Goal: Task Accomplishment & Management: Complete application form

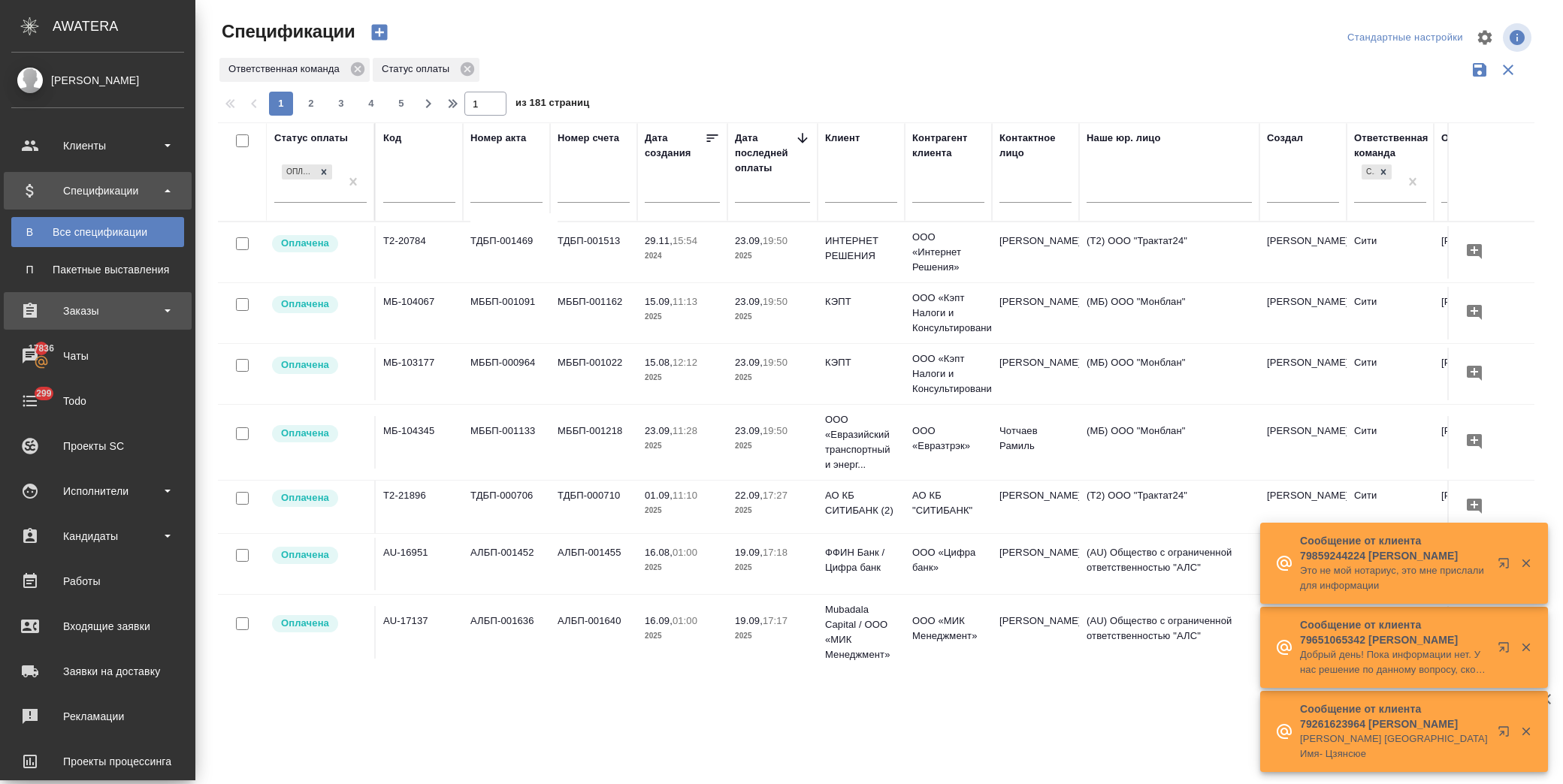
click at [122, 309] on div "Заказы" at bounding box center [98, 311] width 173 height 22
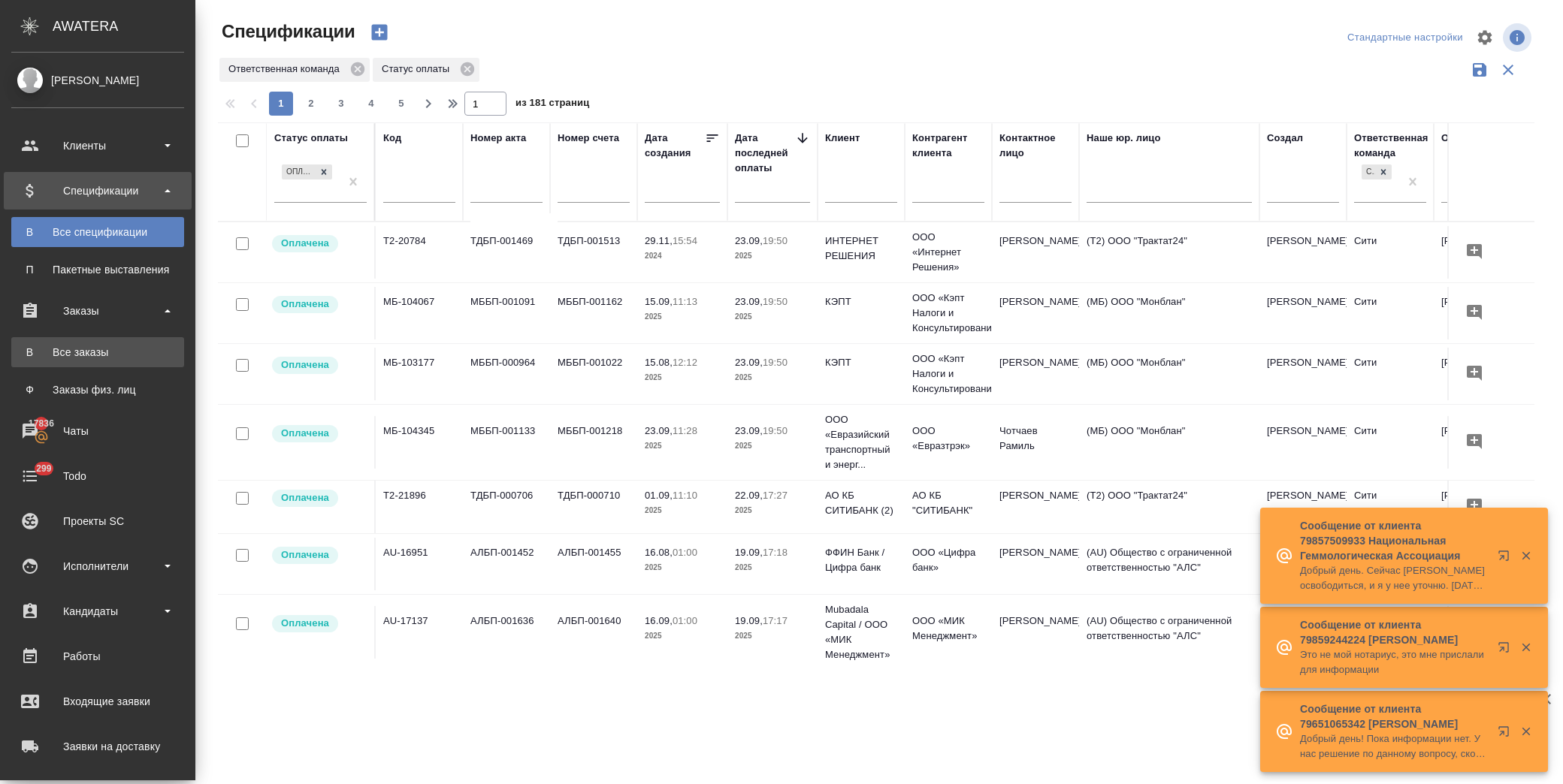
click at [126, 345] on div "Все заказы" at bounding box center [97, 352] width 157 height 15
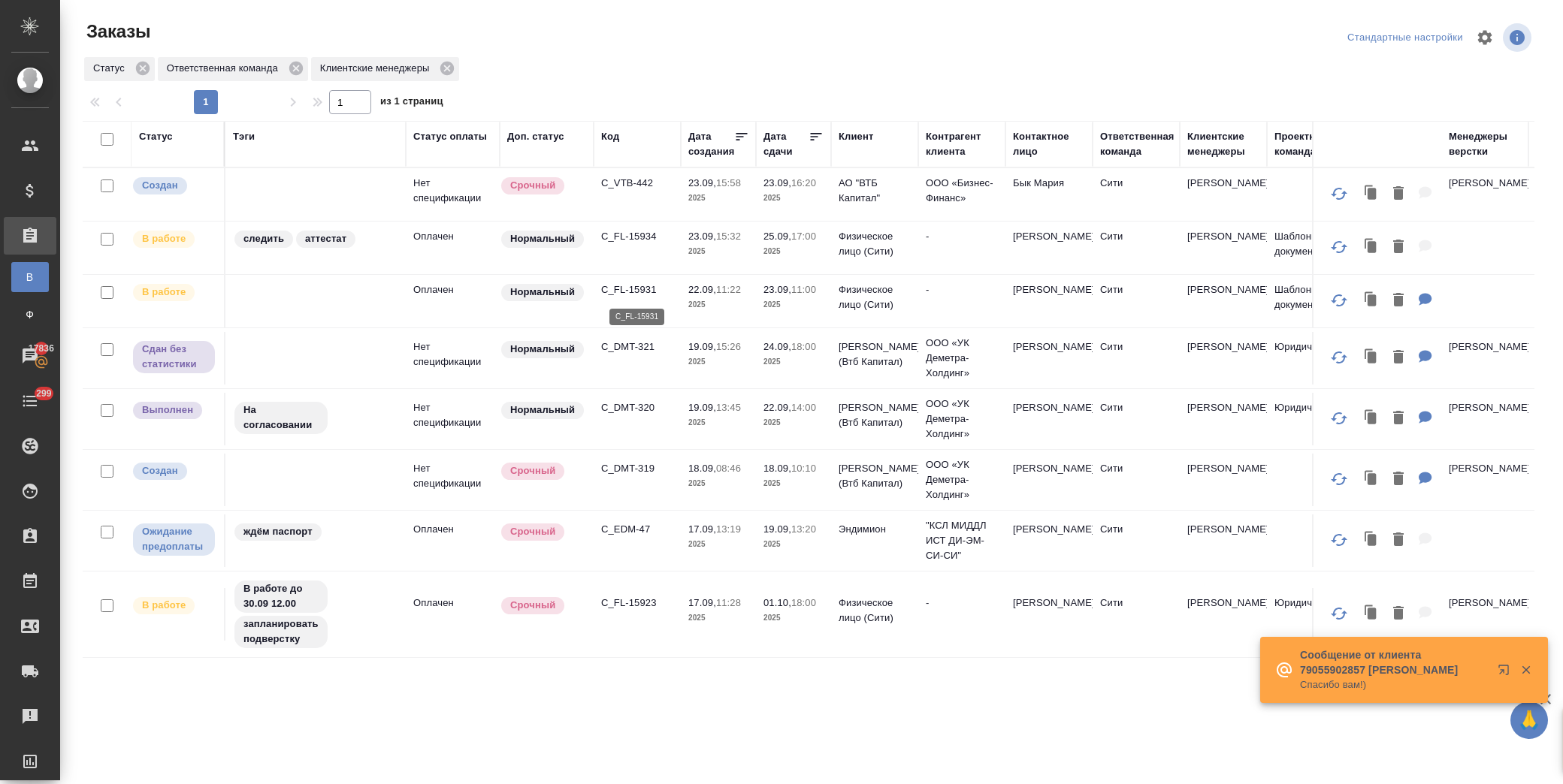
click at [637, 287] on p "C_FL-15931" at bounding box center [636, 290] width 72 height 15
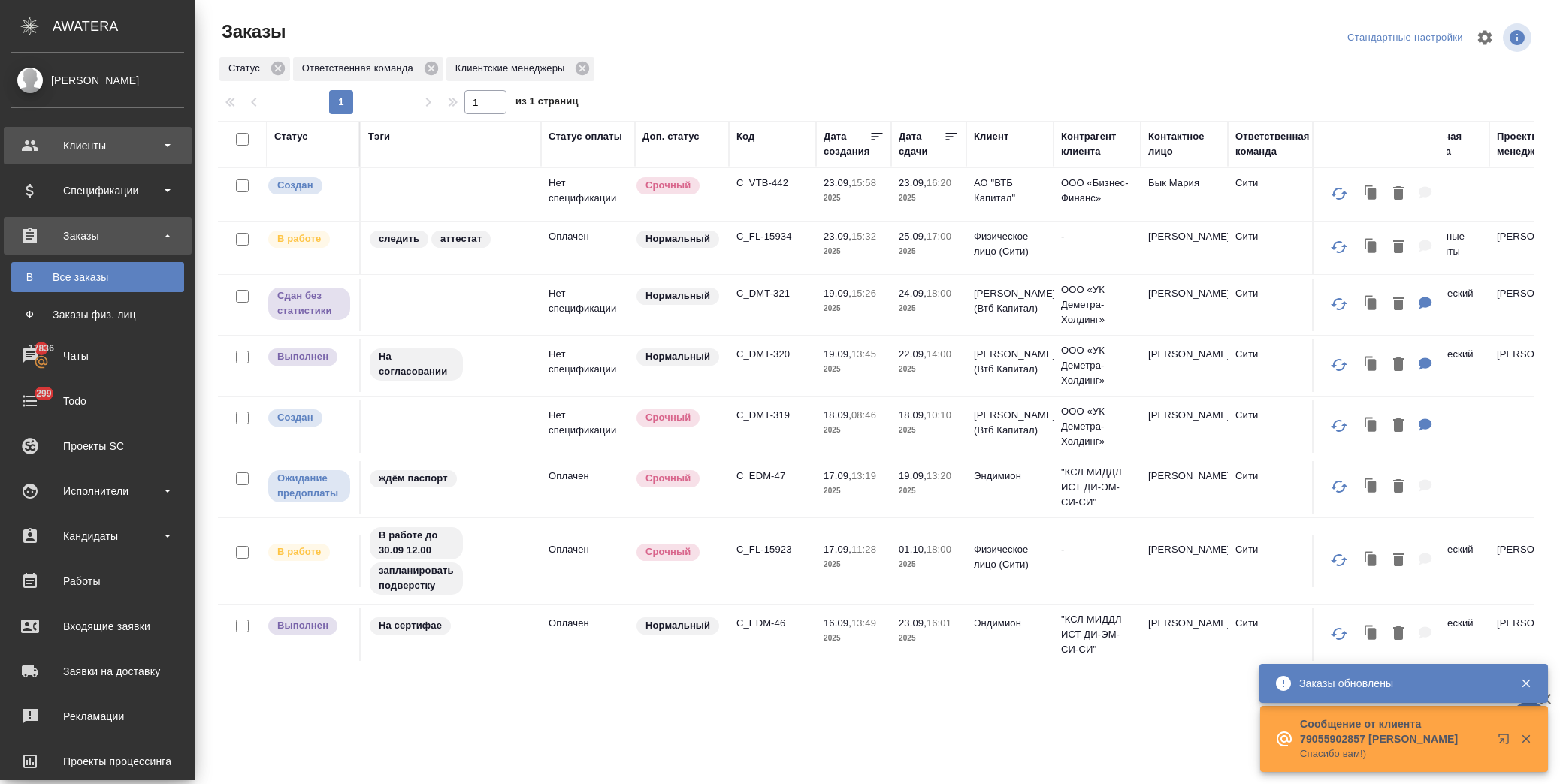
click at [128, 139] on div "Клиенты" at bounding box center [98, 145] width 173 height 22
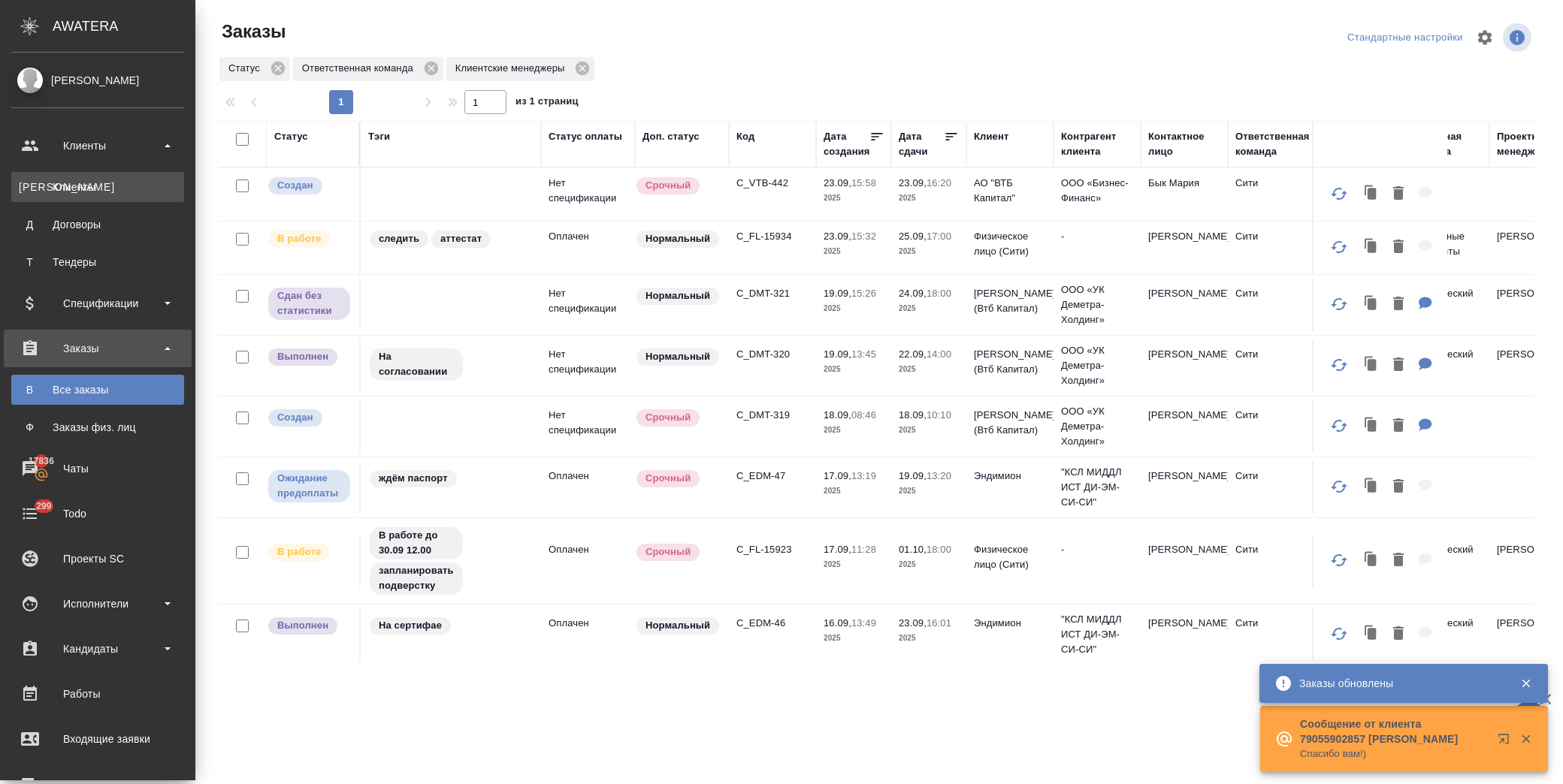
click at [106, 184] on div "Клиенты" at bounding box center [97, 187] width 157 height 15
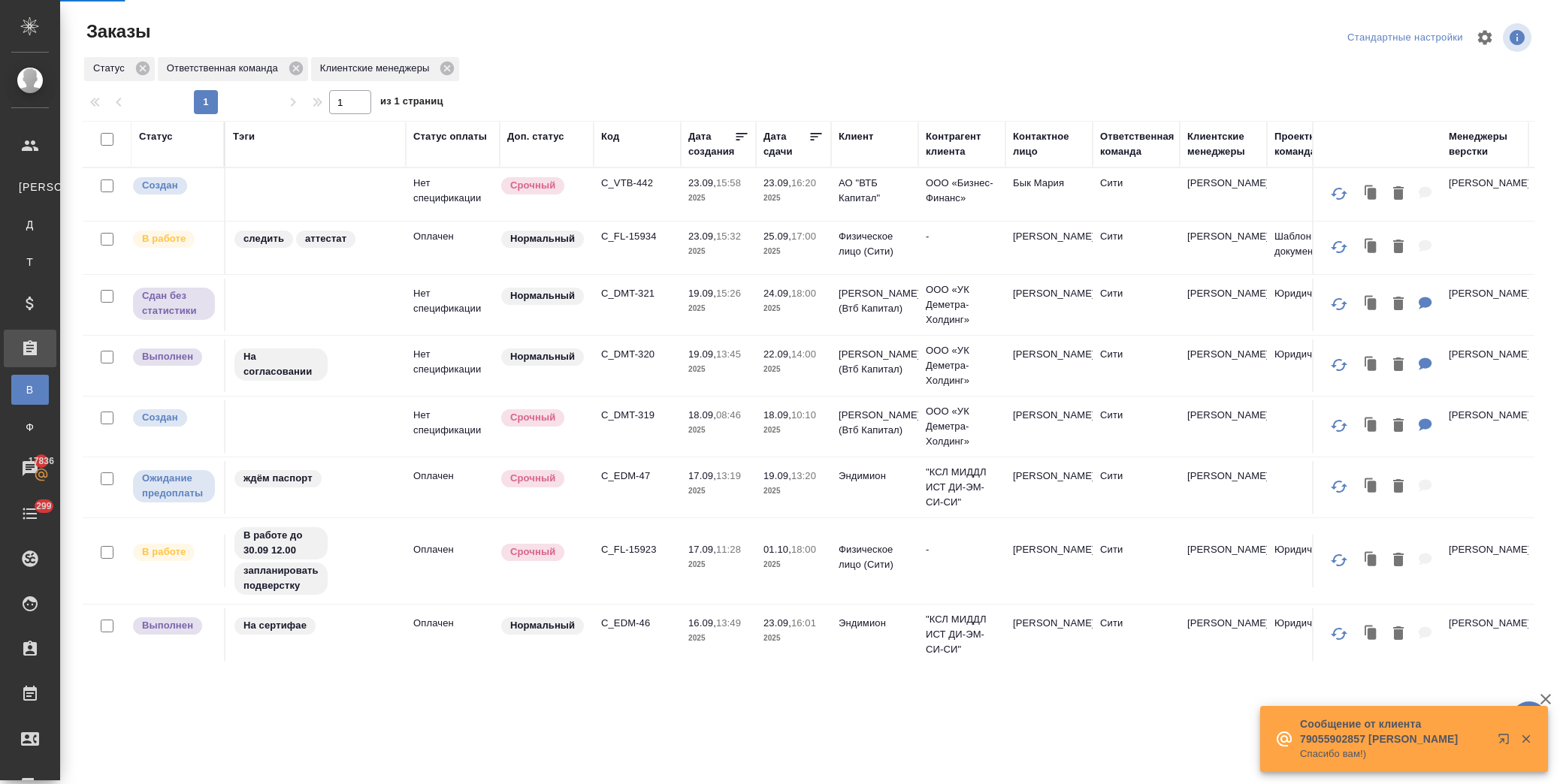
select select "RU"
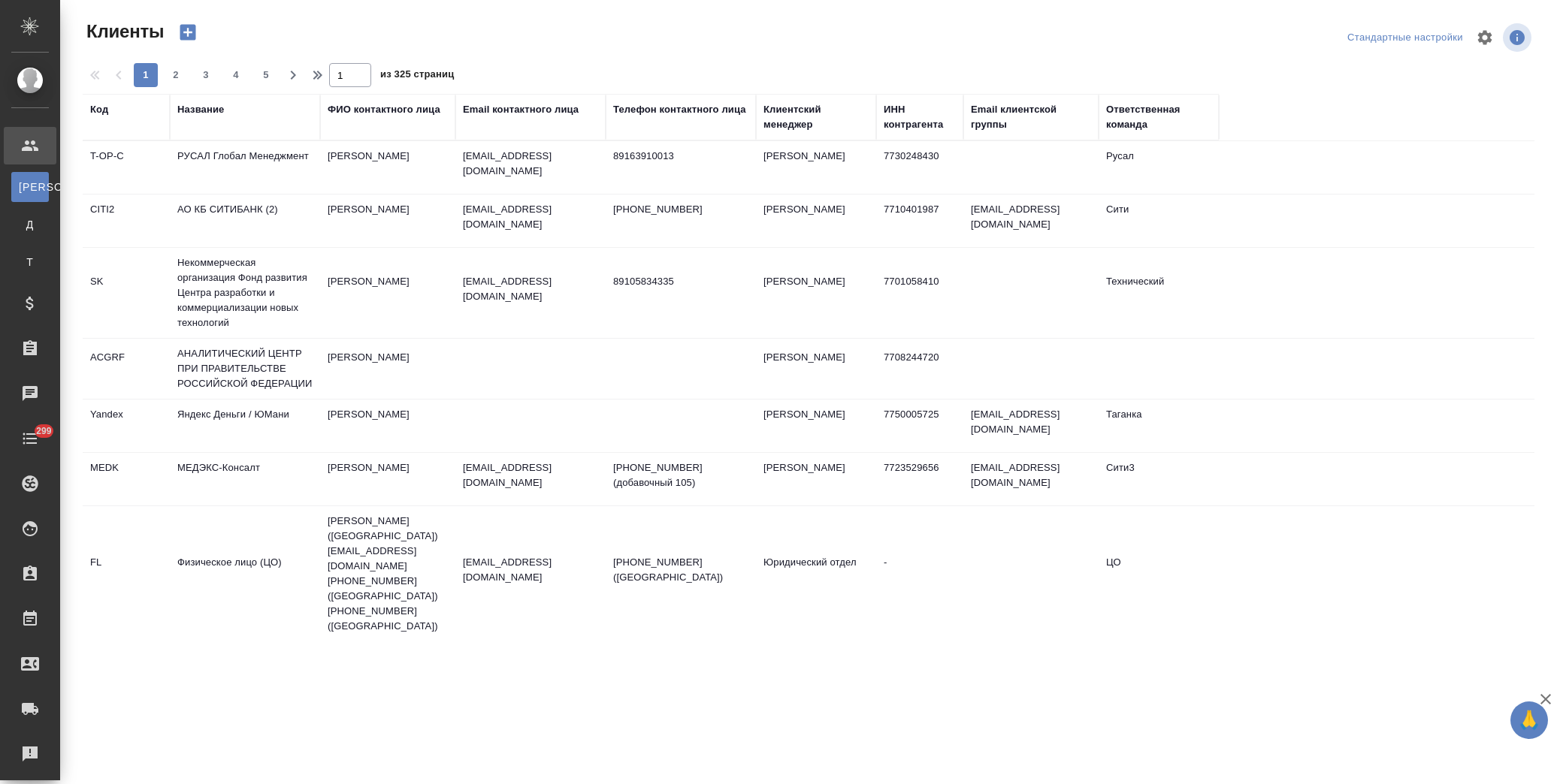
click at [208, 107] on div "Название" at bounding box center [200, 110] width 47 height 15
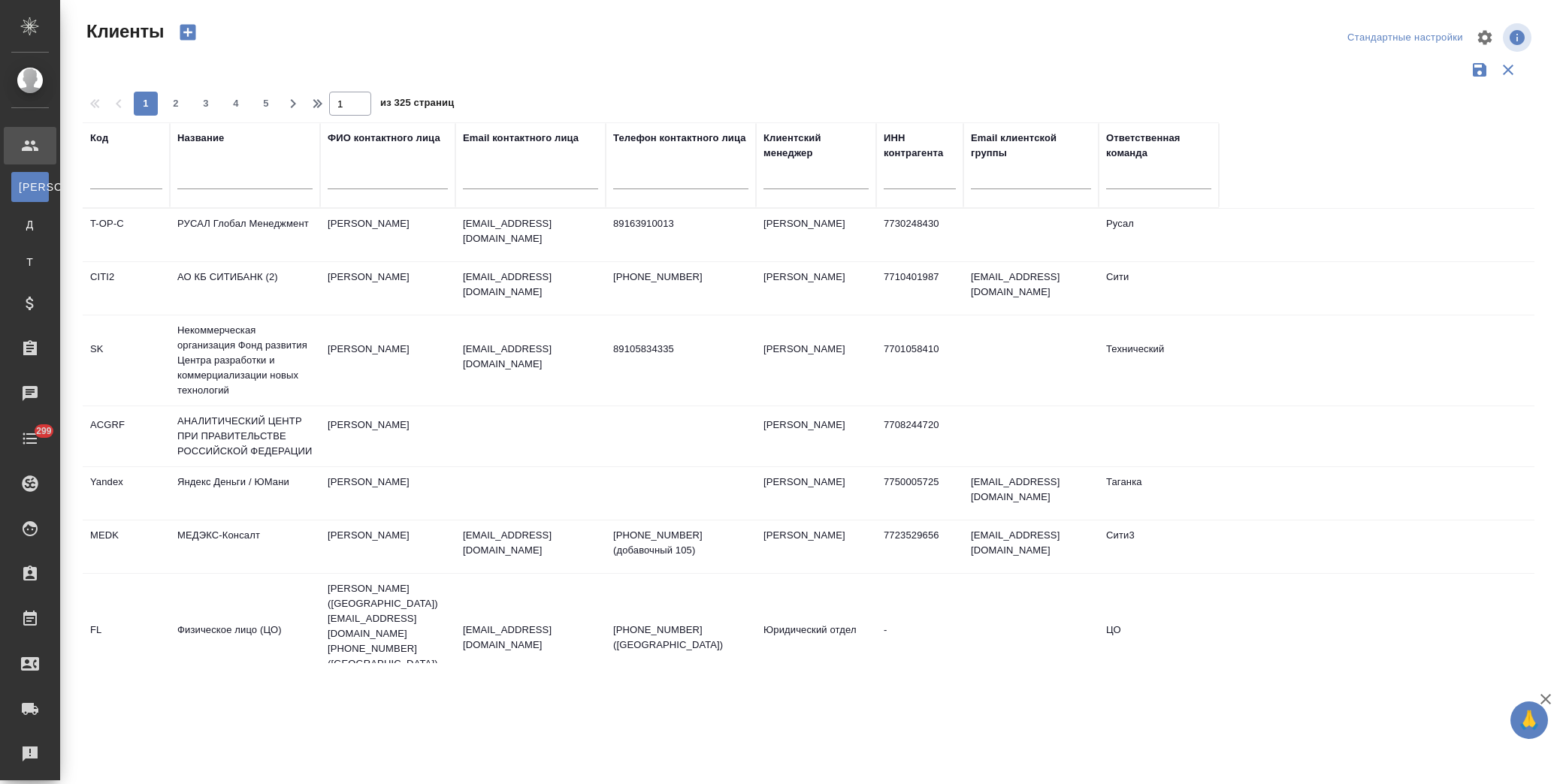
click at [221, 182] on input "text" at bounding box center [244, 180] width 135 height 19
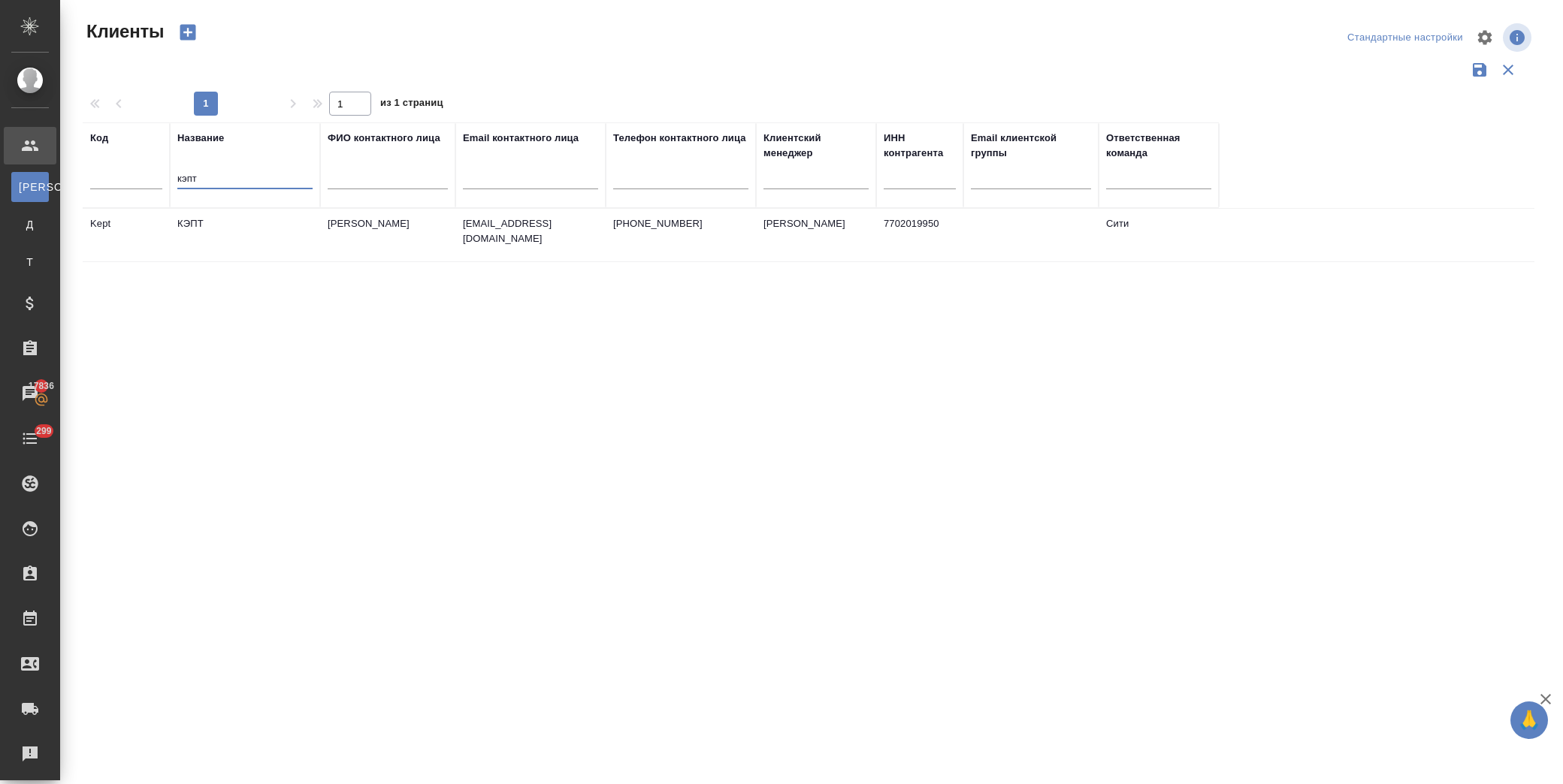
type input "кэпт"
click at [240, 216] on td "КЭПТ" at bounding box center [244, 235] width 150 height 52
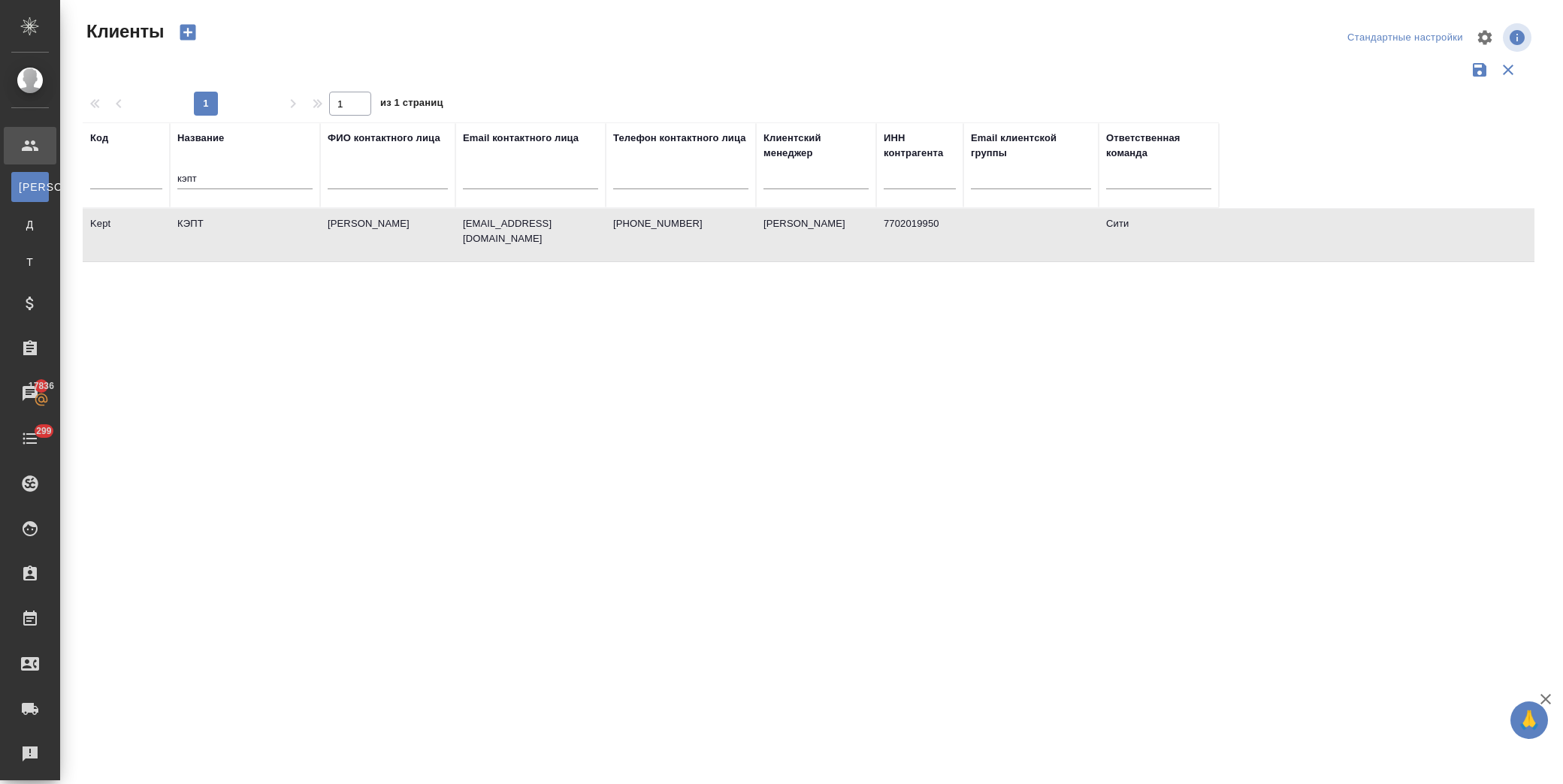
click at [240, 216] on td "КЭПТ" at bounding box center [244, 235] width 150 height 52
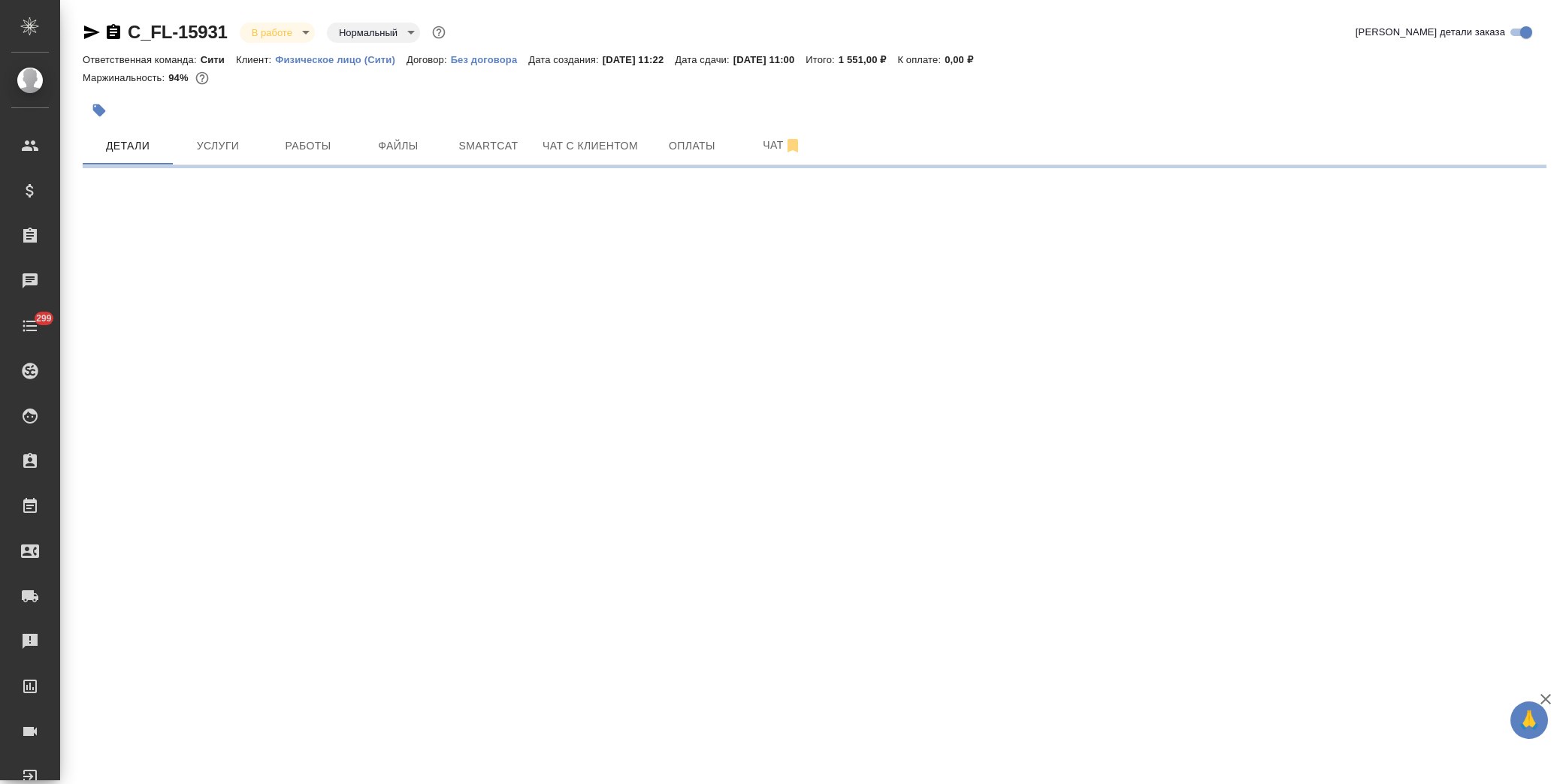
select select "RU"
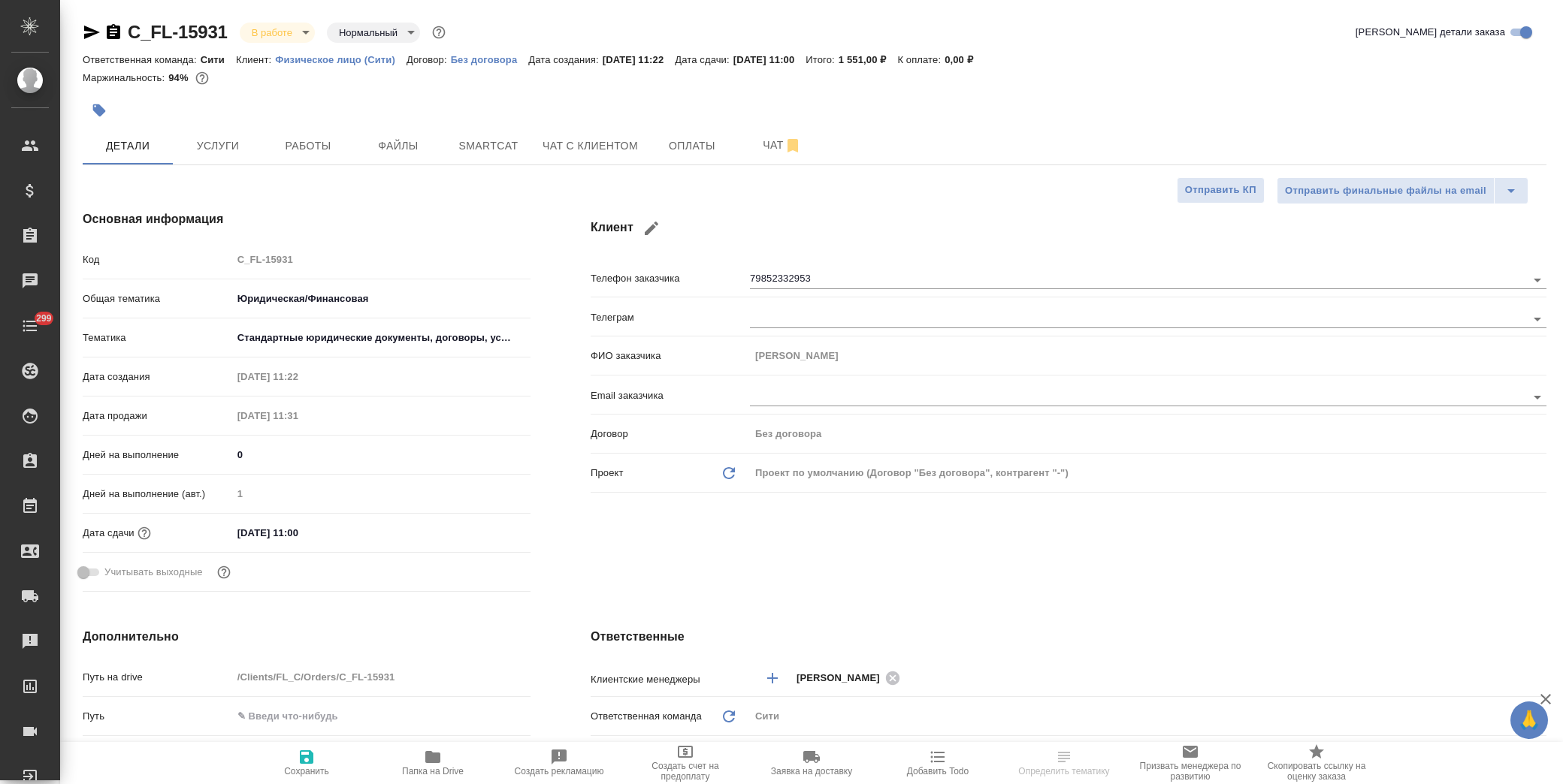
type textarea "x"
click at [415, 778] on button "Папка на Drive" at bounding box center [433, 763] width 127 height 42
type textarea "x"
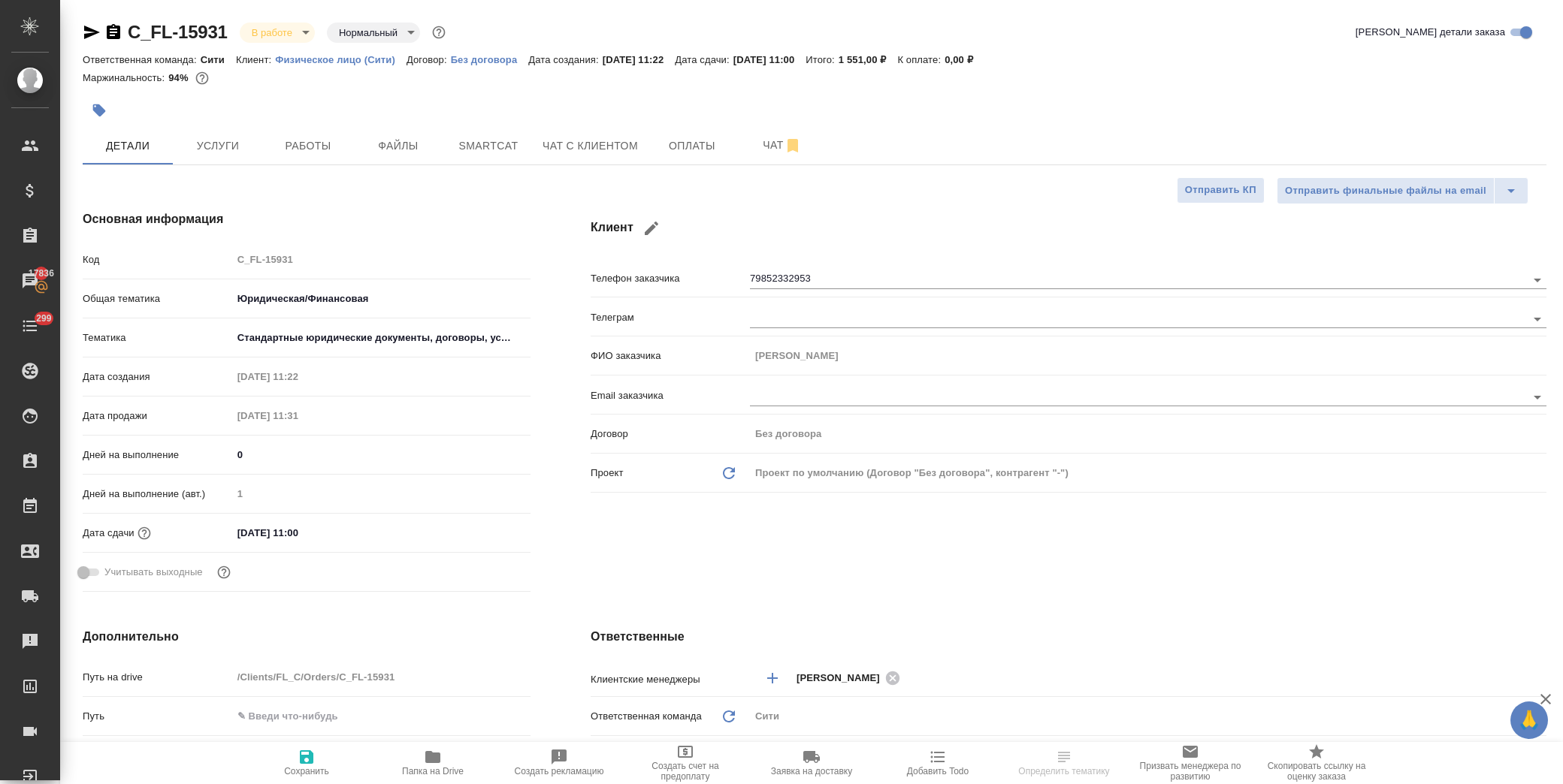
type textarea "x"
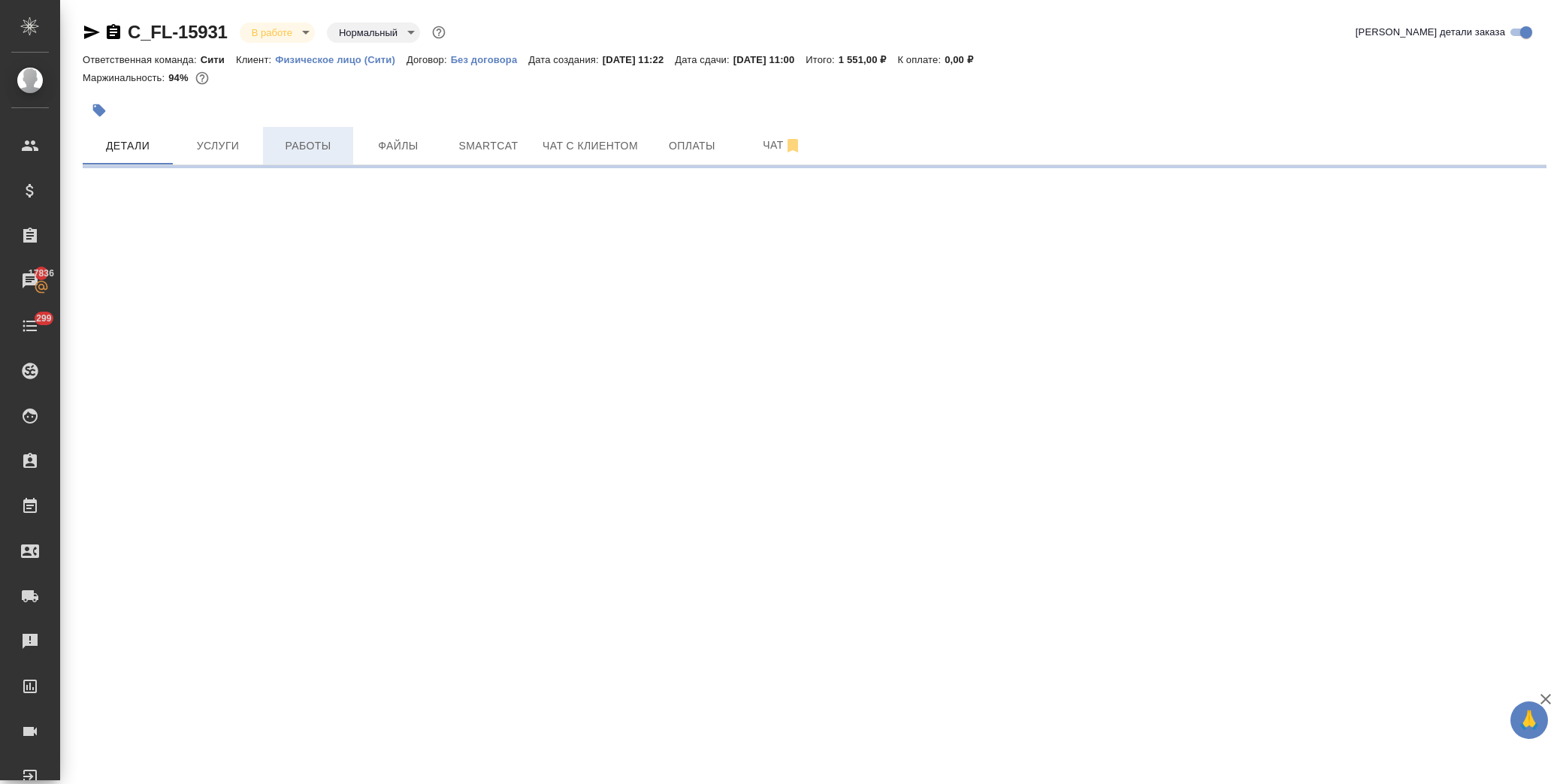
click at [317, 144] on span "Работы" at bounding box center [307, 146] width 72 height 19
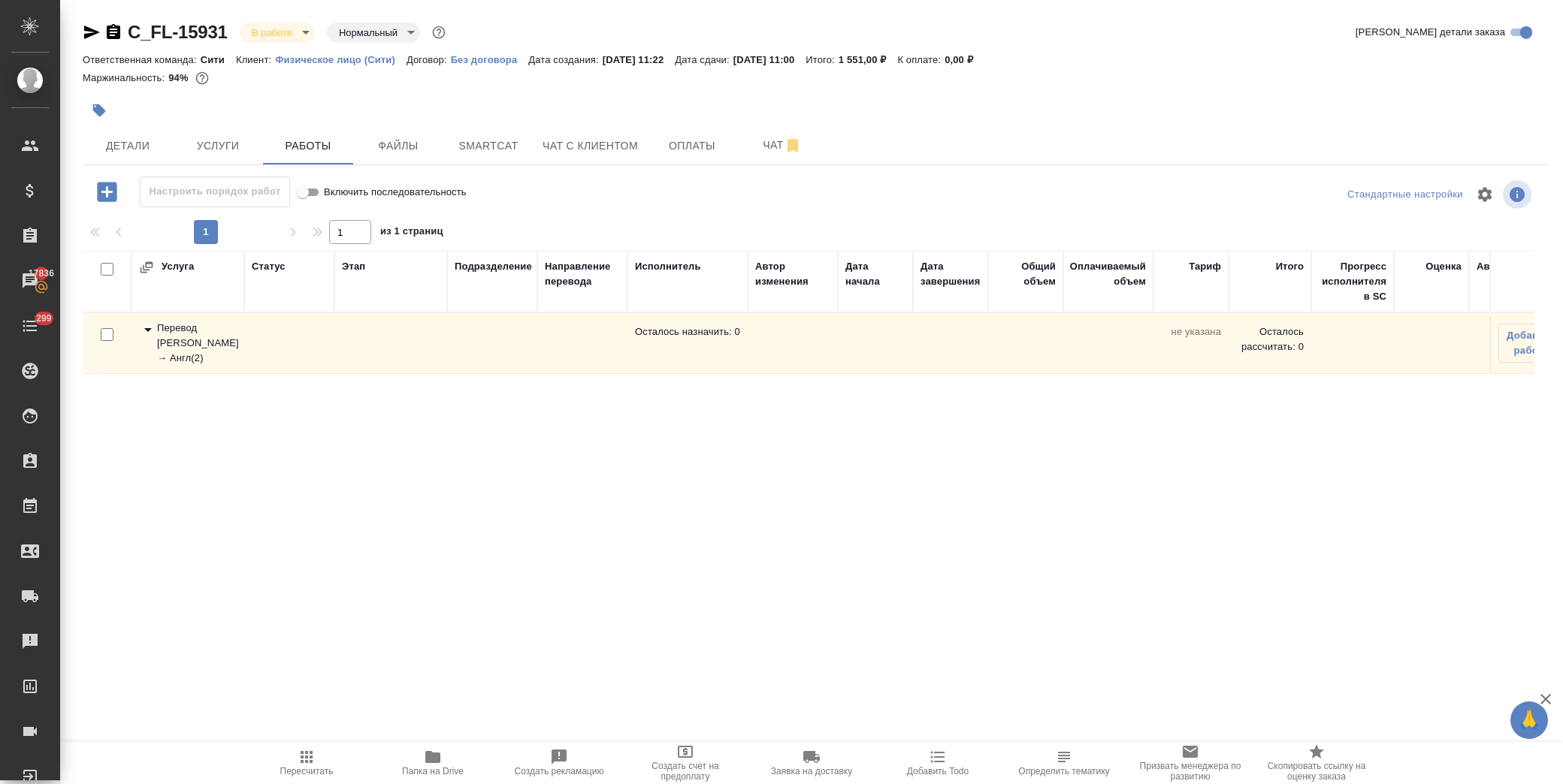
click at [145, 325] on icon at bounding box center [147, 329] width 18 height 18
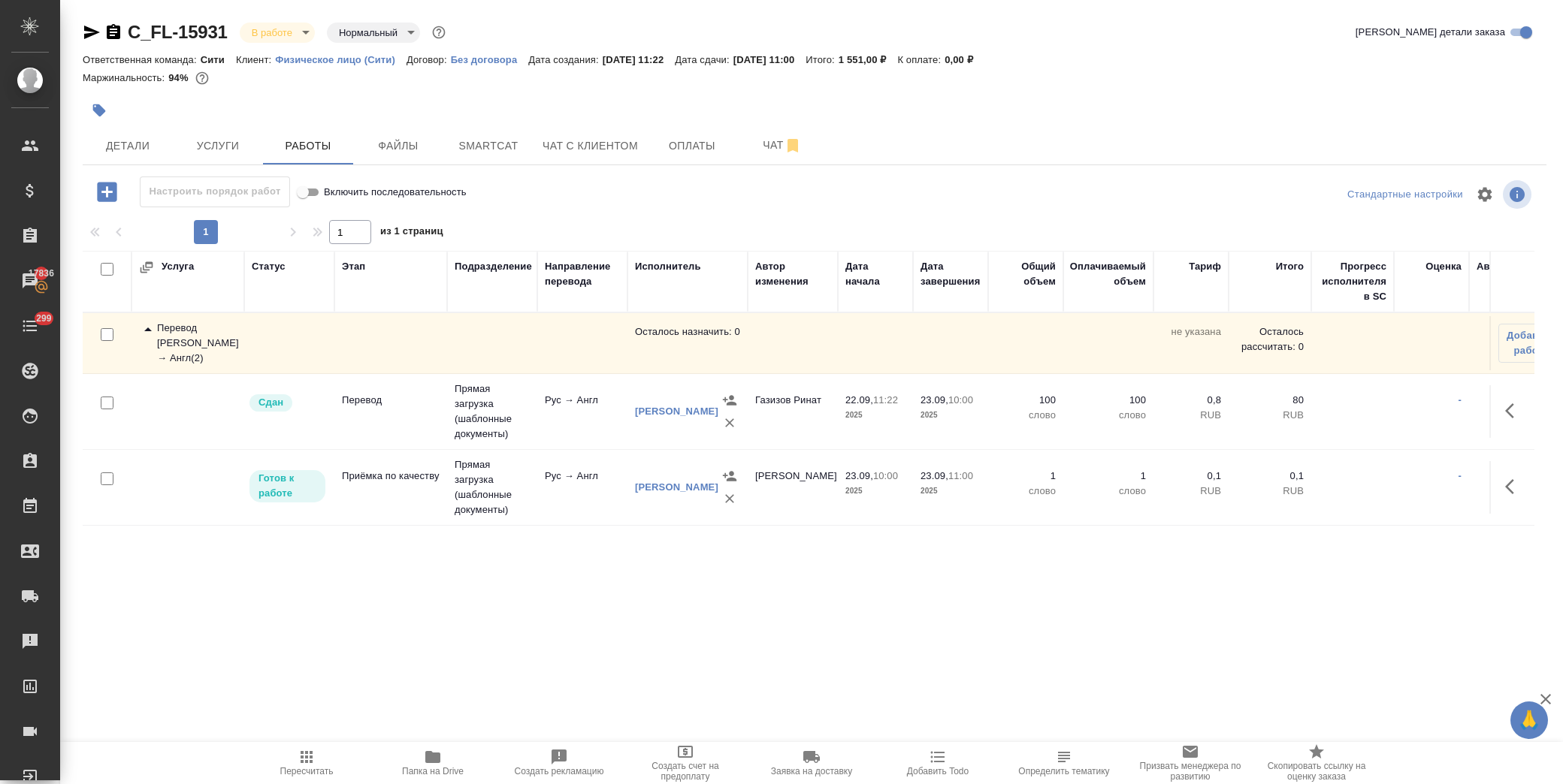
click at [86, 30] on icon "button" at bounding box center [91, 32] width 16 height 14
click at [135, 135] on button "Детали" at bounding box center [128, 145] width 90 height 37
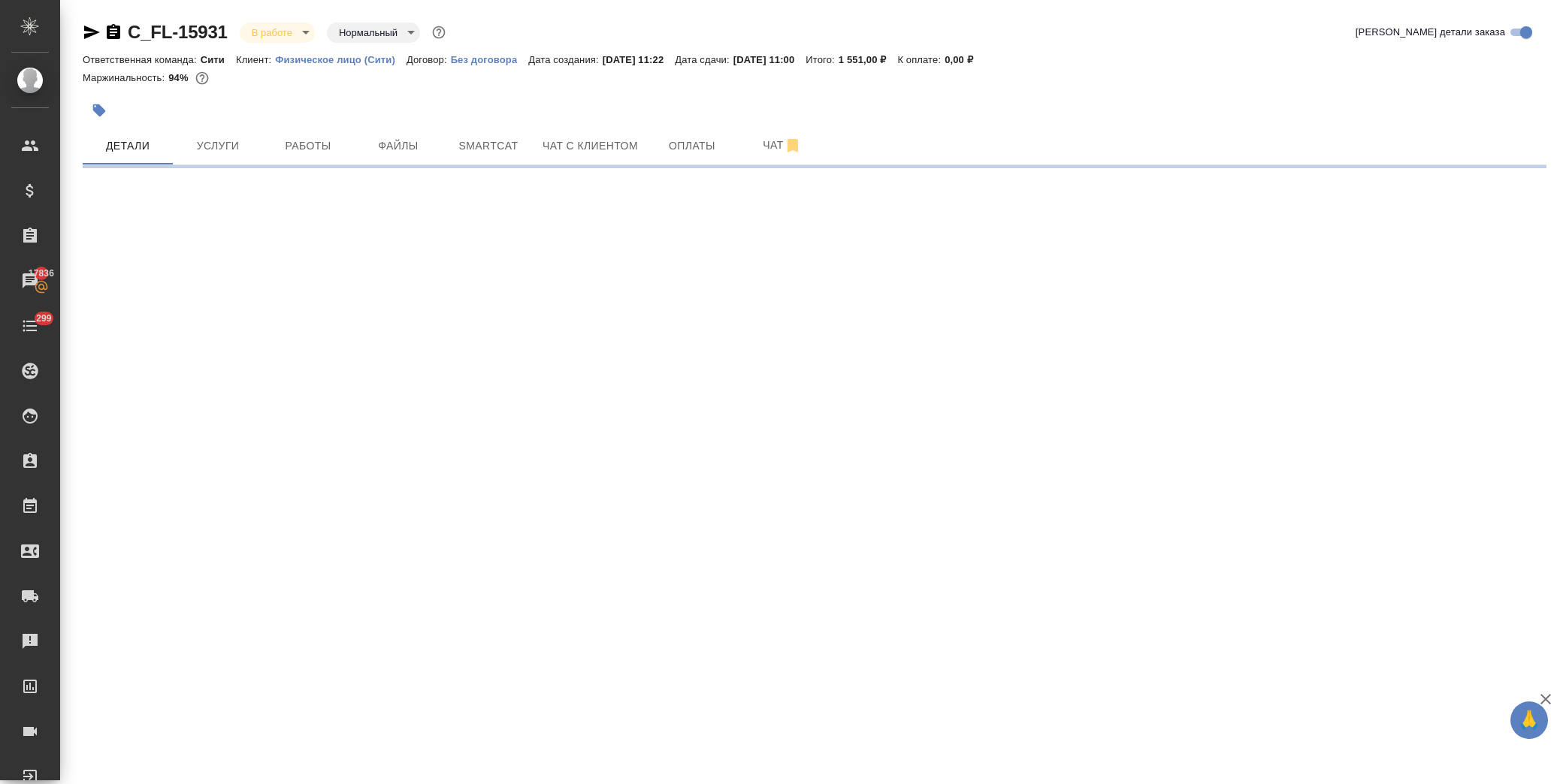
select select "RU"
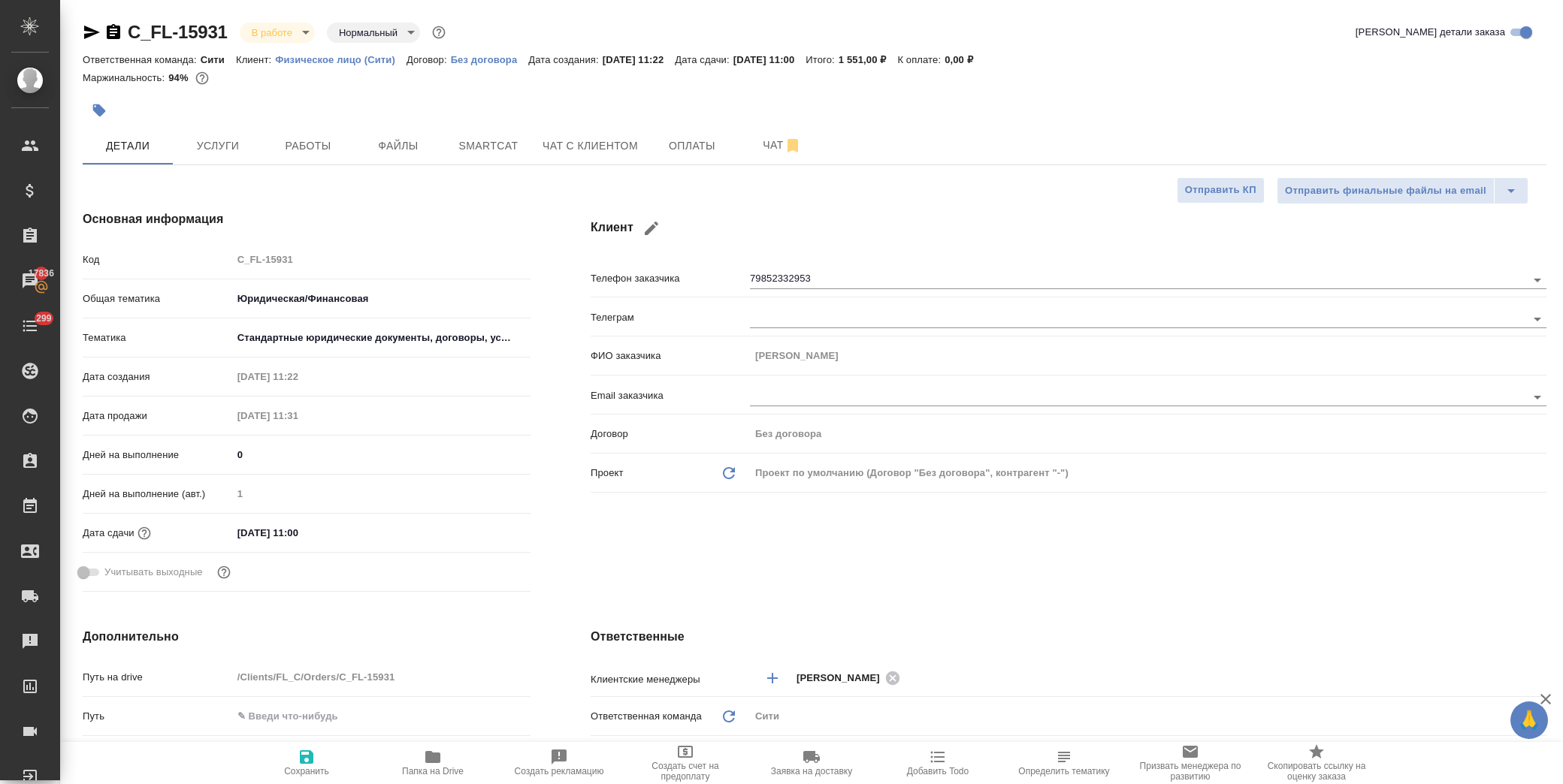
type textarea "x"
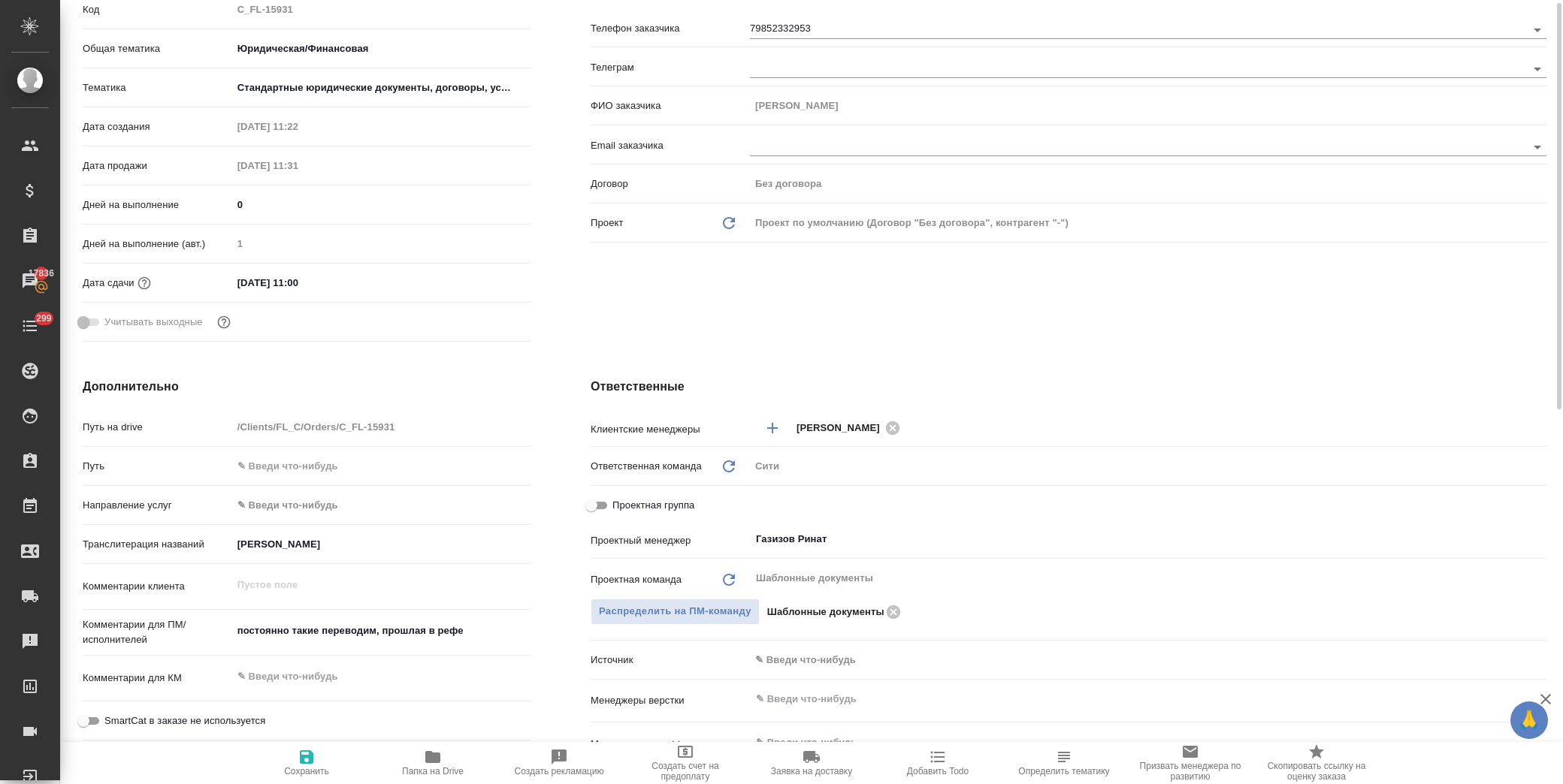
scroll to position [417, 0]
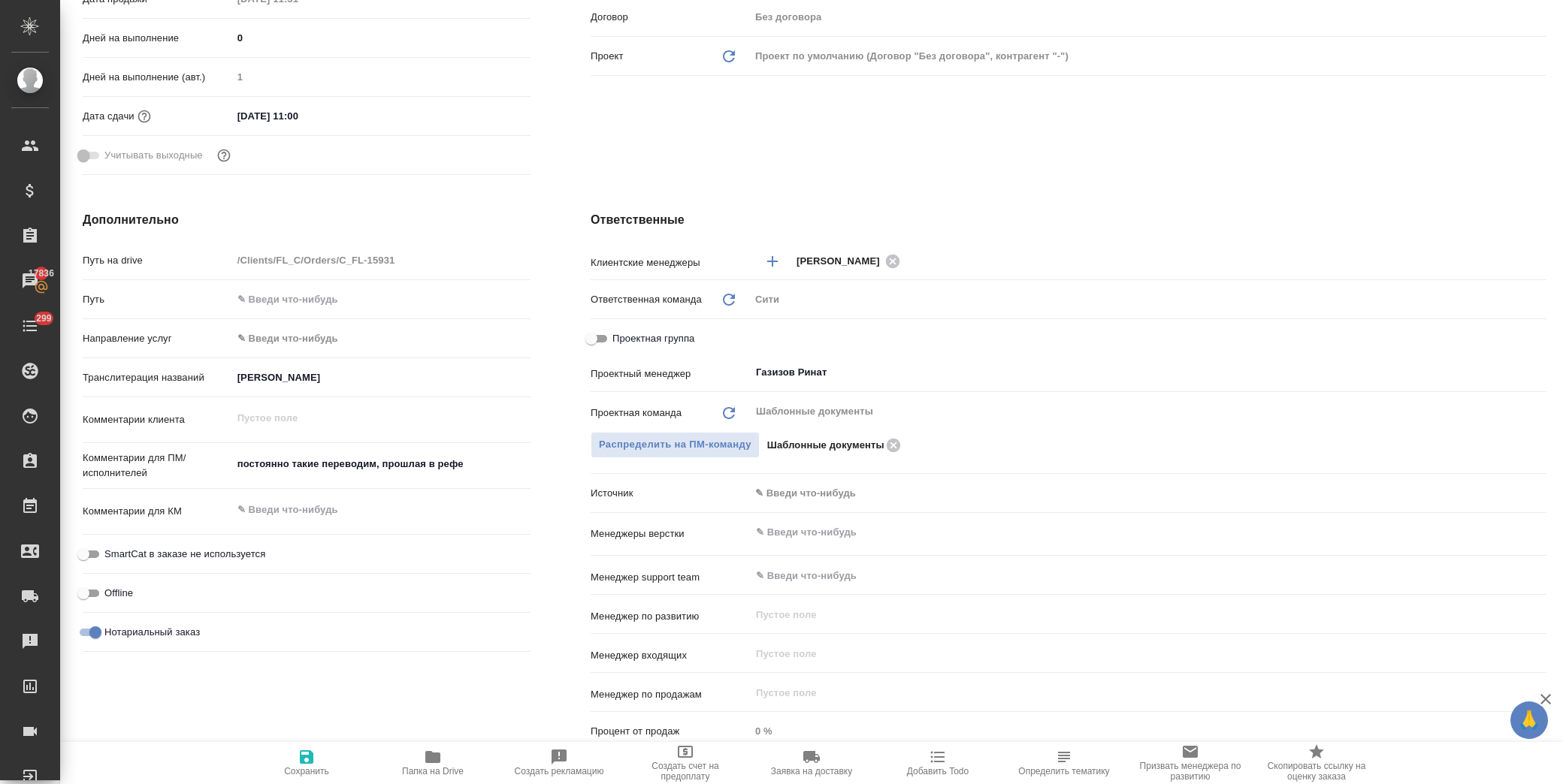
type textarea "x"
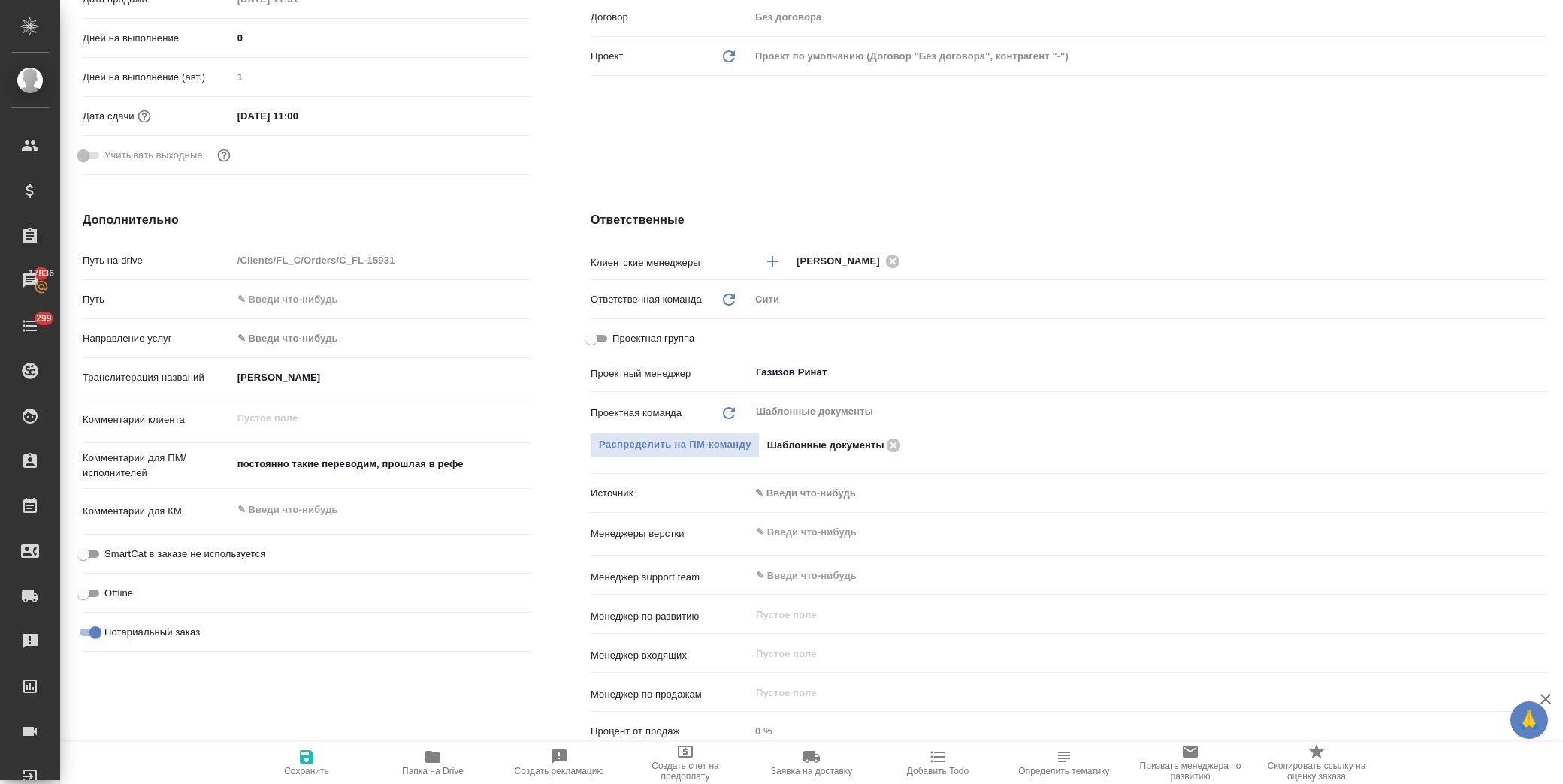
type textarea "x"
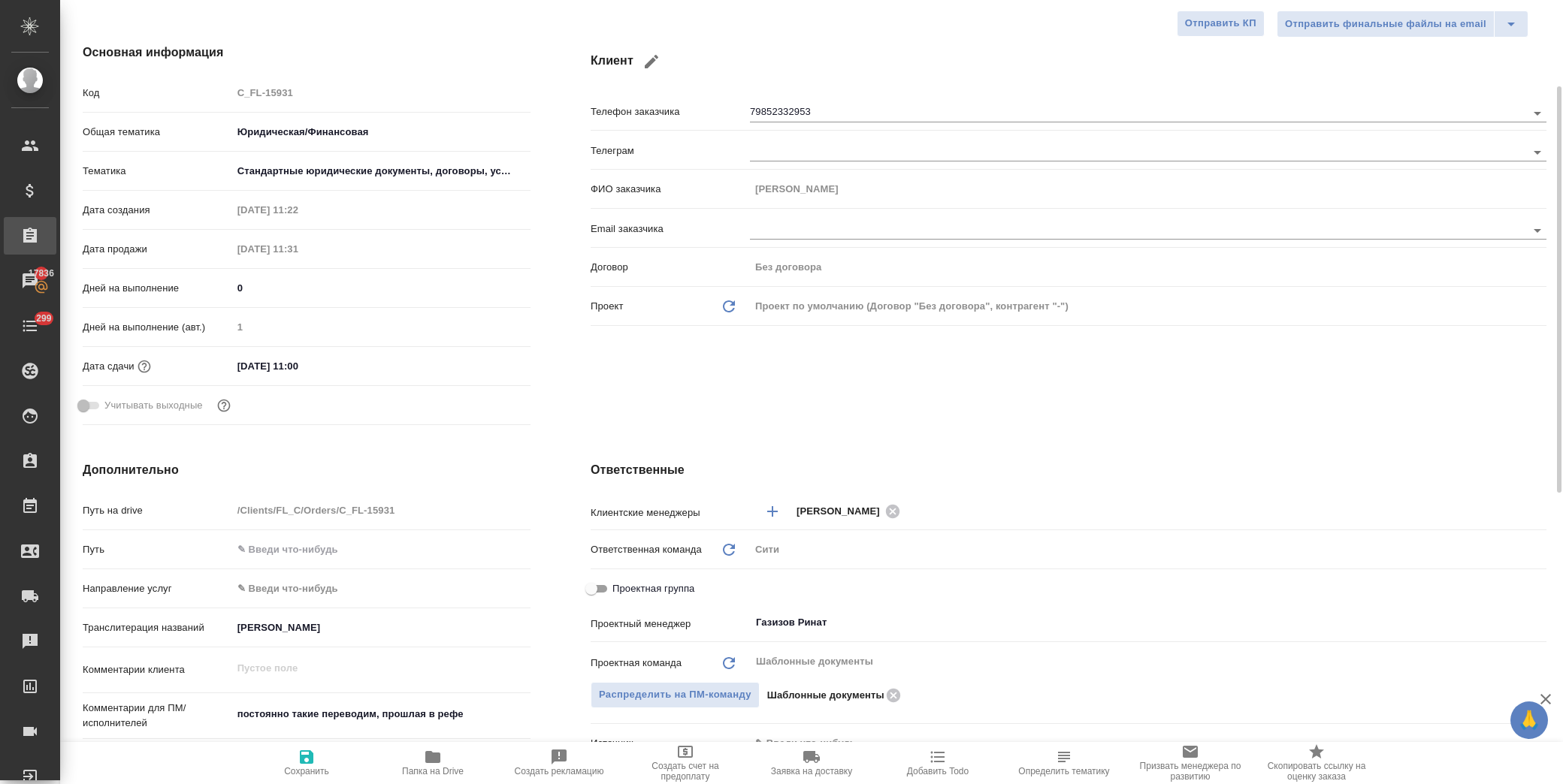
type textarea "x"
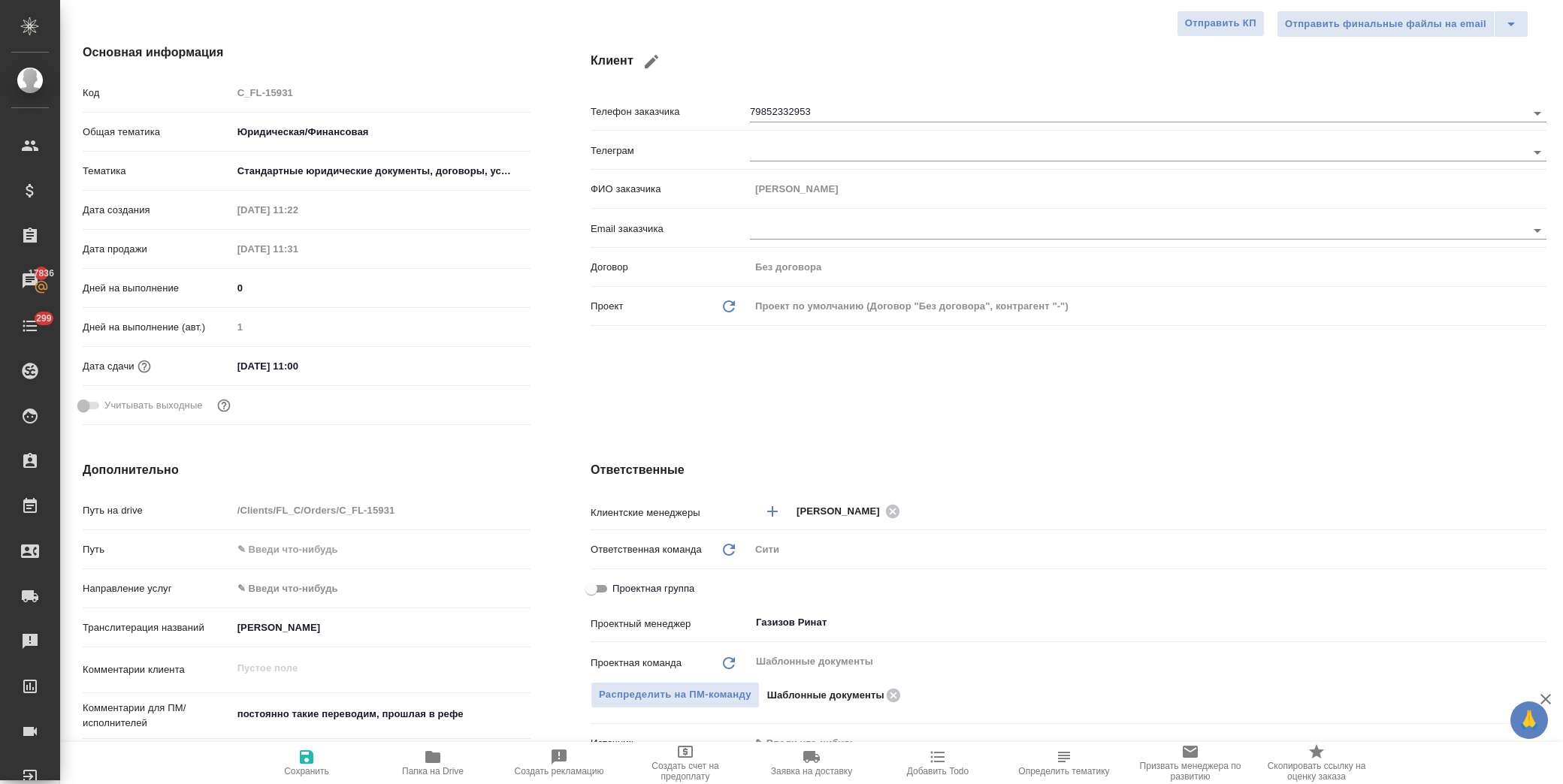
type textarea "x"
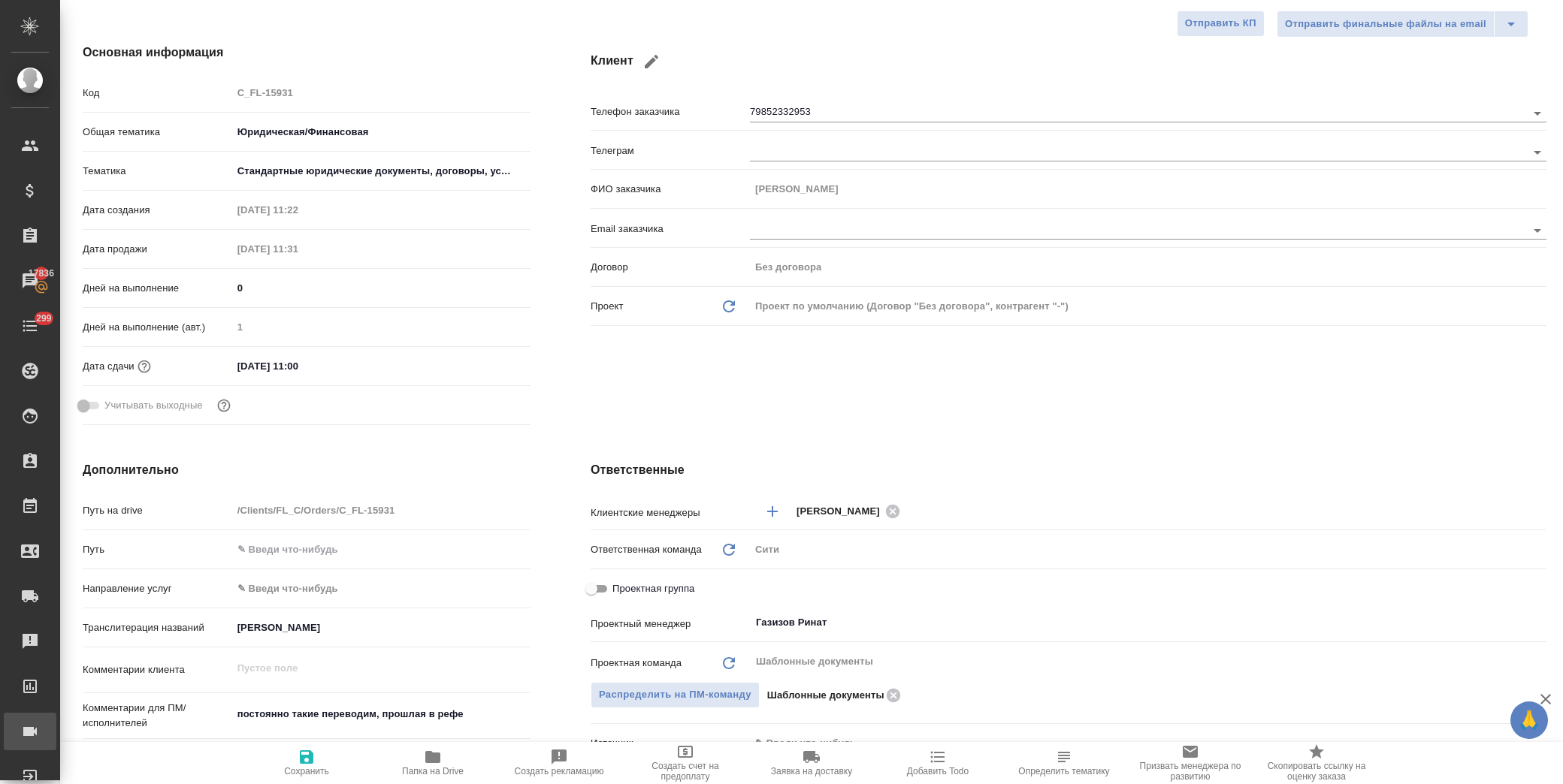
type textarea "x"
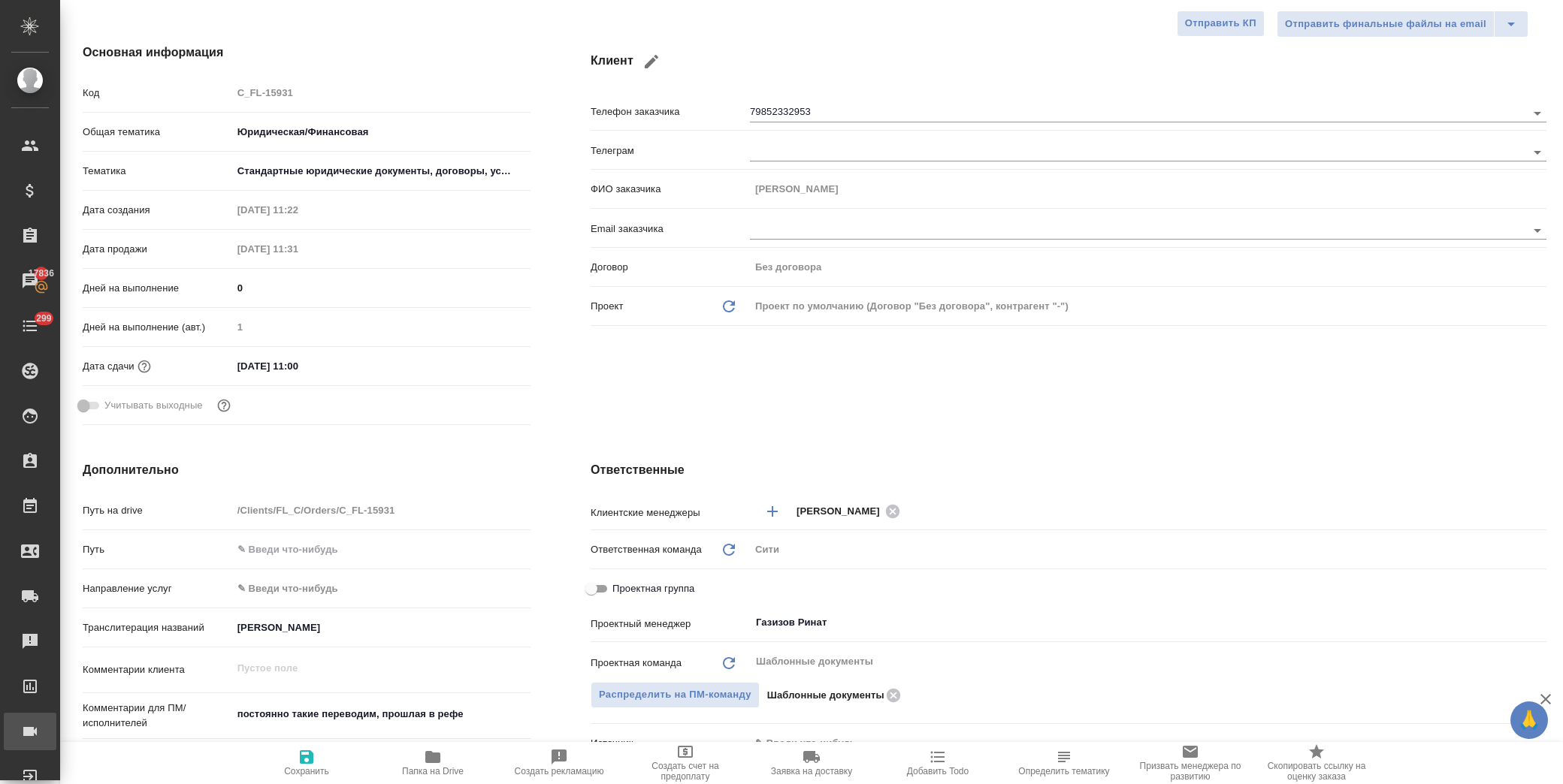
type textarea "x"
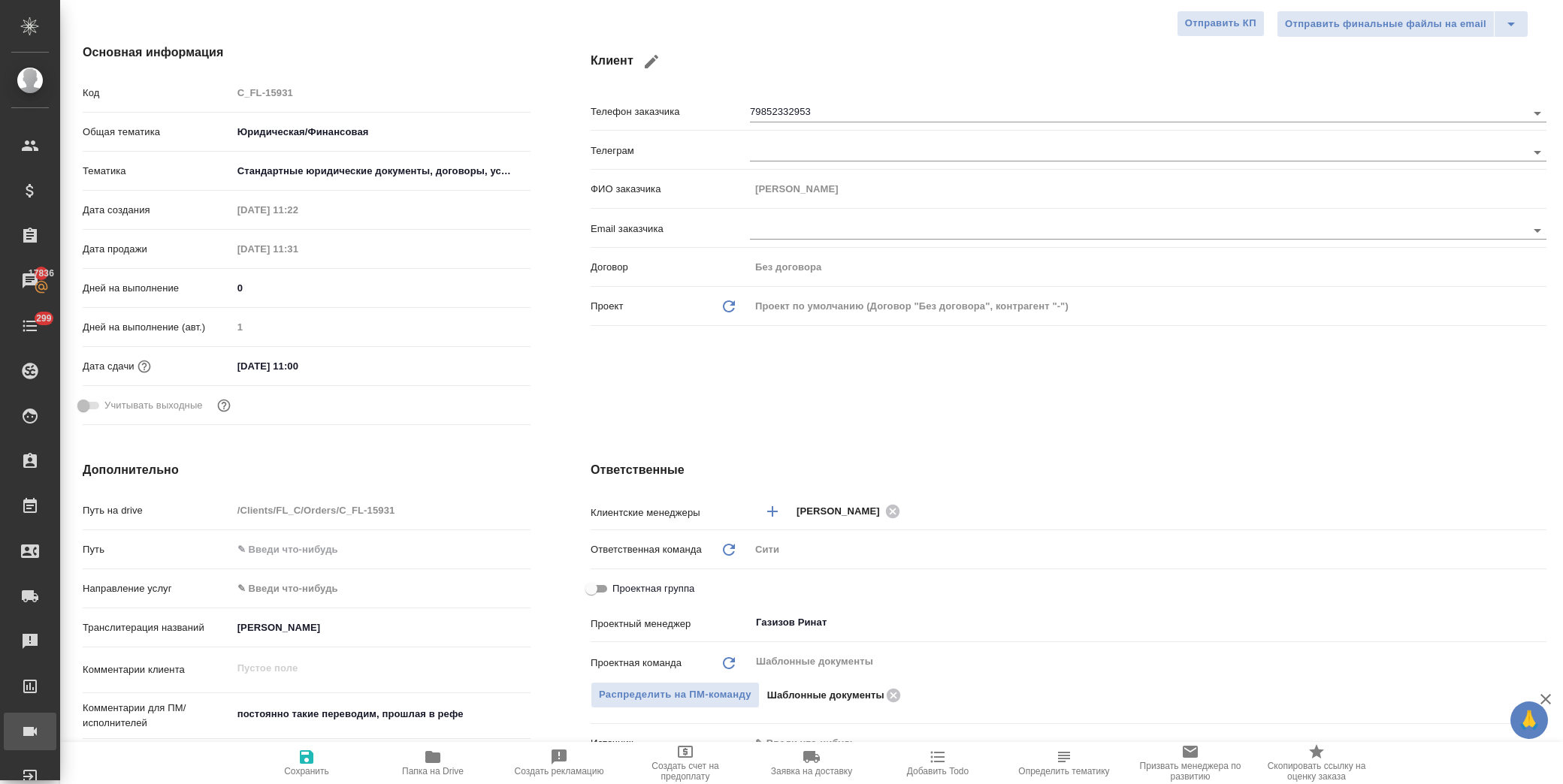
type textarea "x"
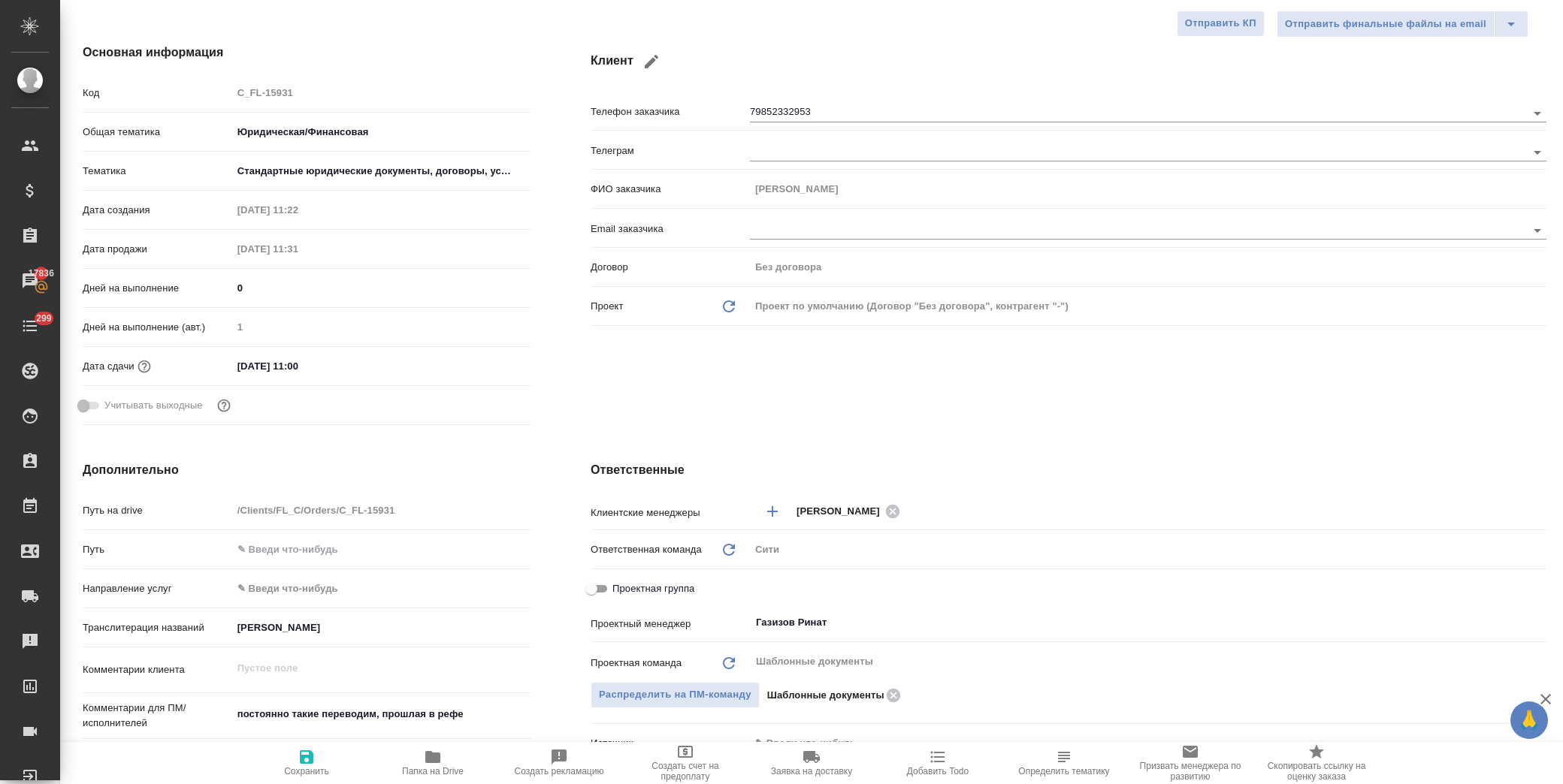
type textarea "x"
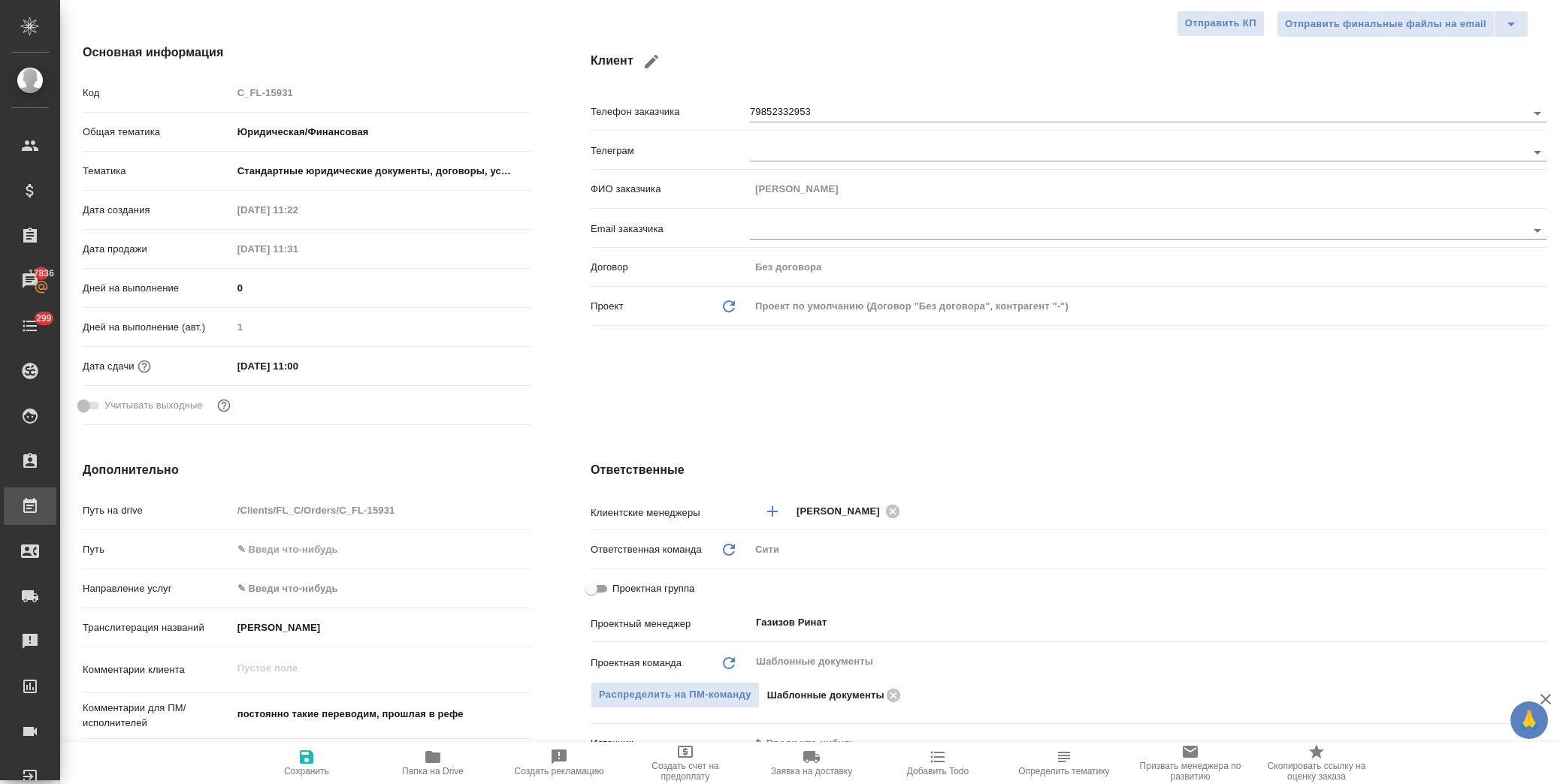
type textarea "x"
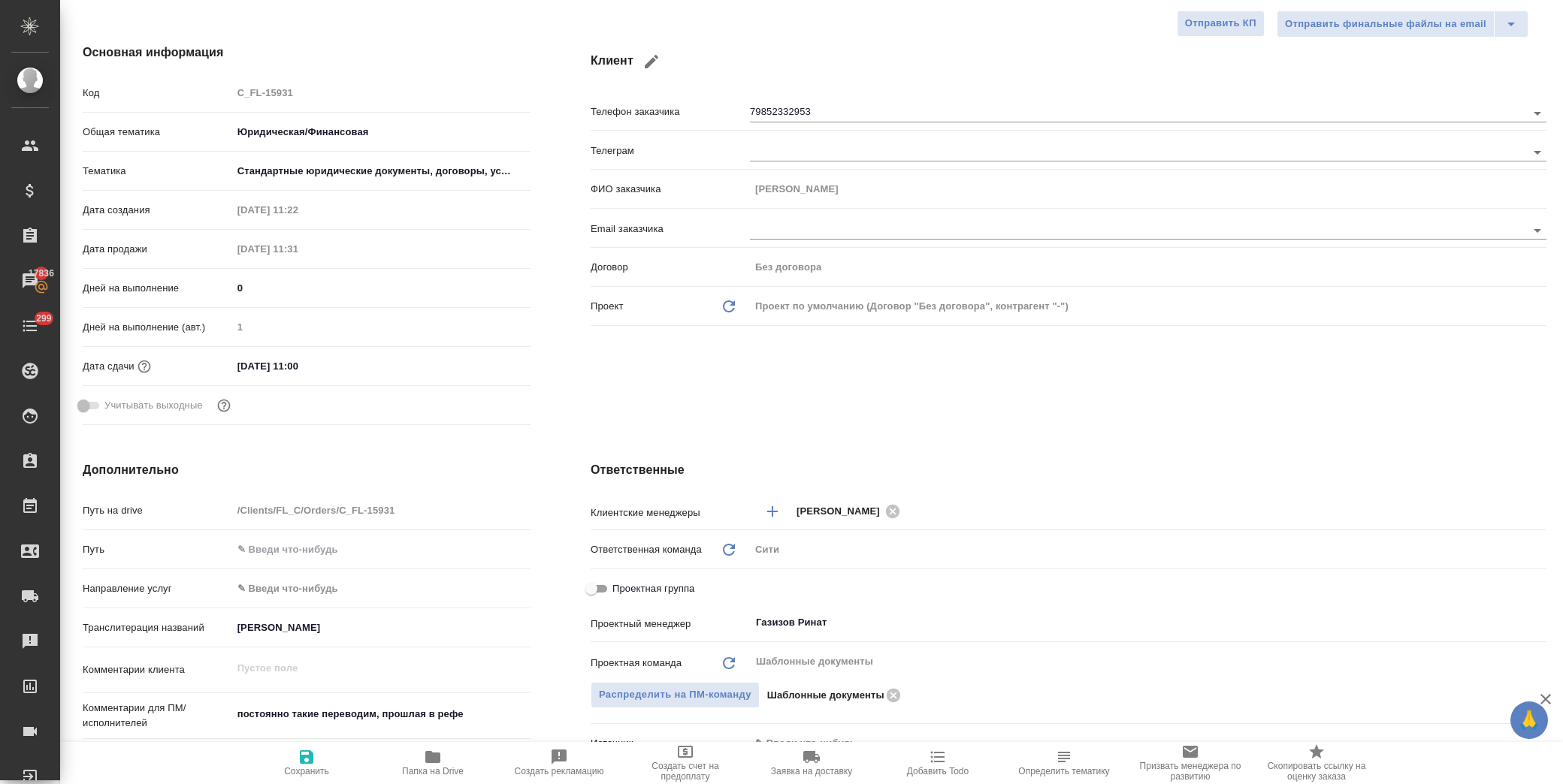
type textarea "x"
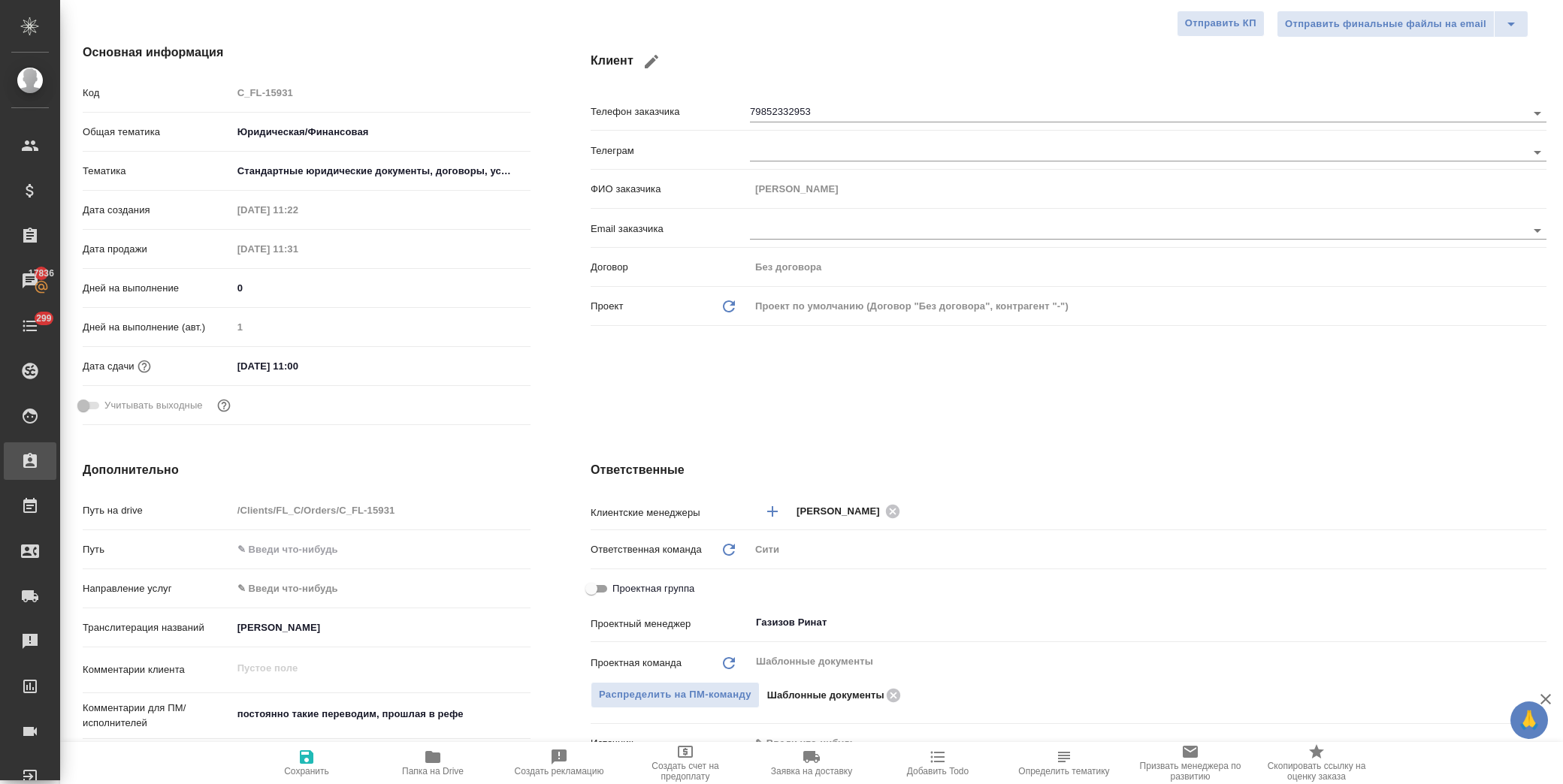
type textarea "x"
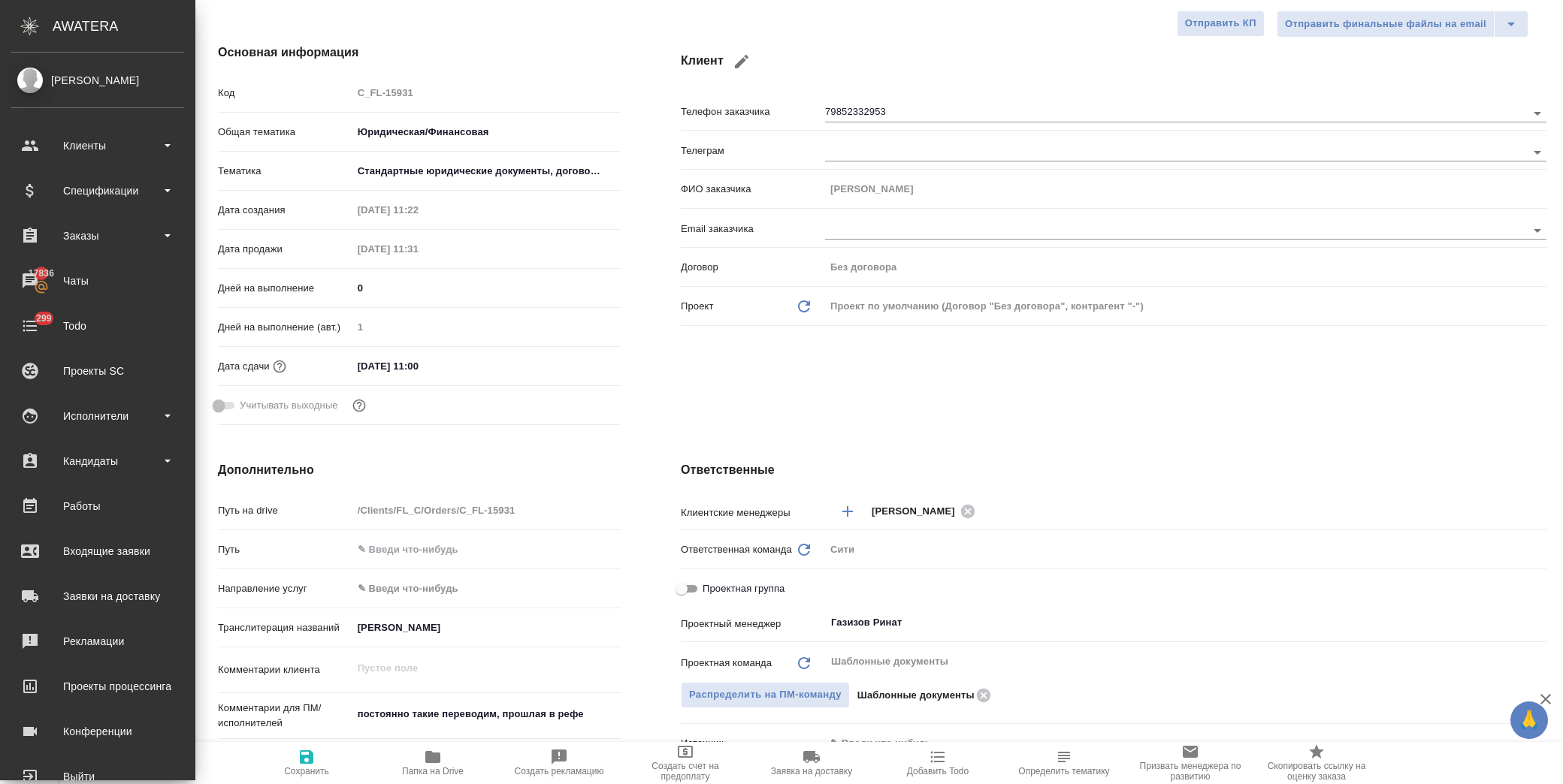
type textarea "x"
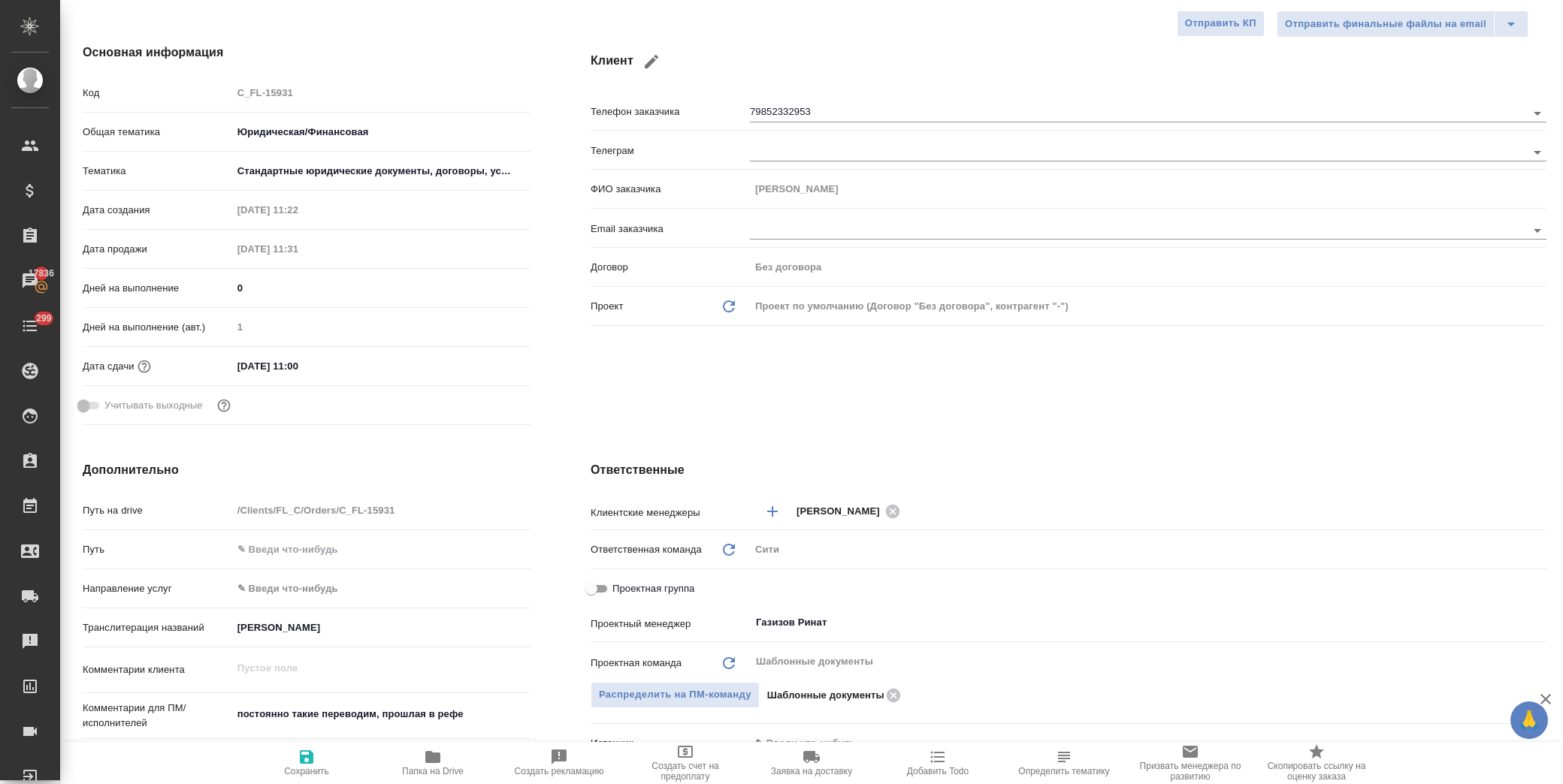
type textarea "x"
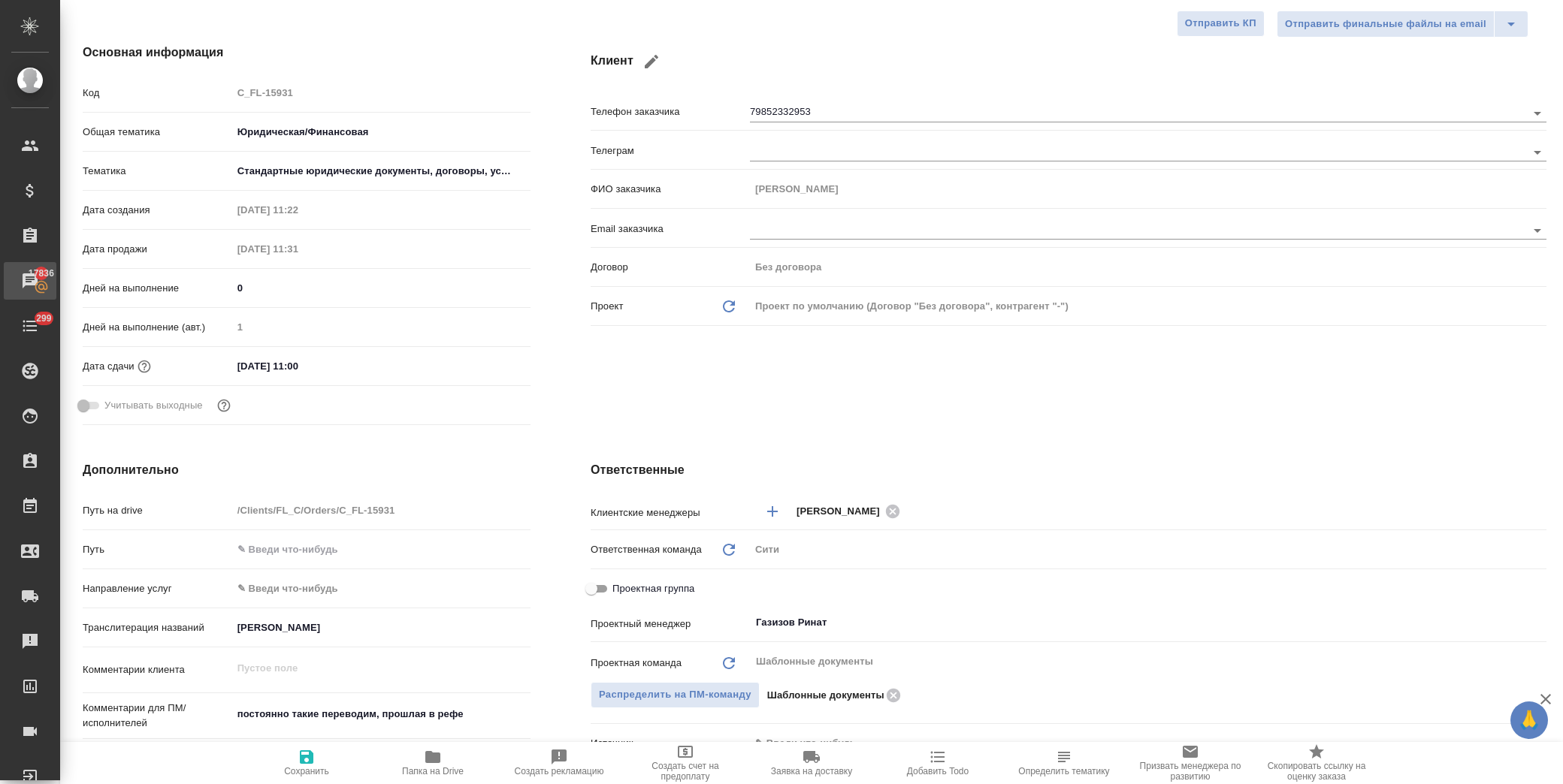
type textarea "x"
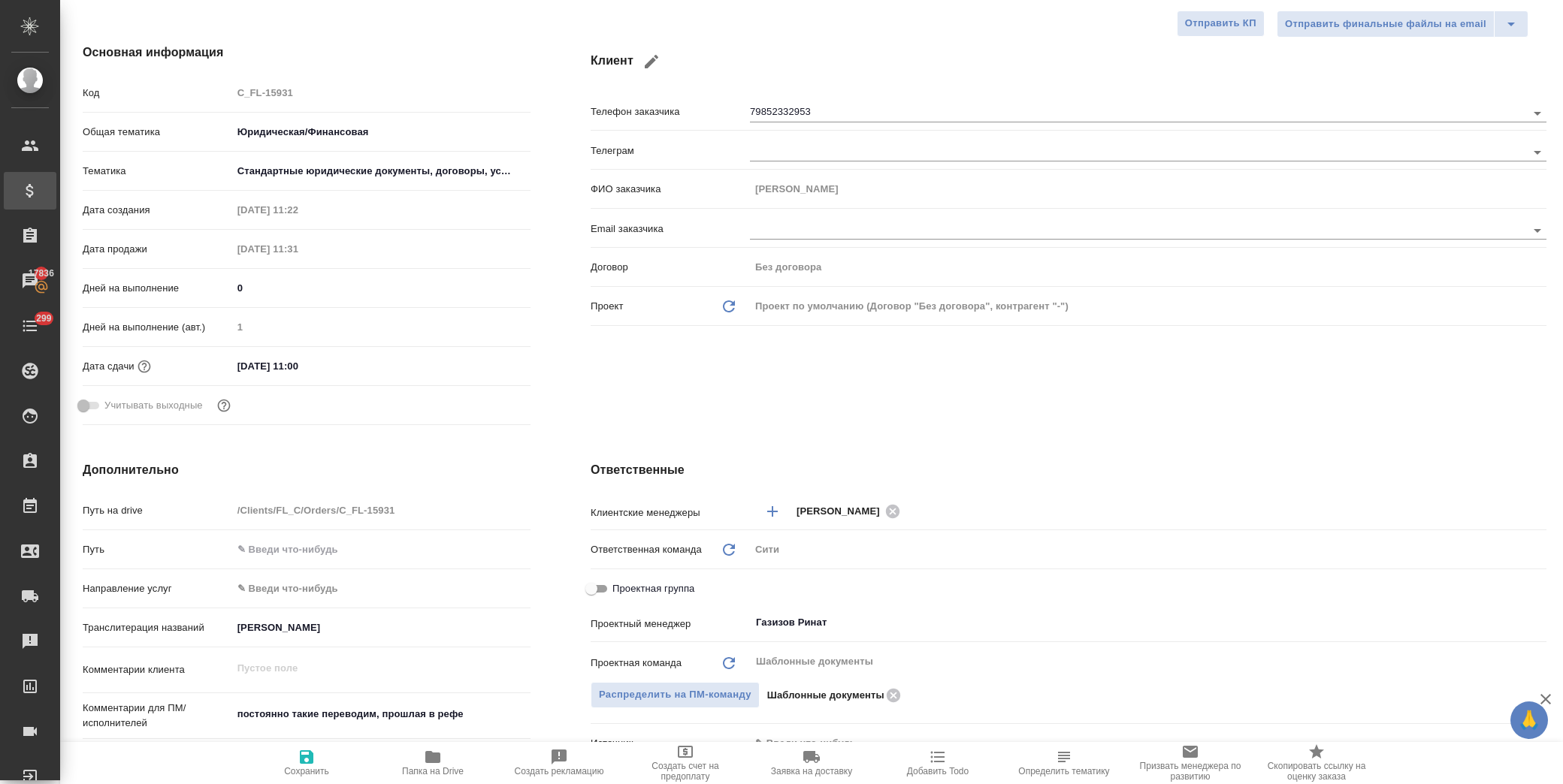
type textarea "x"
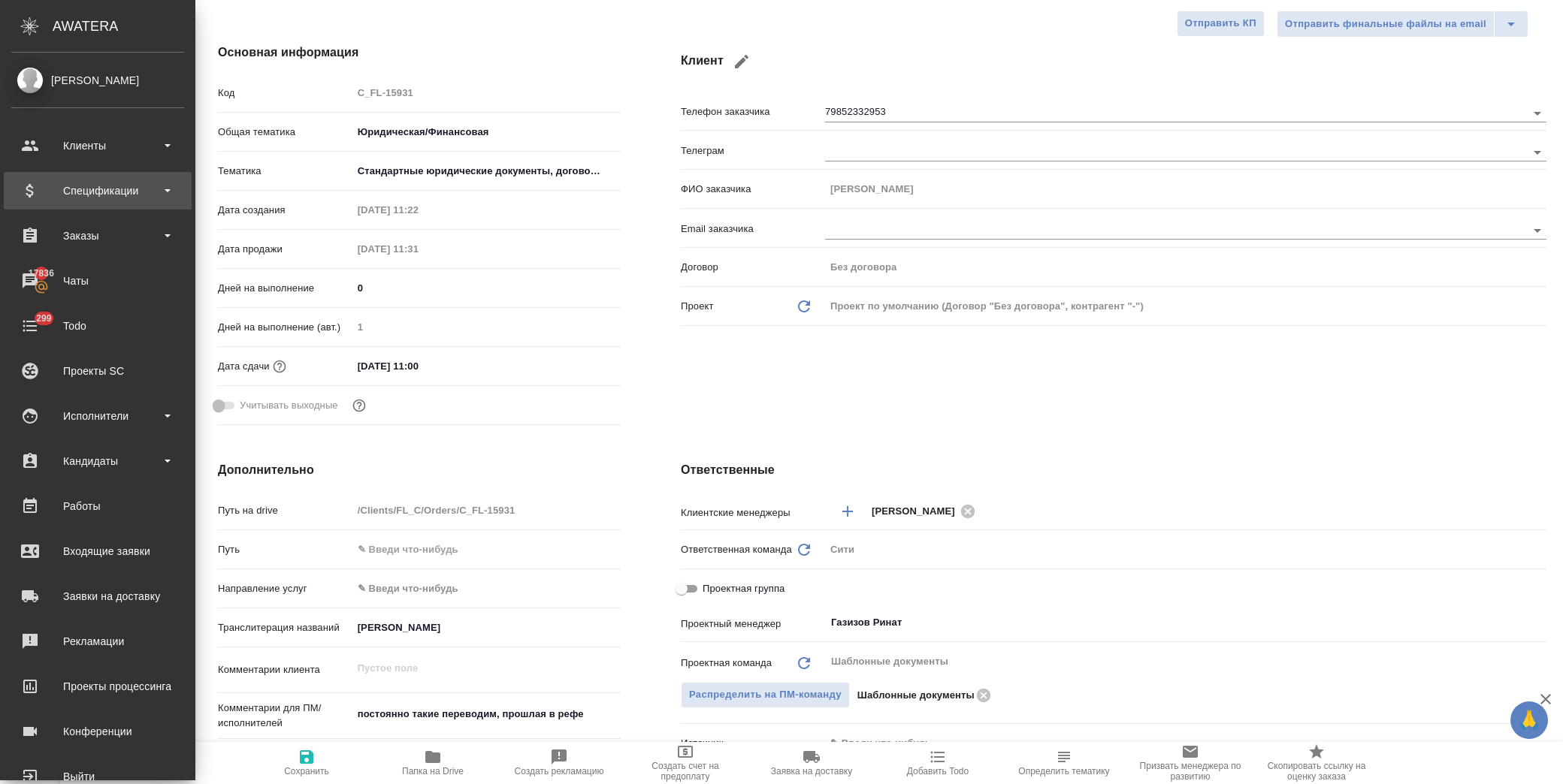
type textarea "x"
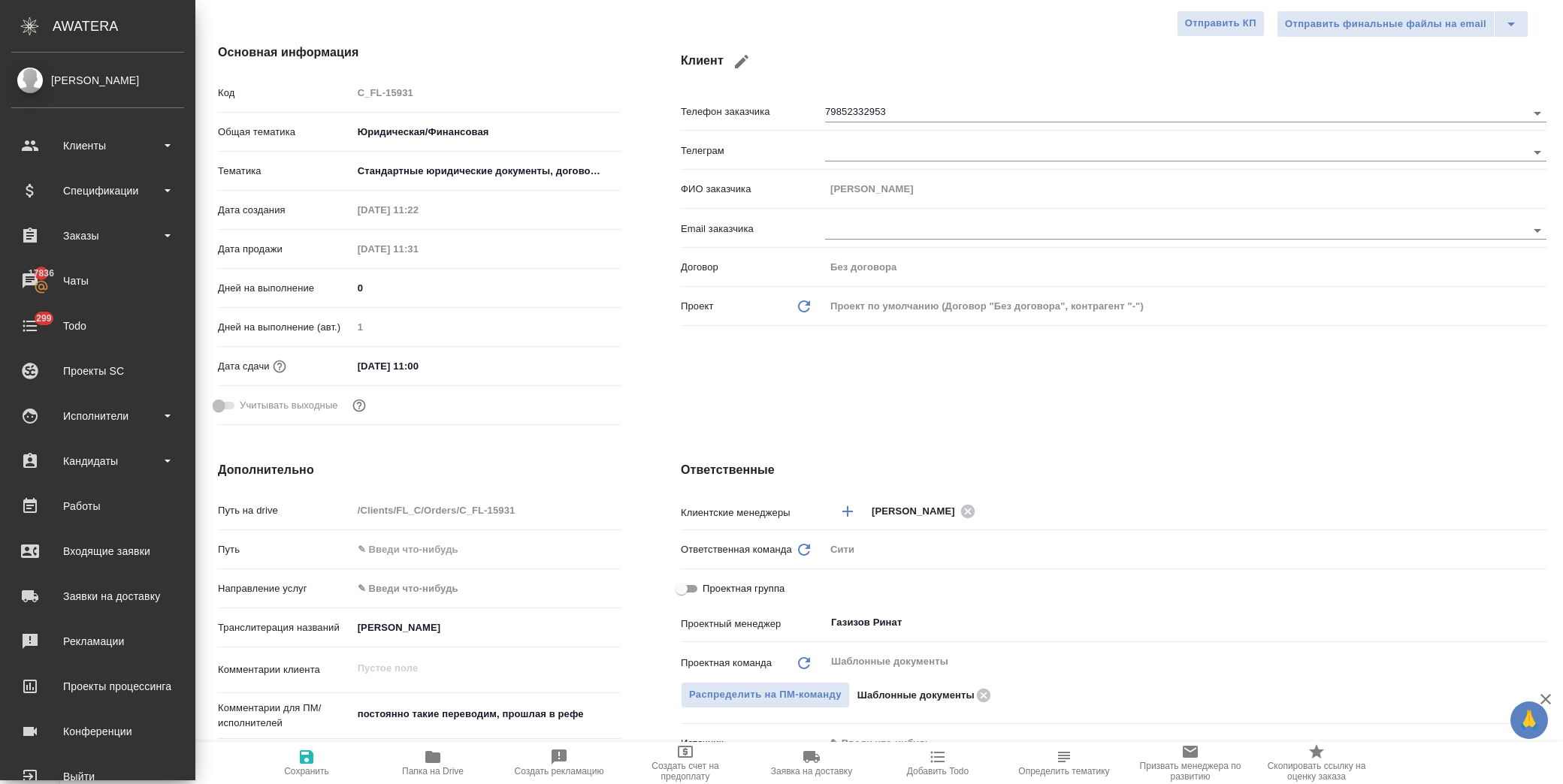
type textarea "x"
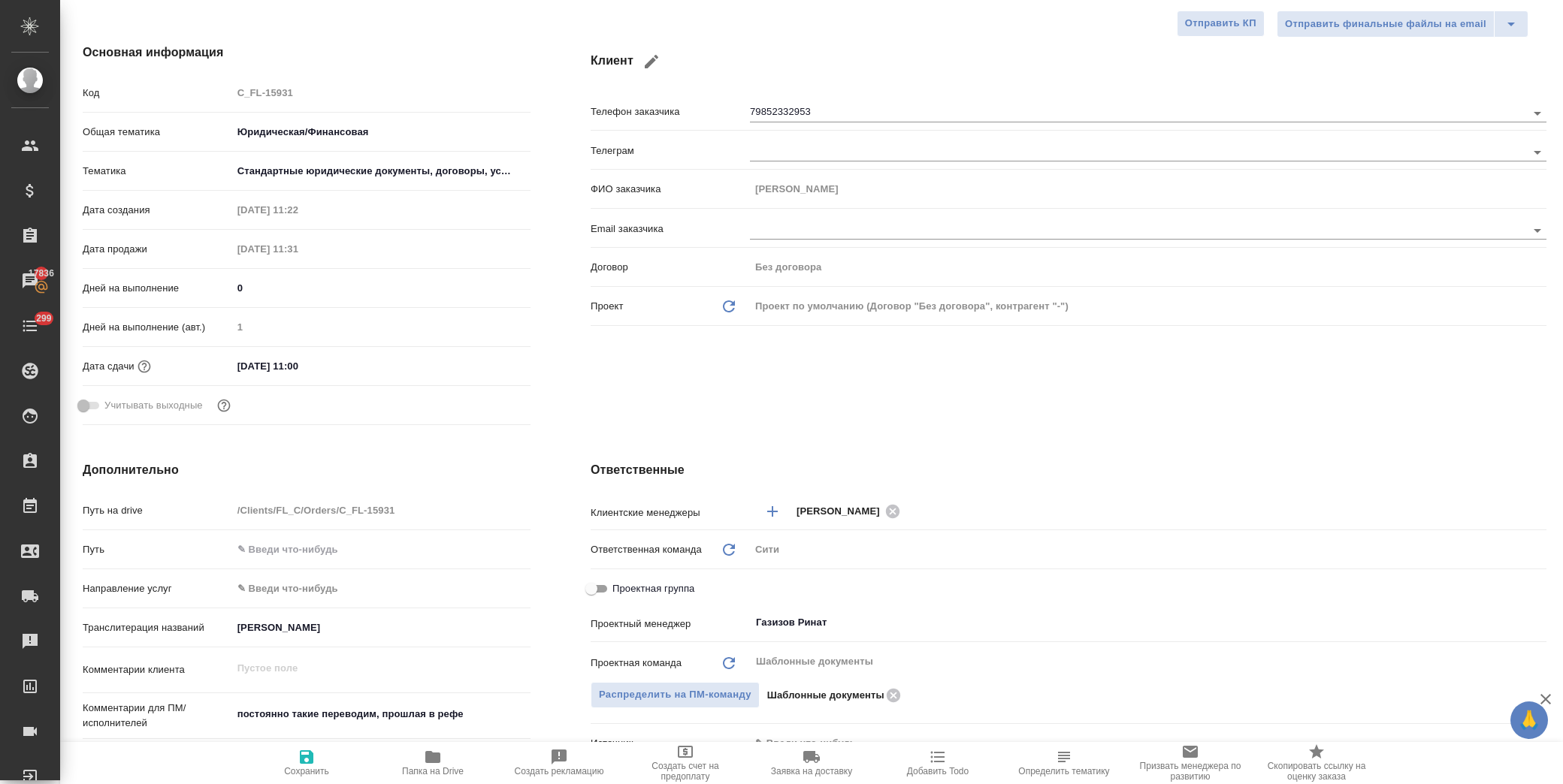
click at [928, 68] on h4 "Клиент" at bounding box center [1068, 61] width 956 height 36
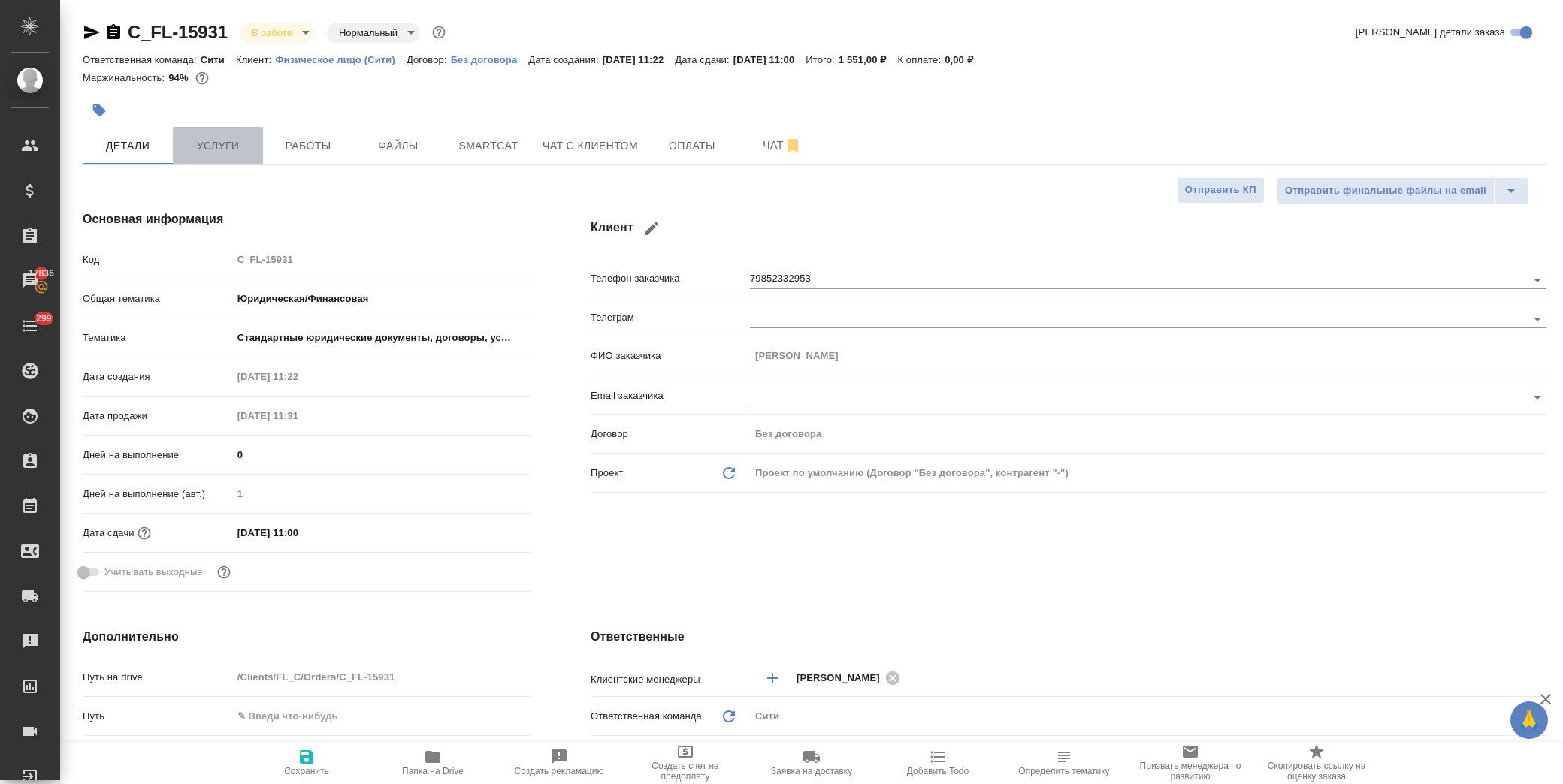
click at [238, 148] on span "Услуги" at bounding box center [217, 146] width 72 height 19
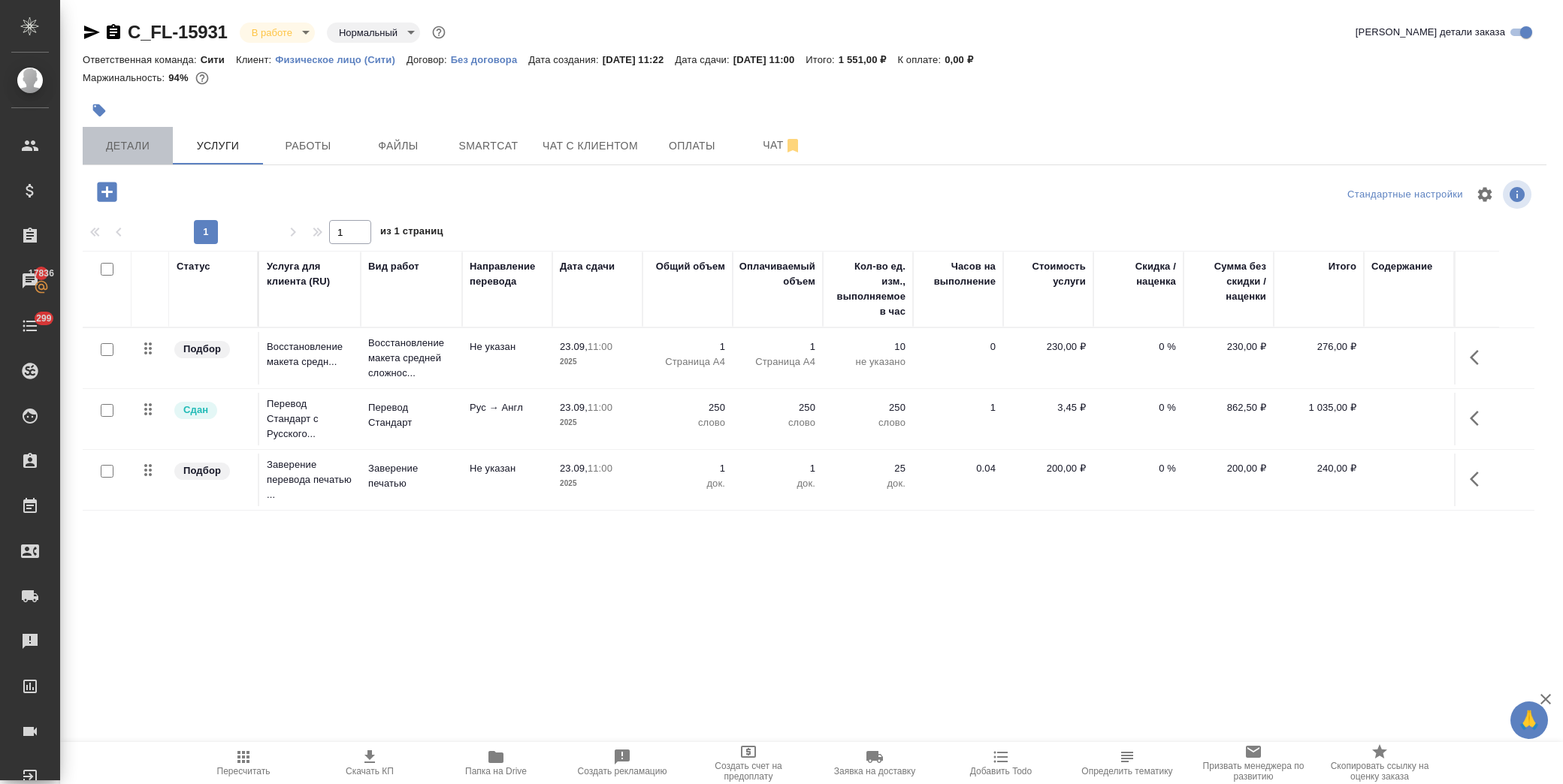
click at [139, 156] on button "Детали" at bounding box center [128, 145] width 90 height 37
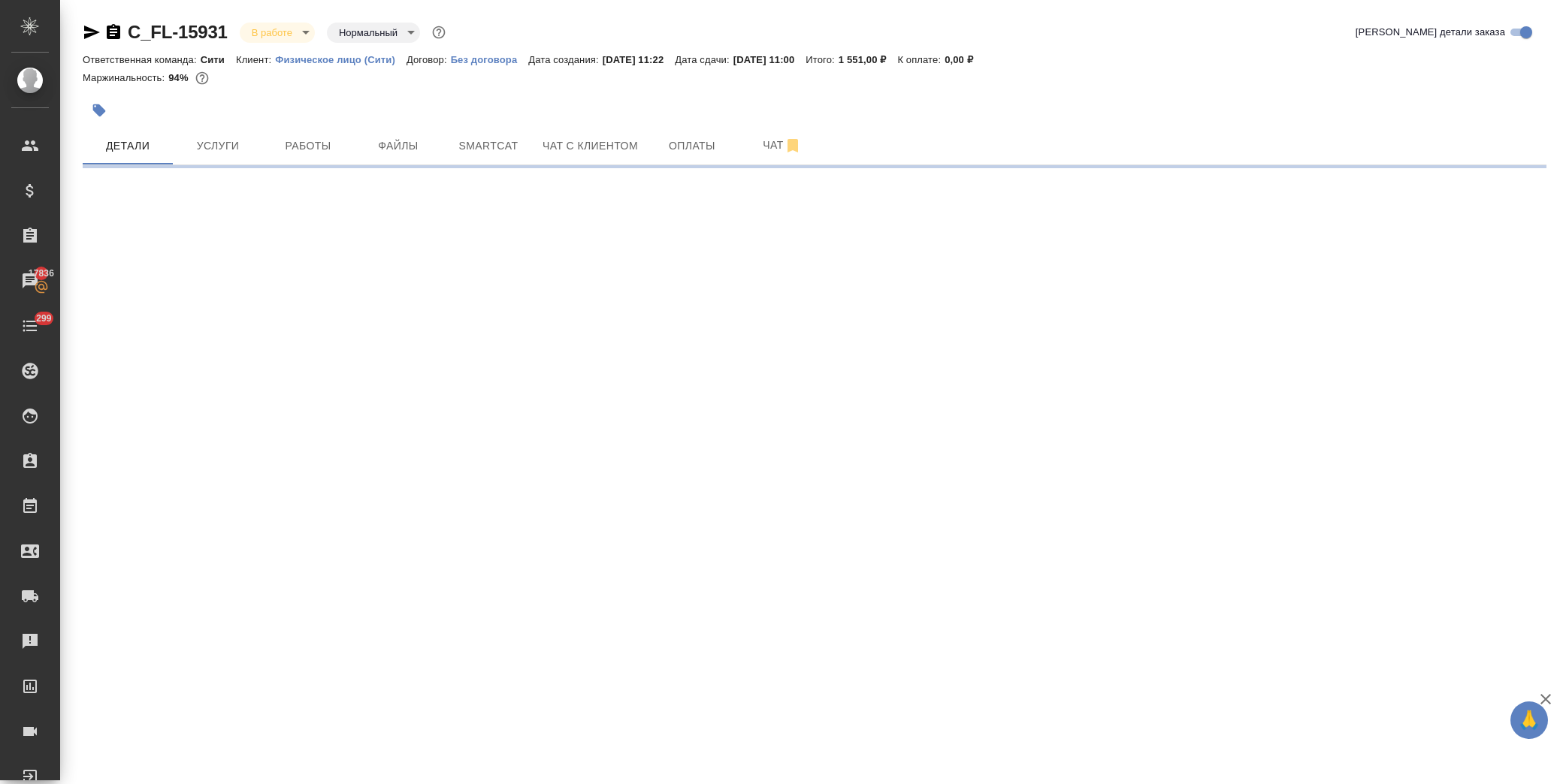
select select "RU"
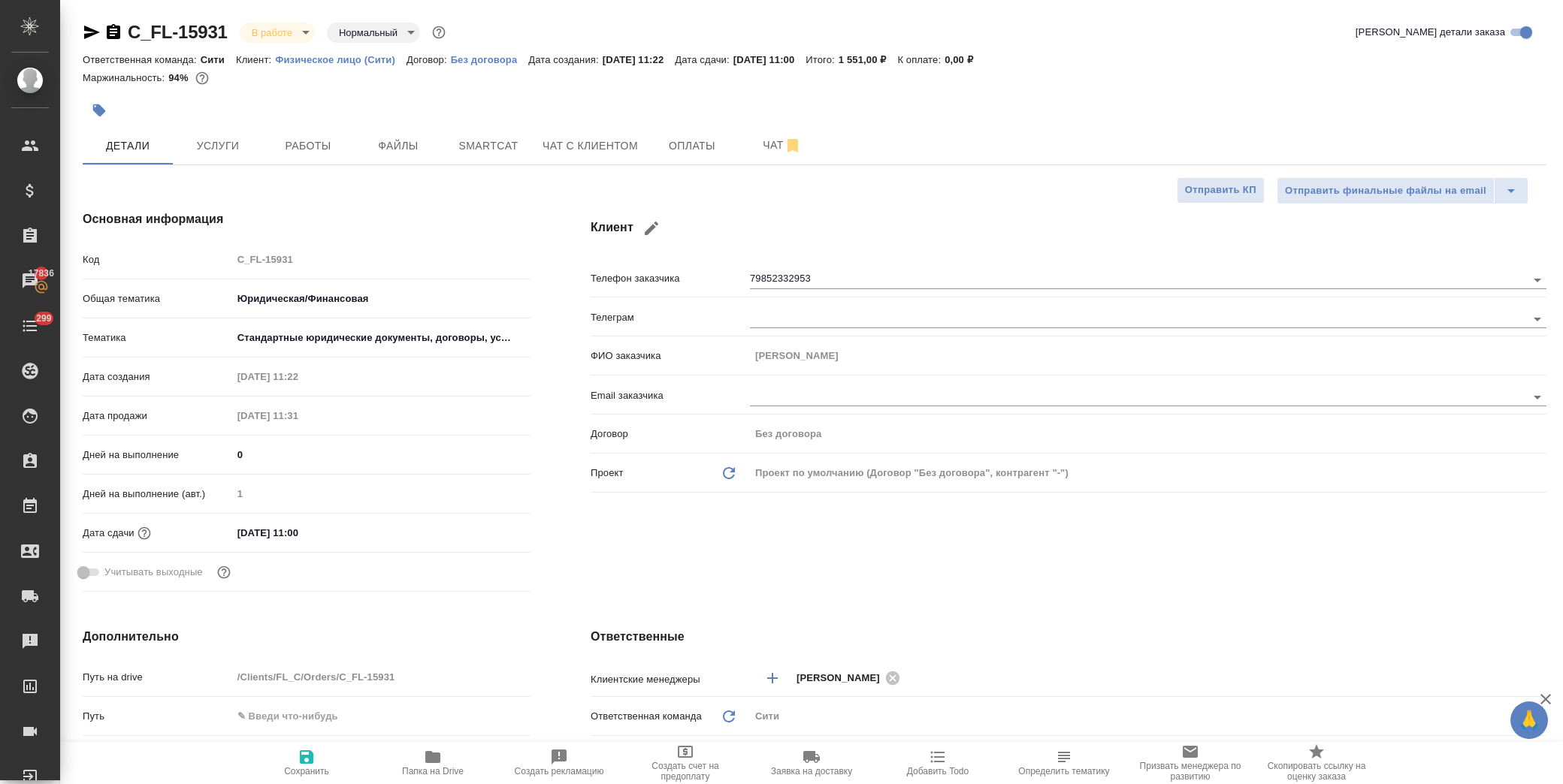
type textarea "x"
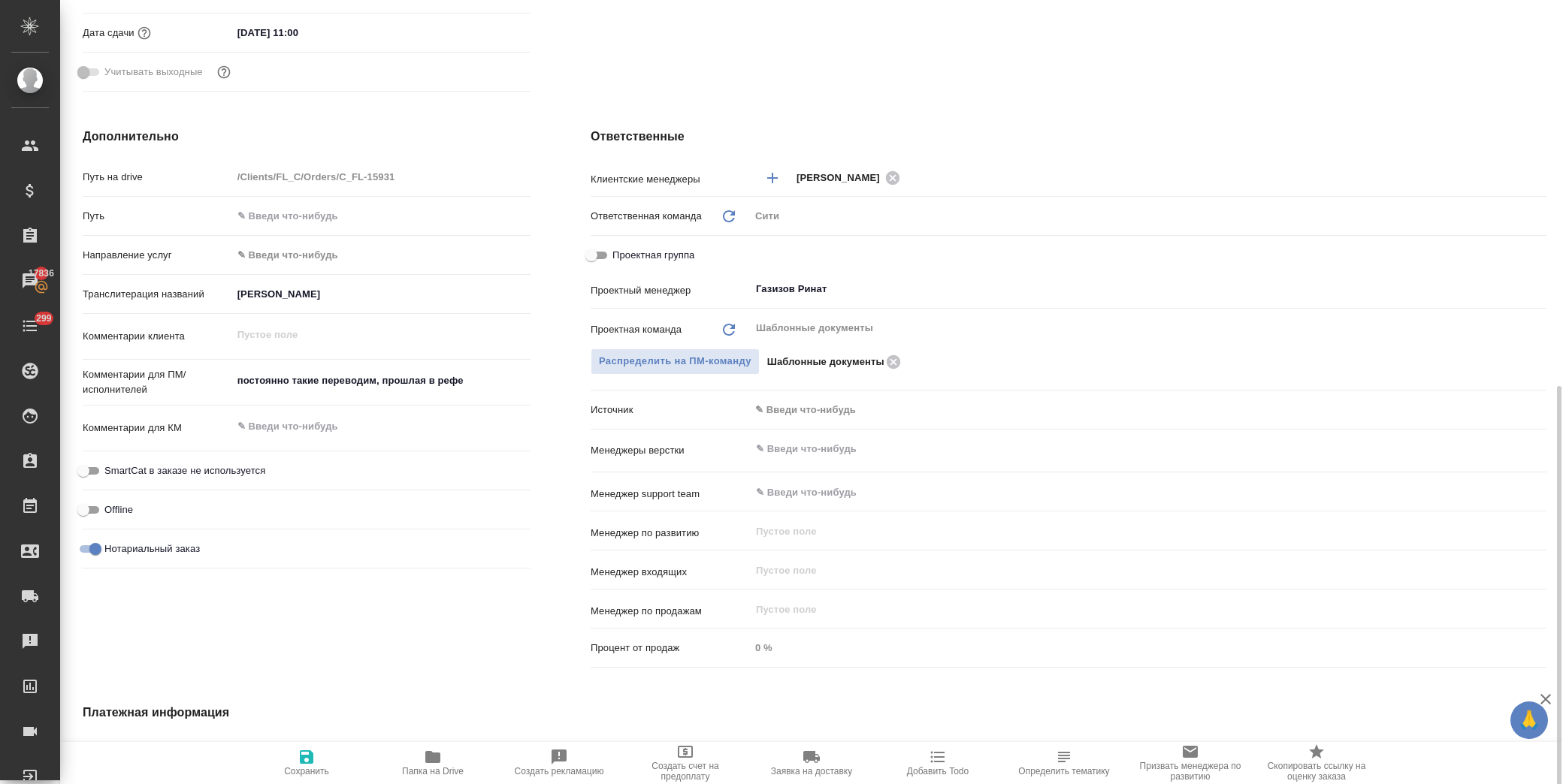
scroll to position [584, 0]
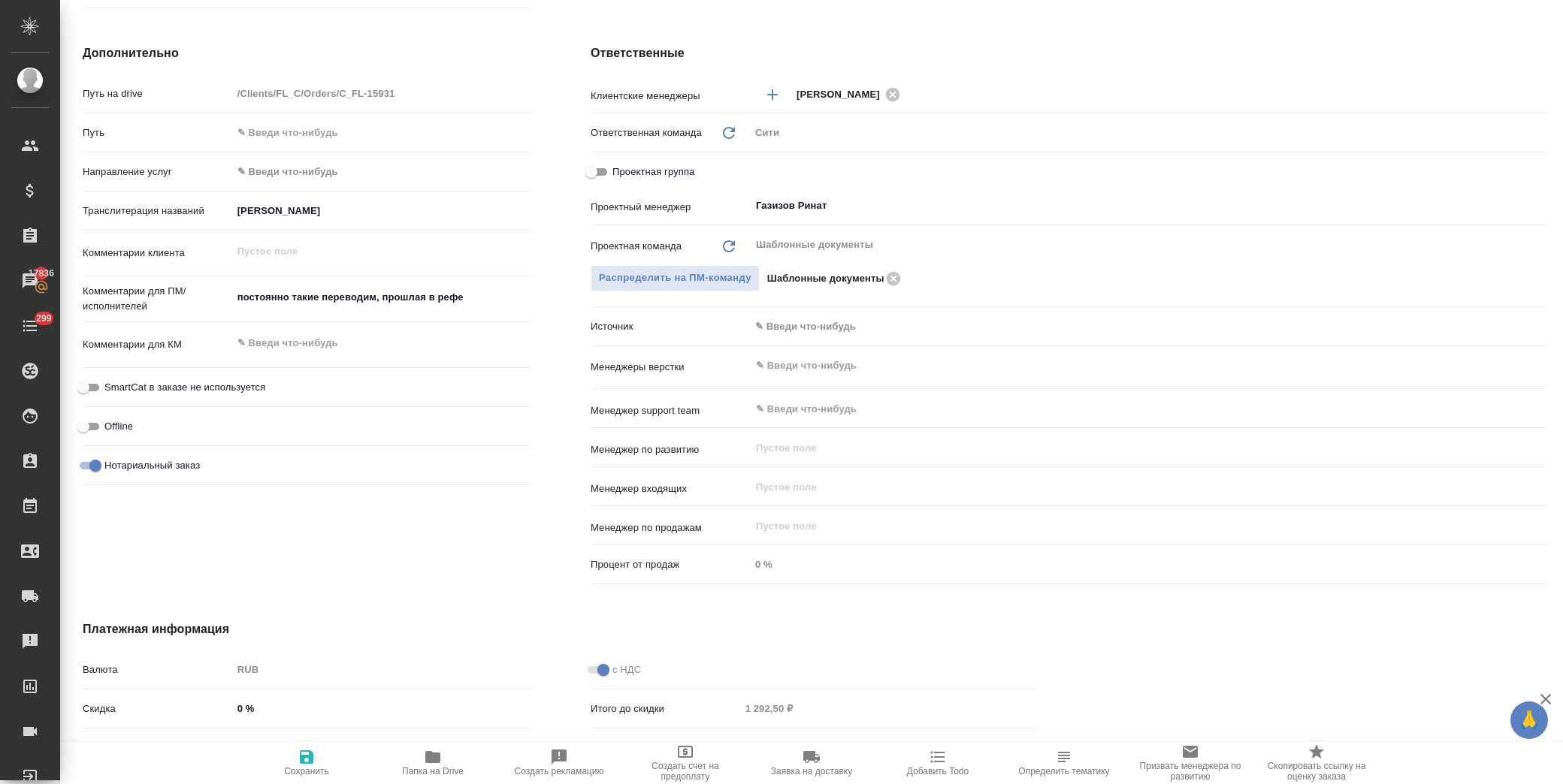
drag, startPoint x: 585, startPoint y: 150, endPoint x: 601, endPoint y: 169, distance: 24.8
click at [587, 155] on div "Ответственные Клиентские менеджеры Димитриева Юлия ​ Ответственная команда Обно…" at bounding box center [1068, 317] width 1016 height 606
click at [601, 169] on input "Проектная группа" at bounding box center [591, 171] width 54 height 18
checkbox input "true"
type textarea "x"
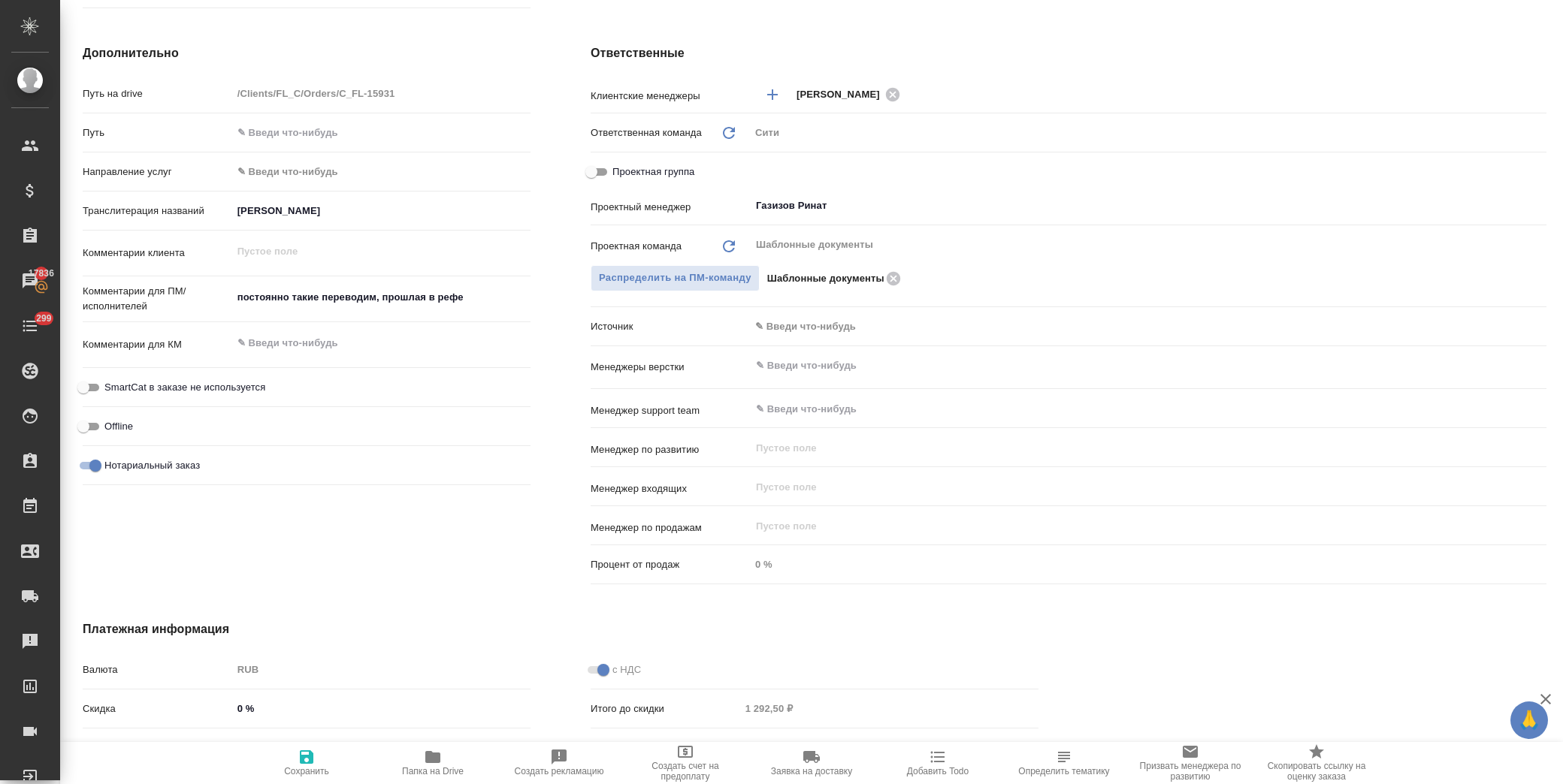
type textarea "x"
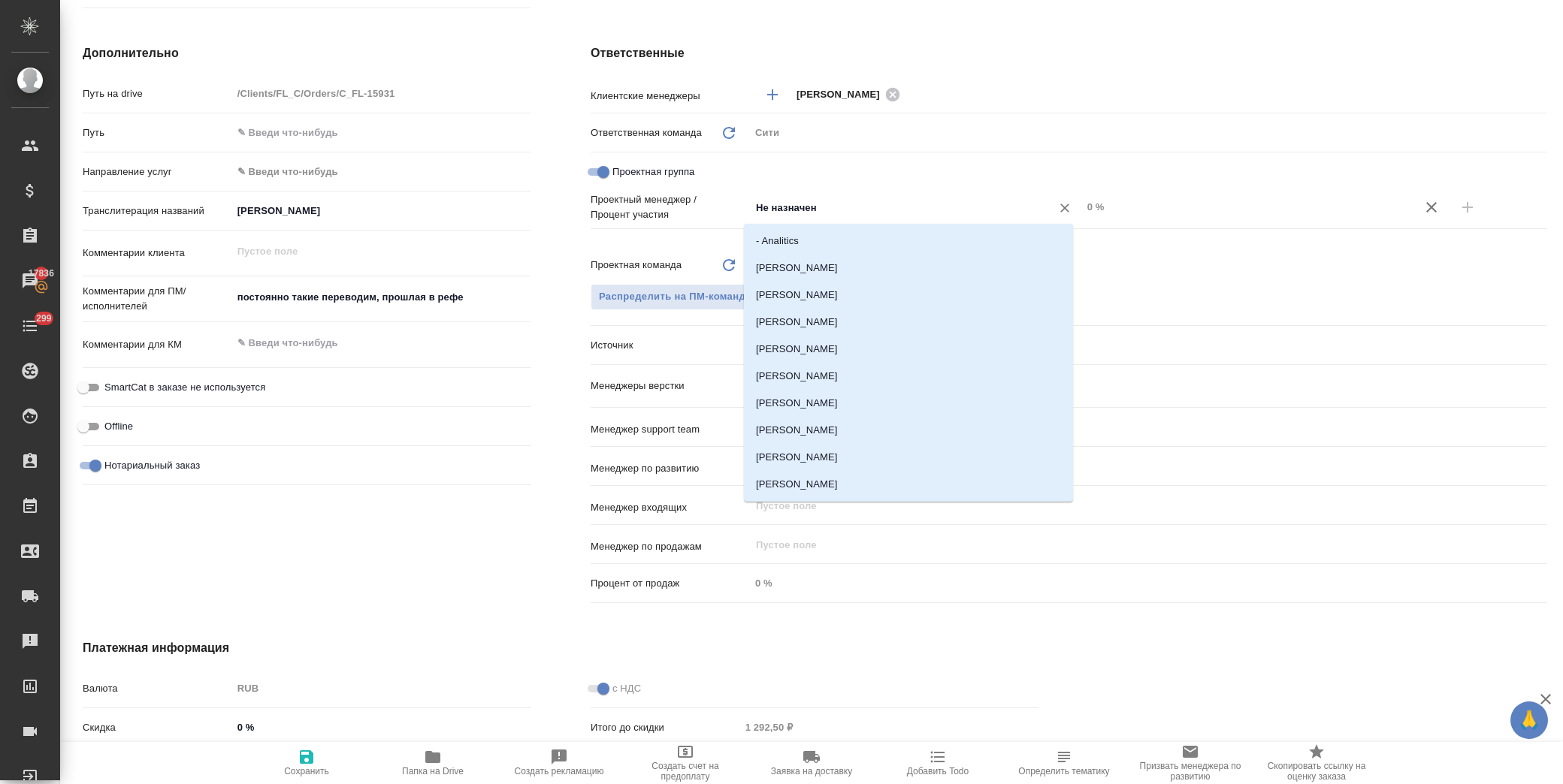
click at [762, 199] on input "Не назначен" at bounding box center [890, 207] width 273 height 18
click at [820, 203] on input "Не назначен" at bounding box center [890, 207] width 273 height 18
drag, startPoint x: 837, startPoint y: 207, endPoint x: 693, endPoint y: 204, distance: 144.0
click at [693, 204] on div "Проектный менеджер / Процент участия Не назначен ​ 0 %" at bounding box center [1068, 207] width 956 height 30
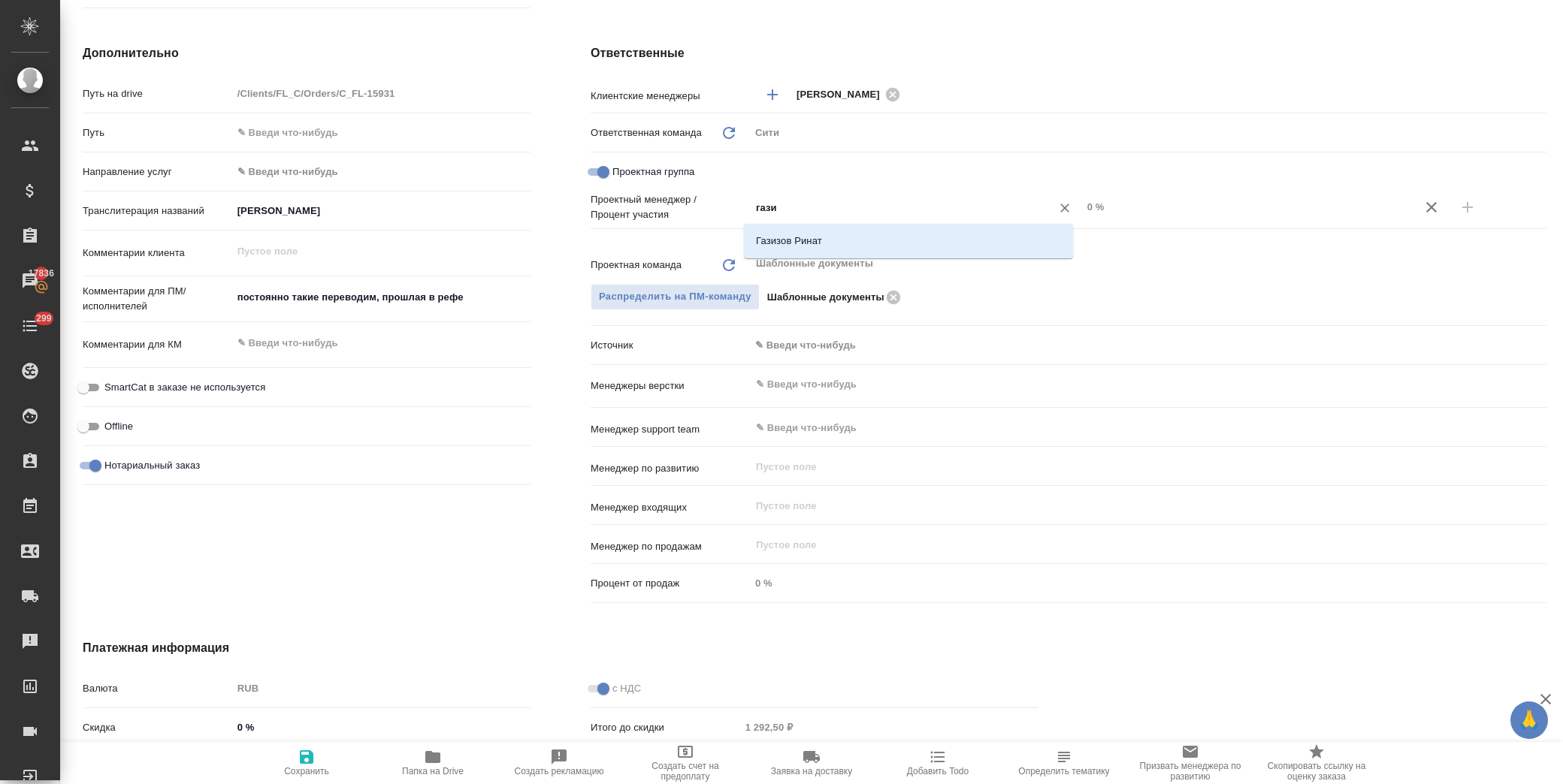
type input "газиз"
click at [777, 231] on li "Газизов Ринат" at bounding box center [908, 240] width 329 height 27
type textarea "x"
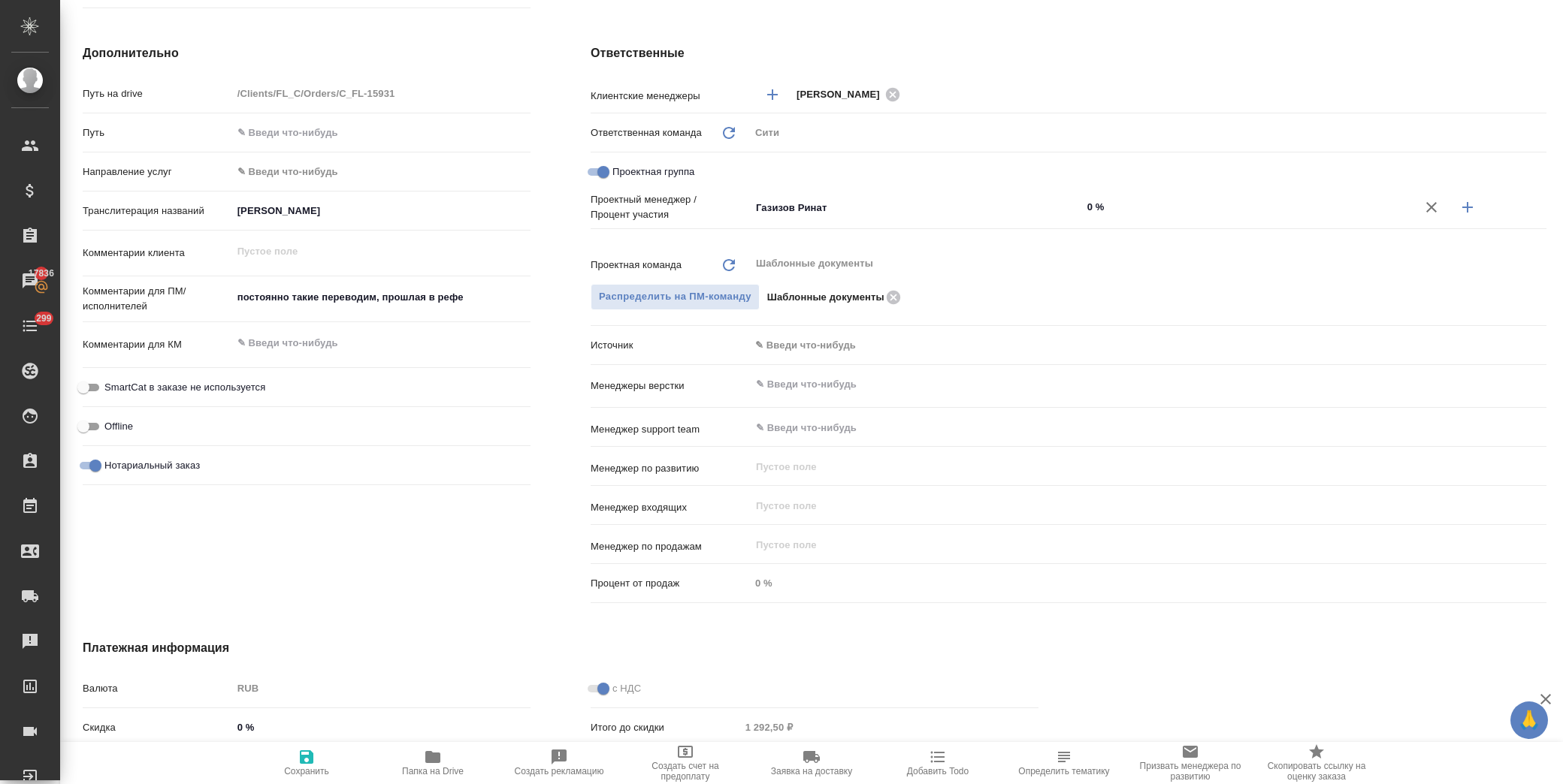
click at [1471, 205] on button "button" at bounding box center [1467, 207] width 36 height 36
type textarea "x"
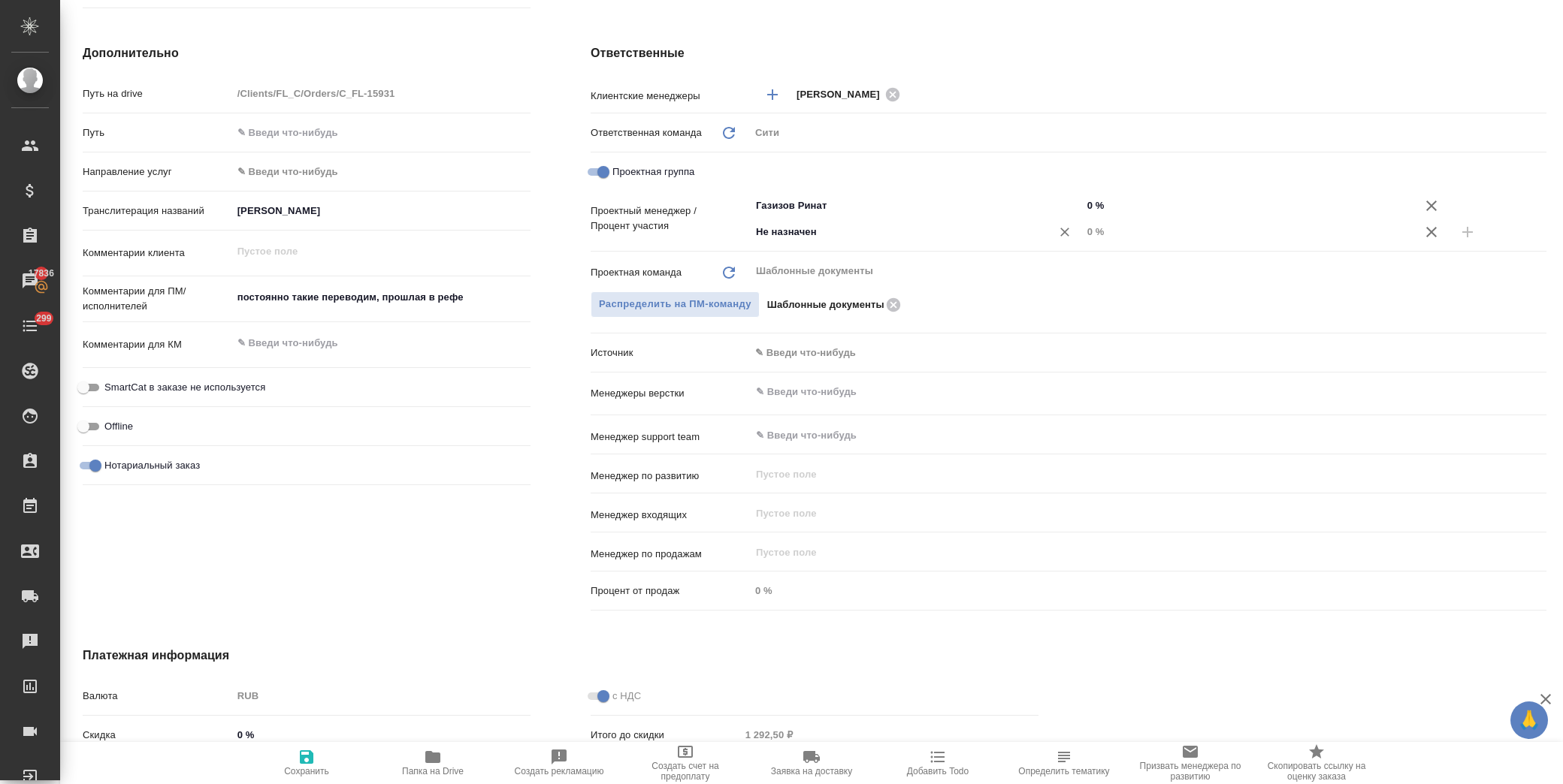
click at [817, 229] on input "Не назначен" at bounding box center [890, 232] width 273 height 18
type input "димитр"
click at [823, 273] on li "[PERSON_NAME]" at bounding box center [908, 264] width 329 height 27
type textarea "x"
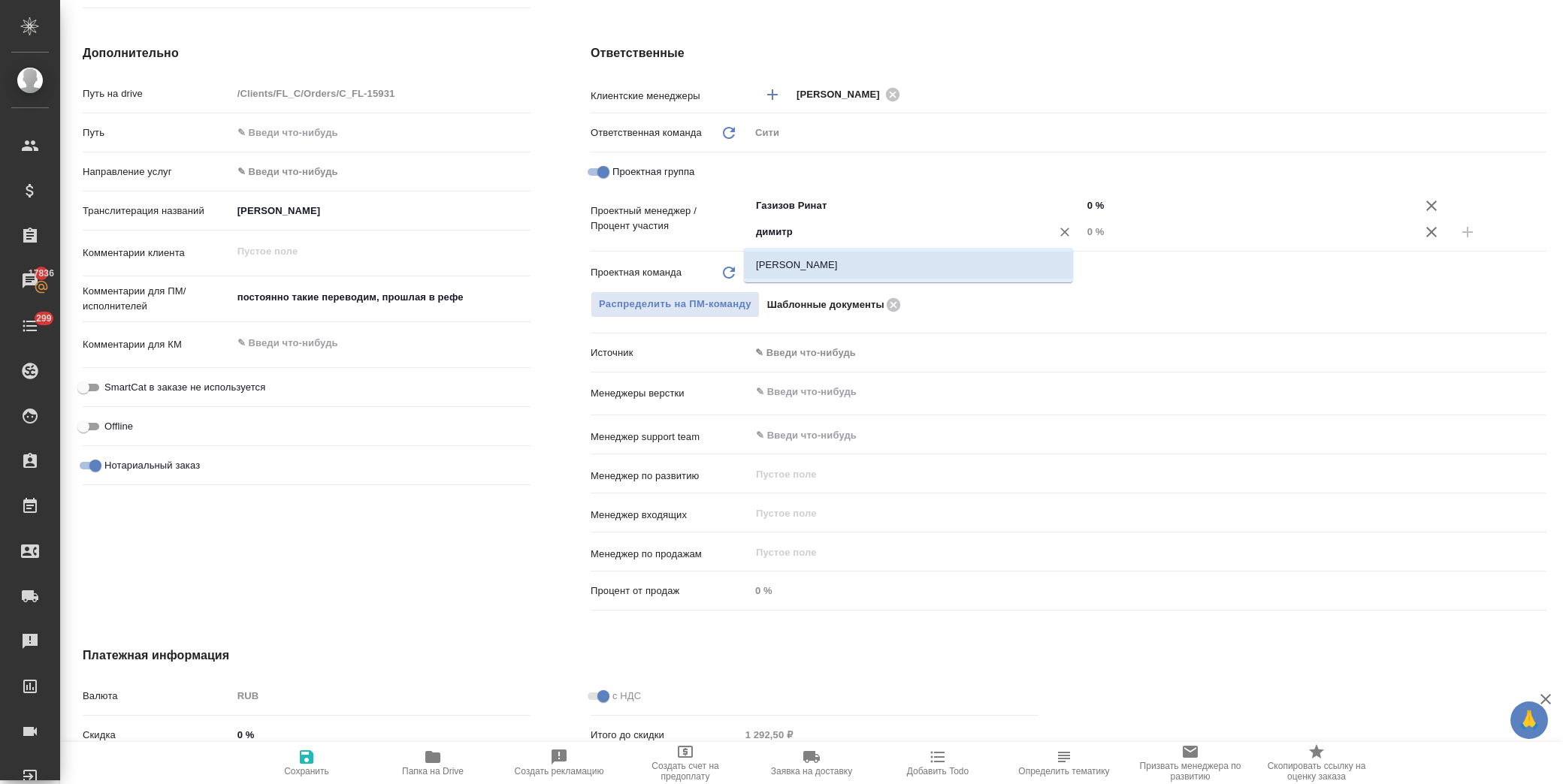
type textarea "x"
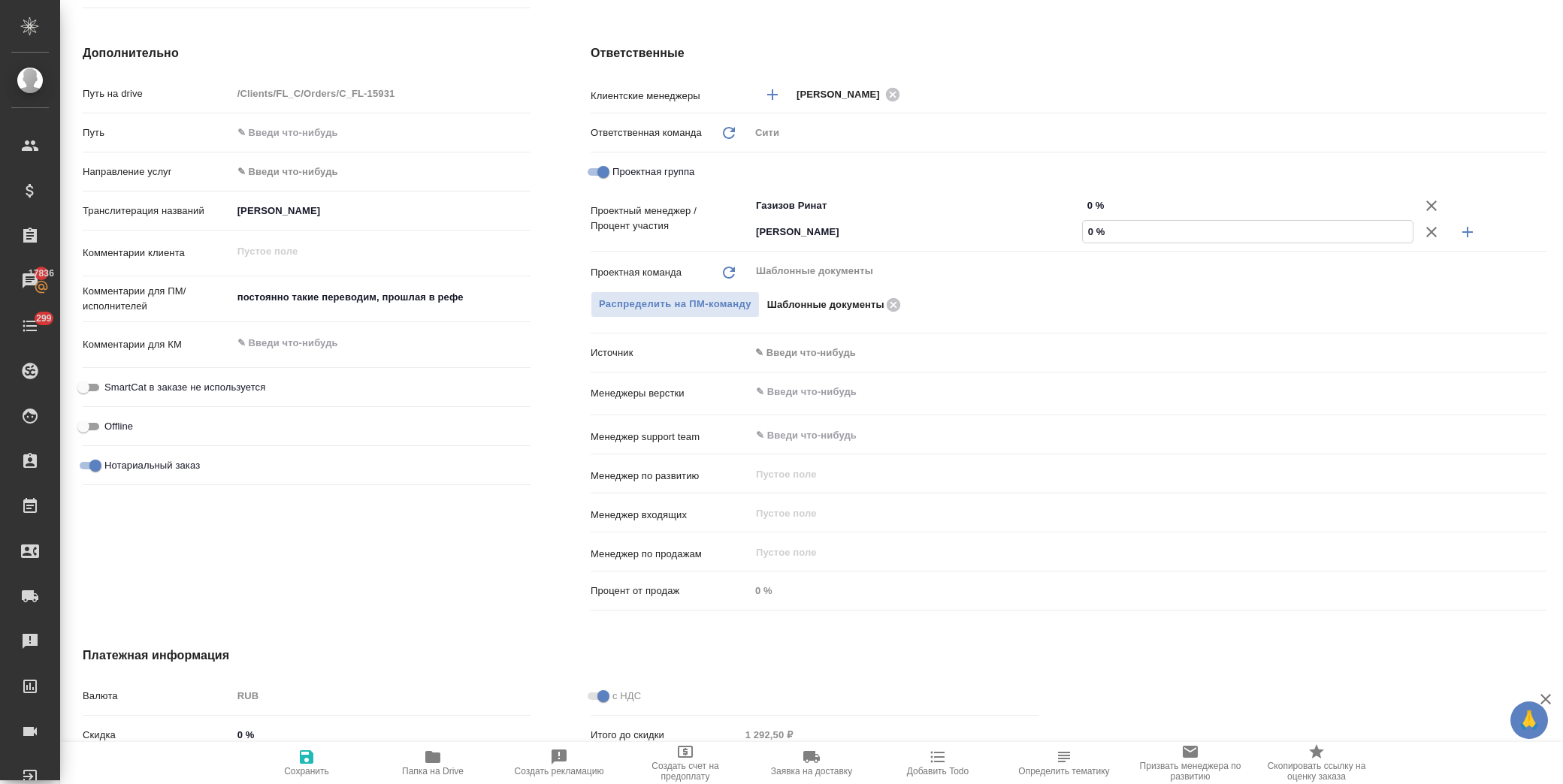
drag, startPoint x: 1077, startPoint y: 235, endPoint x: 1090, endPoint y: 235, distance: 13.0
click at [1090, 235] on input "0 %" at bounding box center [1247, 231] width 331 height 21
type textarea "x"
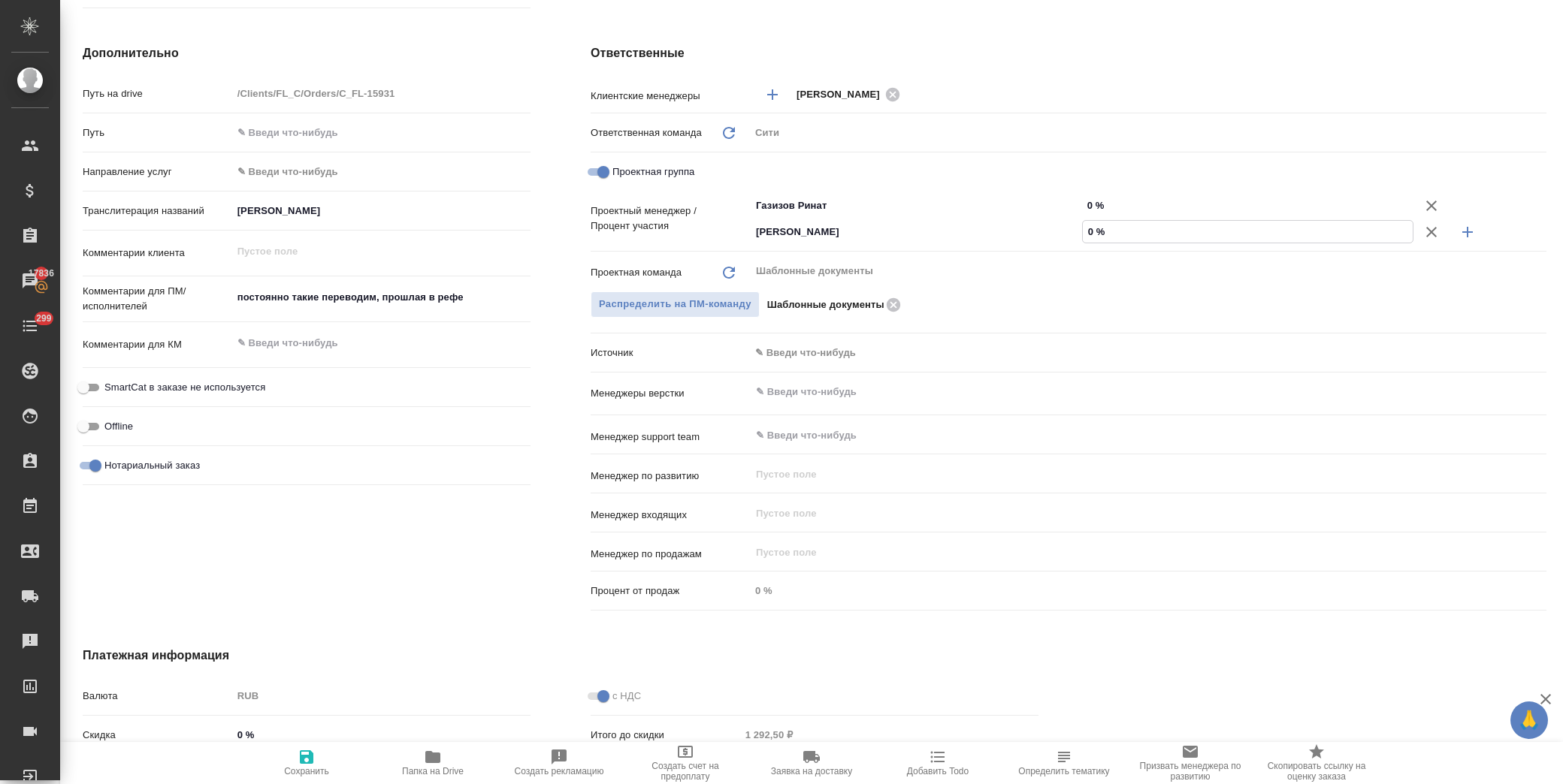
type input "1 %"
type textarea "x"
type input "16 %"
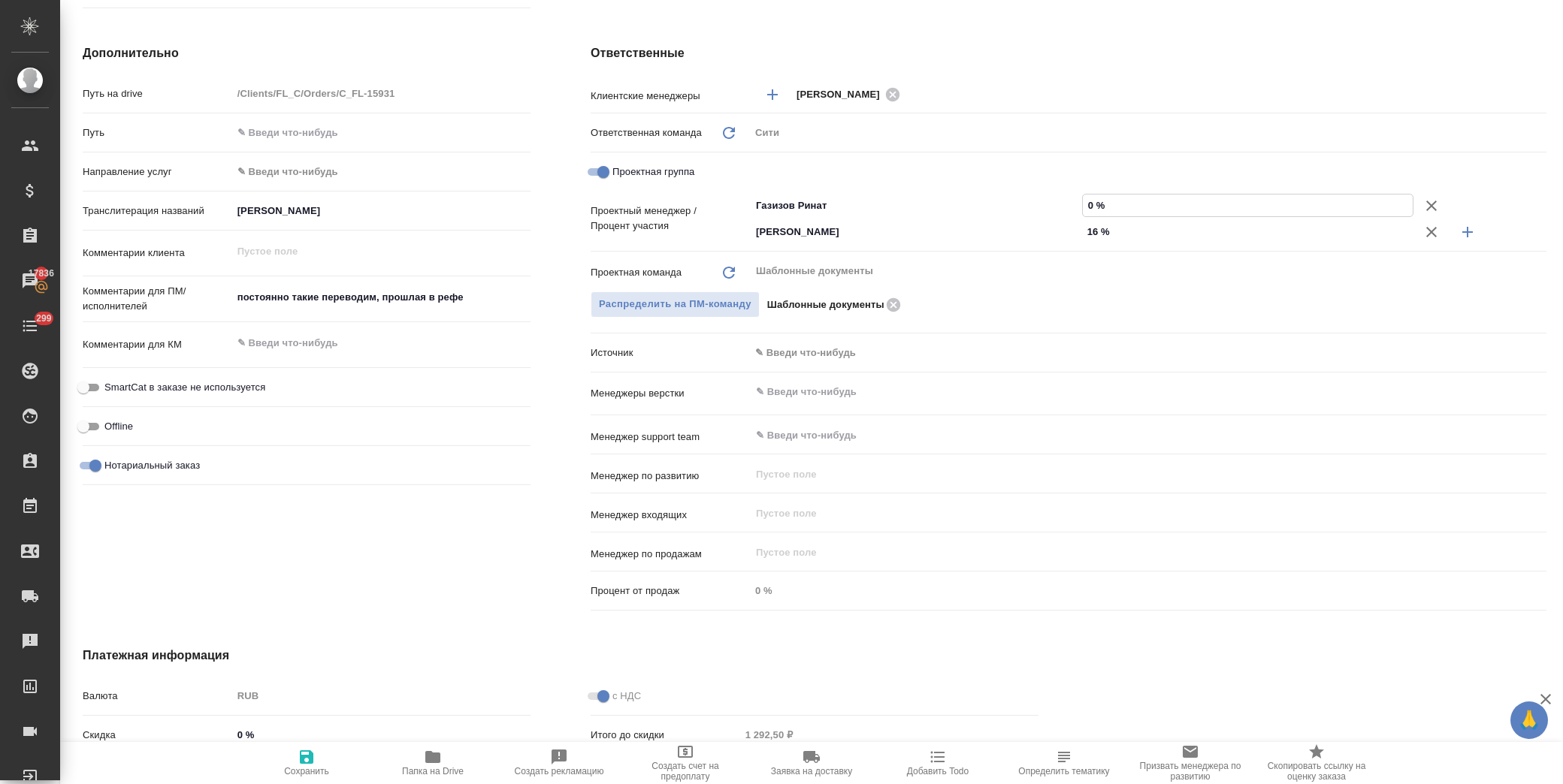
click at [1082, 201] on input "0 %" at bounding box center [1247, 205] width 331 height 21
click at [1082, 203] on input "0 %" at bounding box center [1247, 205] width 331 height 21
type input "8 %"
type textarea "x"
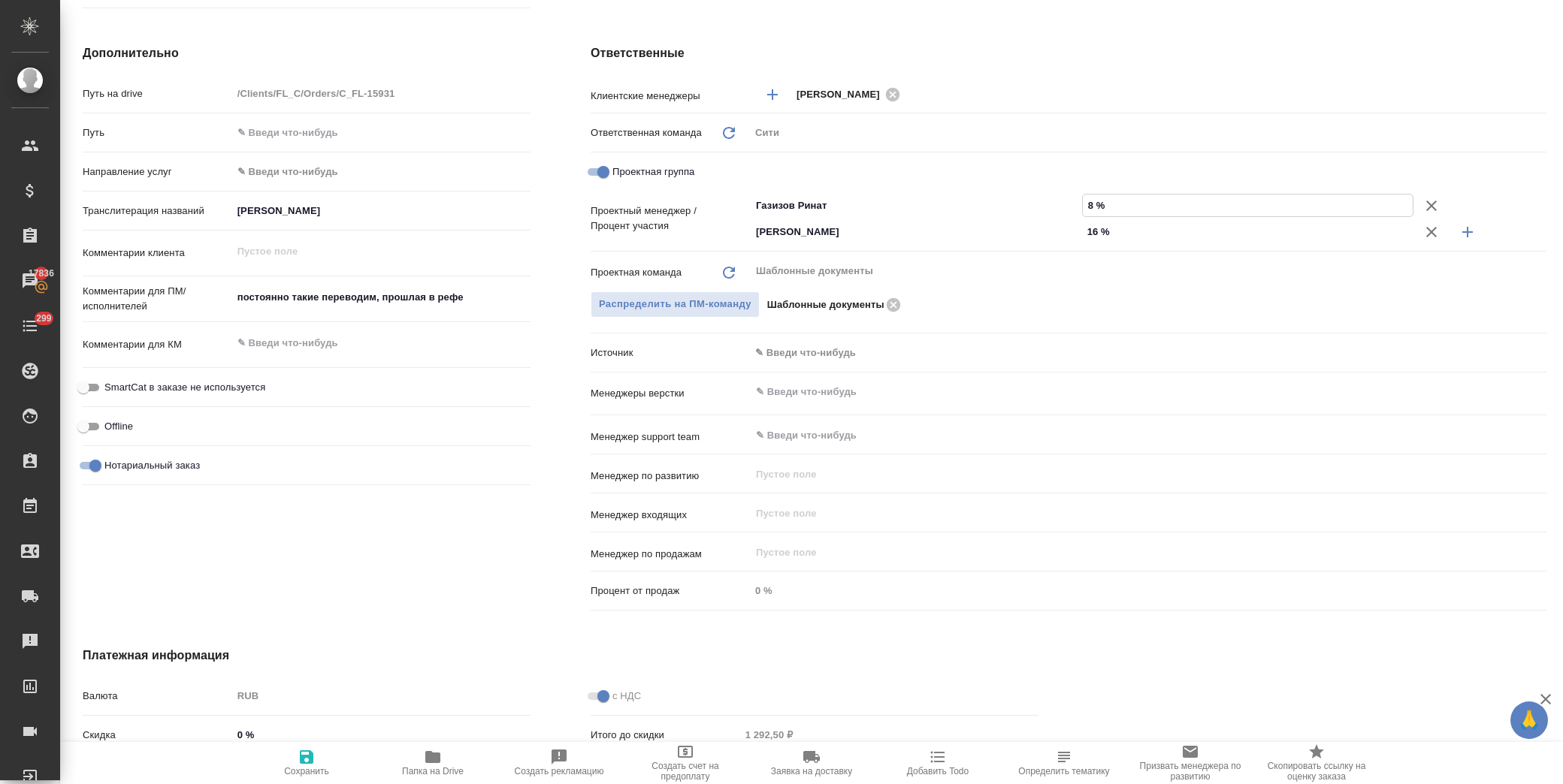
type textarea "x"
type input "84 %"
type textarea "x"
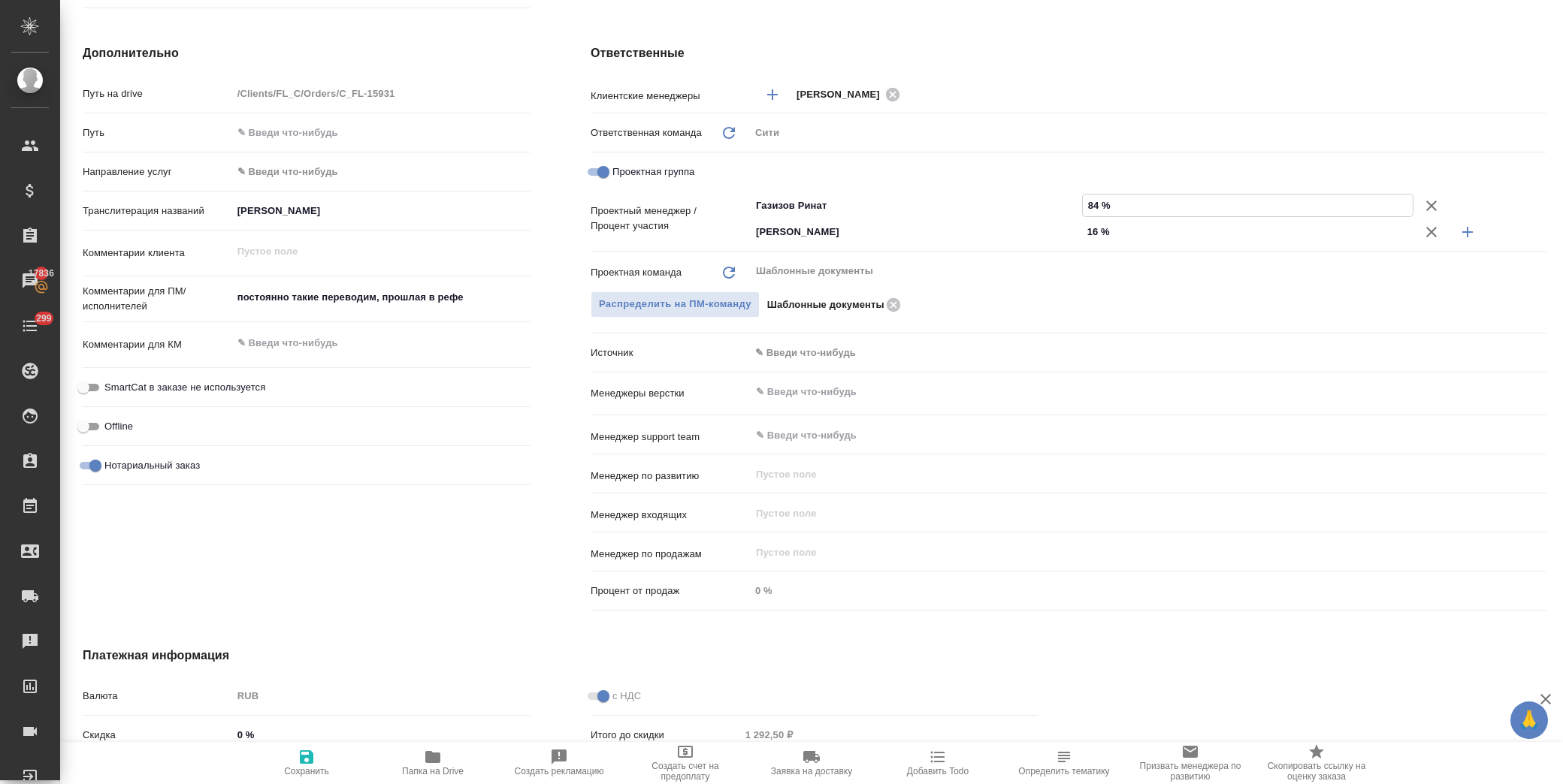
type input "84 %"
click at [313, 755] on icon "button" at bounding box center [306, 756] width 18 height 18
type textarea "x"
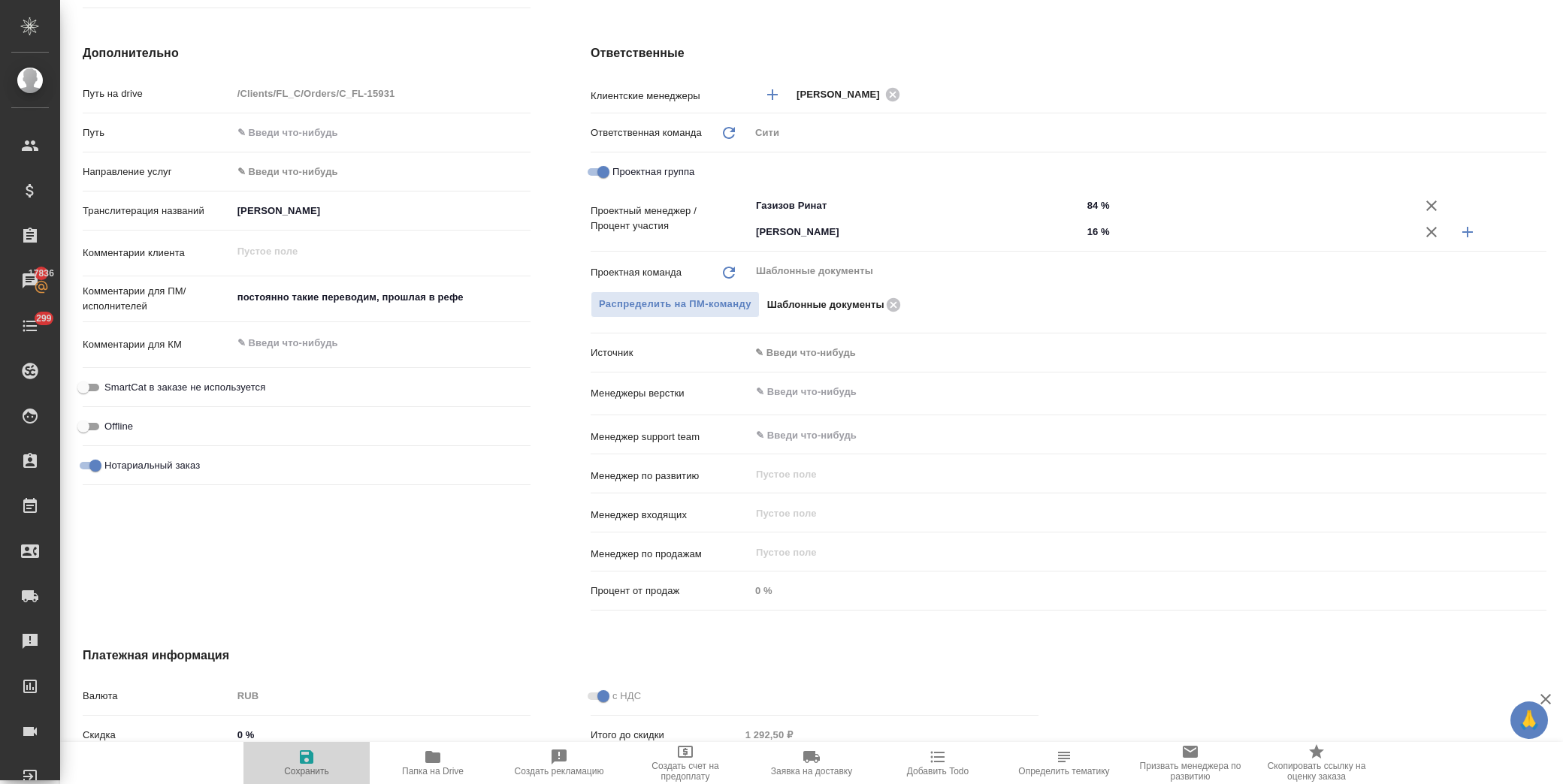
type textarea "x"
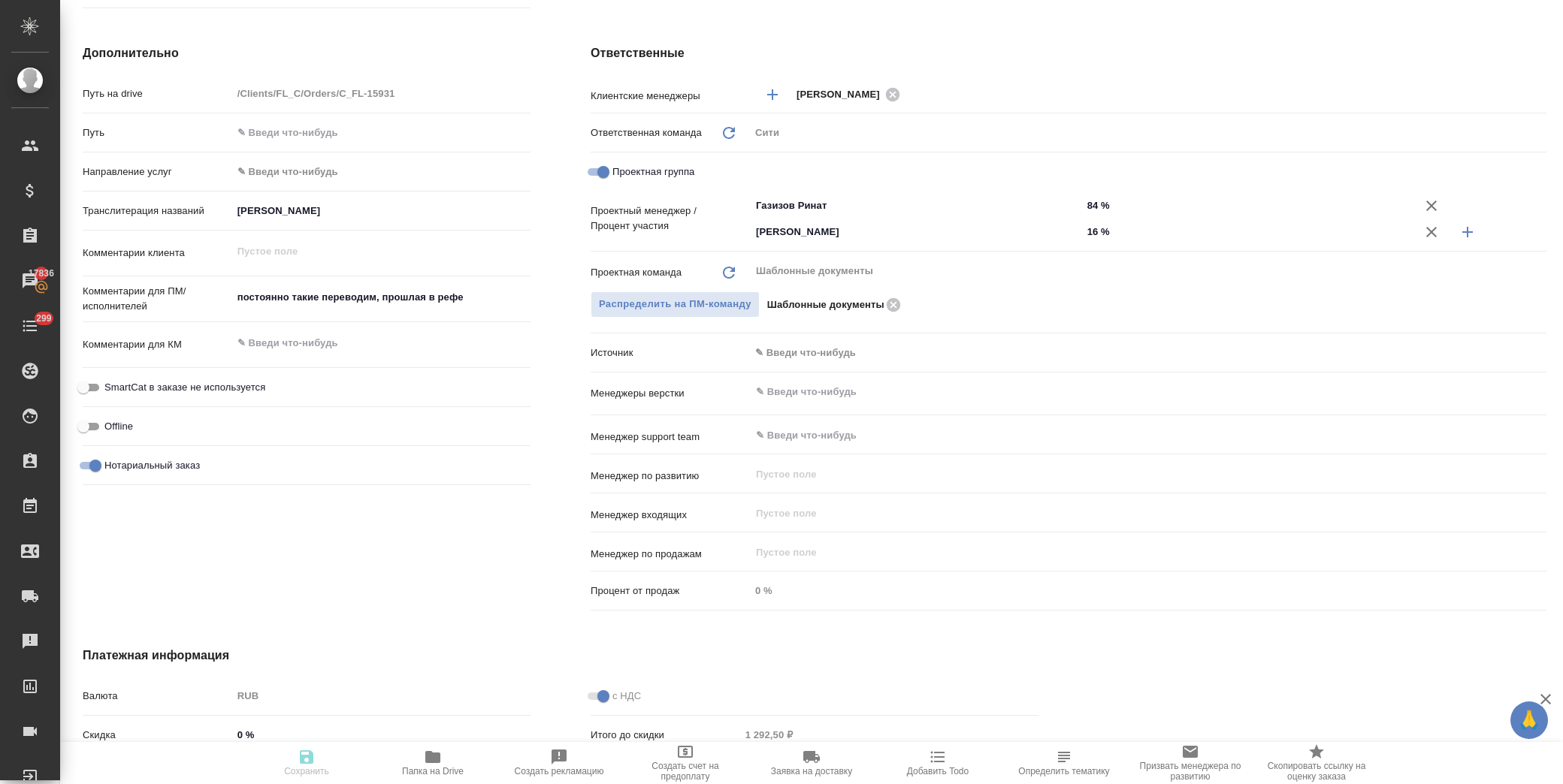
type textarea "x"
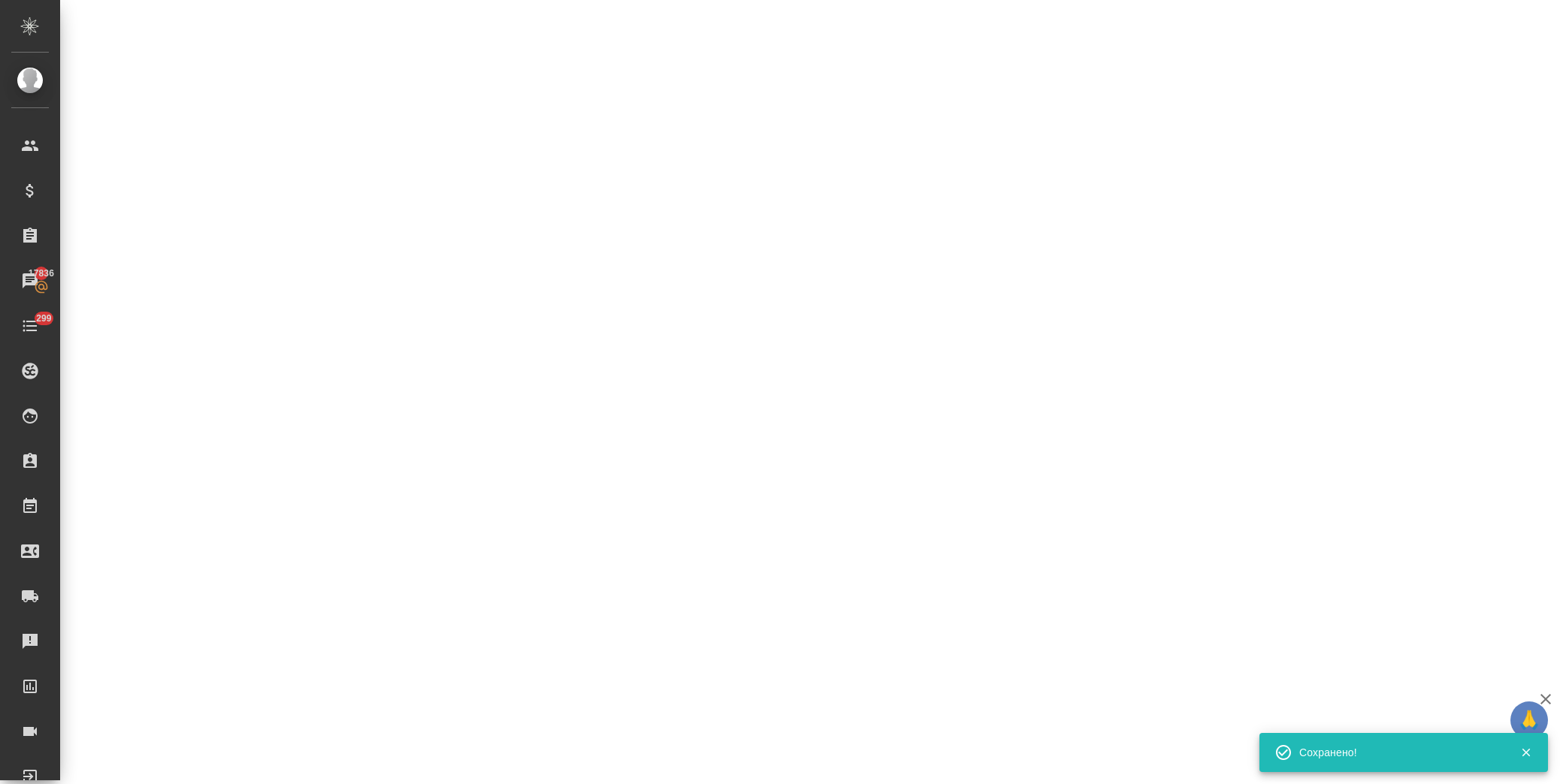
select select "RU"
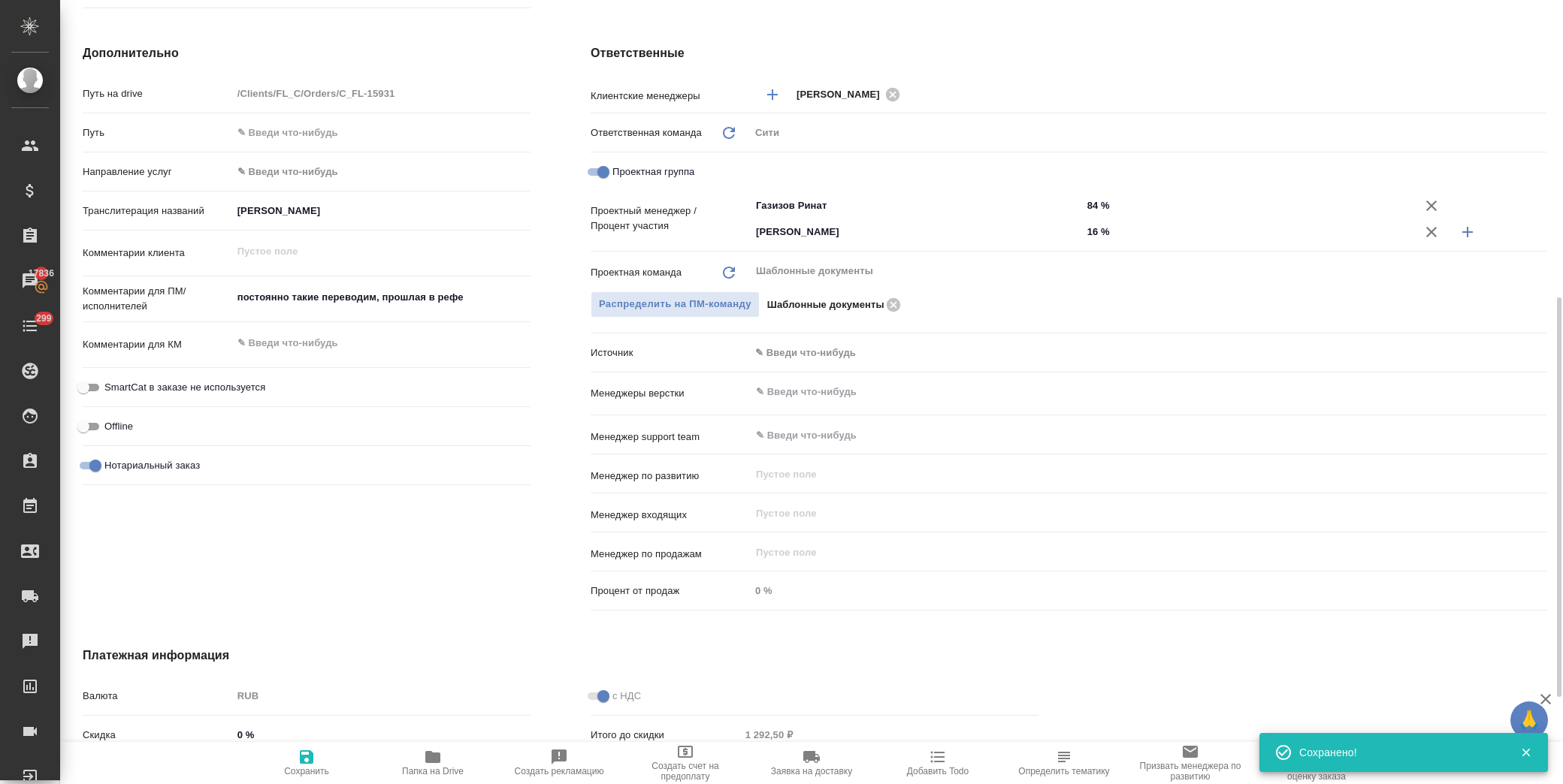
type textarea "x"
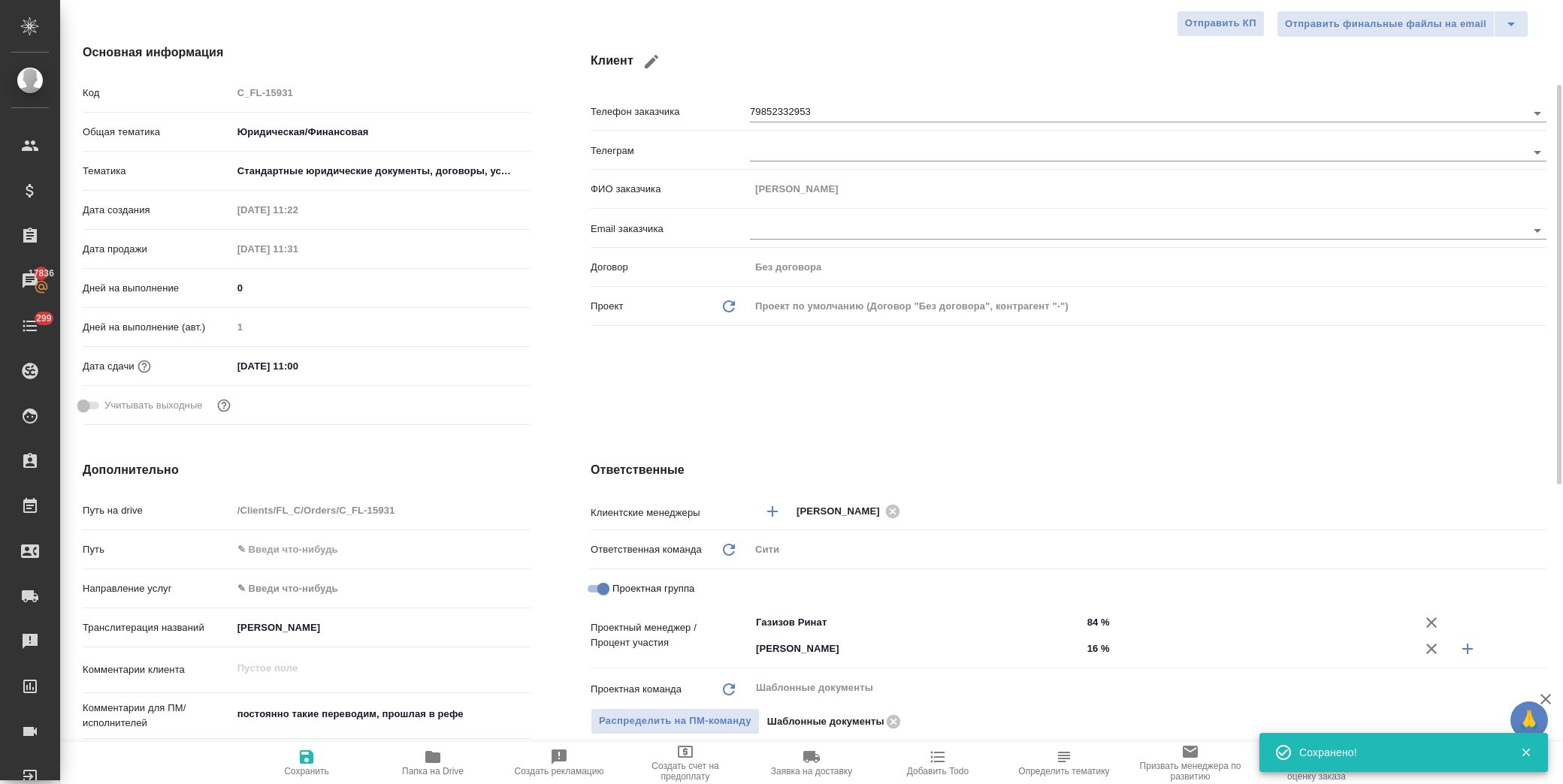
scroll to position [84, 0]
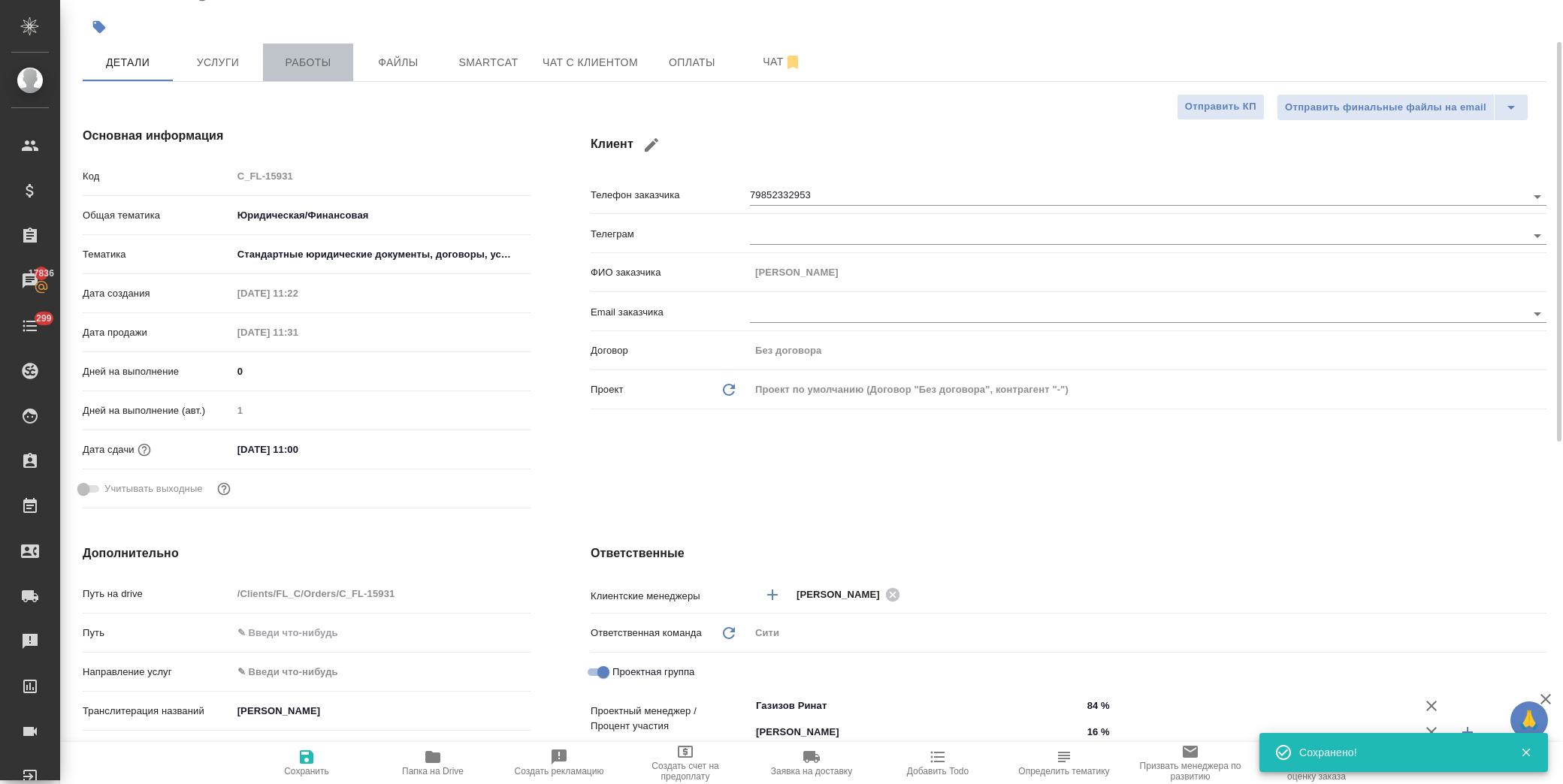
click at [320, 72] on button "Работы" at bounding box center [307, 62] width 90 height 37
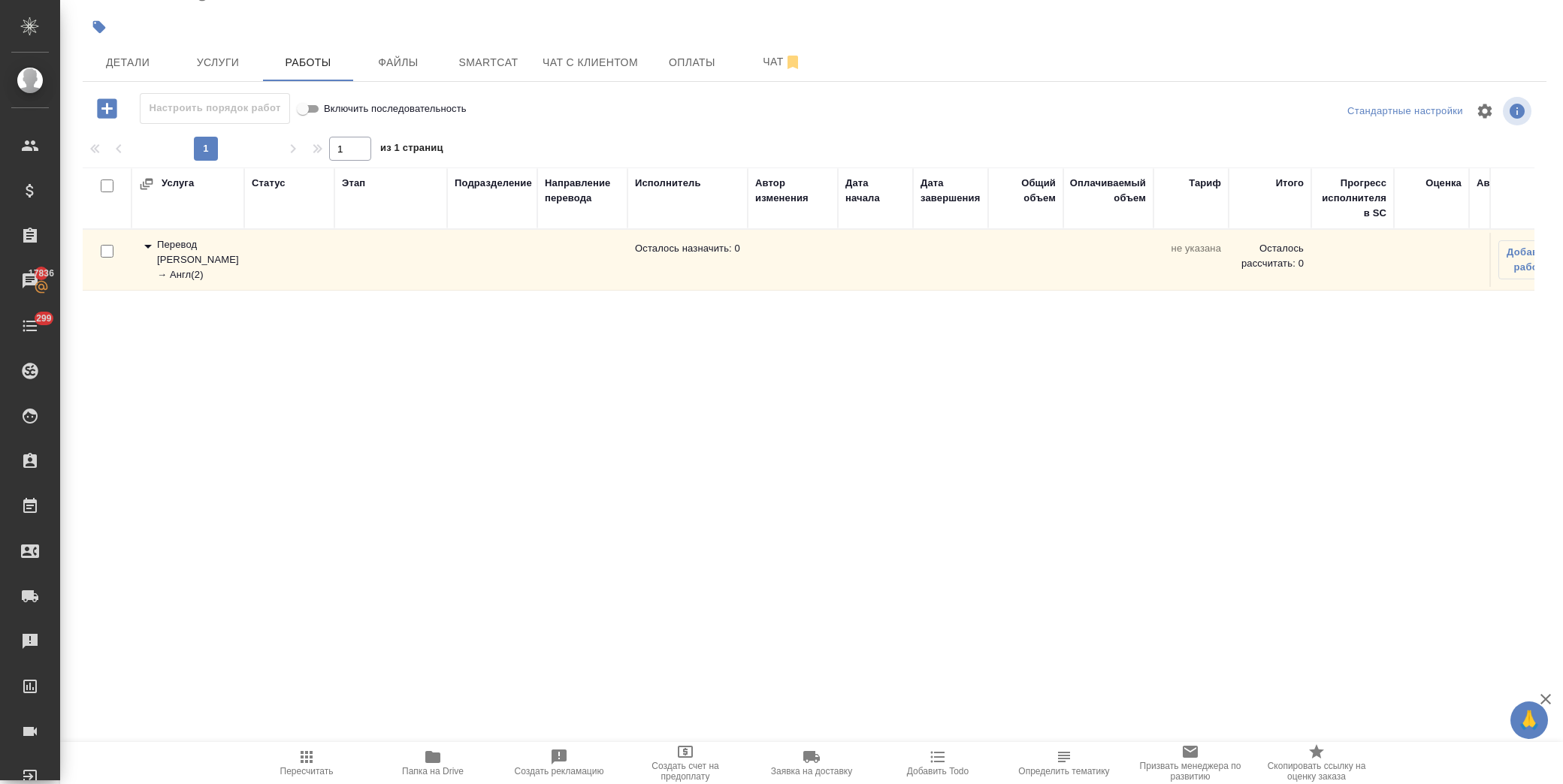
click at [147, 245] on icon at bounding box center [148, 247] width 7 height 4
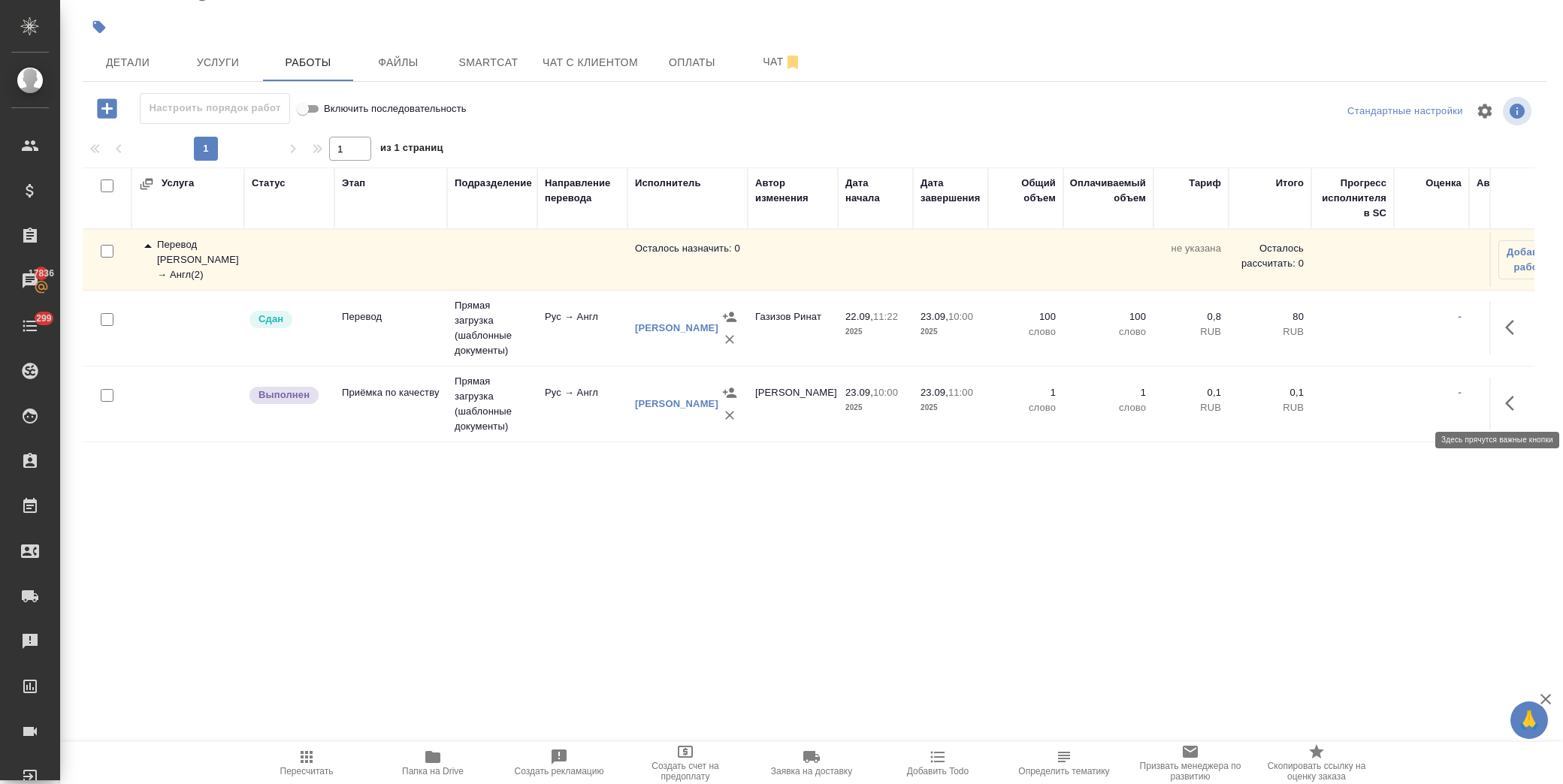
click at [1507, 409] on icon "button" at bounding box center [1514, 402] width 18 height 18
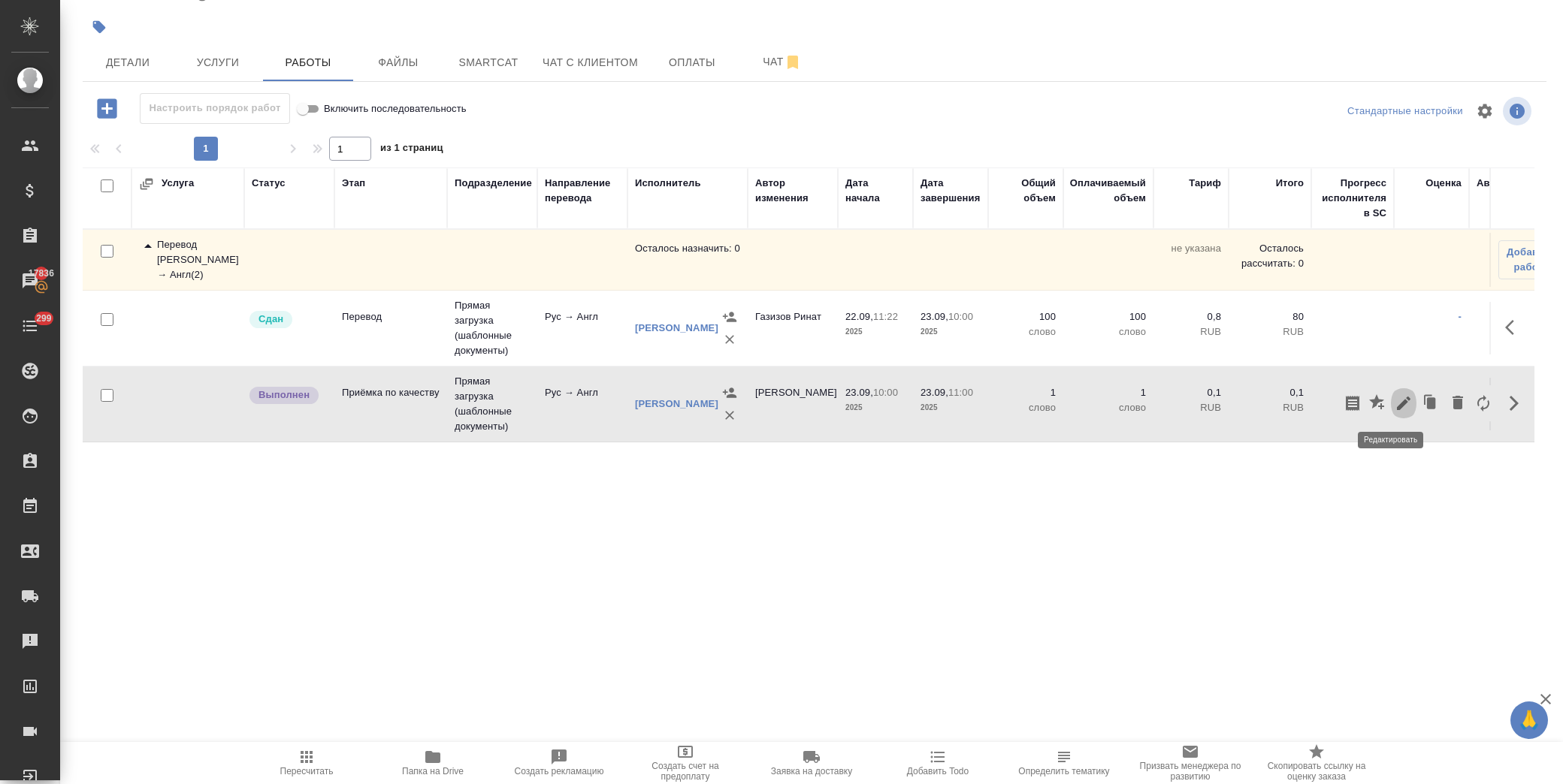
click at [1394, 402] on icon "button" at bounding box center [1403, 402] width 18 height 18
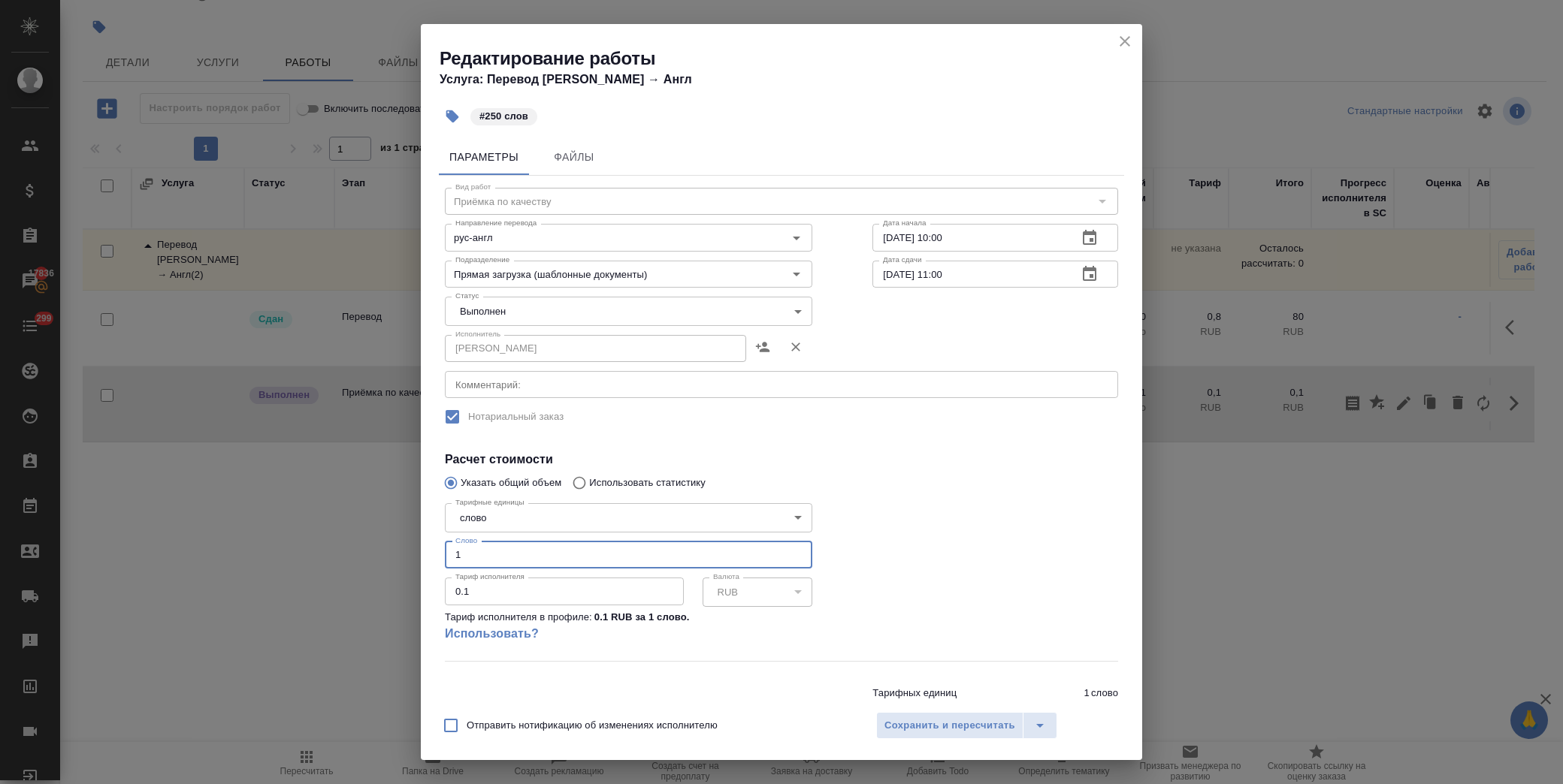
drag, startPoint x: 383, startPoint y: 552, endPoint x: 350, endPoint y: 552, distance: 33.0
click at [350, 552] on div "Редактирование работы Услуга: Перевод Стандарт Рус → Англ #250 слов Параметры Ф…" at bounding box center [782, 392] width 1563 height 784
type input "250"
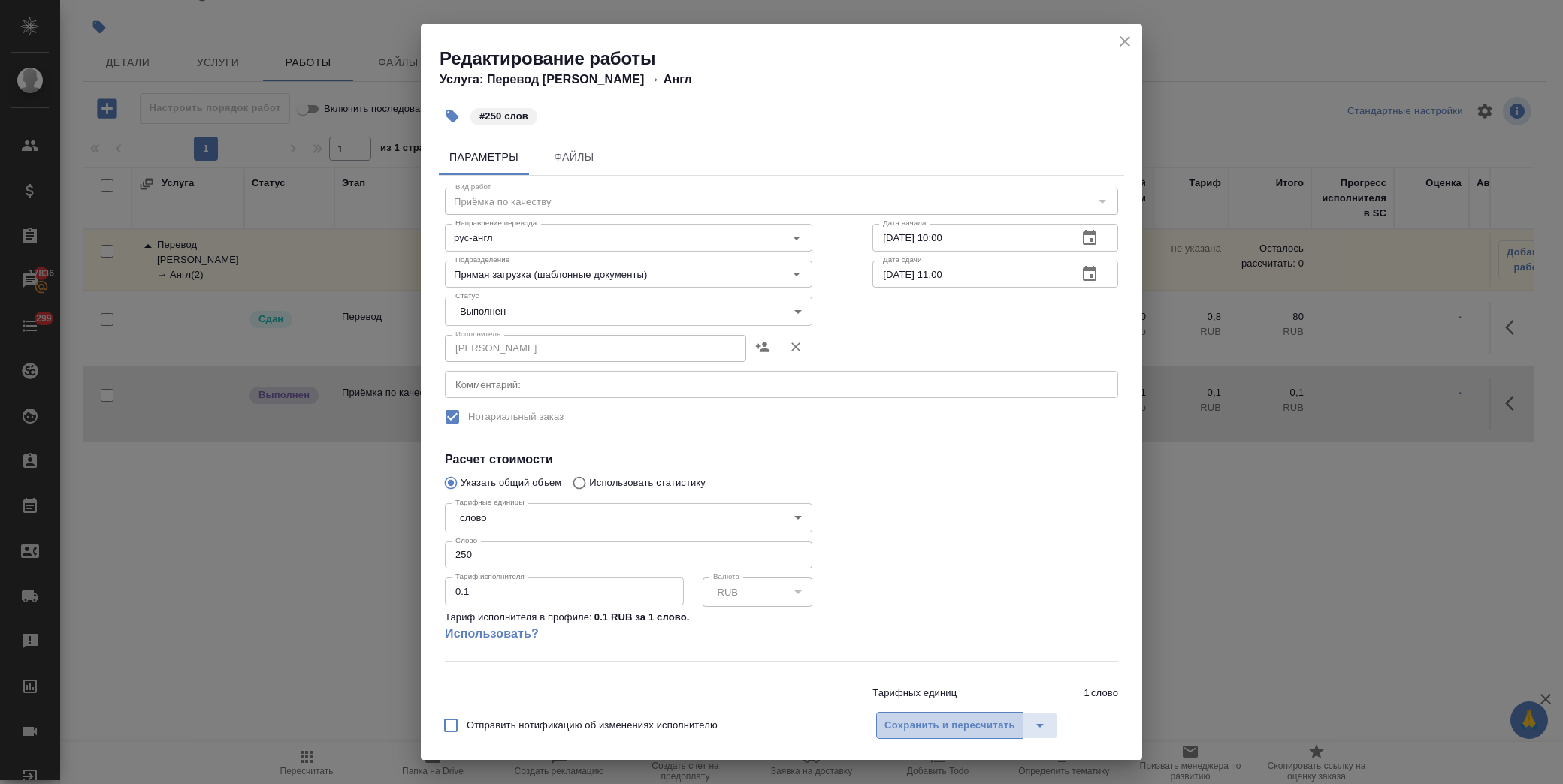
click at [964, 727] on span "Сохранить и пересчитать" at bounding box center [949, 725] width 130 height 18
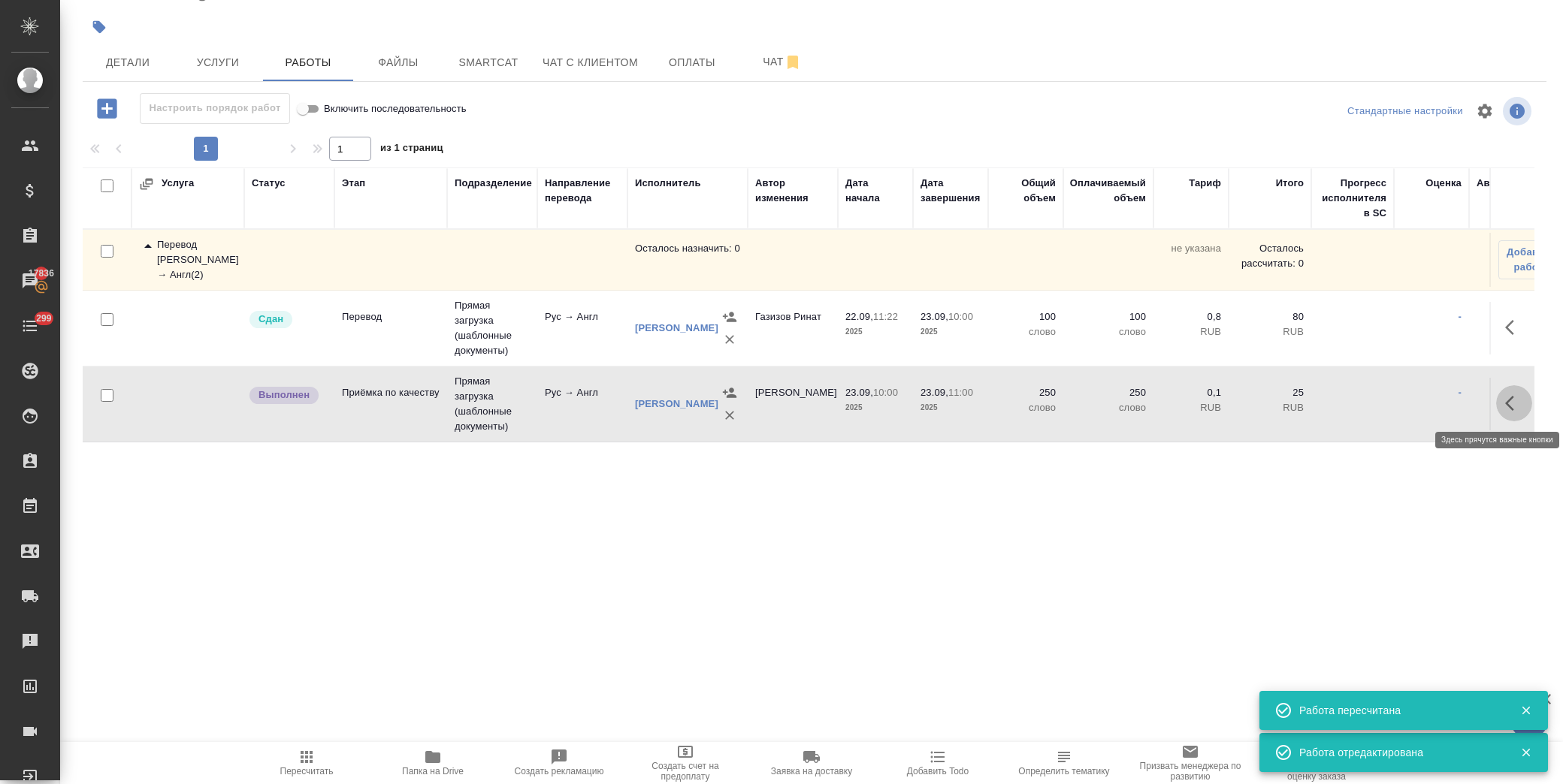
click at [1506, 402] on icon "button" at bounding box center [1514, 402] width 18 height 18
click at [1394, 410] on icon "button" at bounding box center [1403, 402] width 18 height 18
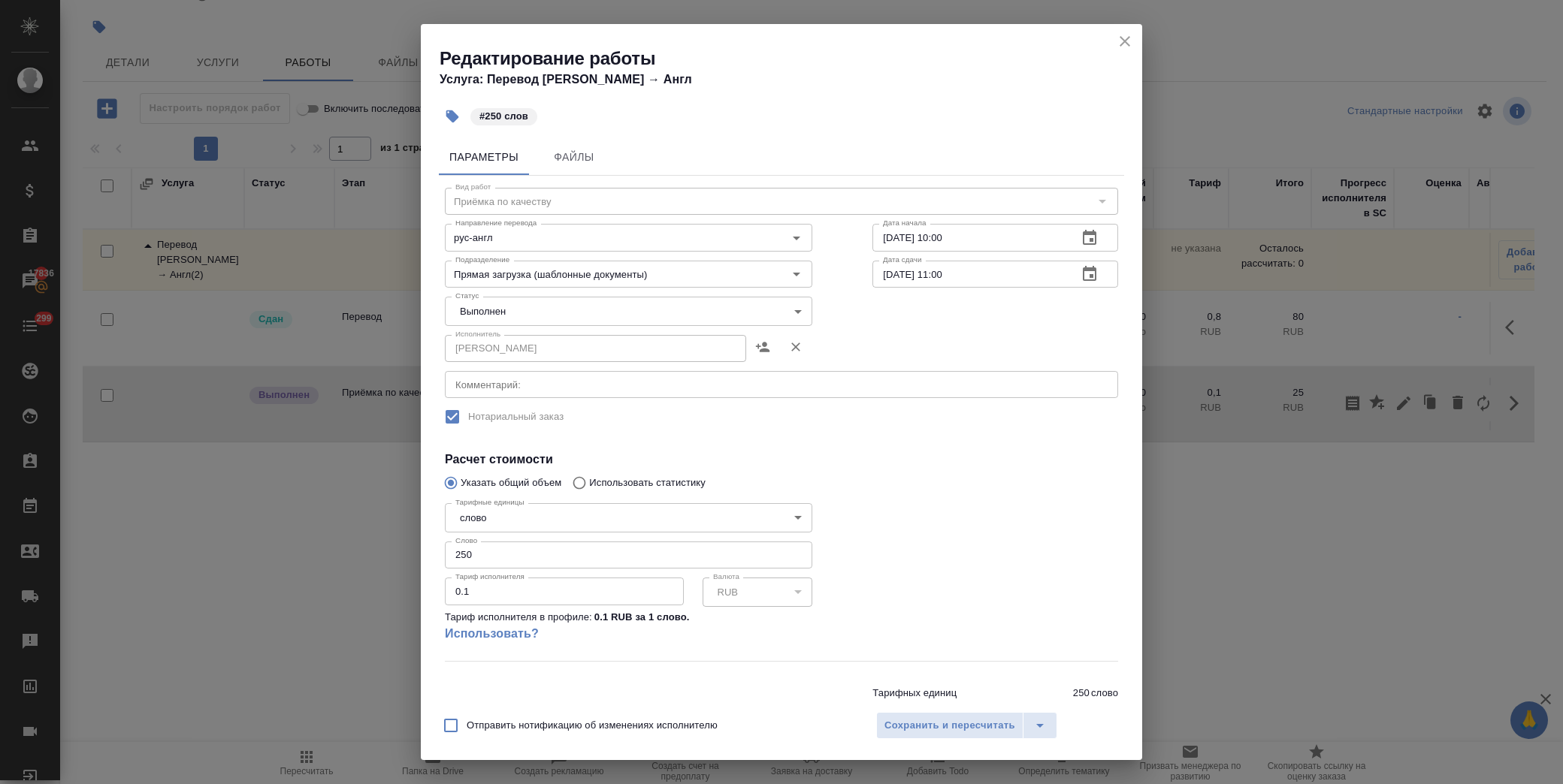
click at [530, 323] on body "🙏 .cls-1 fill:#fff; AWATERA Лофицкая Юлия Владимировна Клиенты Спецификации Зак…" at bounding box center [782, 392] width 1563 height 784
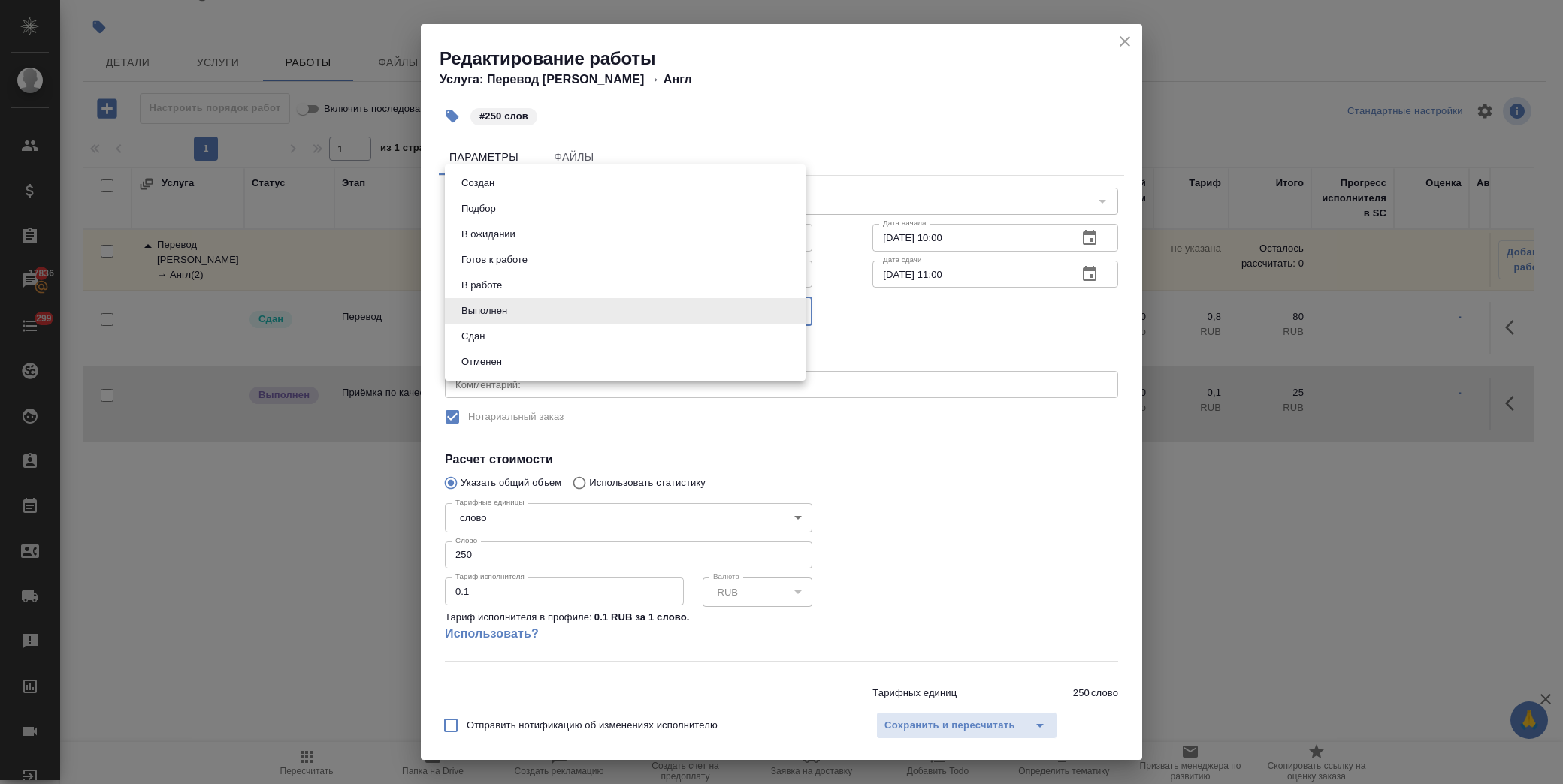
click at [515, 344] on li "Сдан" at bounding box center [625, 336] width 360 height 25
type input "closed"
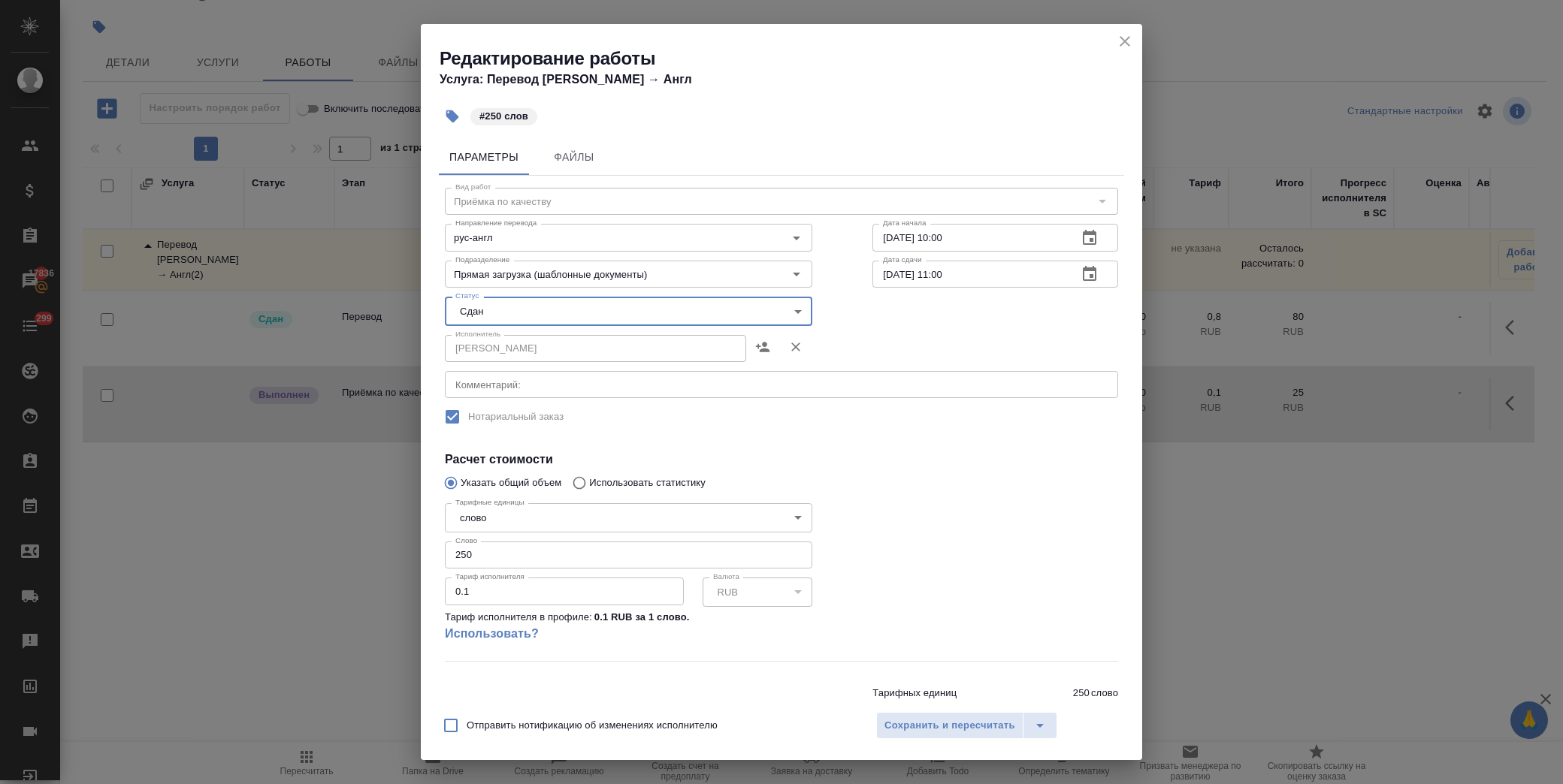
drag, startPoint x: 931, startPoint y: 729, endPoint x: 911, endPoint y: 594, distance: 136.5
click at [932, 730] on span "Сохранить и пересчитать" at bounding box center [949, 725] width 130 height 18
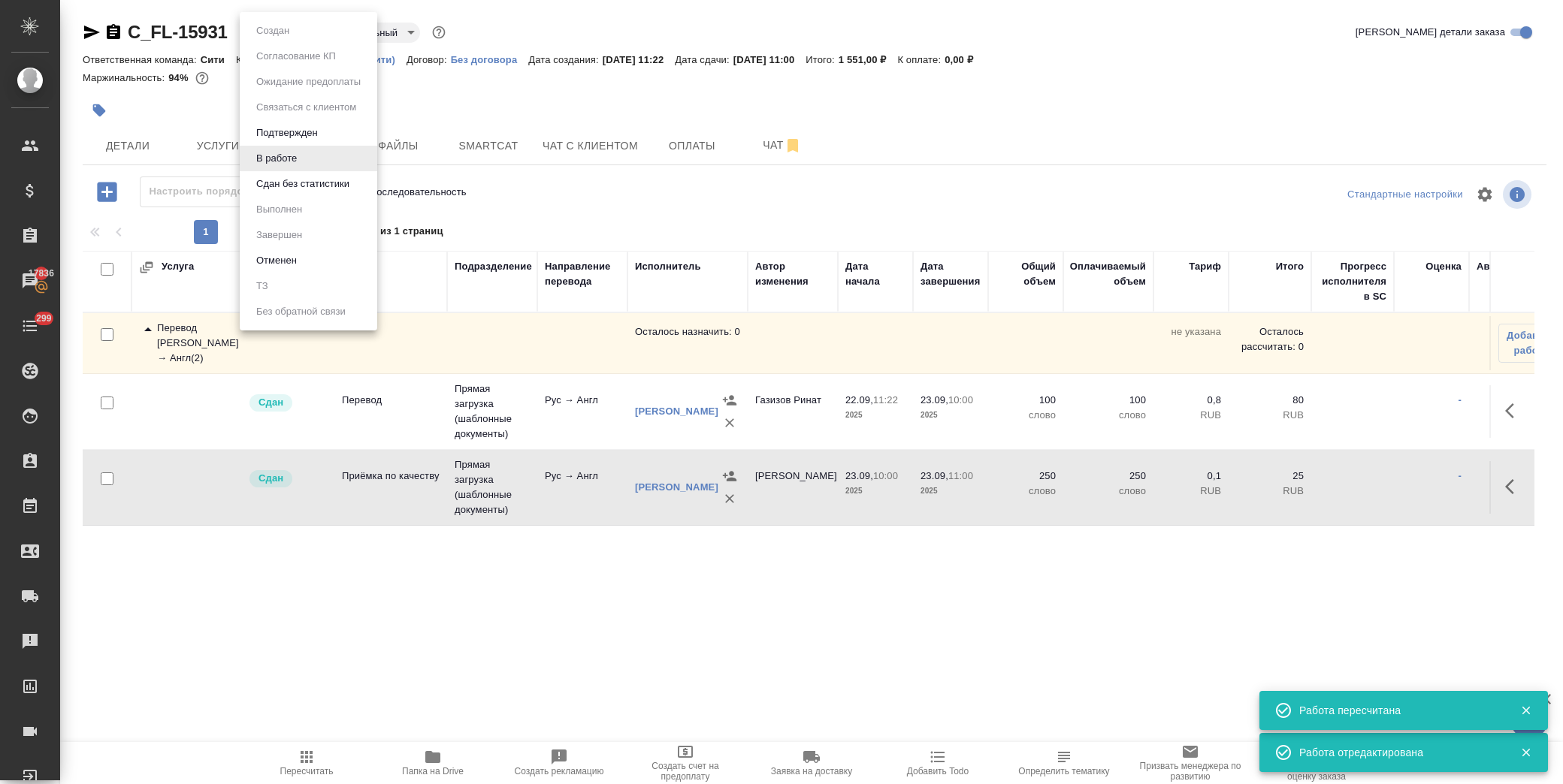
click at [281, 32] on body "🙏 .cls-1 fill:#fff; AWATERA Лофицкая Юлия Владимировна Клиенты Спецификации Зак…" at bounding box center [782, 392] width 1563 height 784
click at [308, 178] on button "Сдан без статистики" at bounding box center [303, 184] width 102 height 17
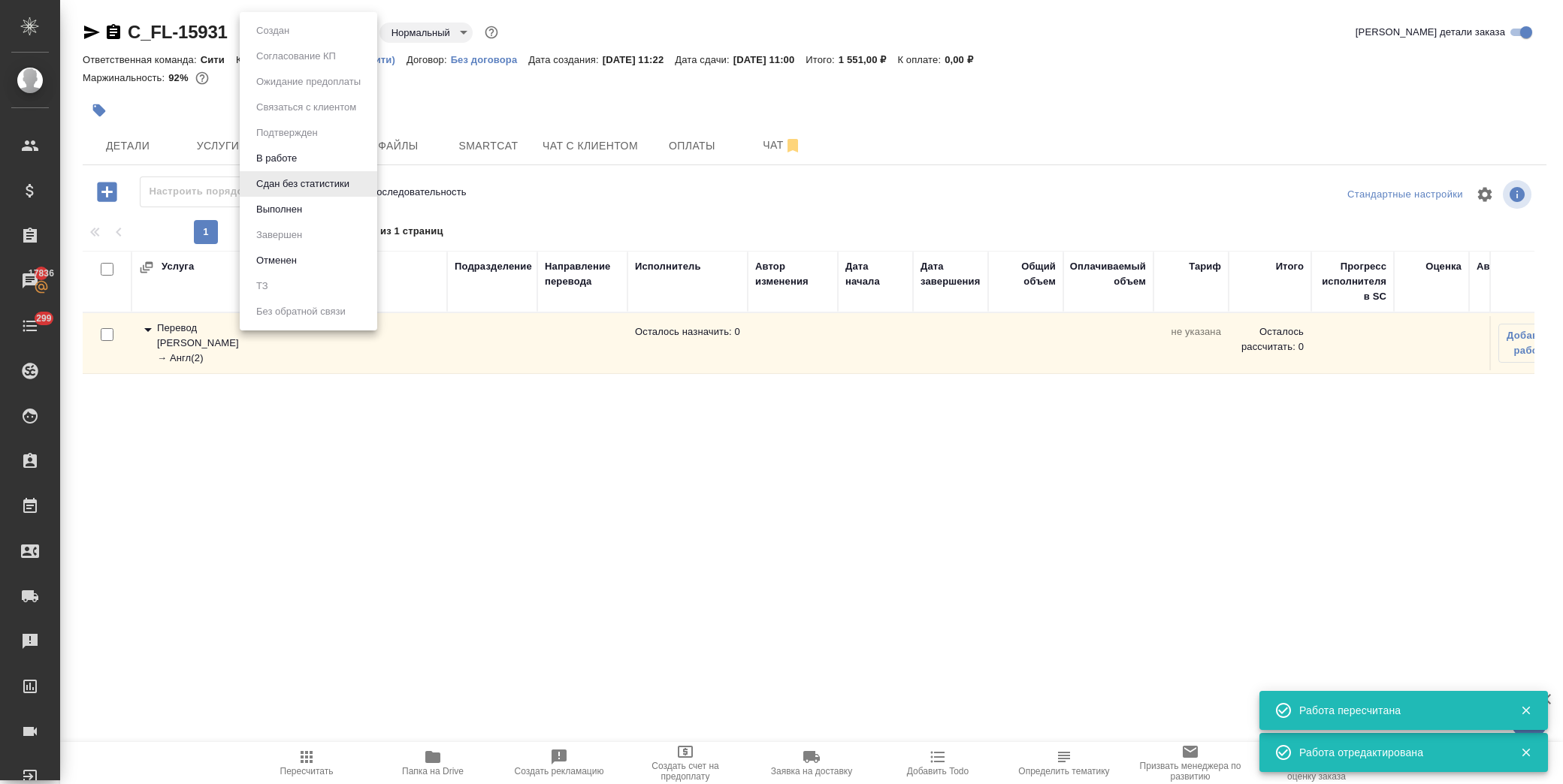
click at [303, 29] on body "🙏 .cls-1 fill:#fff; AWATERA Лофицкая Юлия Владимировна Клиенты Спецификации Зак…" at bounding box center [782, 392] width 1563 height 784
click at [319, 207] on li "Выполнен" at bounding box center [308, 209] width 138 height 25
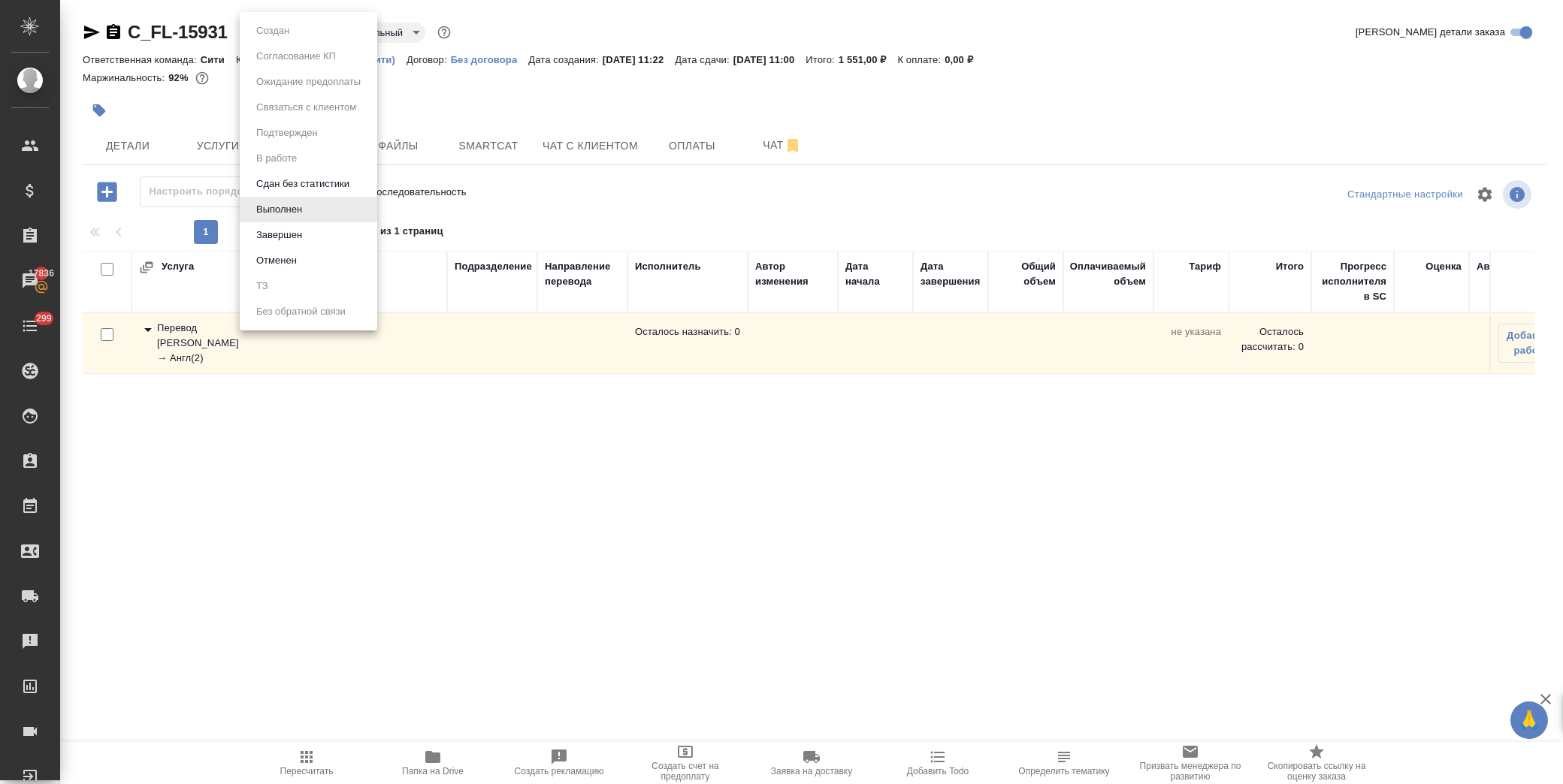
click at [308, 33] on body "🙏 .cls-1 fill:#fff; AWATERA Лофицкая Юлия Владимировна Клиенты Спецификации Зак…" at bounding box center [782, 392] width 1563 height 784
click at [331, 231] on li "Завершен" at bounding box center [308, 235] width 138 height 25
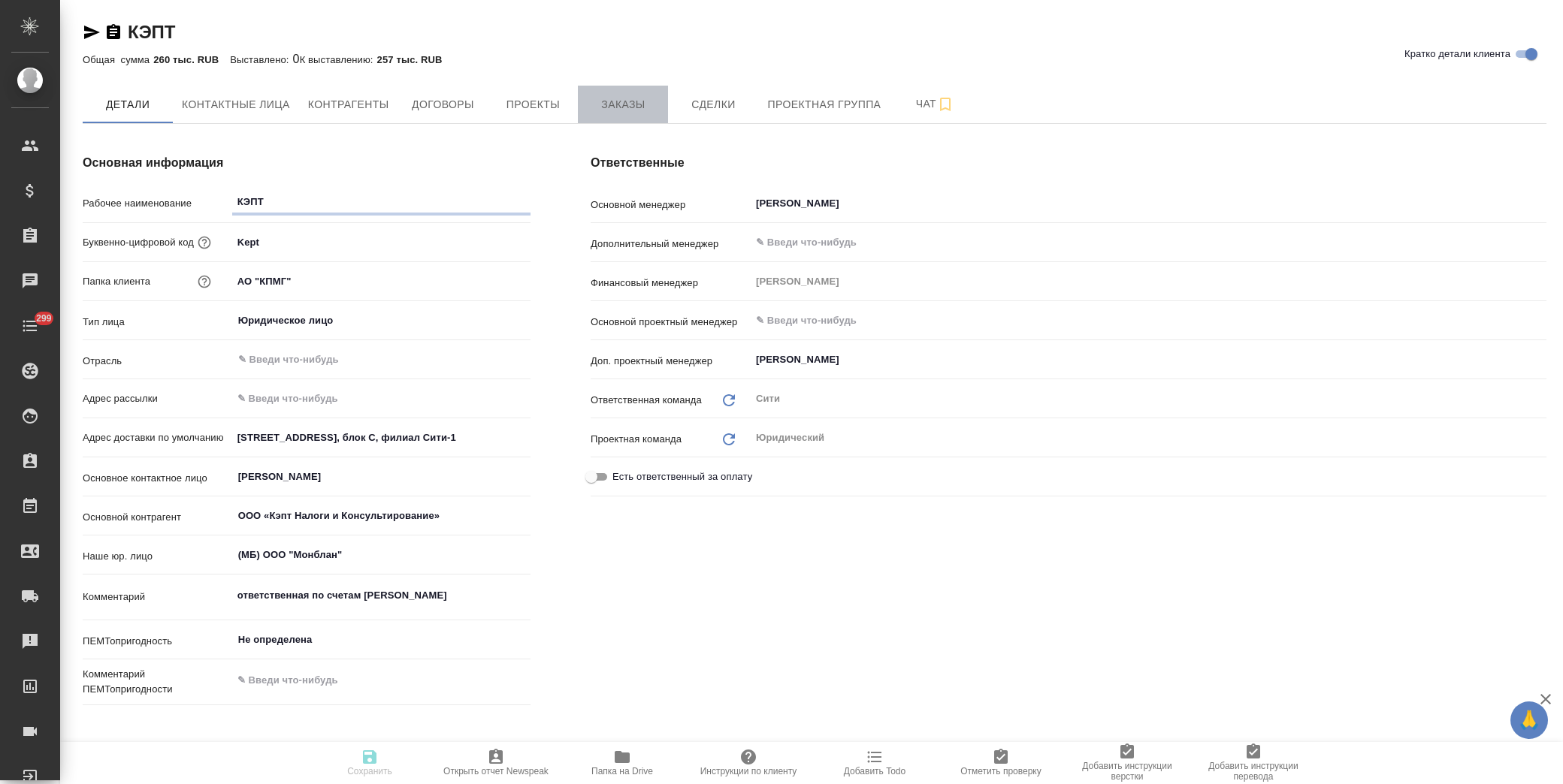
click at [598, 102] on span "Заказы" at bounding box center [622, 104] width 72 height 19
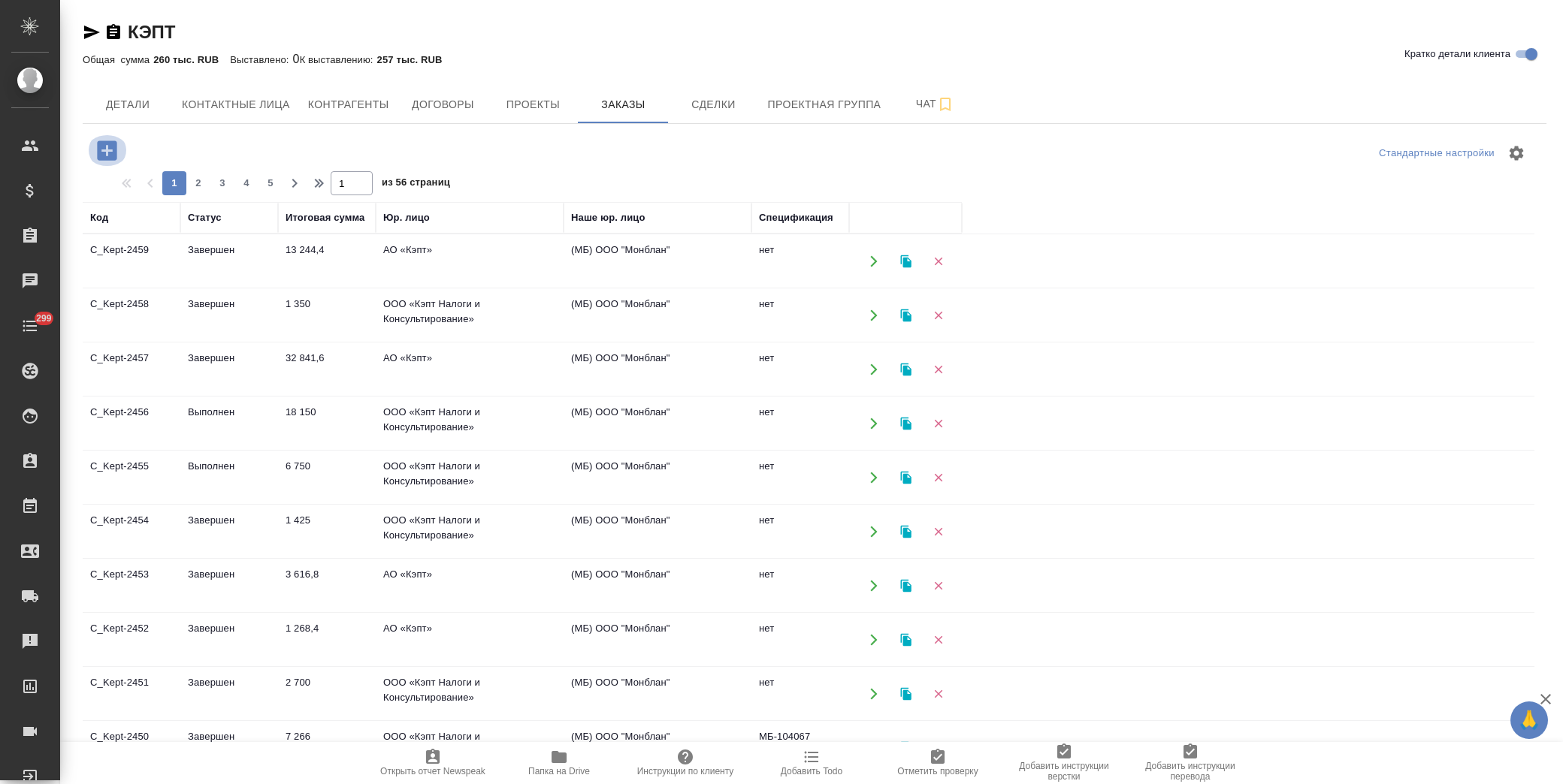
click at [116, 154] on icon "button" at bounding box center [106, 150] width 20 height 20
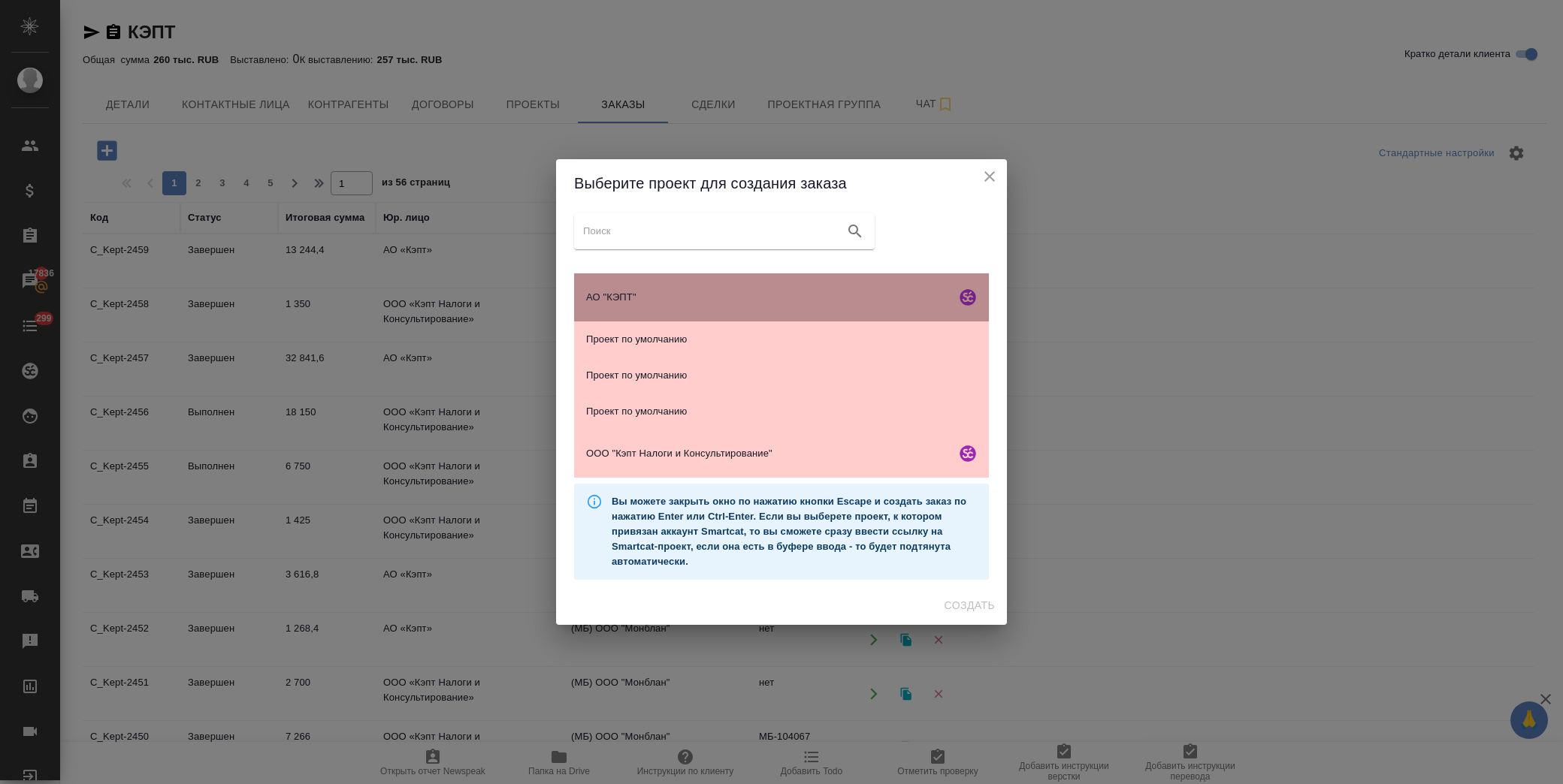
click at [664, 301] on span "АО "КЭПТ"" at bounding box center [768, 297] width 363 height 15
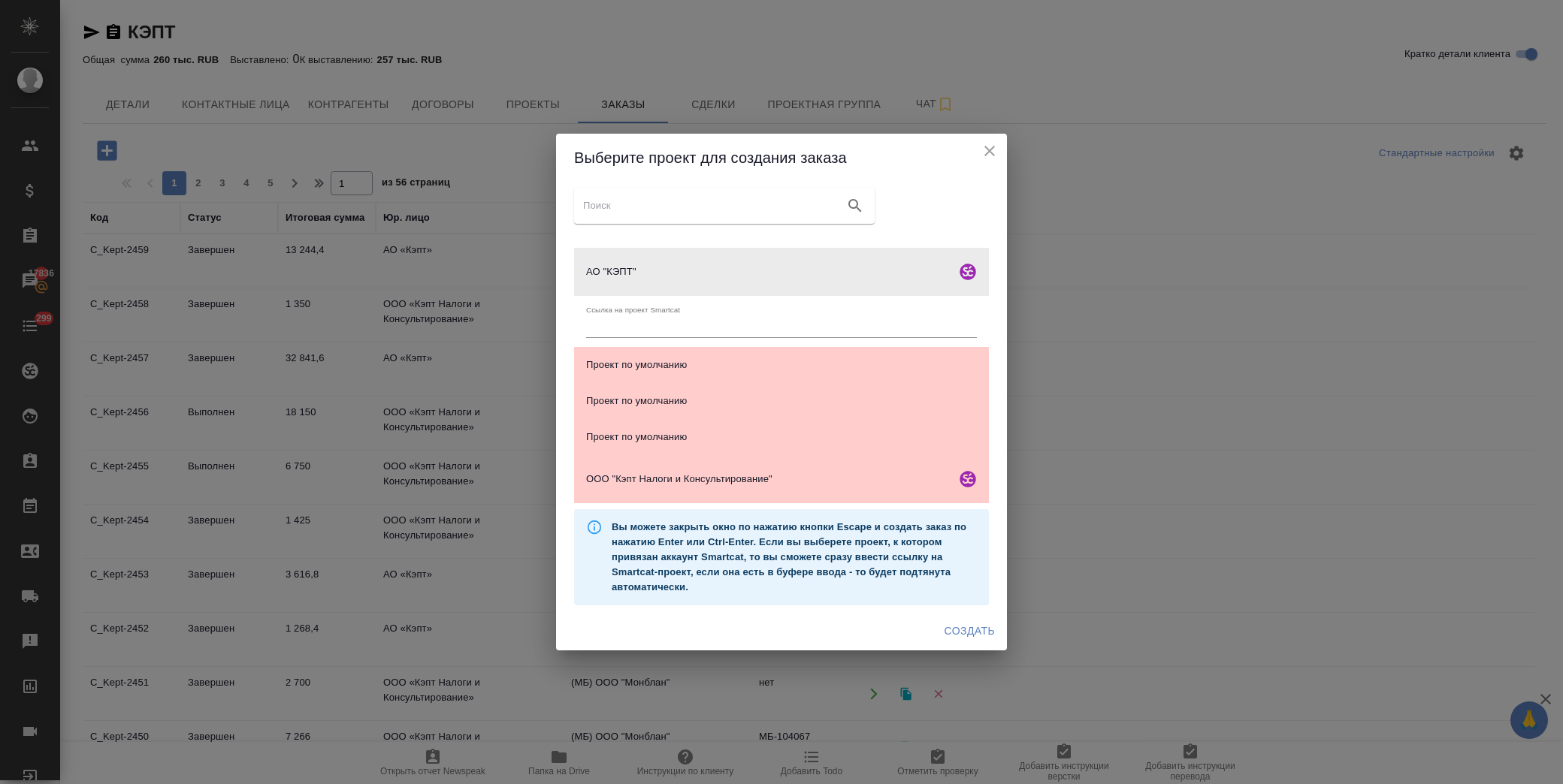
click at [974, 631] on span "Создать" at bounding box center [970, 631] width 50 height 19
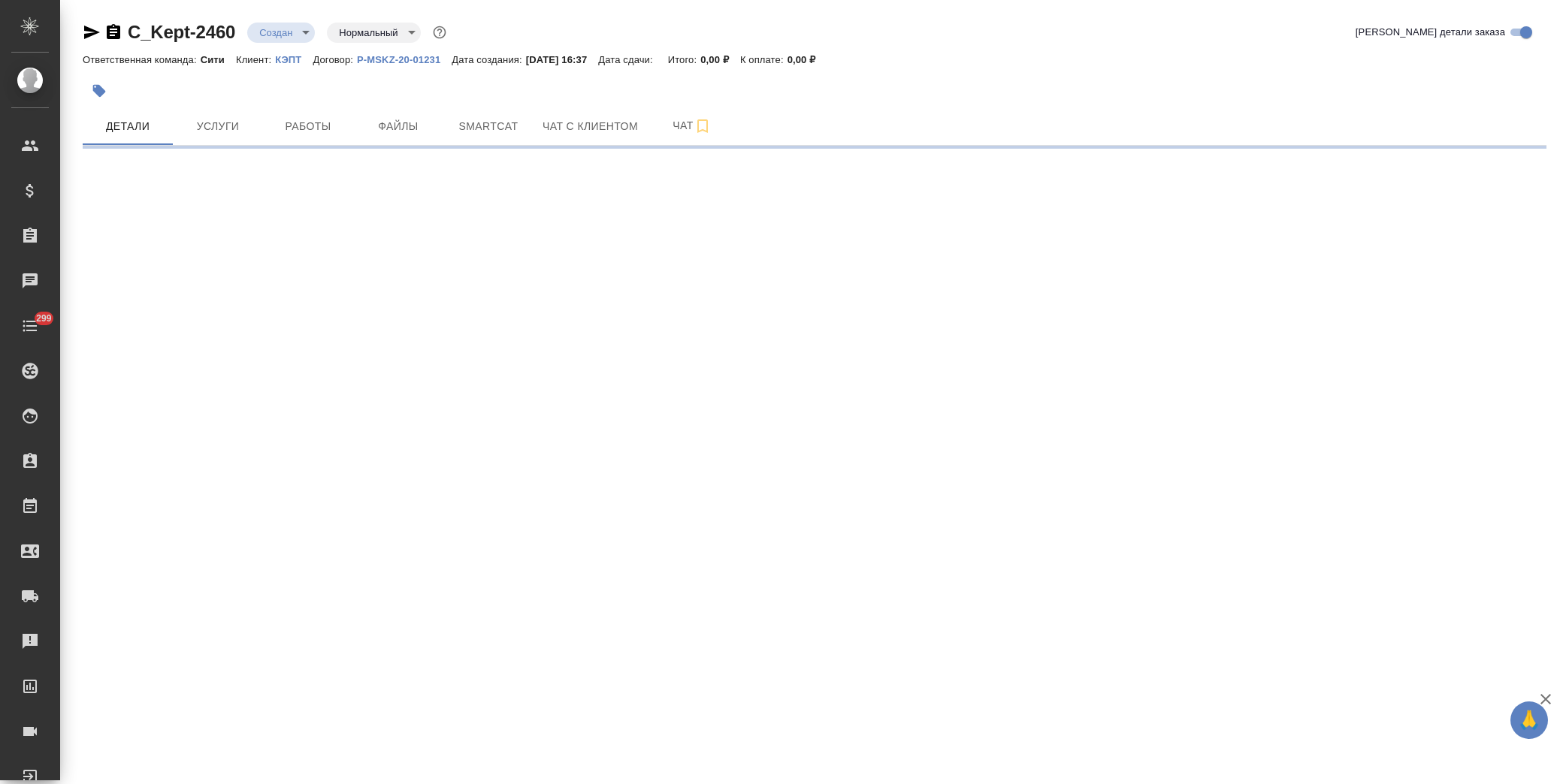
select select "RU"
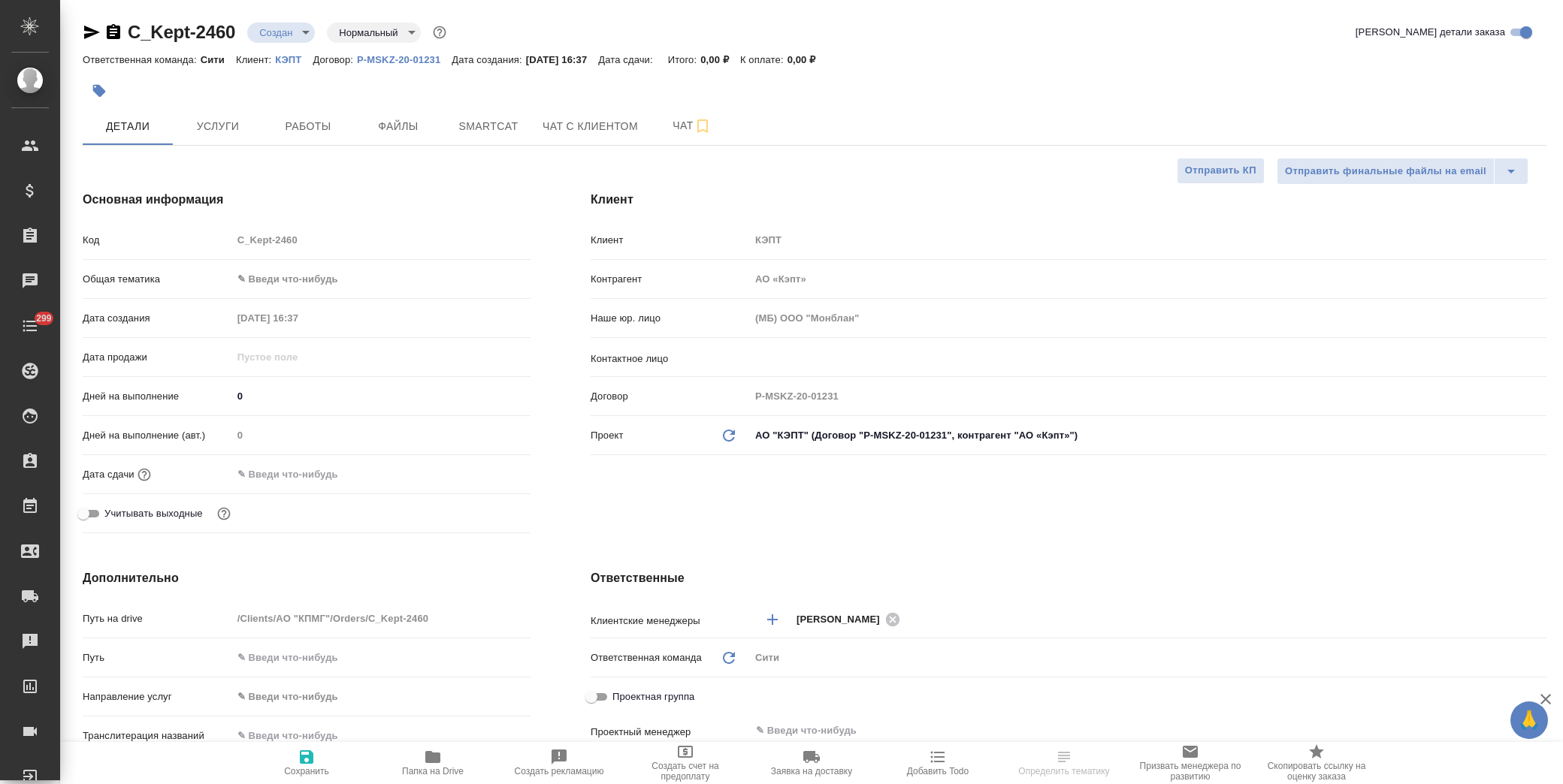
type textarea "x"
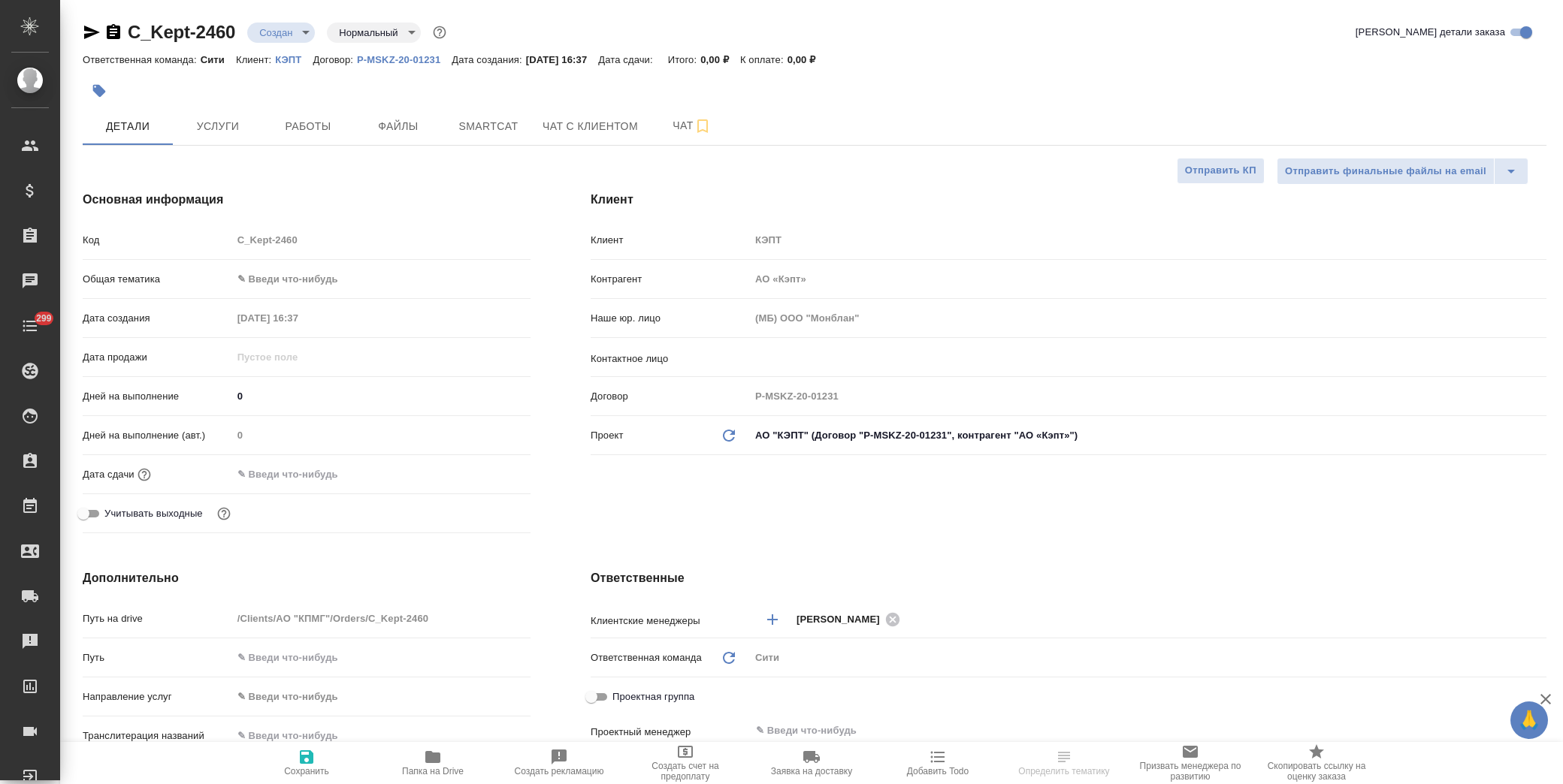
type textarea "x"
click at [414, 115] on button "Файлы" at bounding box center [398, 126] width 90 height 37
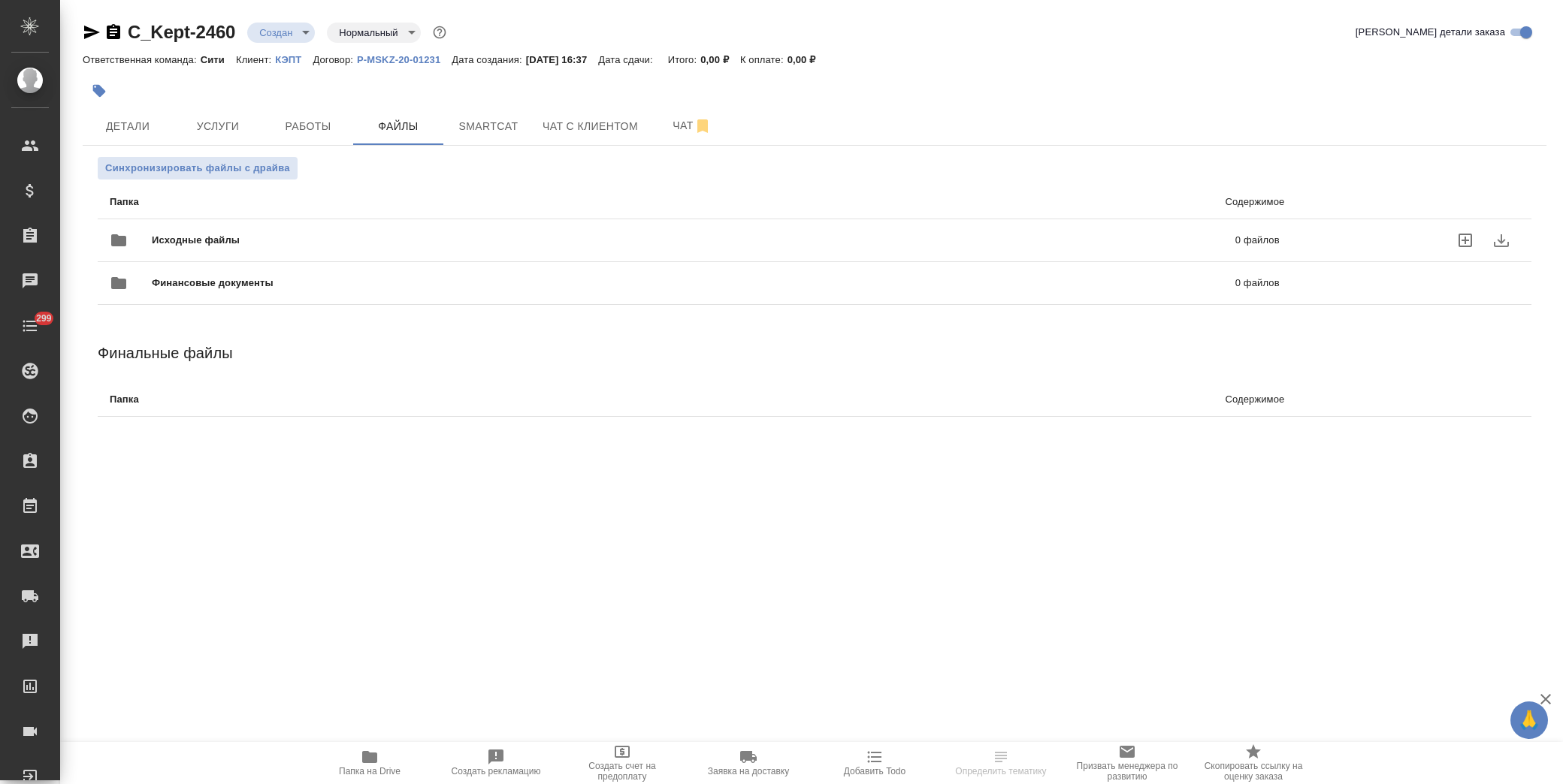
click at [229, 238] on span "Исходные файлы" at bounding box center [444, 240] width 585 height 15
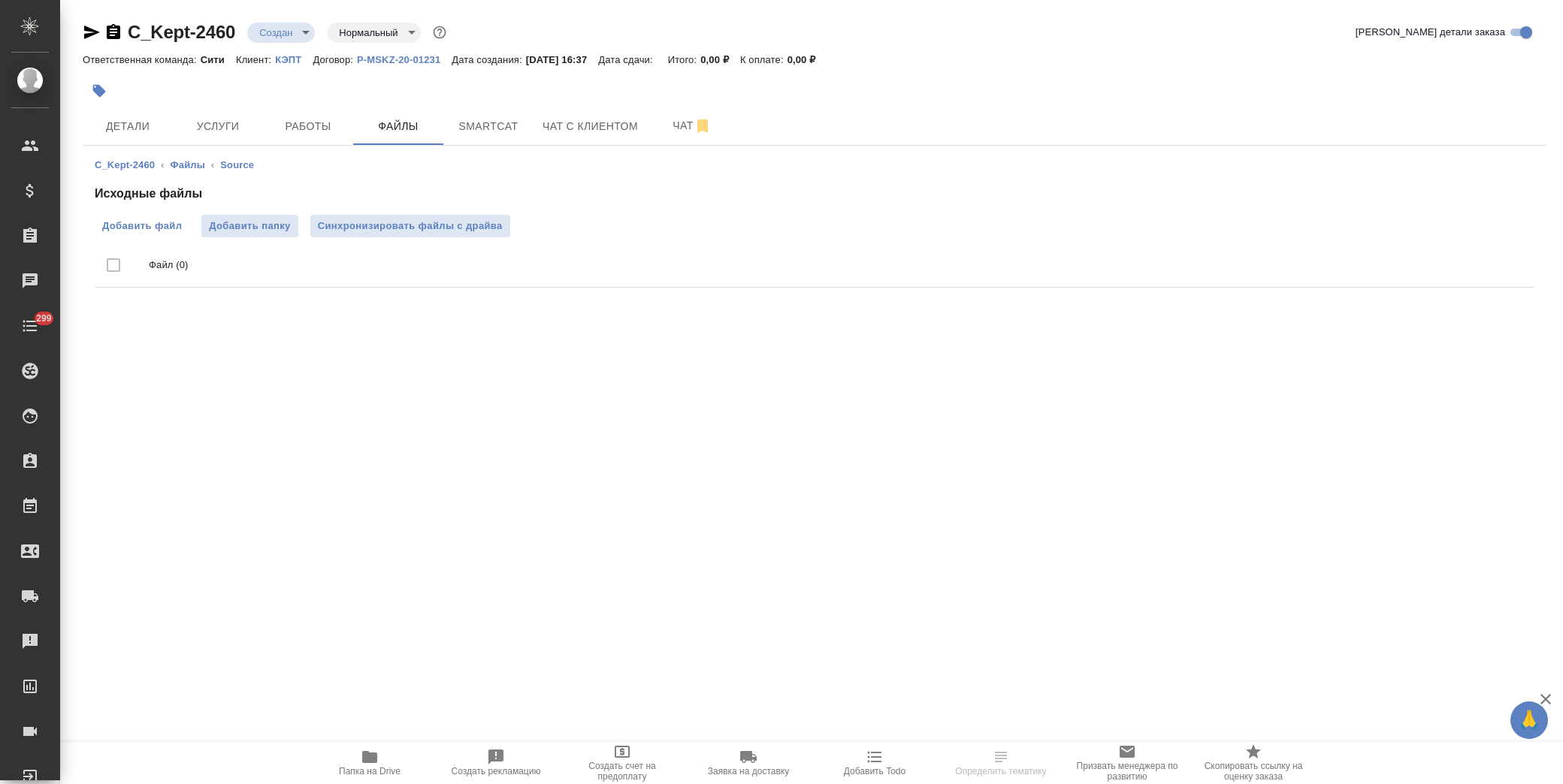
click at [153, 227] on span "Добавить файл" at bounding box center [143, 226] width 80 height 15
click at [0, 0] on input "Добавить файл" at bounding box center [0, 0] width 0 height 0
click at [136, 122] on span "Детали" at bounding box center [127, 127] width 72 height 19
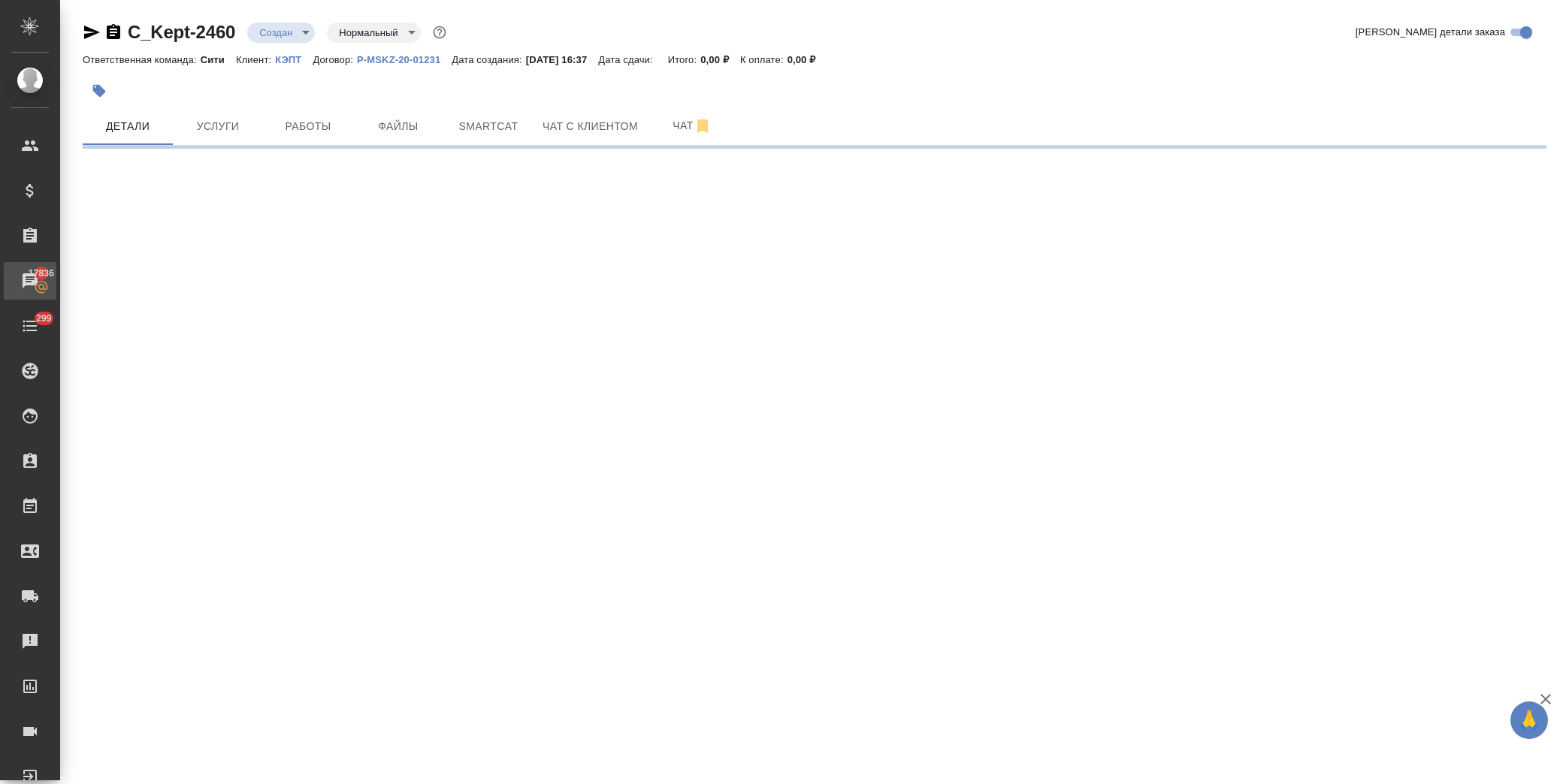
select select "RU"
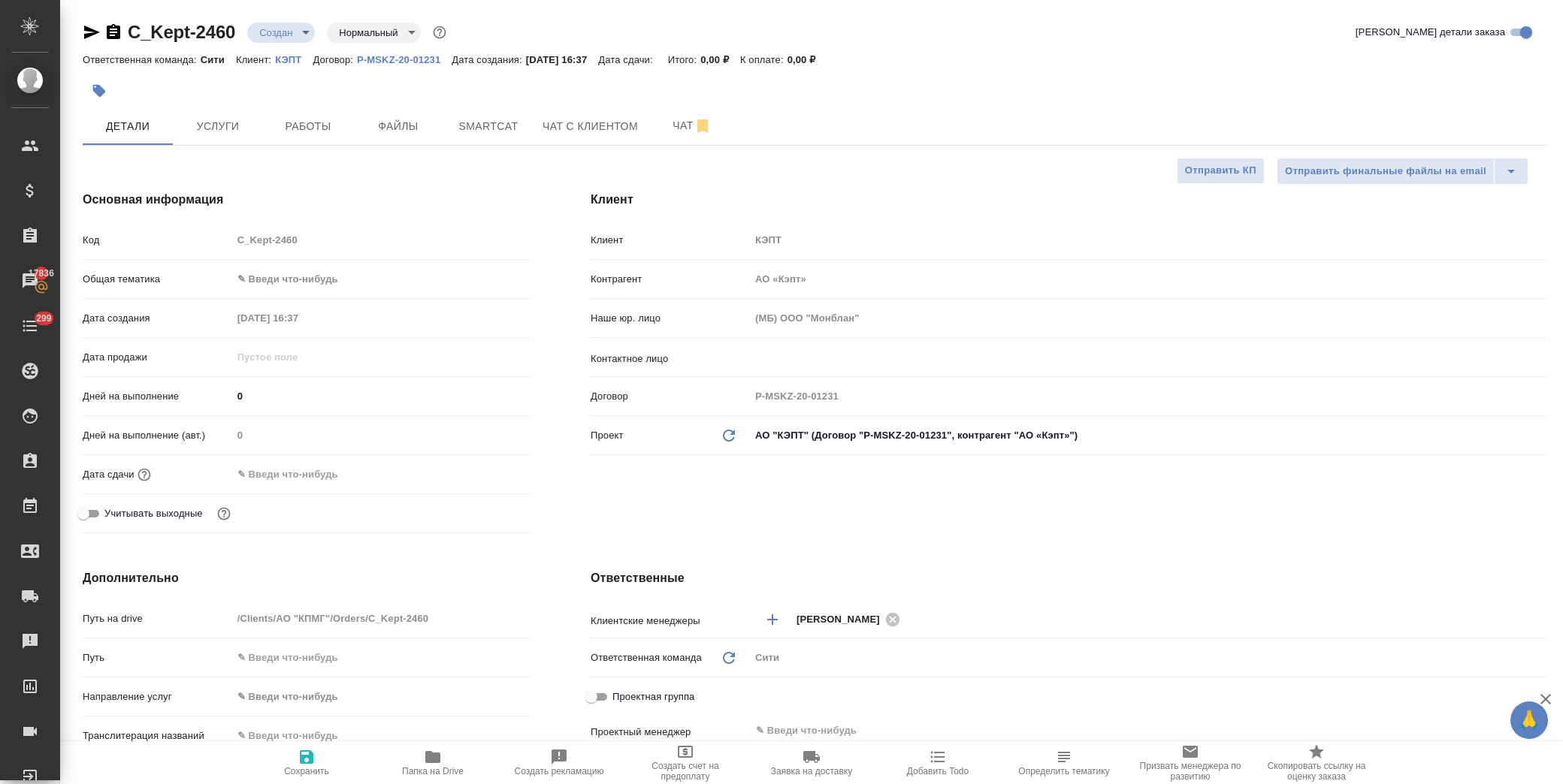
type textarea "x"
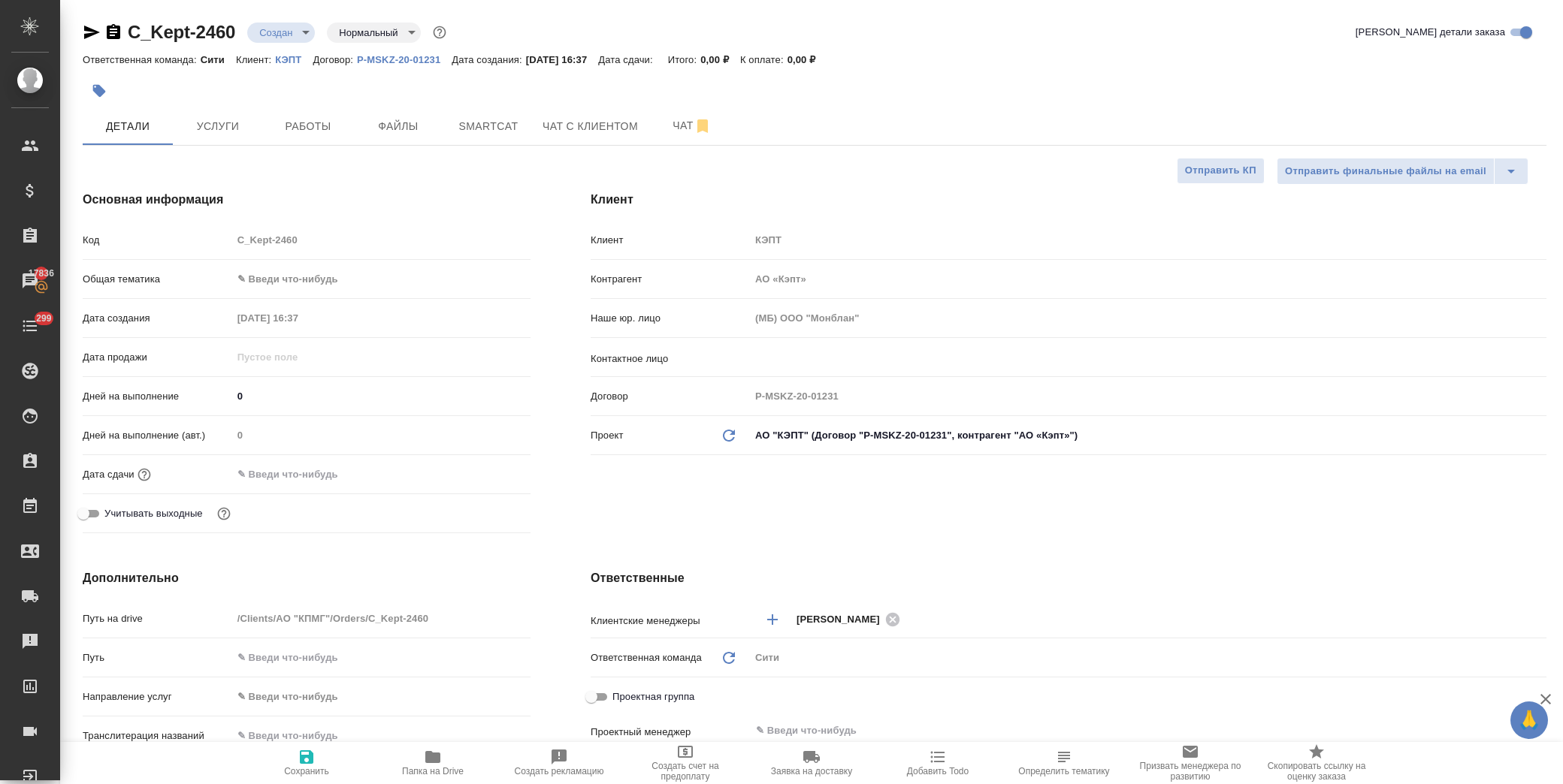
type textarea "x"
click at [387, 271] on body "🙏 .cls-1 fill:#fff; AWATERA Лофицкая Юлия Владимировна Клиенты Спецификации Зак…" at bounding box center [782, 392] width 1563 height 784
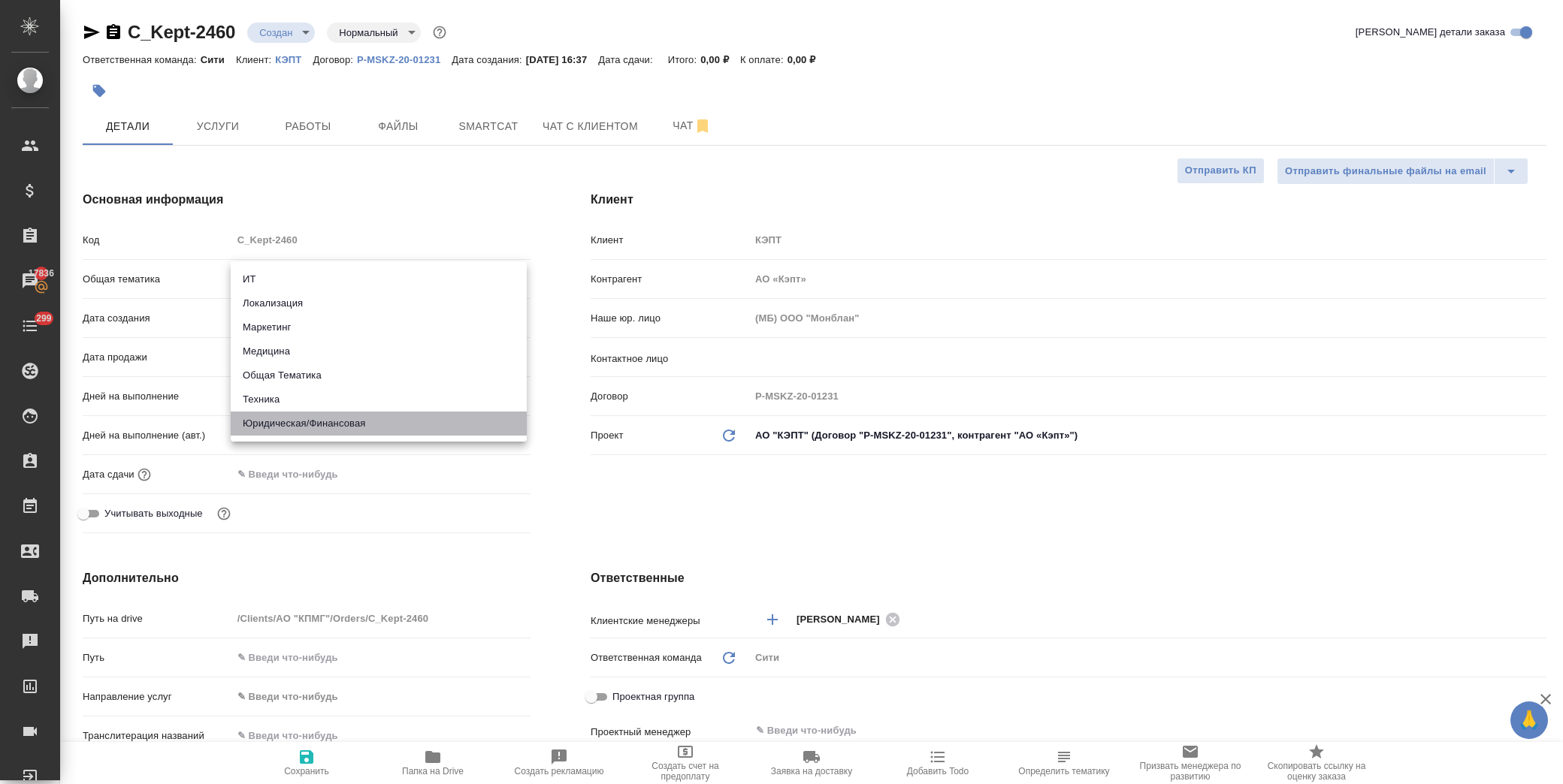
drag, startPoint x: 329, startPoint y: 415, endPoint x: 327, endPoint y: 317, distance: 98.0
click at [332, 415] on li "Юридическая/Финансовая" at bounding box center [379, 424] width 296 height 24
type input "yr-fn"
type textarea "x"
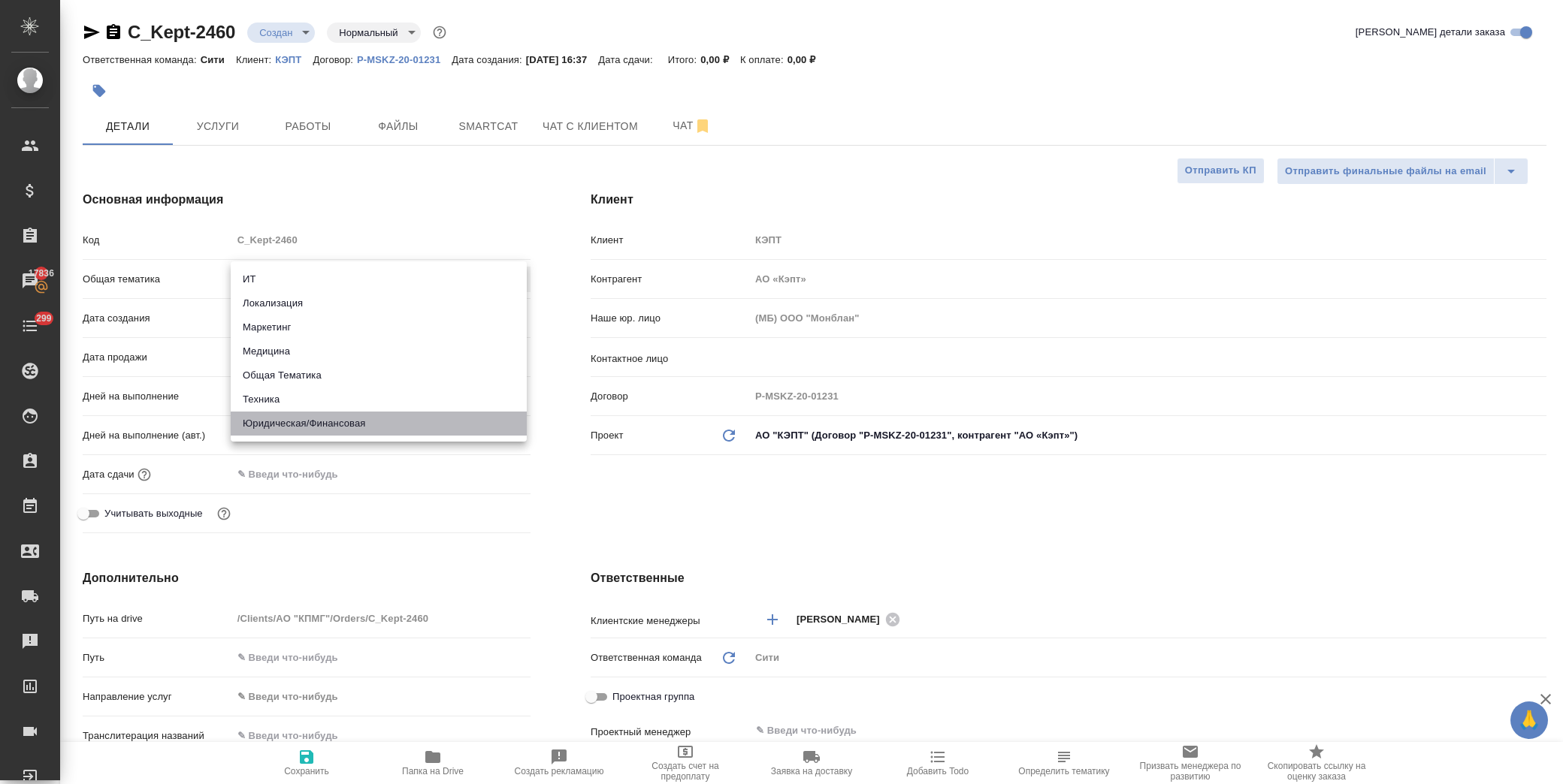
type textarea "x"
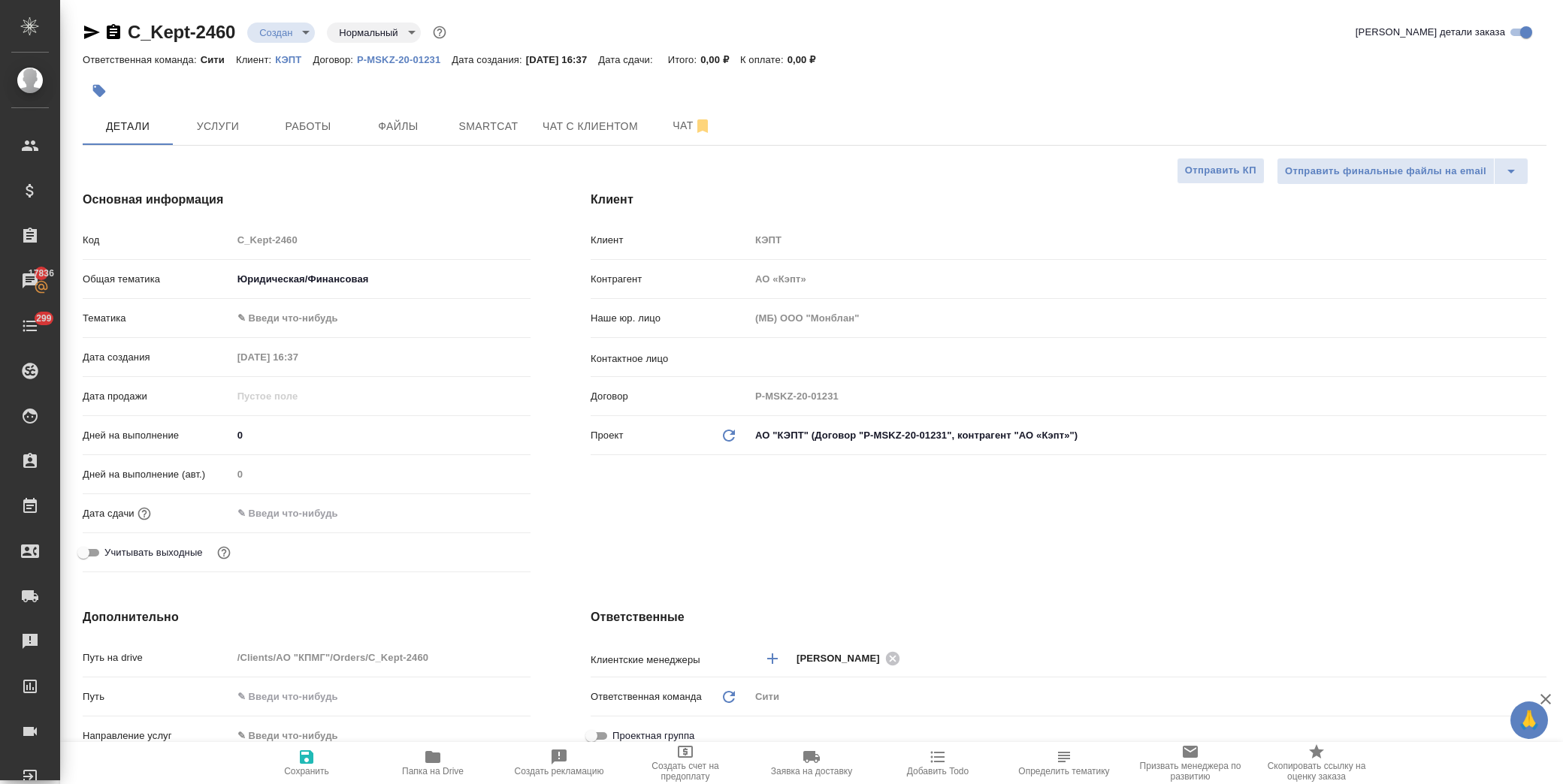
click at [306, 318] on body "🙏 .cls-1 fill:#fff; AWATERA Лофицкая Юлия Владимировна Клиенты Спецификации Зак…" at bounding box center [782, 392] width 1563 height 784
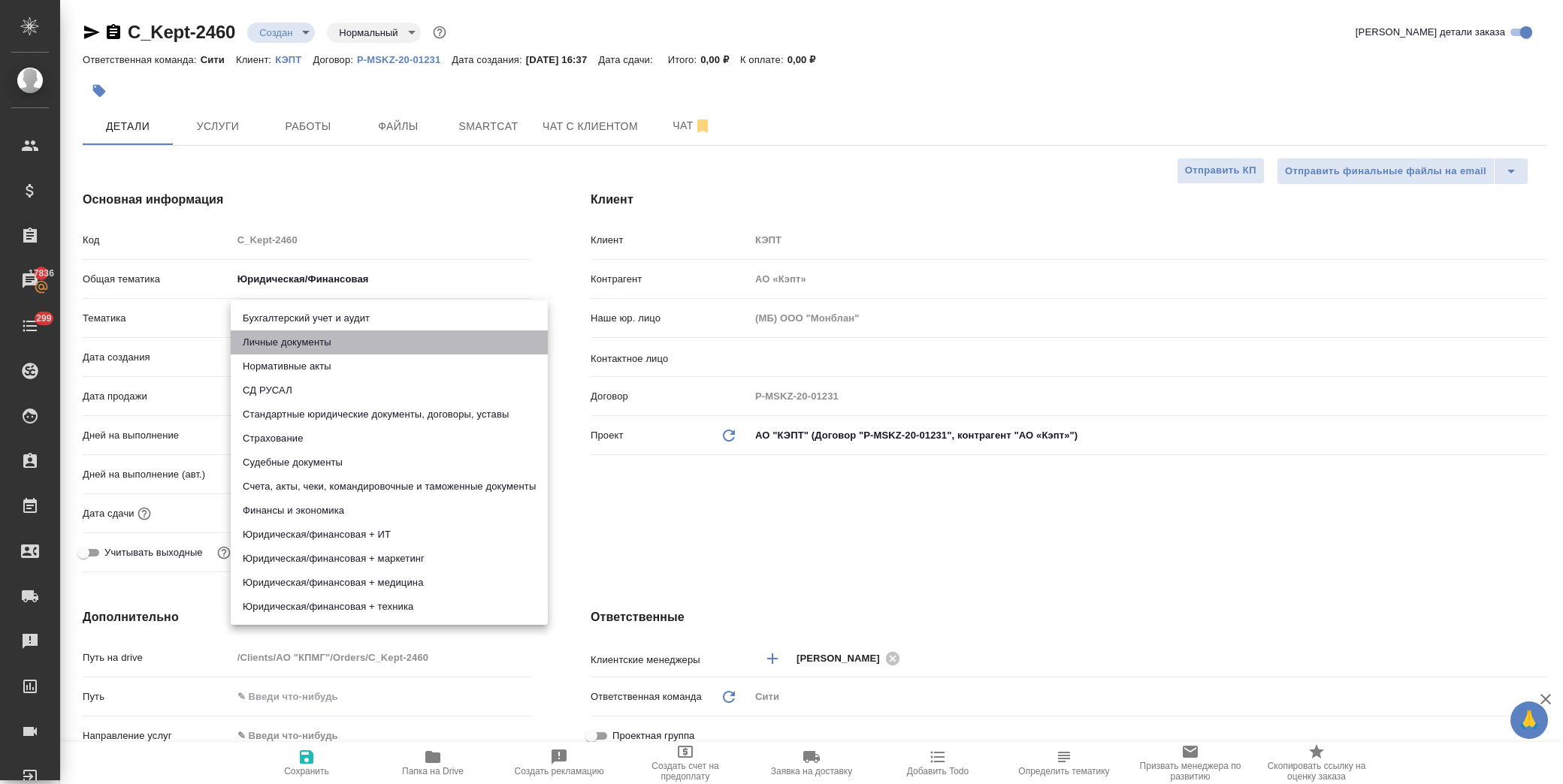
click at [333, 345] on li "Личные документы" at bounding box center [389, 343] width 317 height 24
type textarea "x"
type input "5a8b8b956a9677013d343cfe"
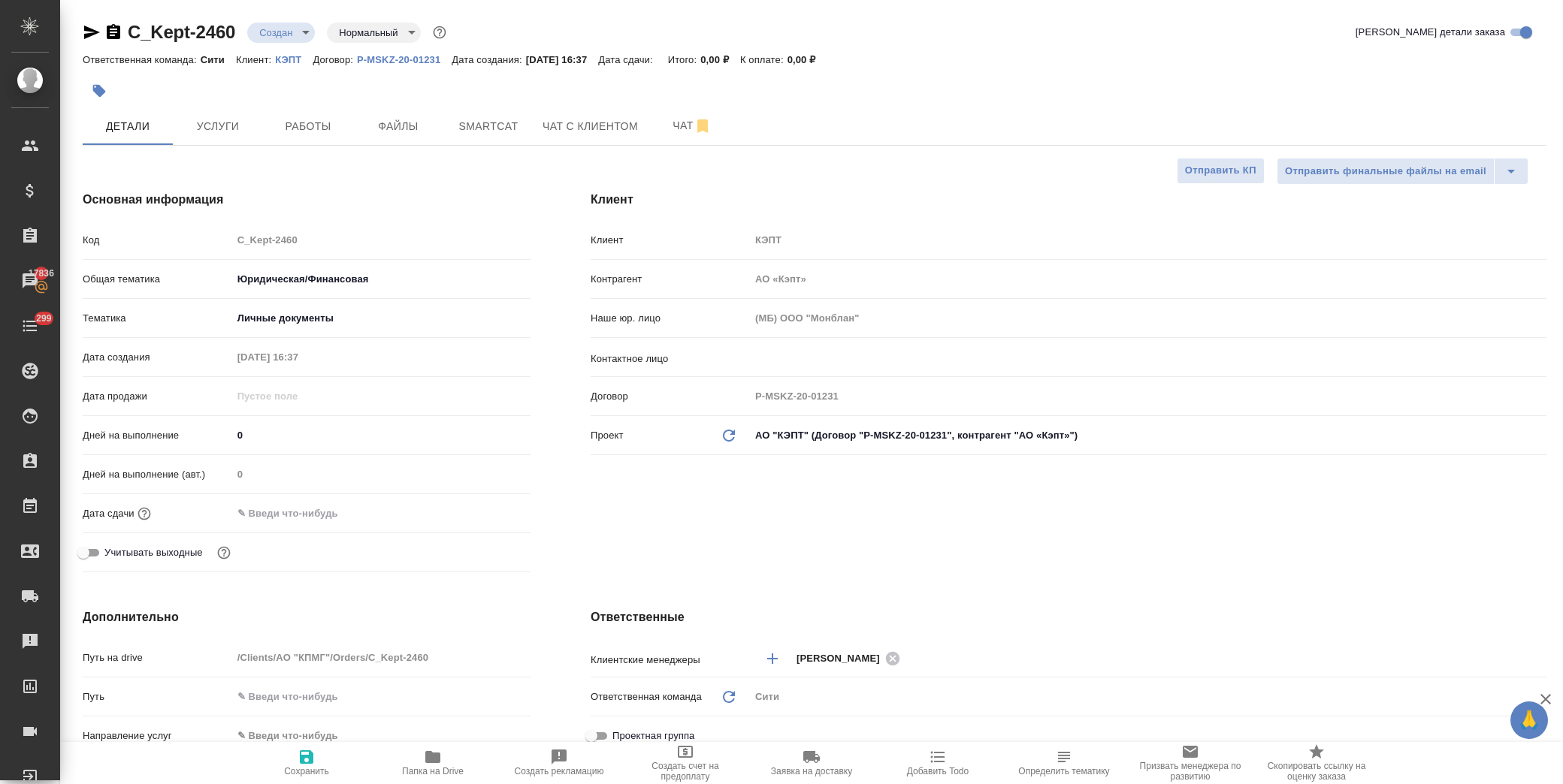
click at [292, 520] on input "text" at bounding box center [297, 513] width 131 height 21
click at [478, 515] on icon "button" at bounding box center [486, 512] width 18 height 18
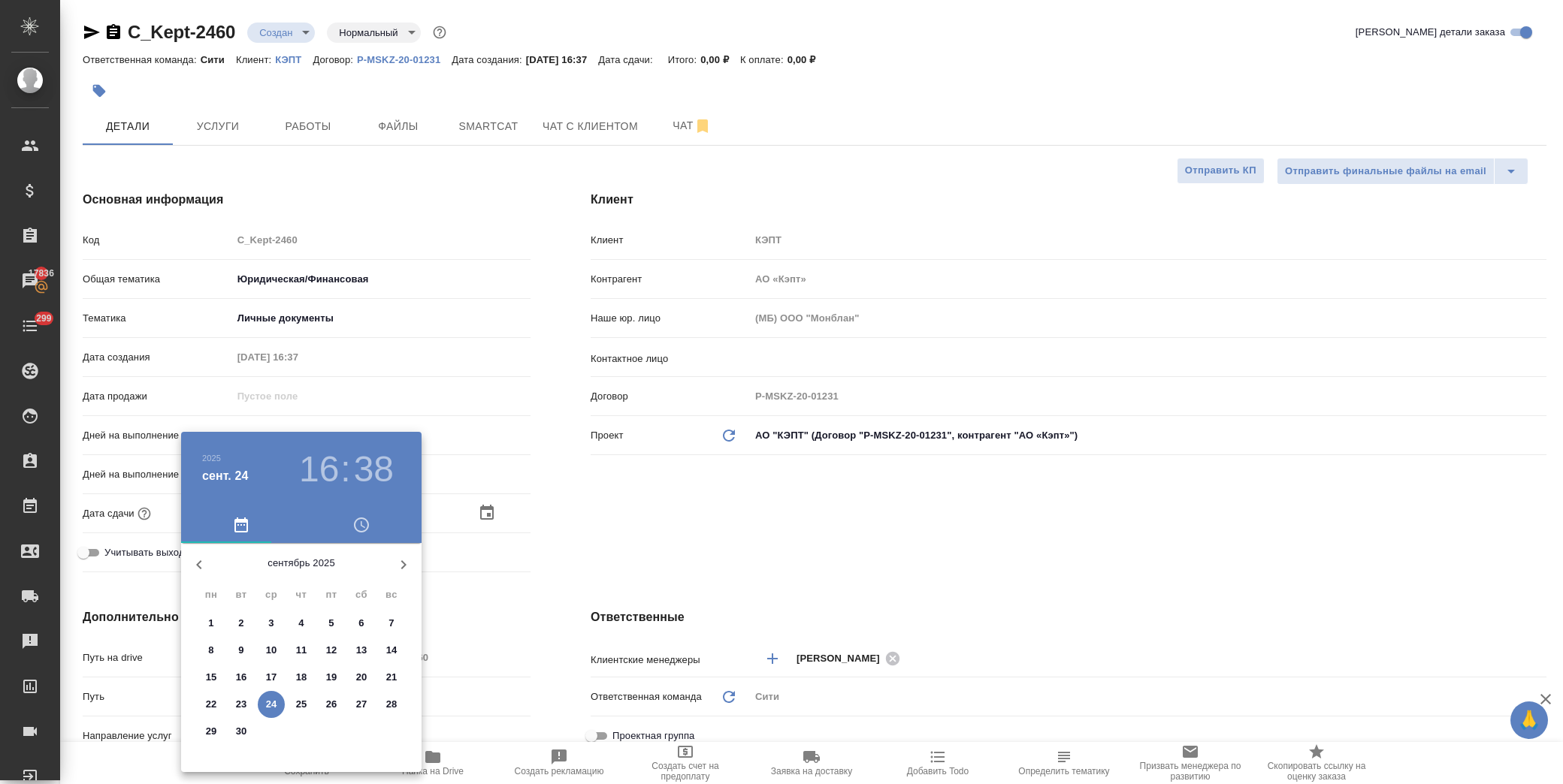
click at [305, 709] on p "25" at bounding box center [302, 705] width 11 height 15
type input "25.09.2025 16:38"
type textarea "x"
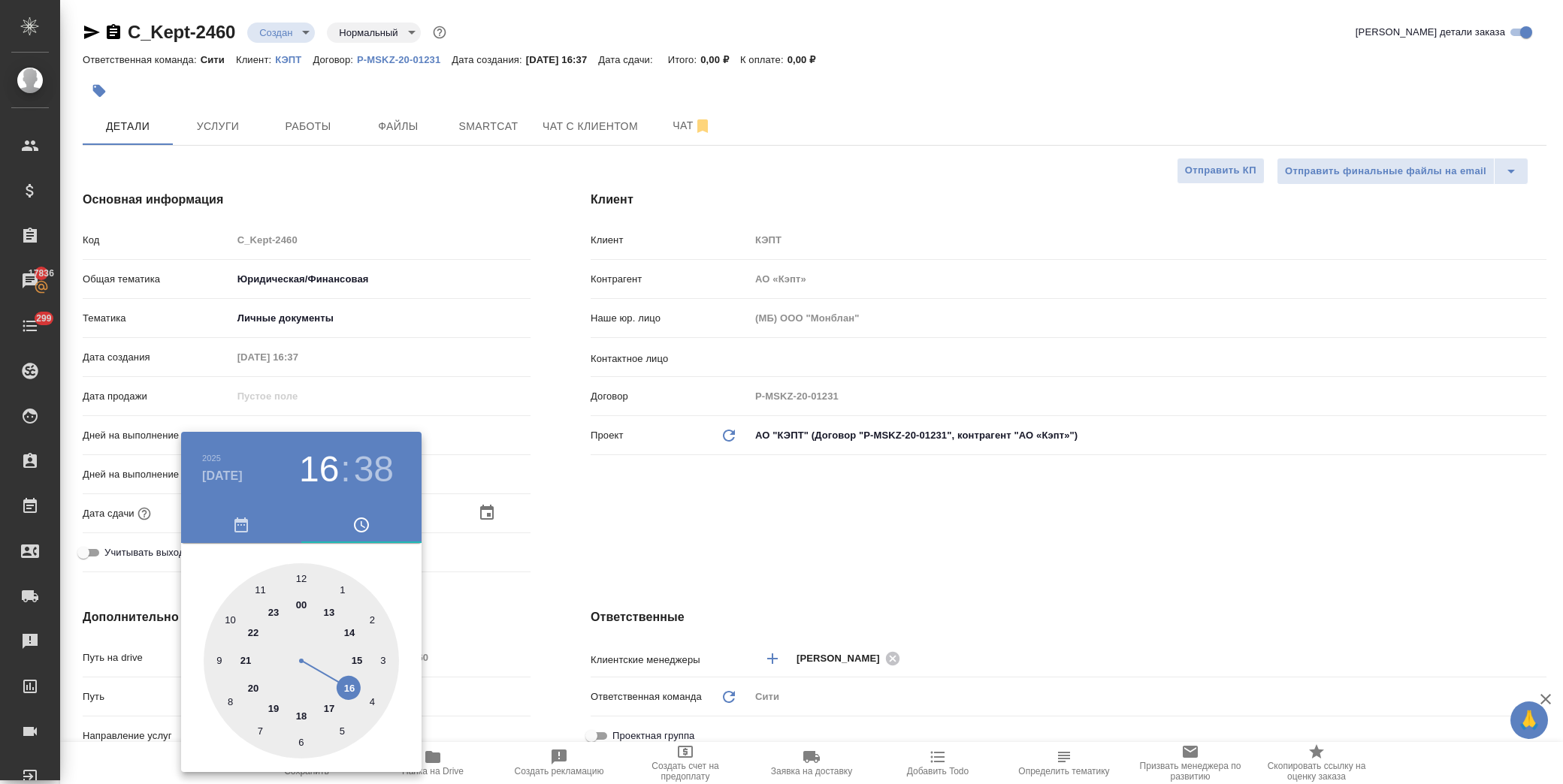
drag, startPoint x: 347, startPoint y: 694, endPoint x: 324, endPoint y: 609, distance: 88.1
click at [348, 691] on div at bounding box center [302, 661] width 196 height 196
type textarea "x"
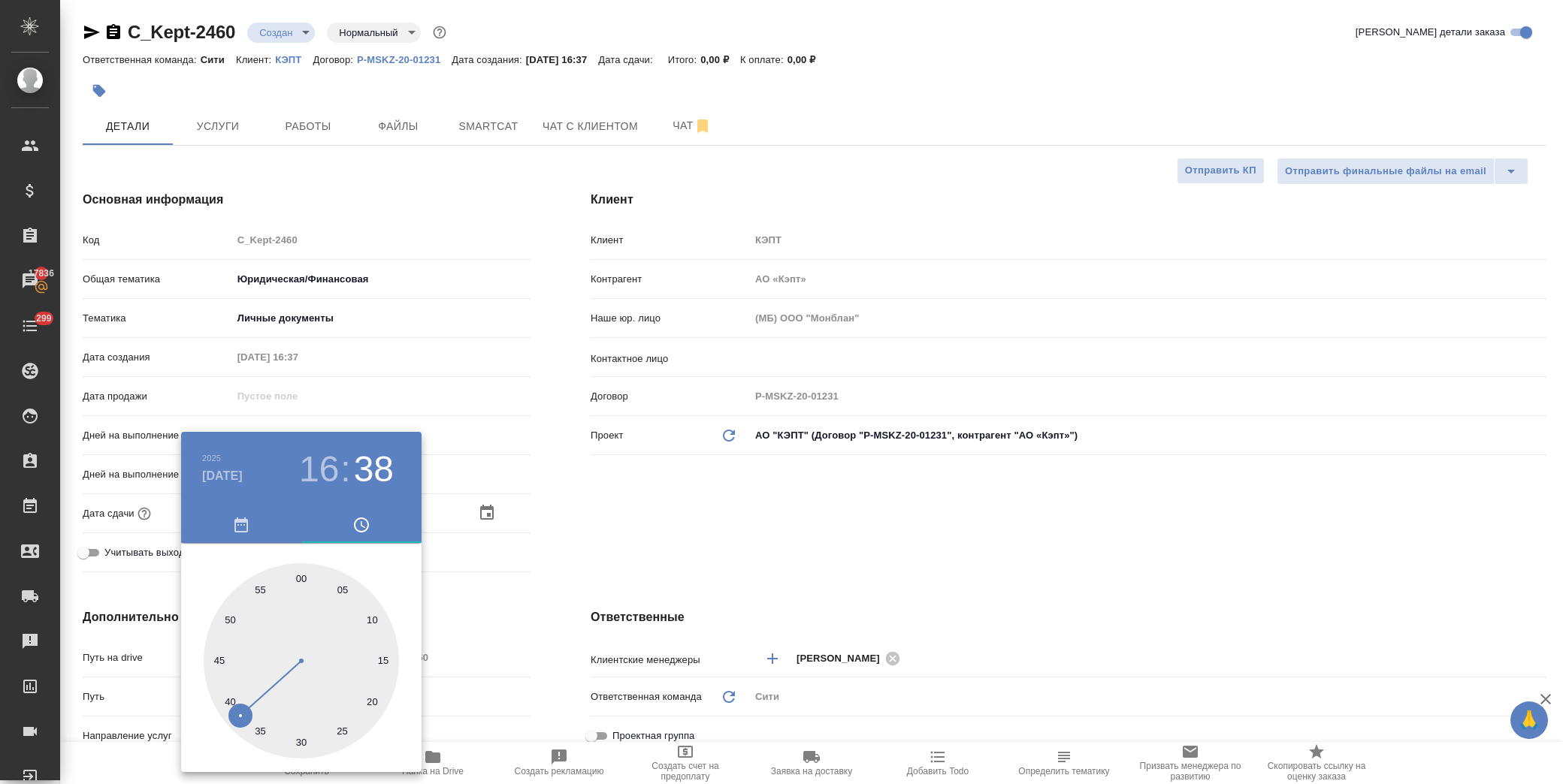
click at [303, 578] on div at bounding box center [302, 661] width 196 height 196
type input "25.09.2025 16:00"
type textarea "x"
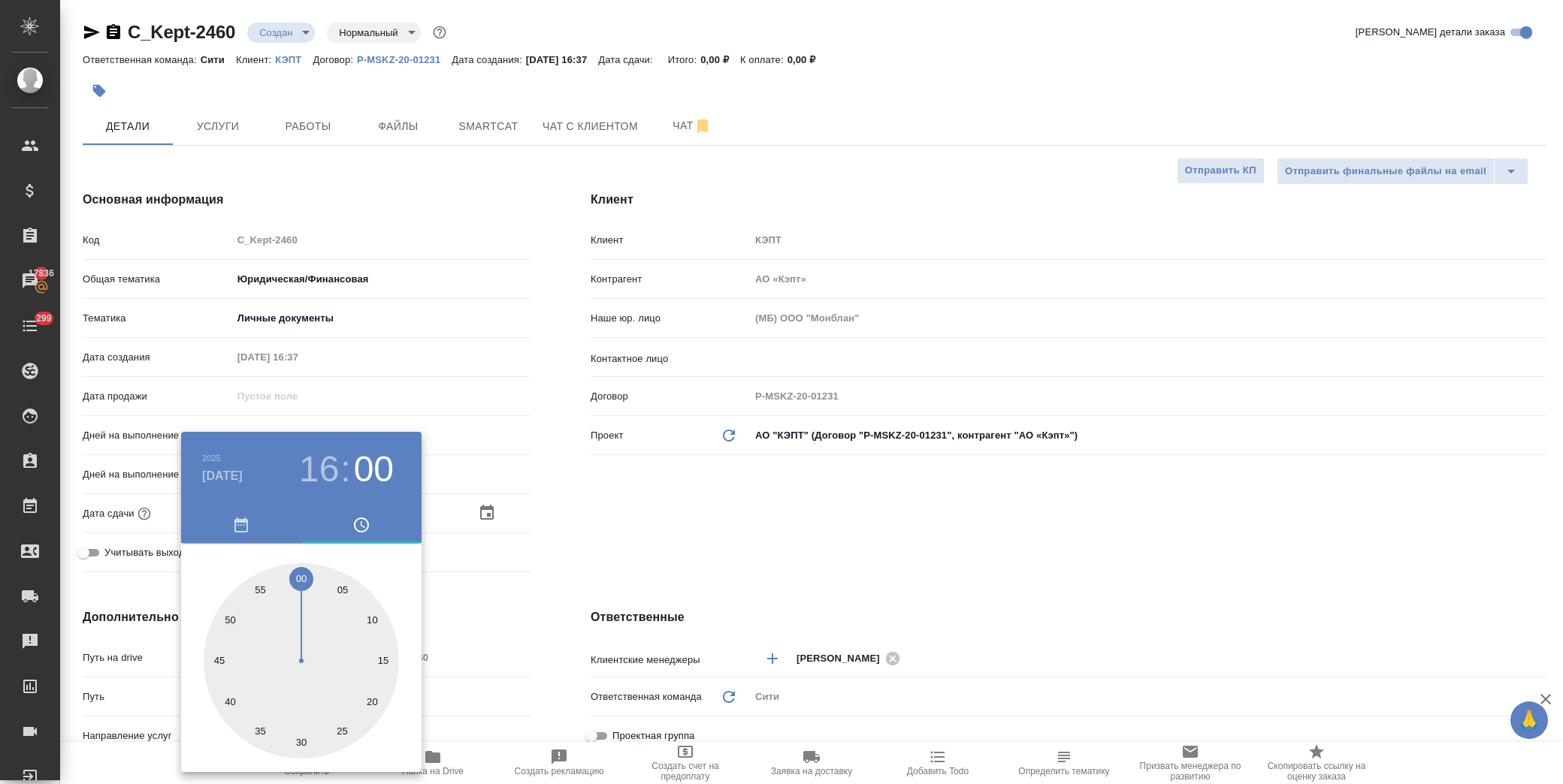
drag, startPoint x: 645, startPoint y: 507, endPoint x: 524, endPoint y: 609, distance: 158.3
click at [645, 505] on div at bounding box center [782, 392] width 1563 height 784
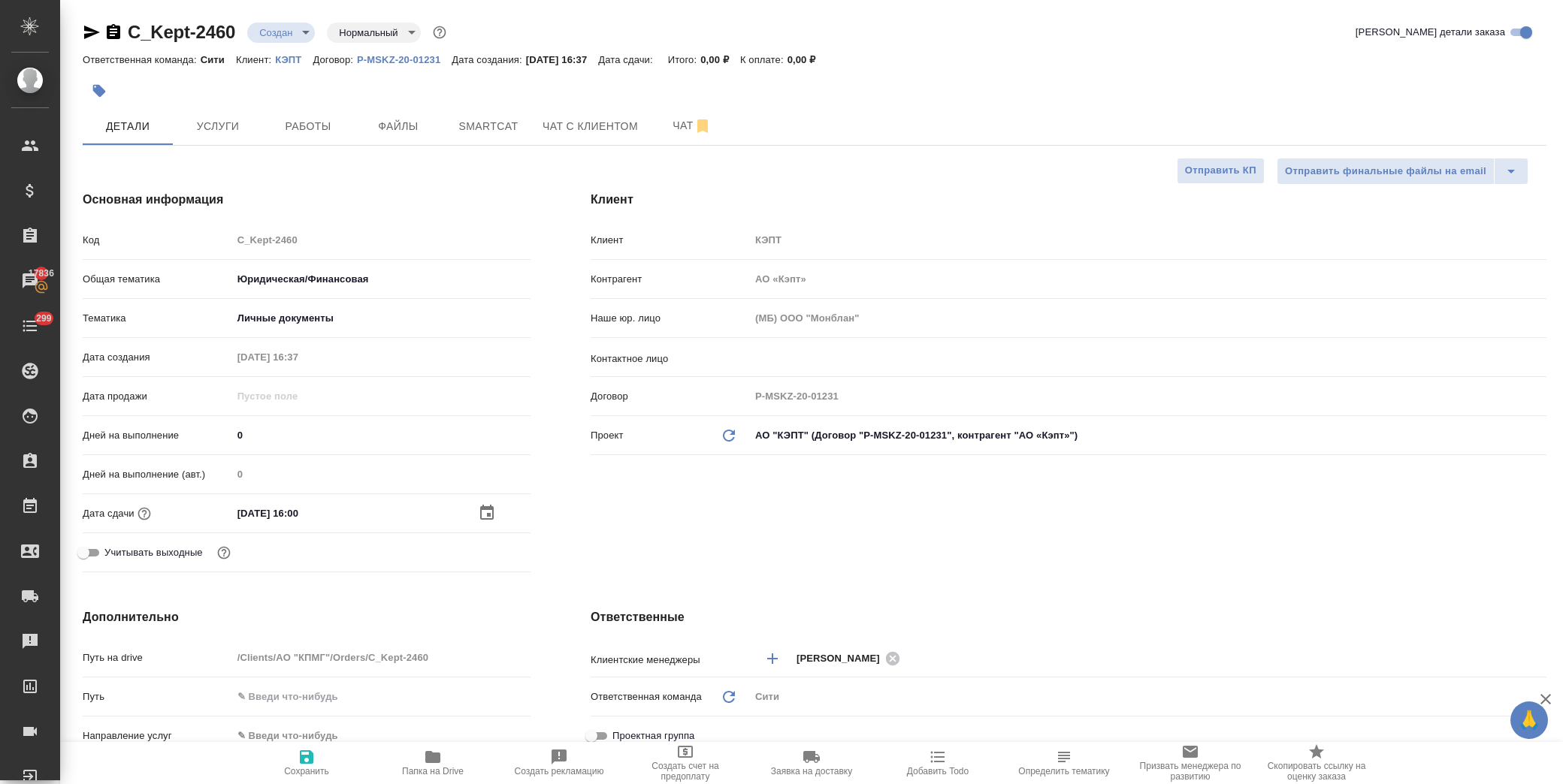
click at [319, 762] on span "Сохранить" at bounding box center [306, 762] width 108 height 29
type textarea "x"
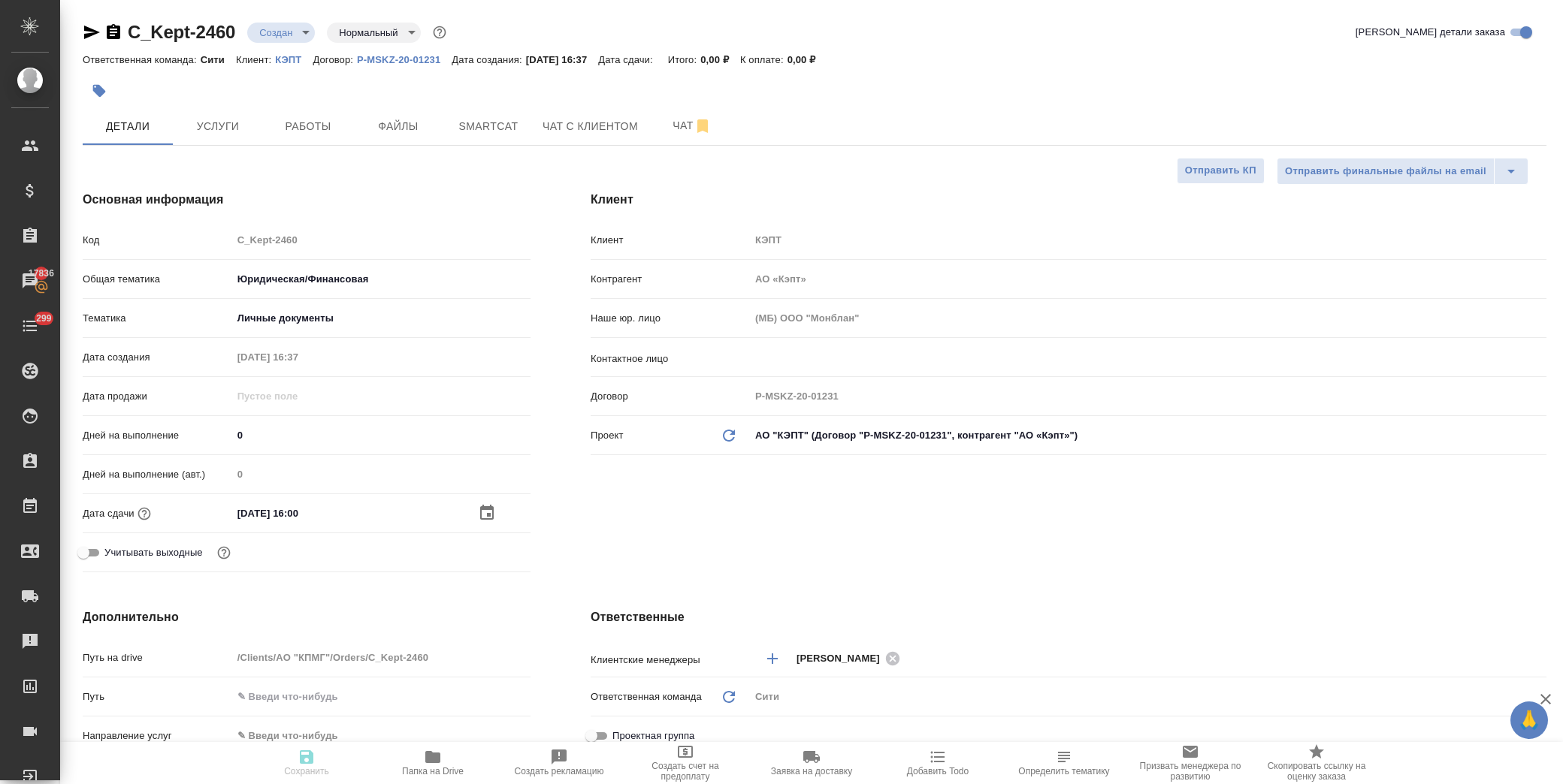
type textarea "x"
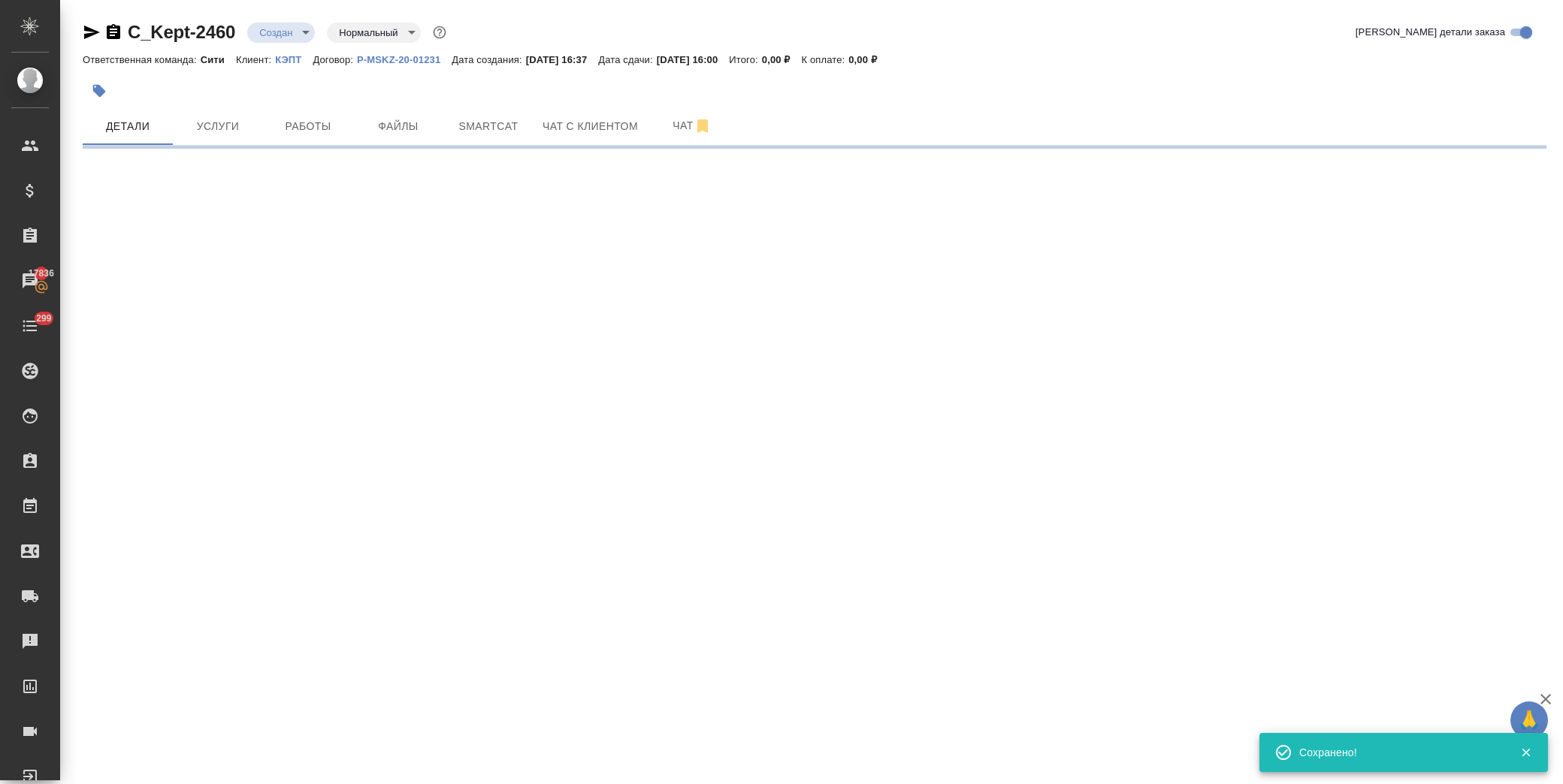
select select "RU"
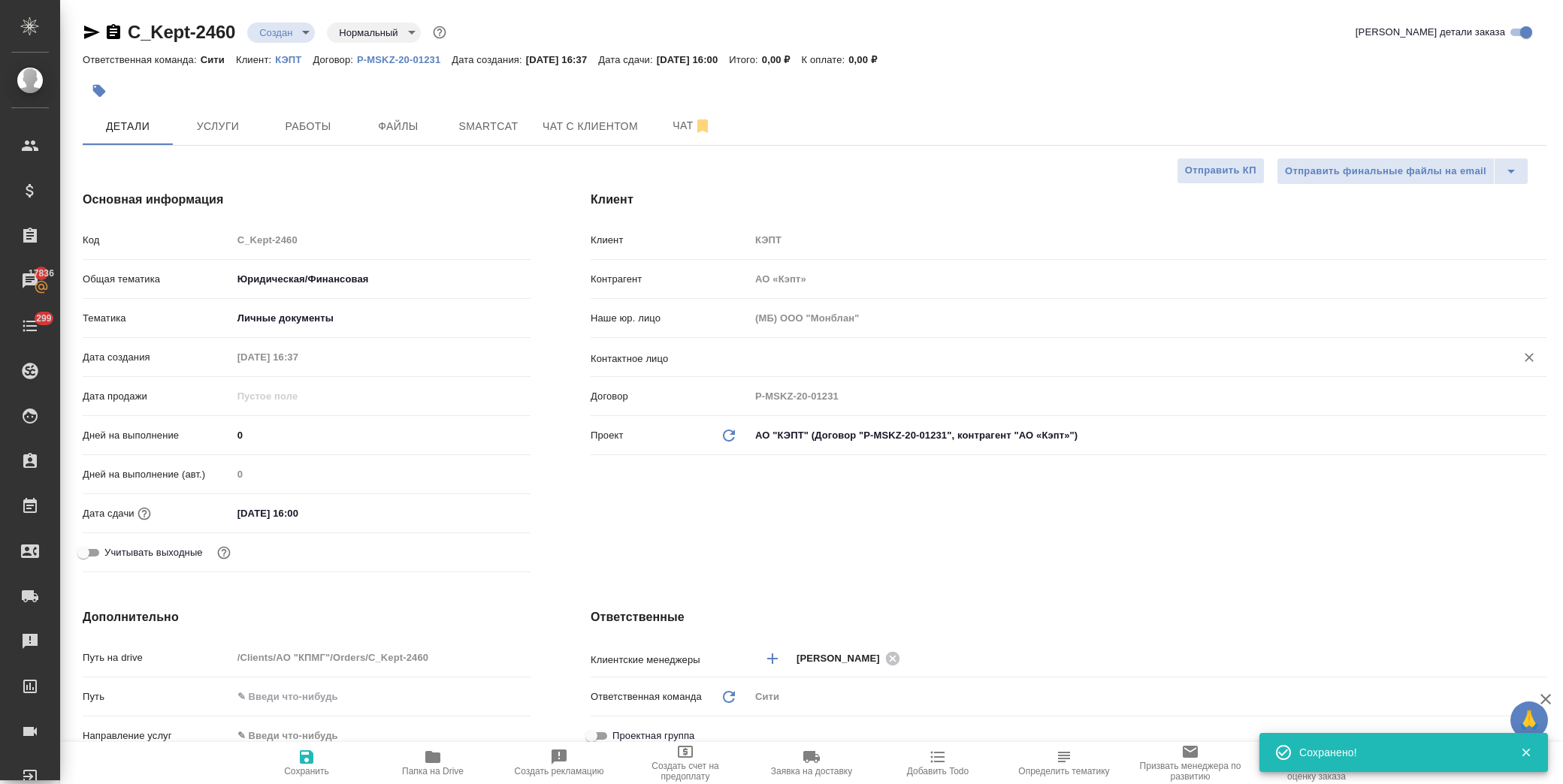
type textarea "x"
click at [810, 361] on input "text" at bounding box center [1122, 357] width 737 height 18
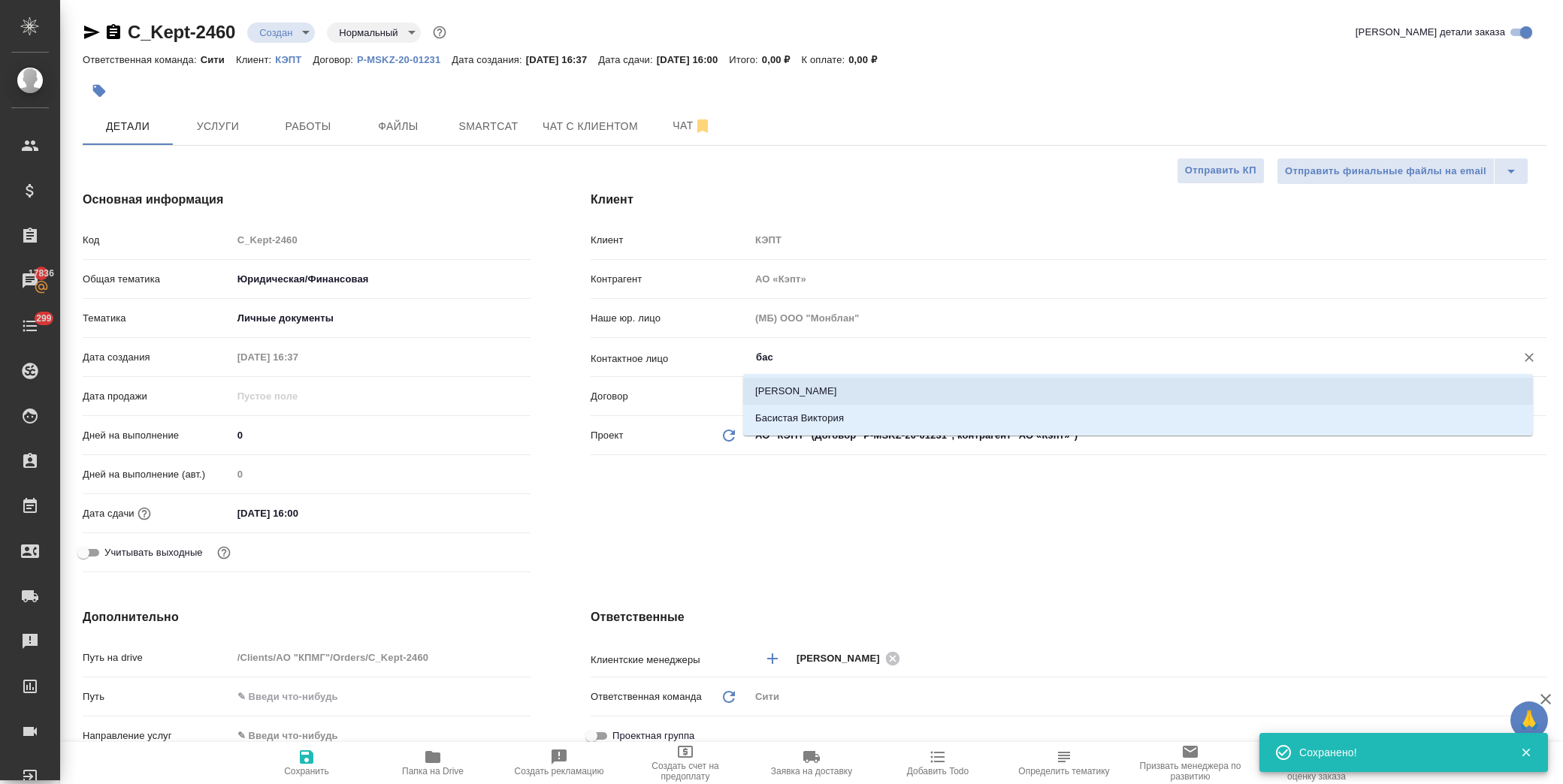
click at [852, 387] on li "Виктория Басистая" at bounding box center [1138, 391] width 790 height 27
type input "Виктория Басистая"
type textarea "x"
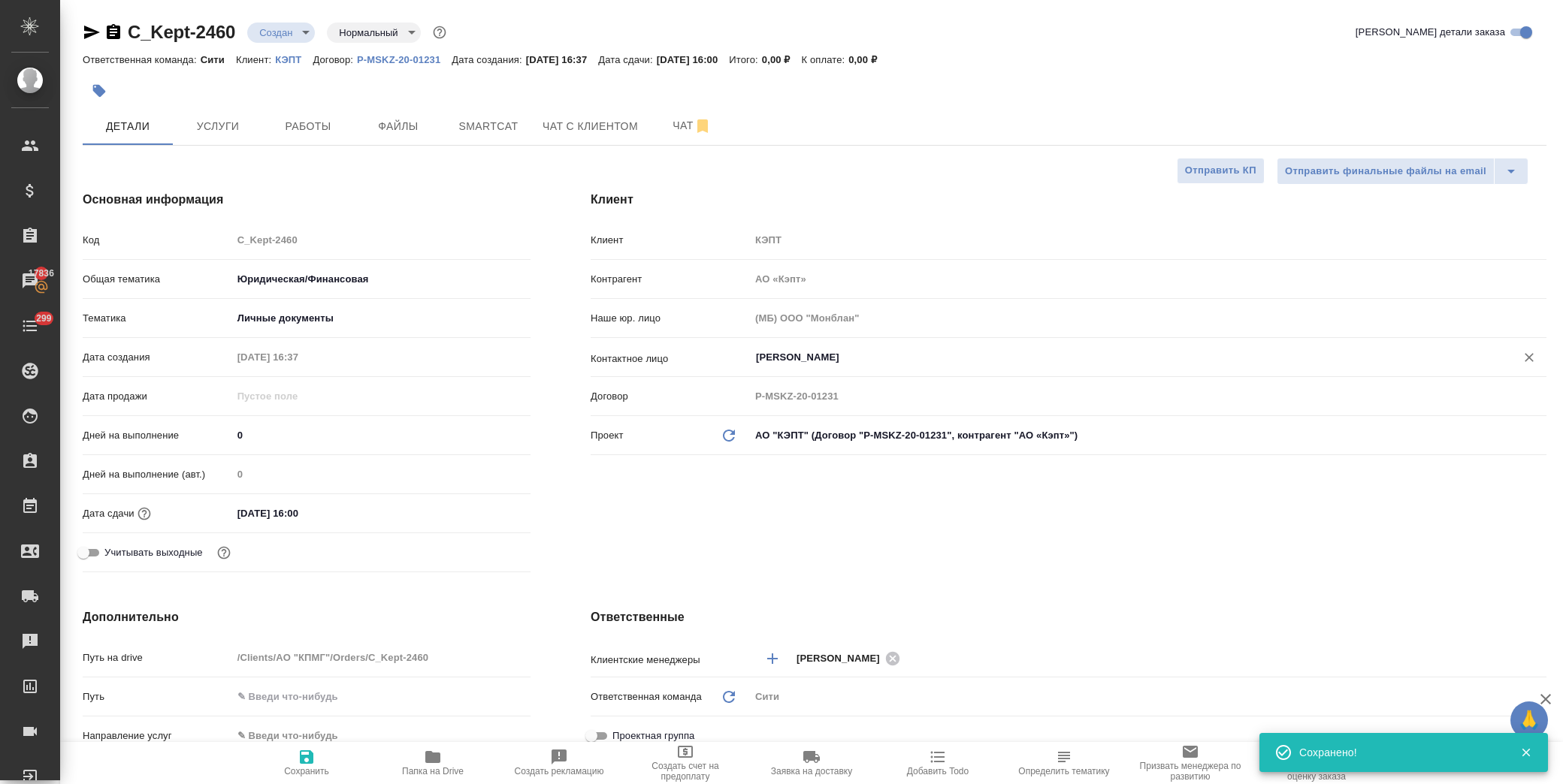
type input "Виктория Басистая"
click at [674, 507] on div "Клиент Клиент КЭПТ Контрагент АО «Кэпт» Наше юр. лицо (МБ) ООО "Монблан" Контак…" at bounding box center [1068, 385] width 1016 height 448
click at [310, 766] on span "Сохранить" at bounding box center [306, 771] width 45 height 10
type textarea "x"
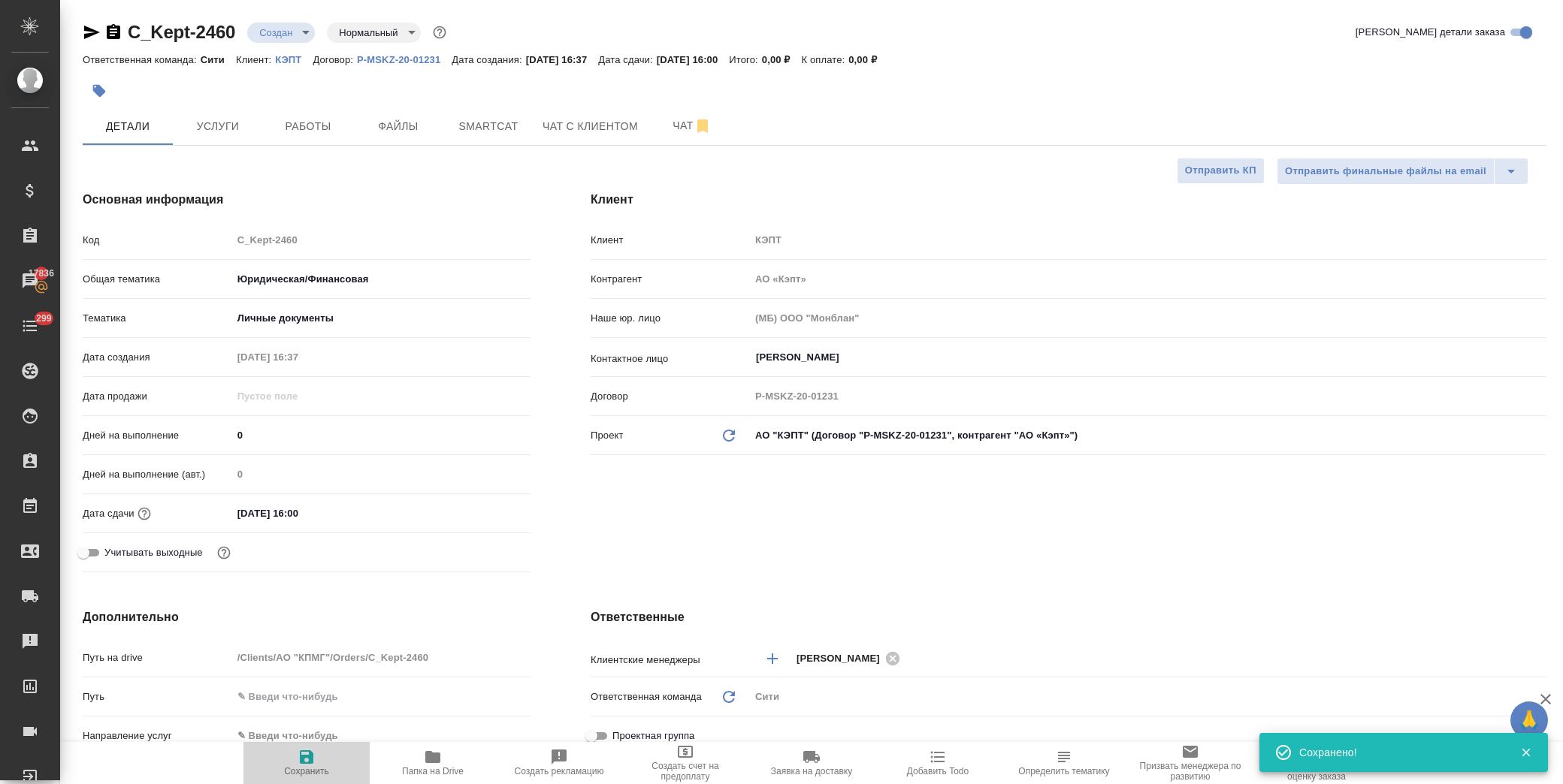
type textarea "x"
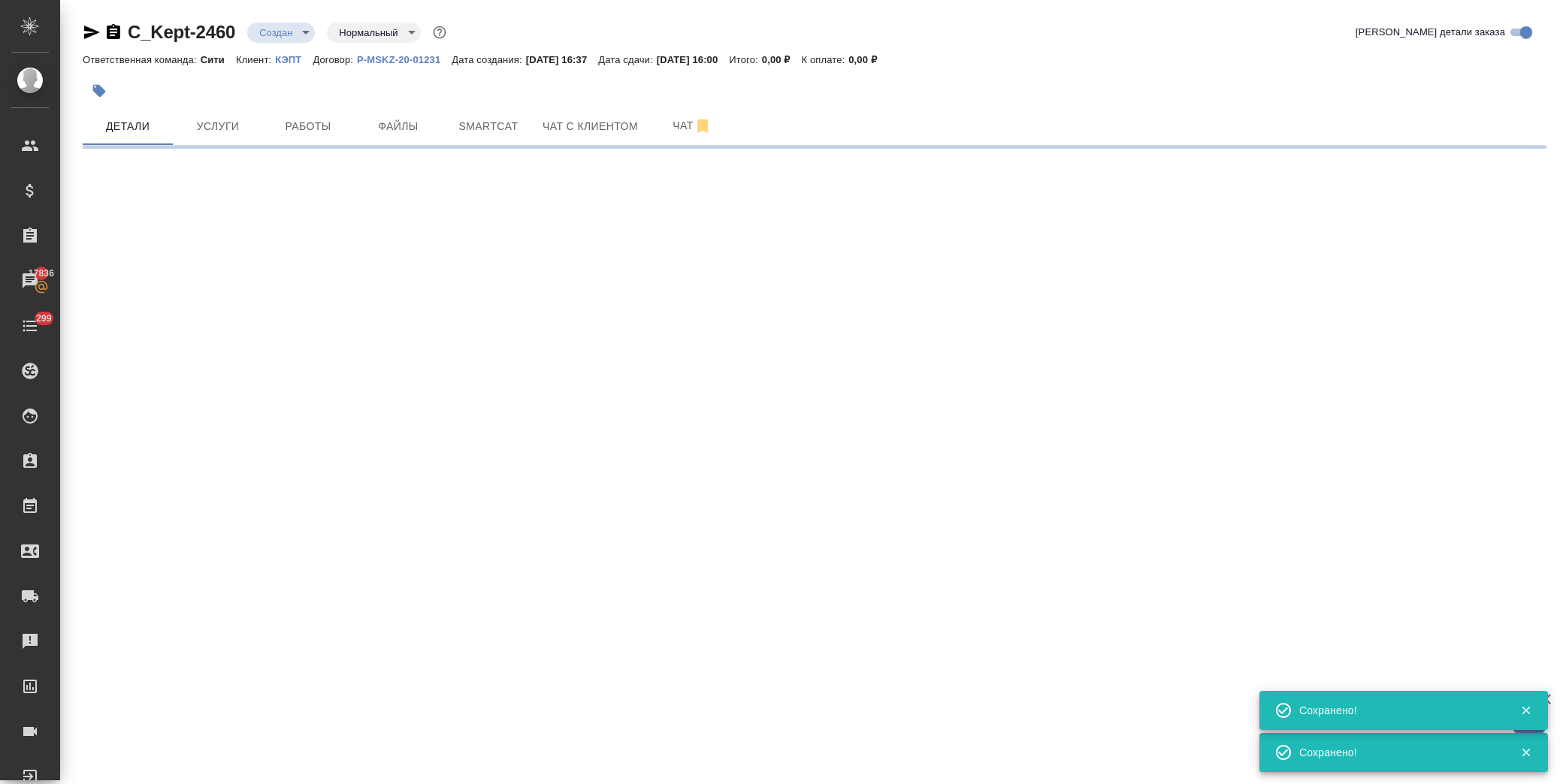
select select "RU"
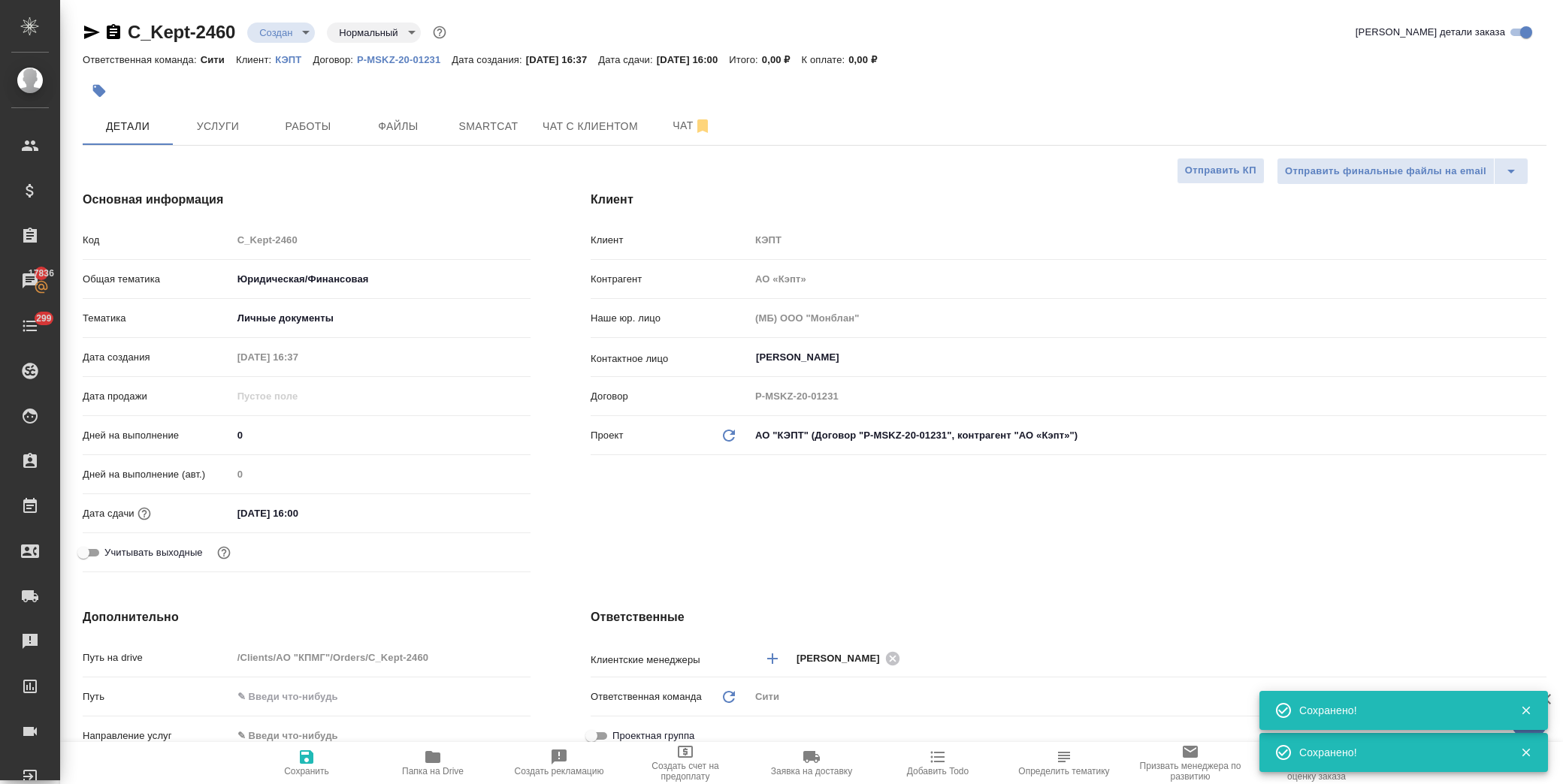
type textarea "x"
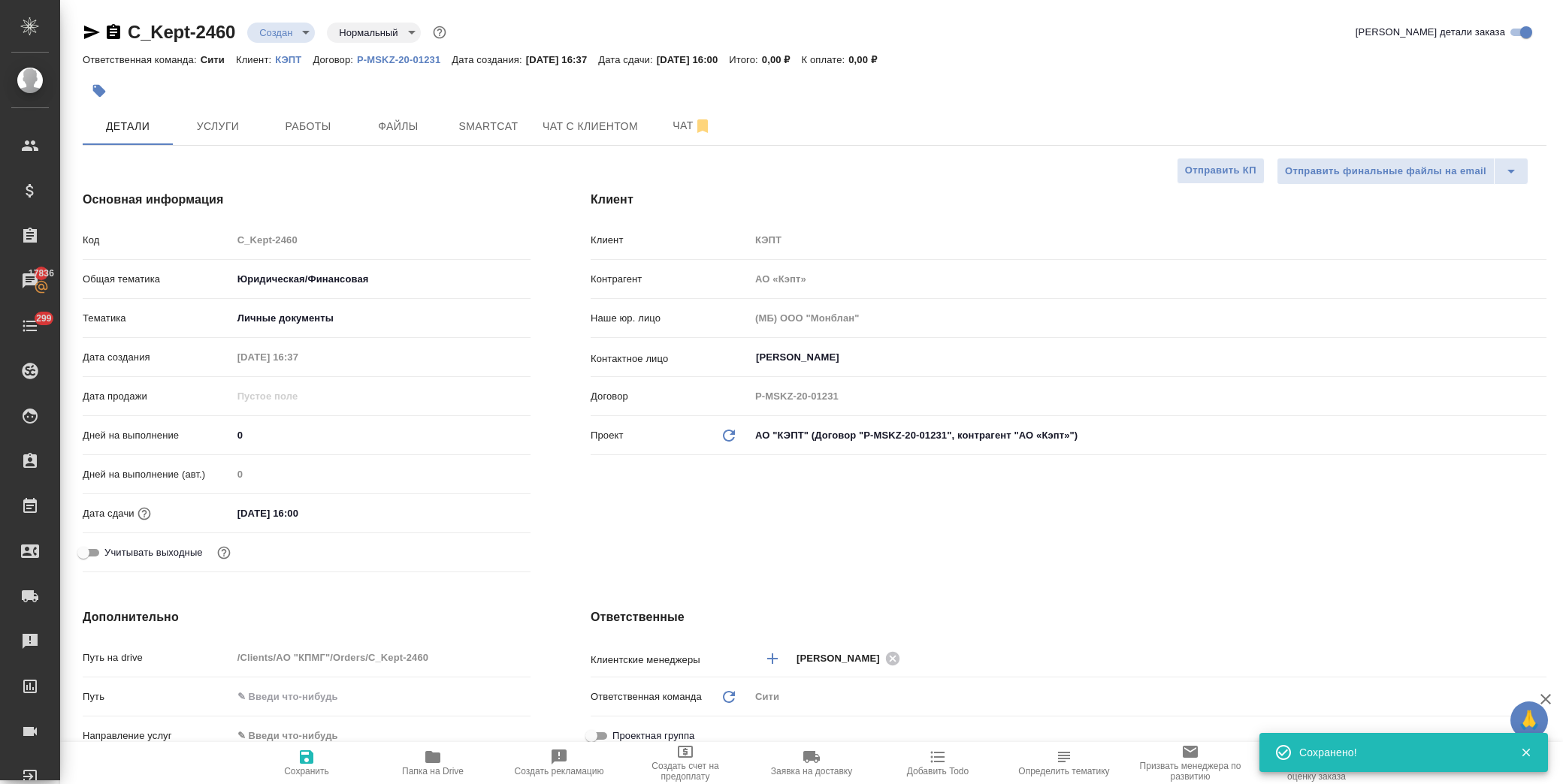
type textarea "x"
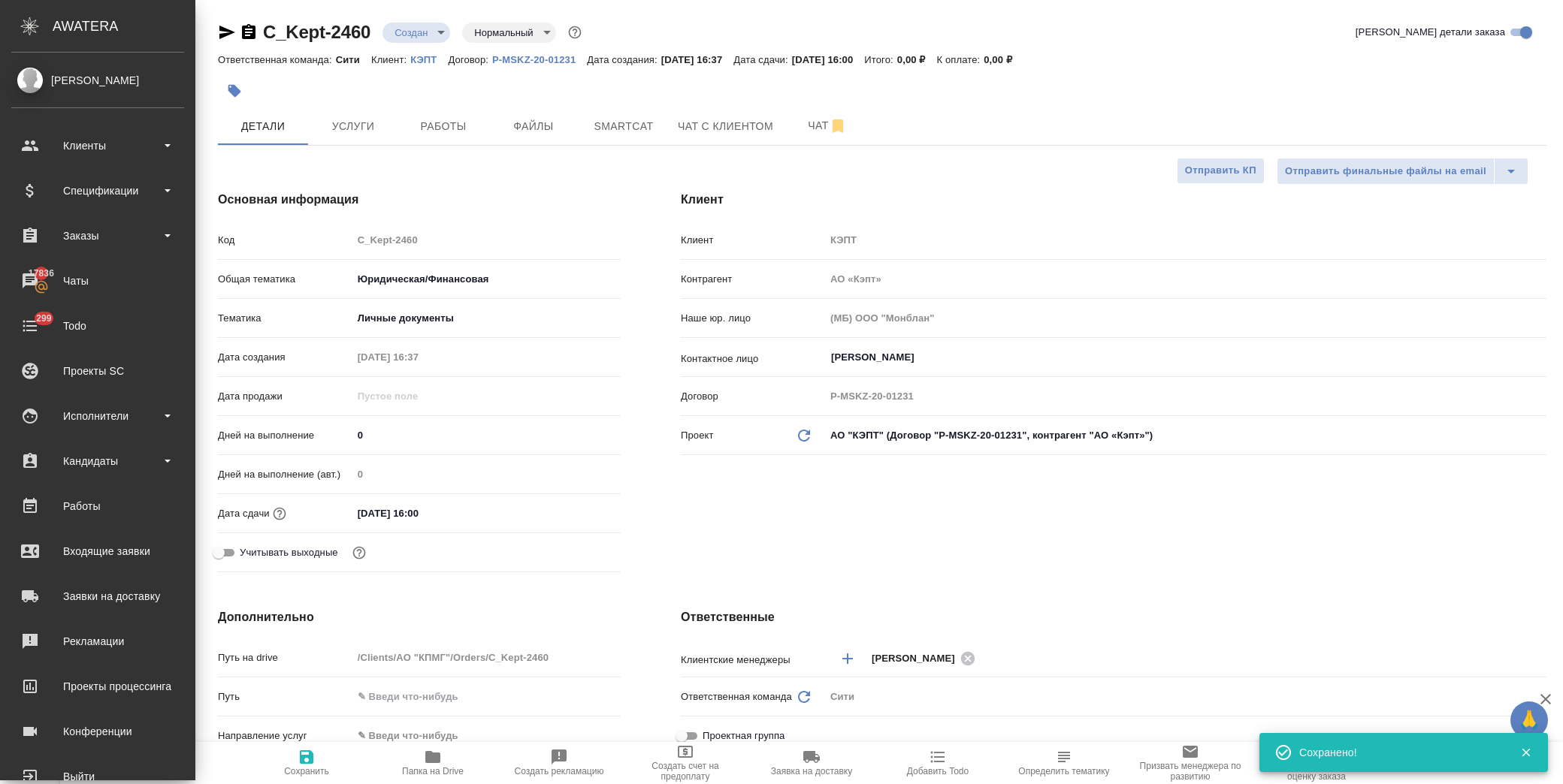
type textarea "x"
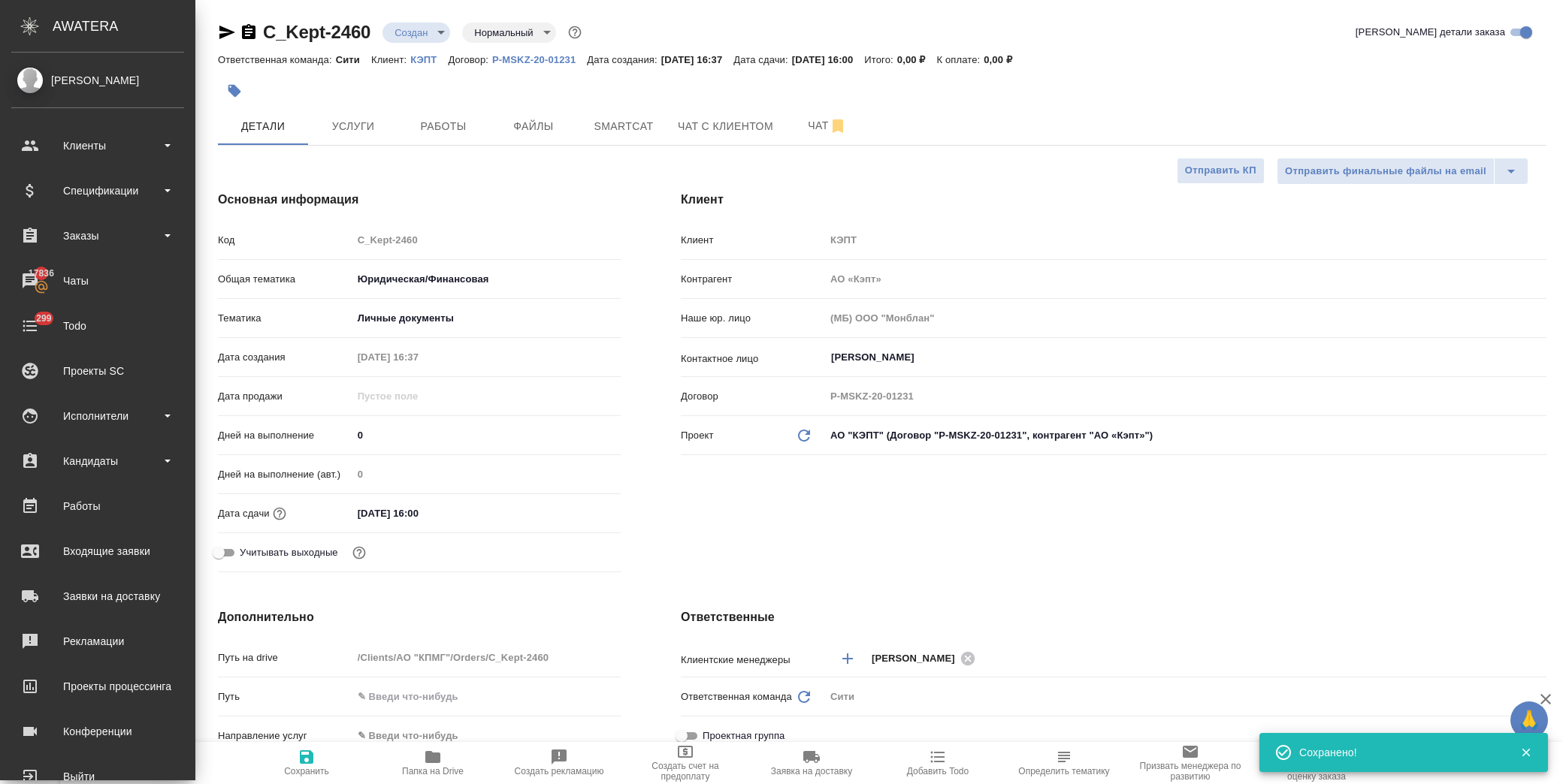
type textarea "x"
drag, startPoint x: 373, startPoint y: 37, endPoint x: 266, endPoint y: 29, distance: 107.3
click at [266, 29] on div "C_Kept-2460 Создан new Нормальный normal" at bounding box center [401, 33] width 367 height 24
copy link "C_Kept-2460"
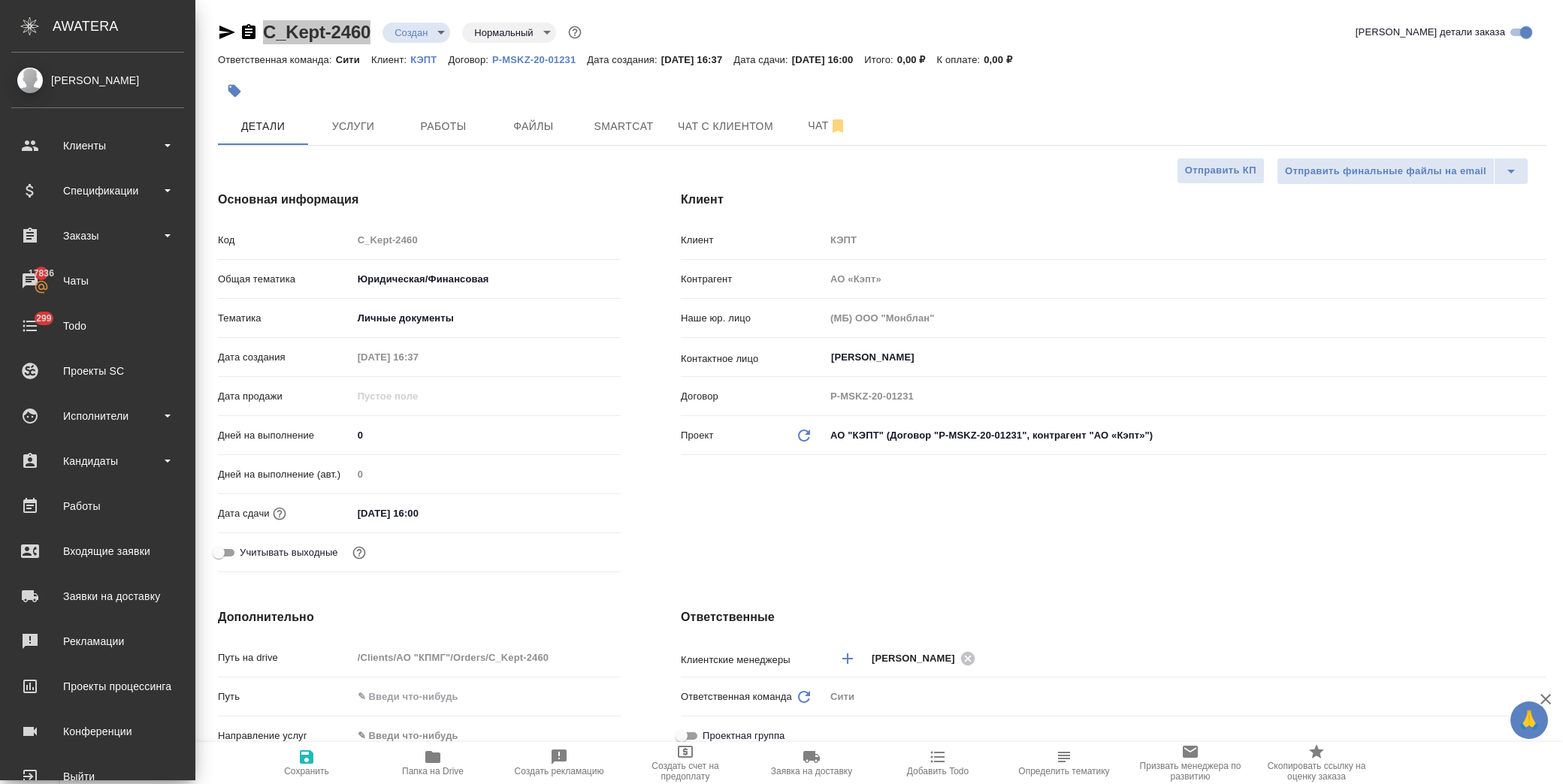
type textarea "x"
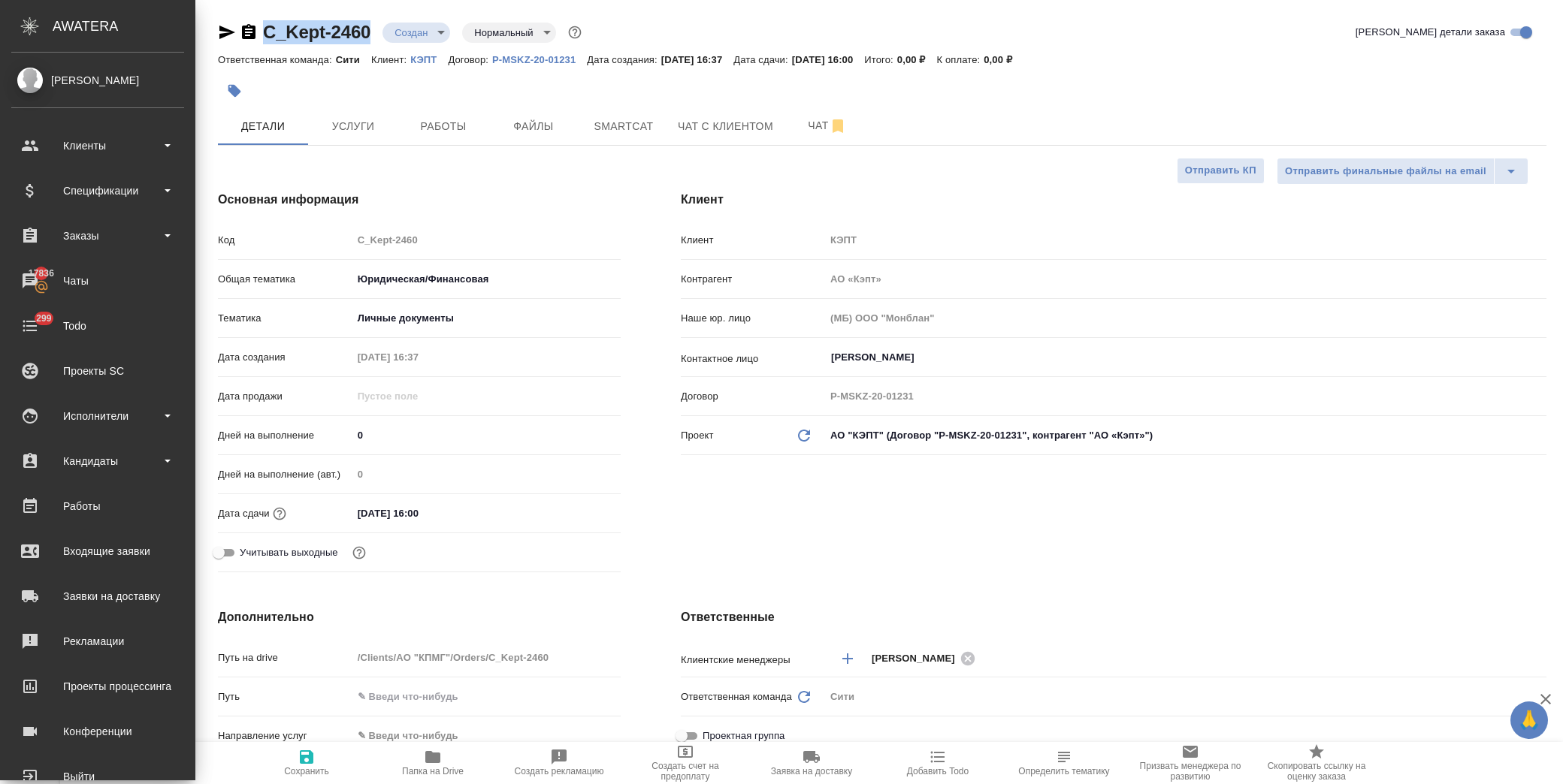
type textarea "x"
click at [344, 115] on button "Услуги" at bounding box center [353, 126] width 90 height 37
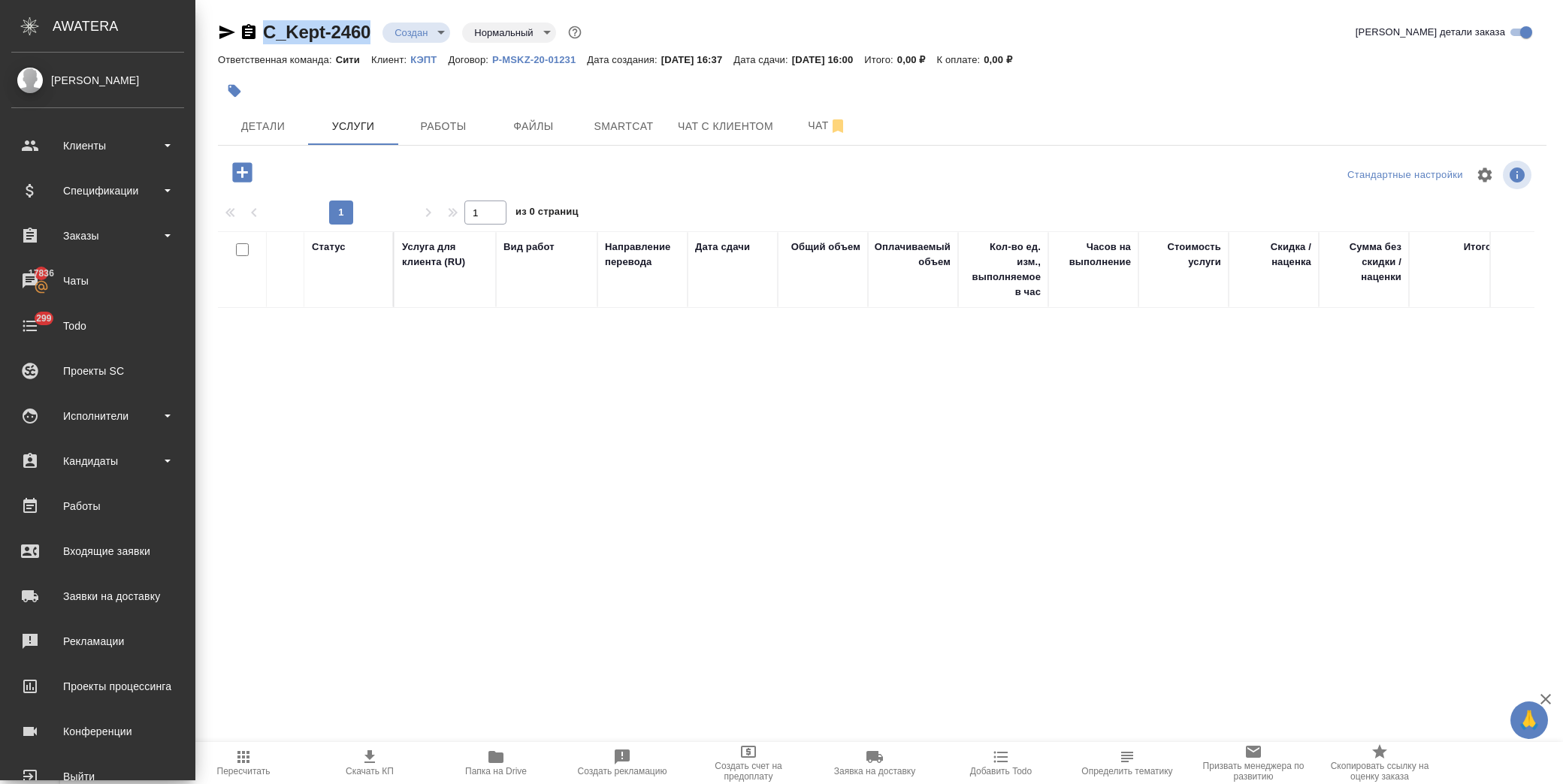
click at [241, 171] on icon "button" at bounding box center [242, 172] width 26 height 26
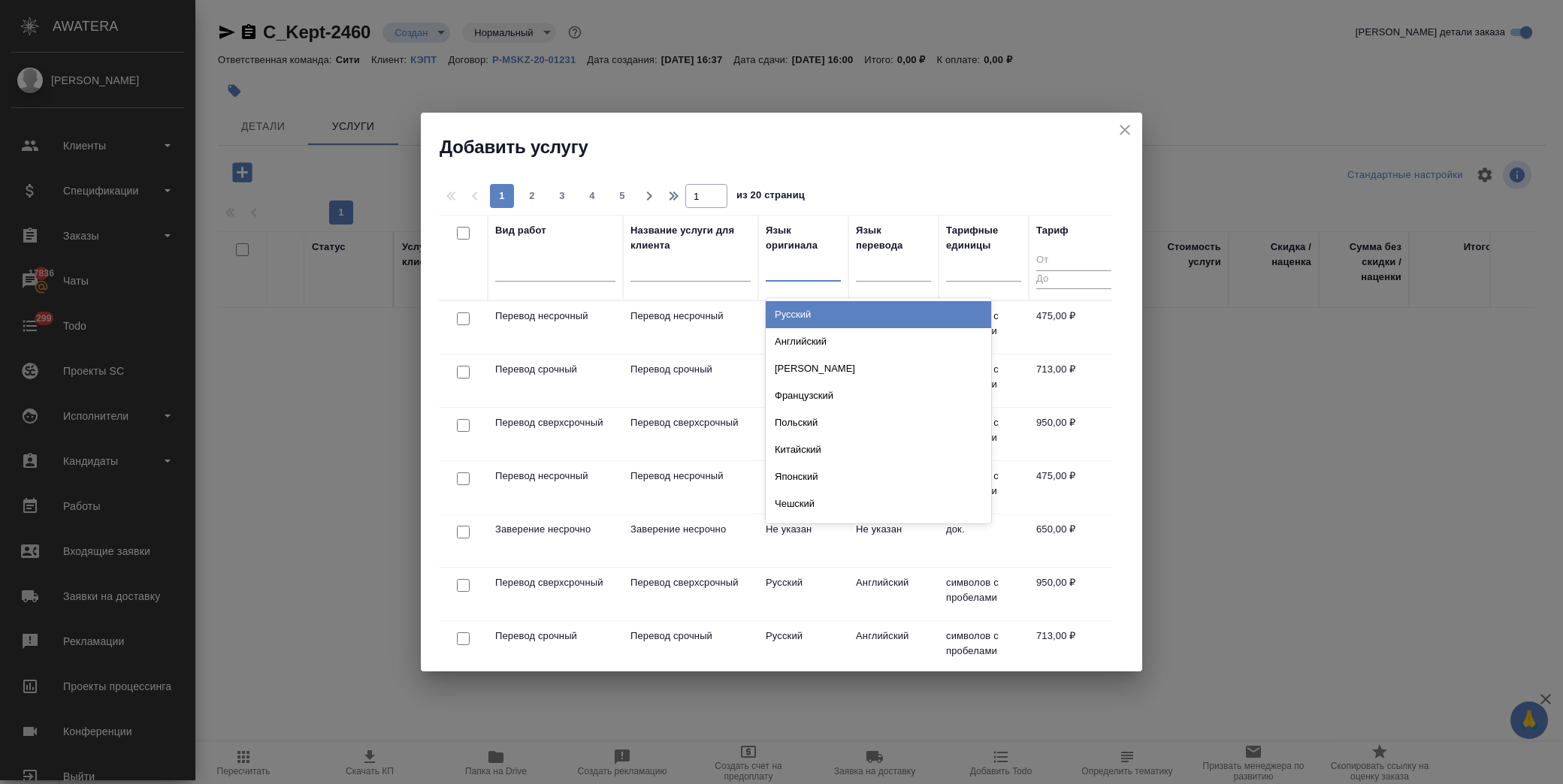
click at [779, 271] on div at bounding box center [803, 265] width 75 height 21
type input "вьет"
click at [801, 298] on div "Вьетнамский" at bounding box center [878, 314] width 225 height 33
click at [814, 309] on div "Вьетнамский" at bounding box center [878, 314] width 225 height 27
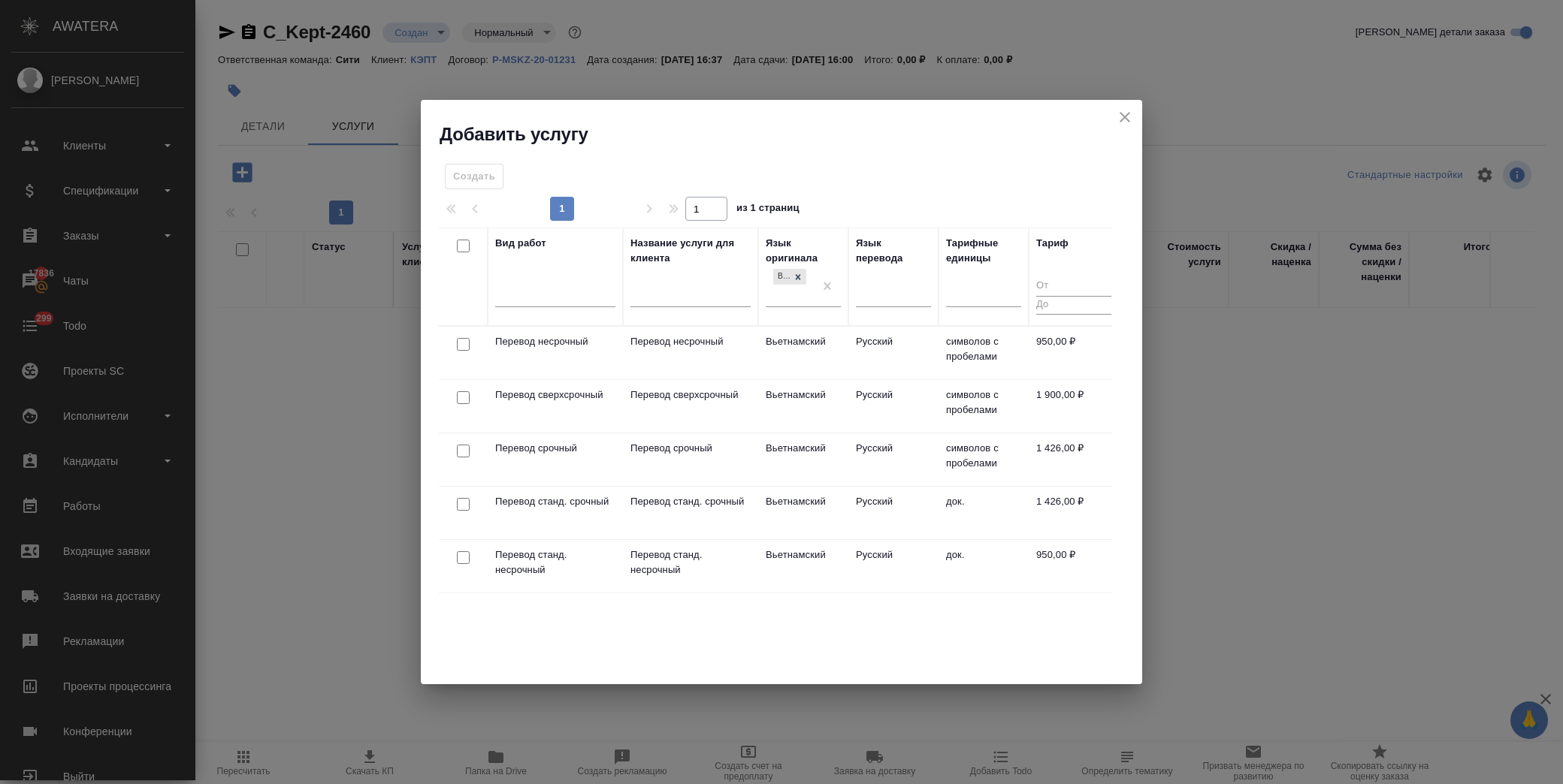
click at [465, 343] on input "checkbox" at bounding box center [463, 345] width 13 height 13
checkbox input "true"
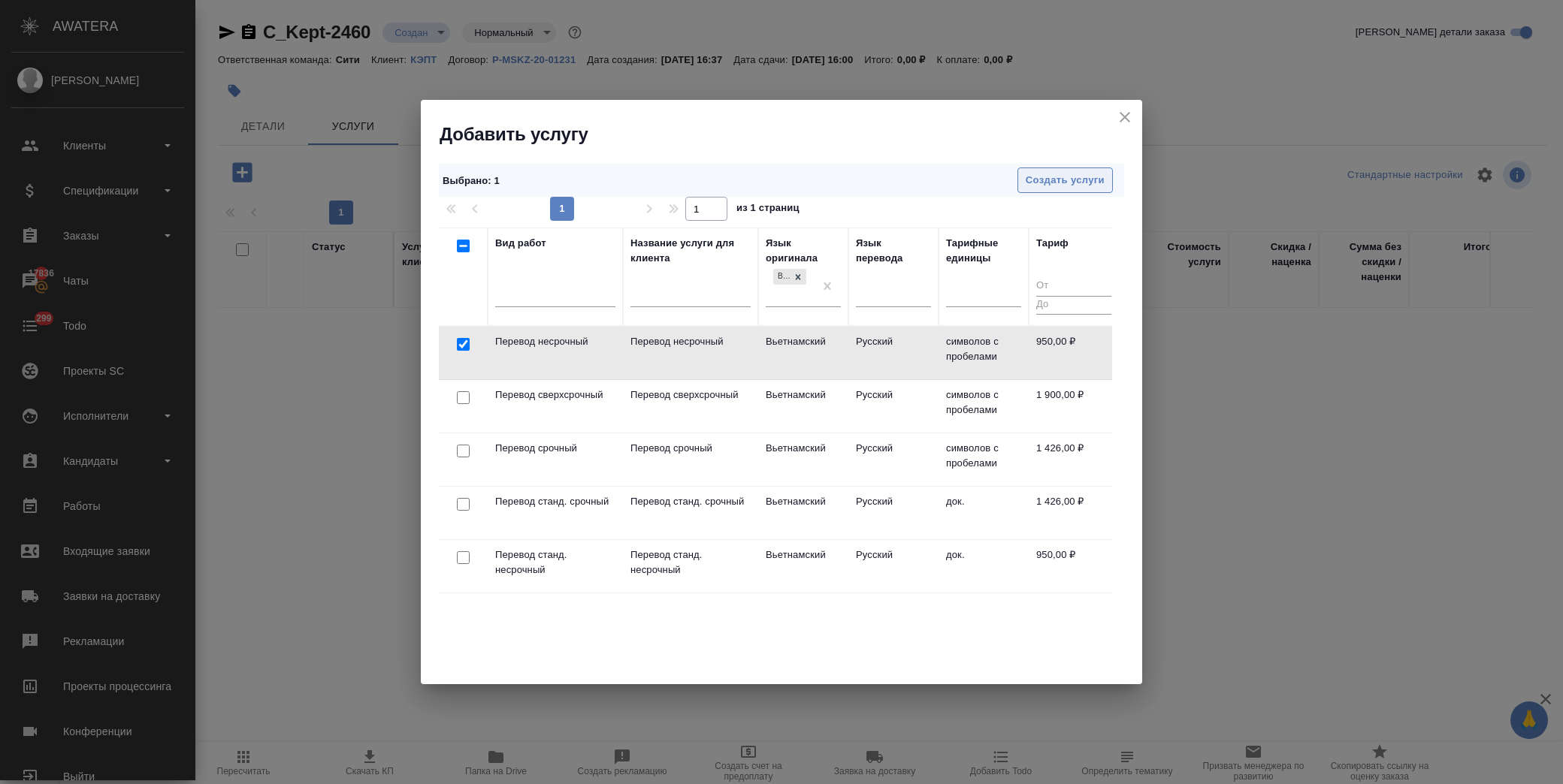
click at [1086, 176] on span "Создать услуги" at bounding box center [1065, 181] width 79 height 18
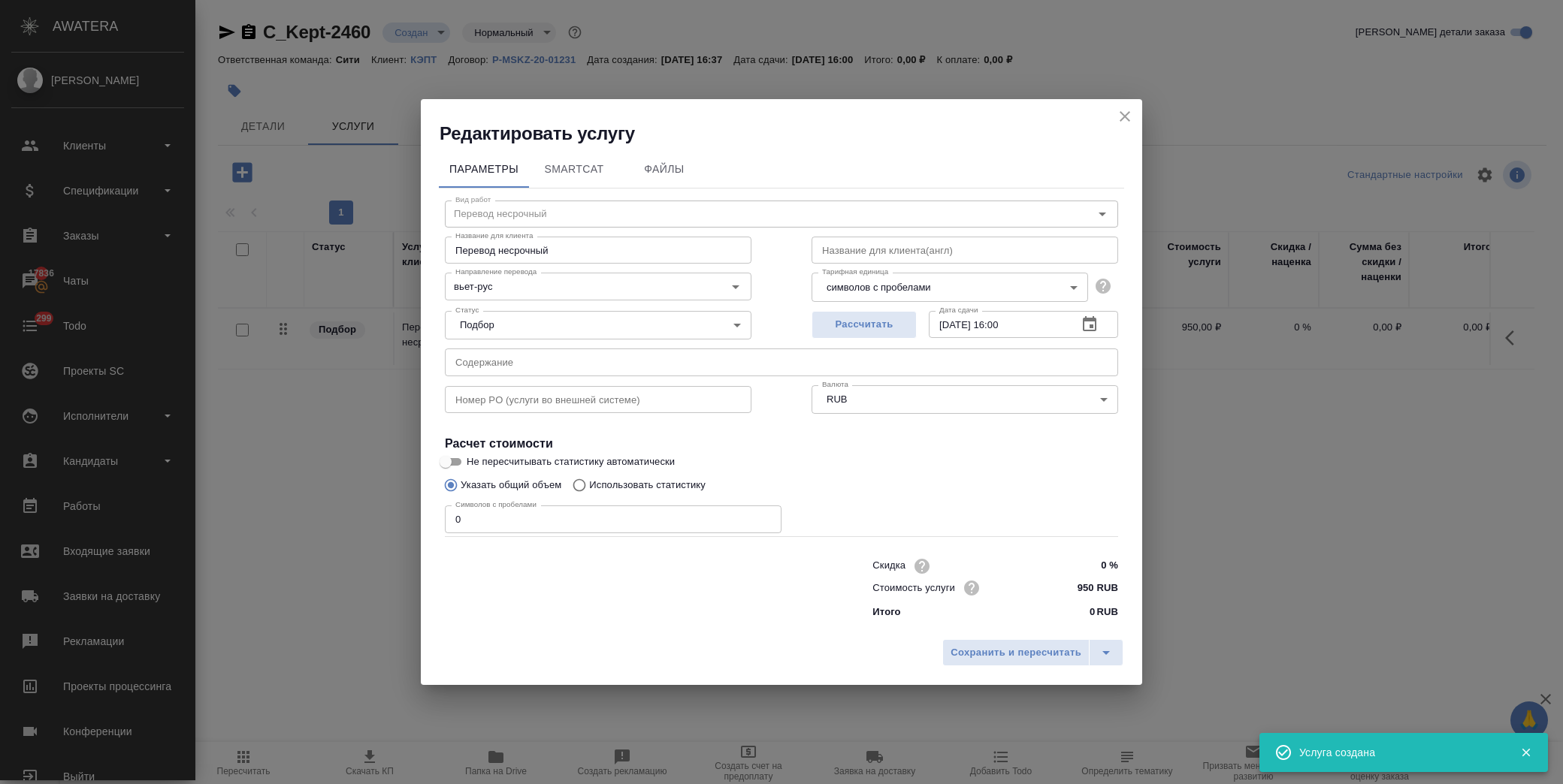
click at [524, 371] on input "text" at bounding box center [782, 361] width 673 height 27
paste input "Vietnam_дополнение"
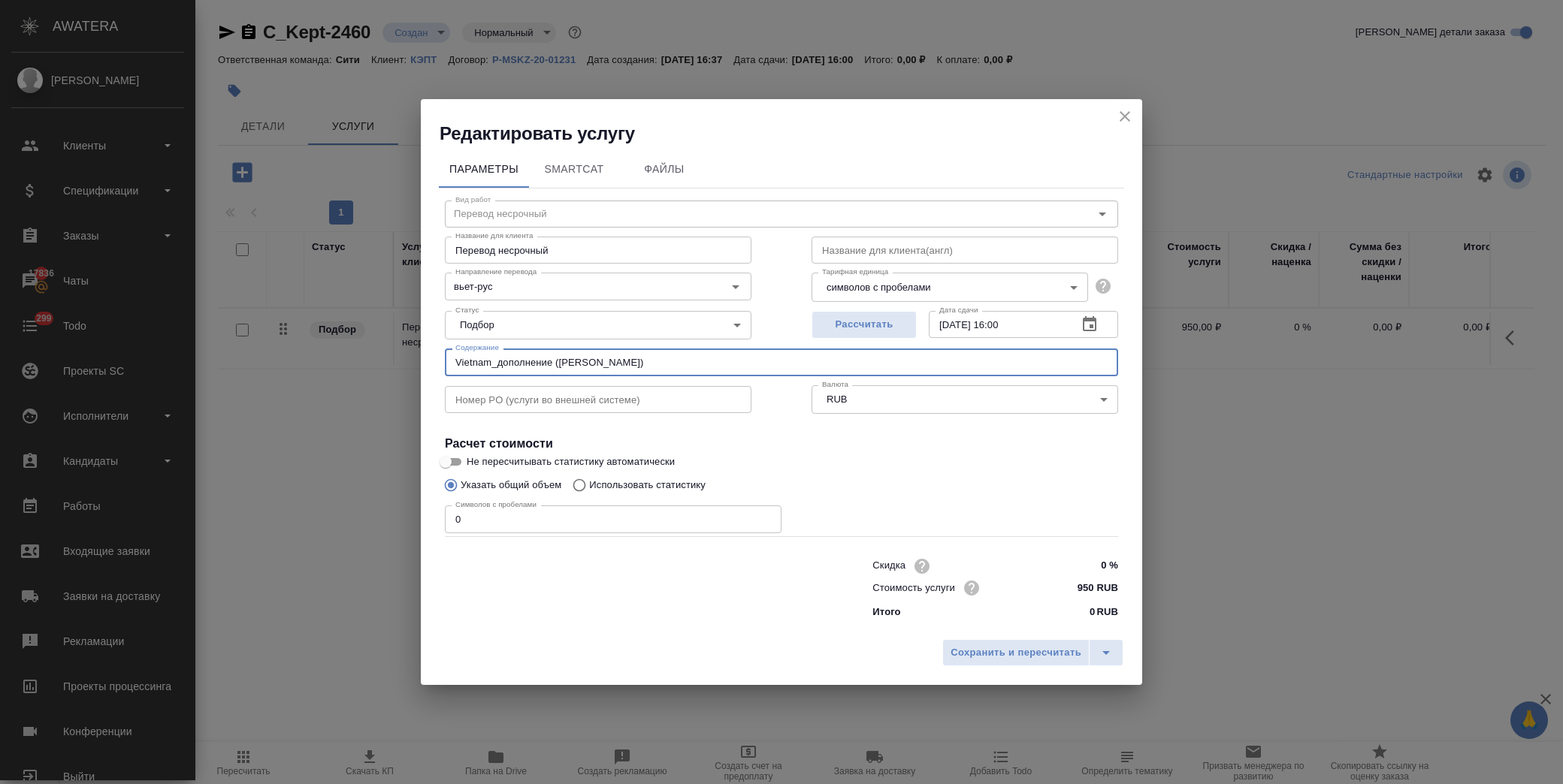
type input "Vietnam_дополнение (Виктория Басистая)"
drag, startPoint x: 494, startPoint y: 512, endPoint x: 392, endPoint y: 522, distance: 102.5
click at [392, 522] on div "Редактировать услугу Параметры SmartCat Файлы Вид работ Перевод несрочный Вид р…" at bounding box center [782, 392] width 1563 height 784
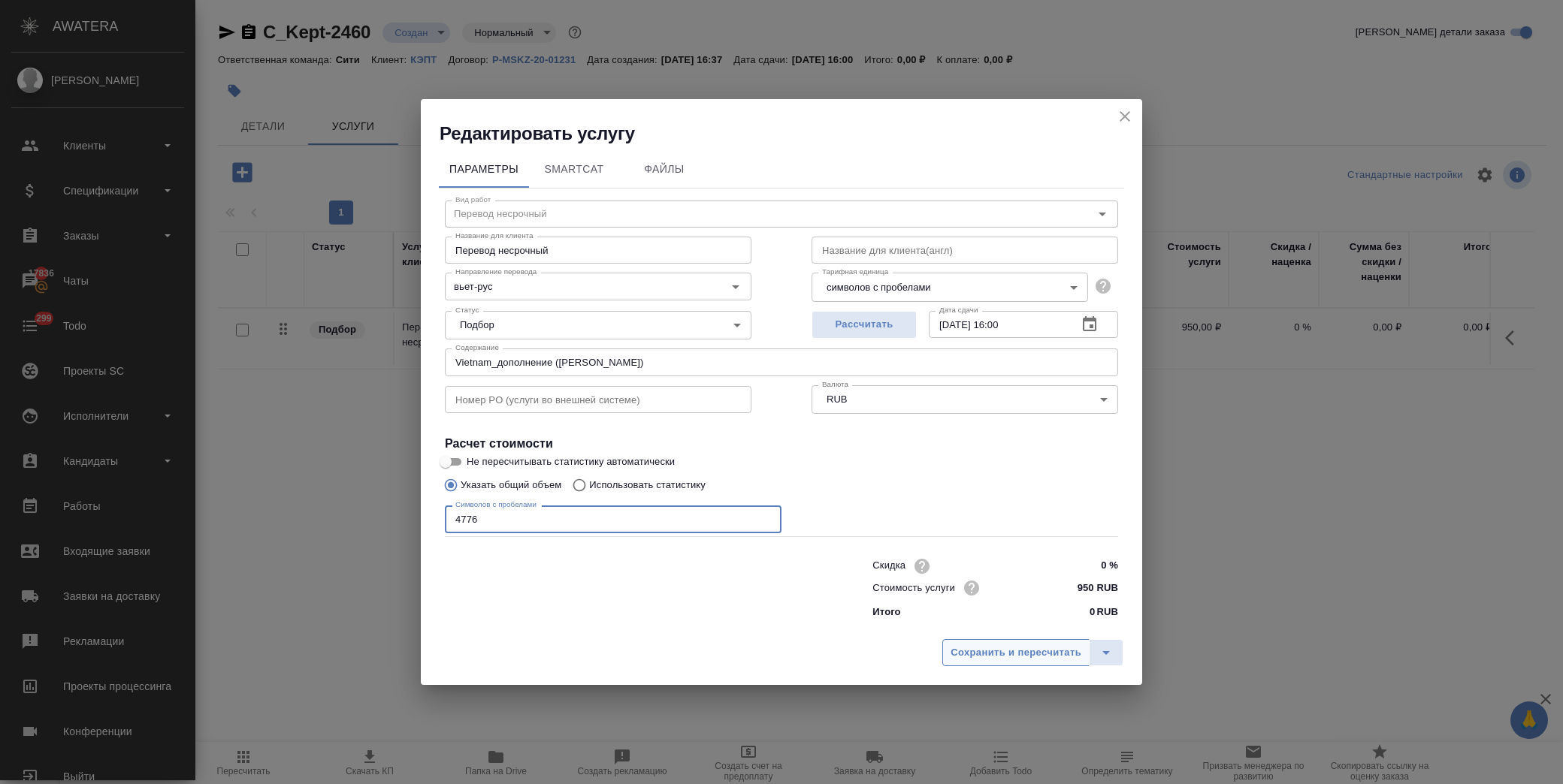
type input "4776"
click at [1035, 656] on span "Сохранить и пересчитать" at bounding box center [1015, 653] width 130 height 18
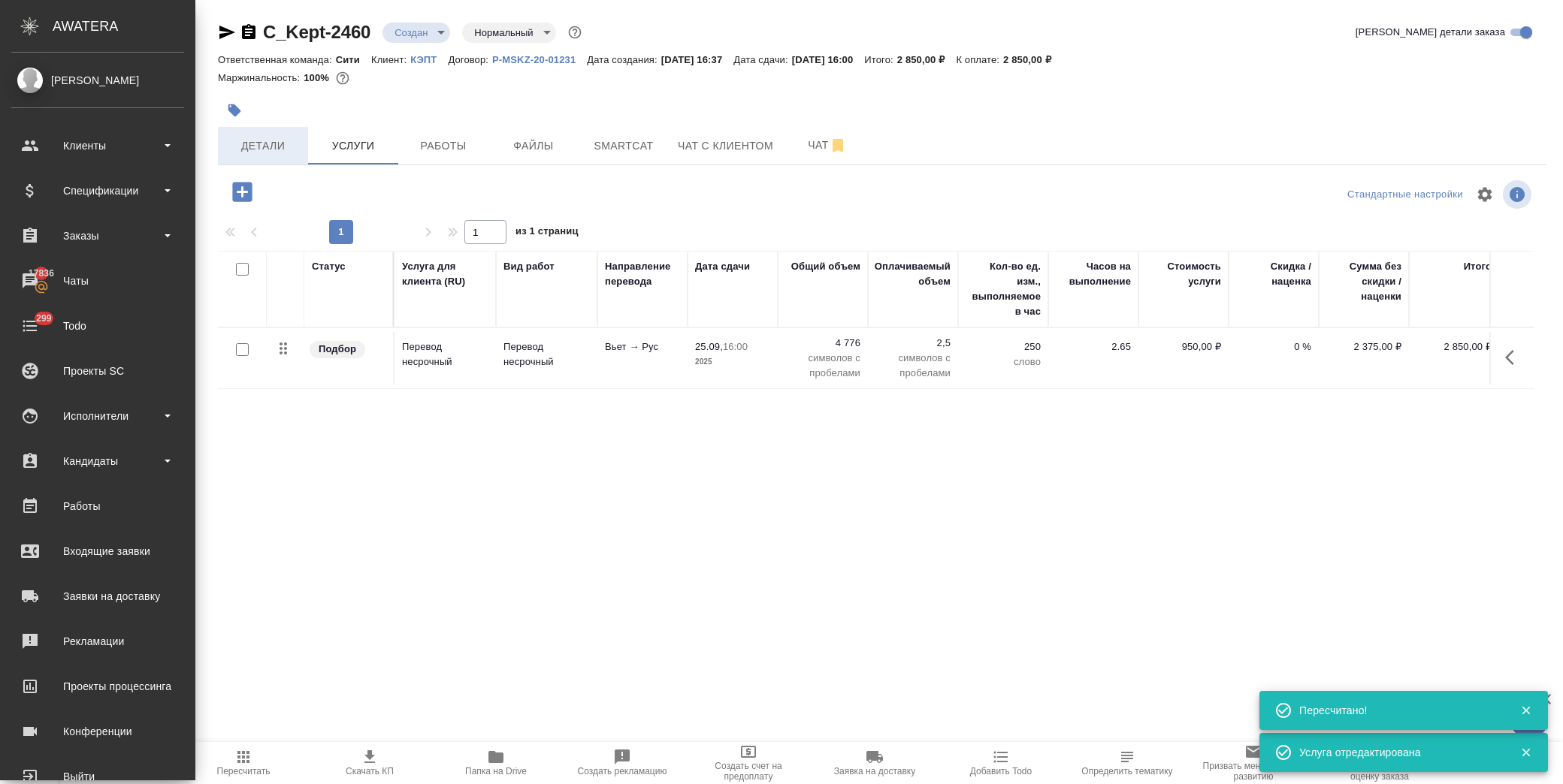
click at [262, 148] on span "Детали" at bounding box center [263, 146] width 72 height 19
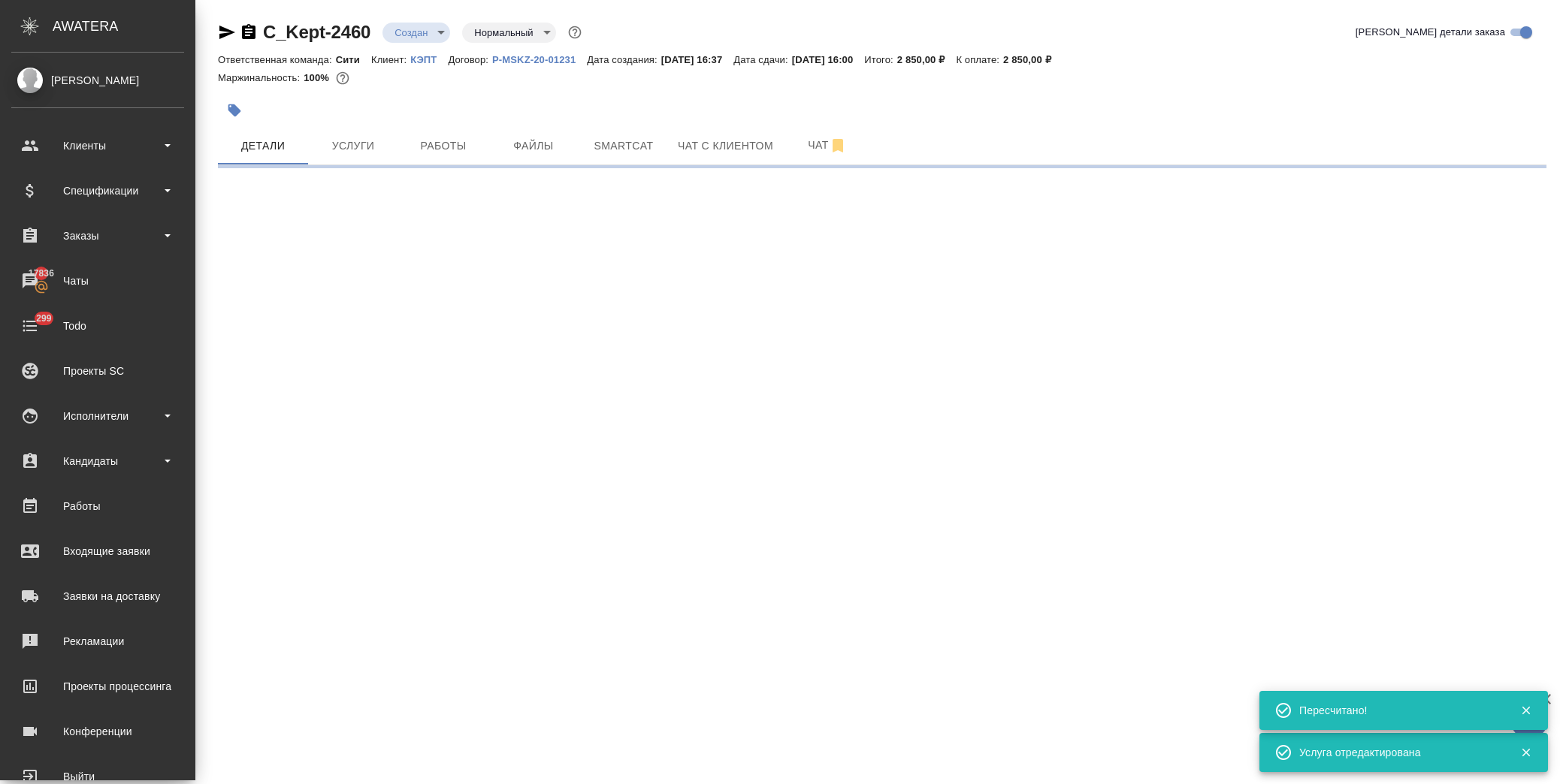
select select "RU"
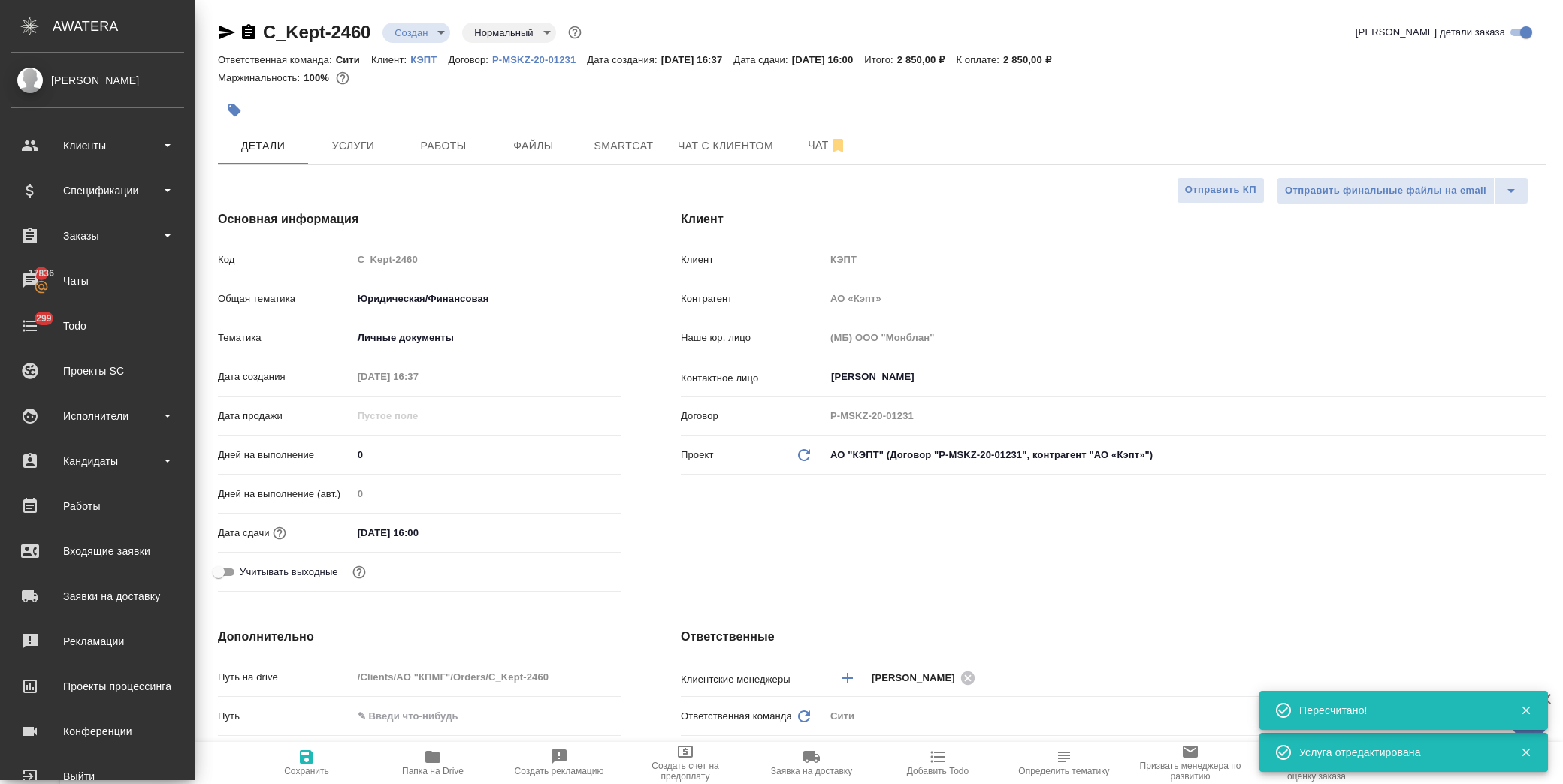
type textarea "x"
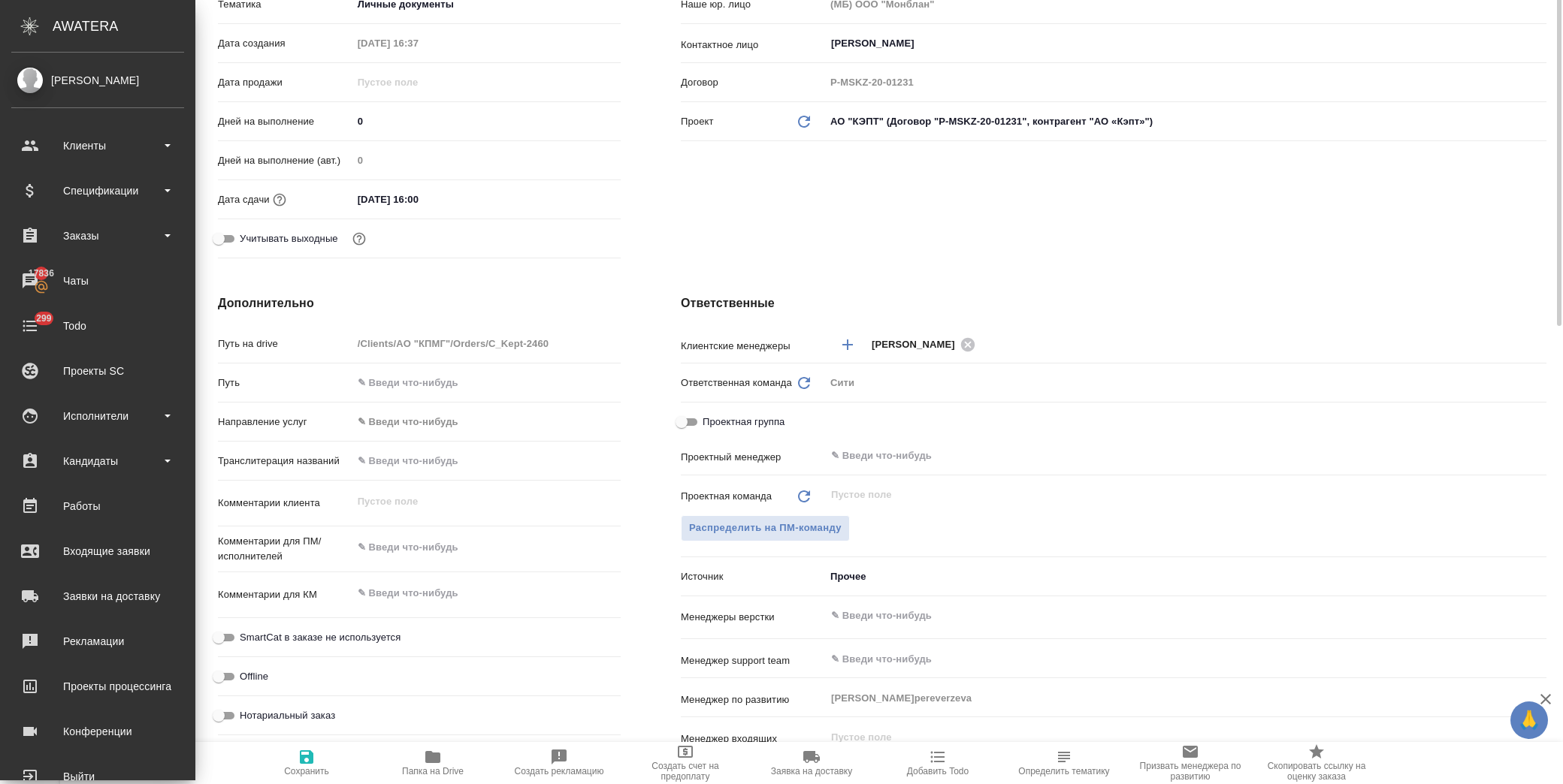
scroll to position [417, 0]
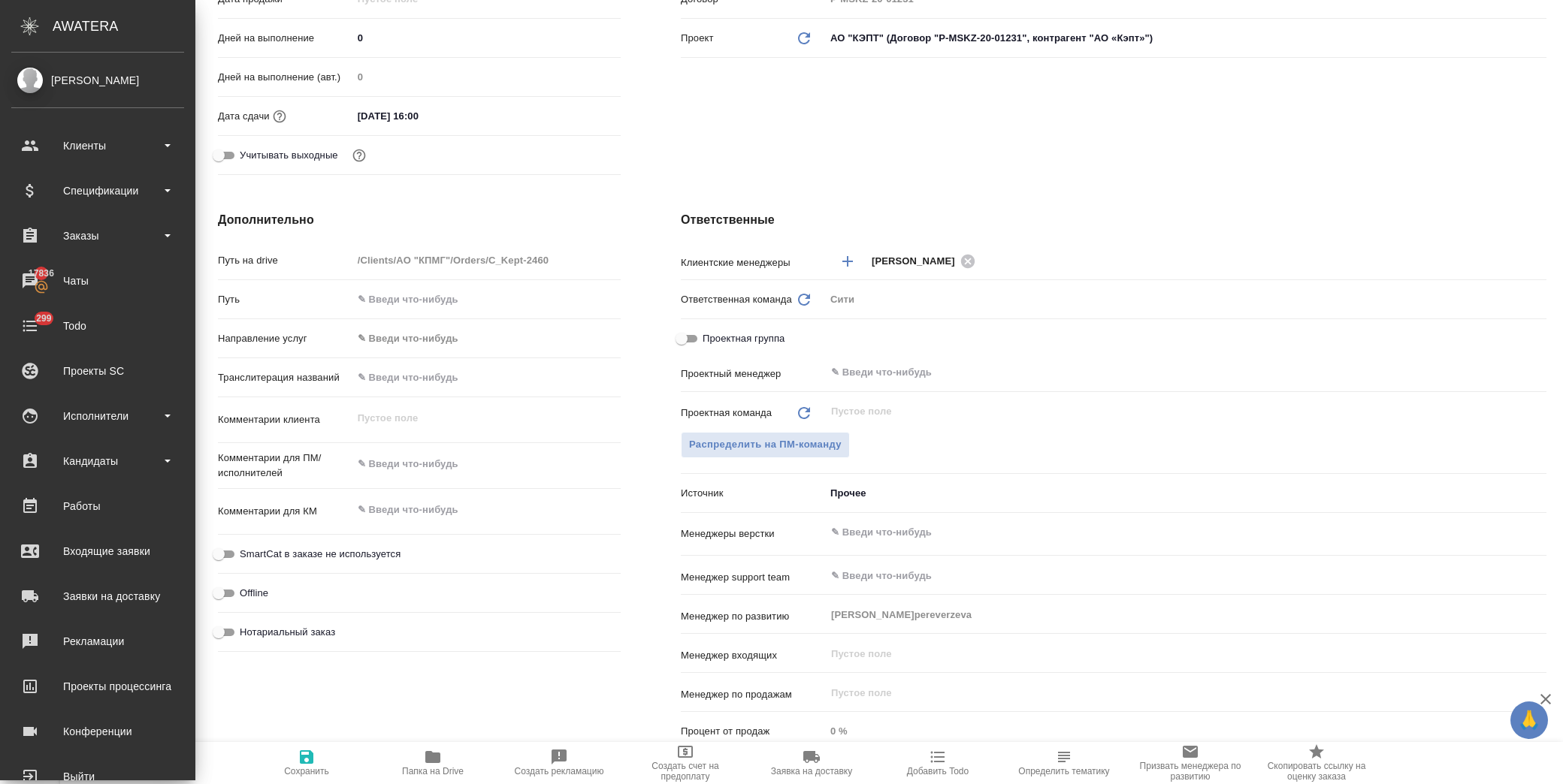
type textarea "x"
click at [379, 468] on textarea at bounding box center [486, 464] width 268 height 25
type textarea "п"
type textarea "x"
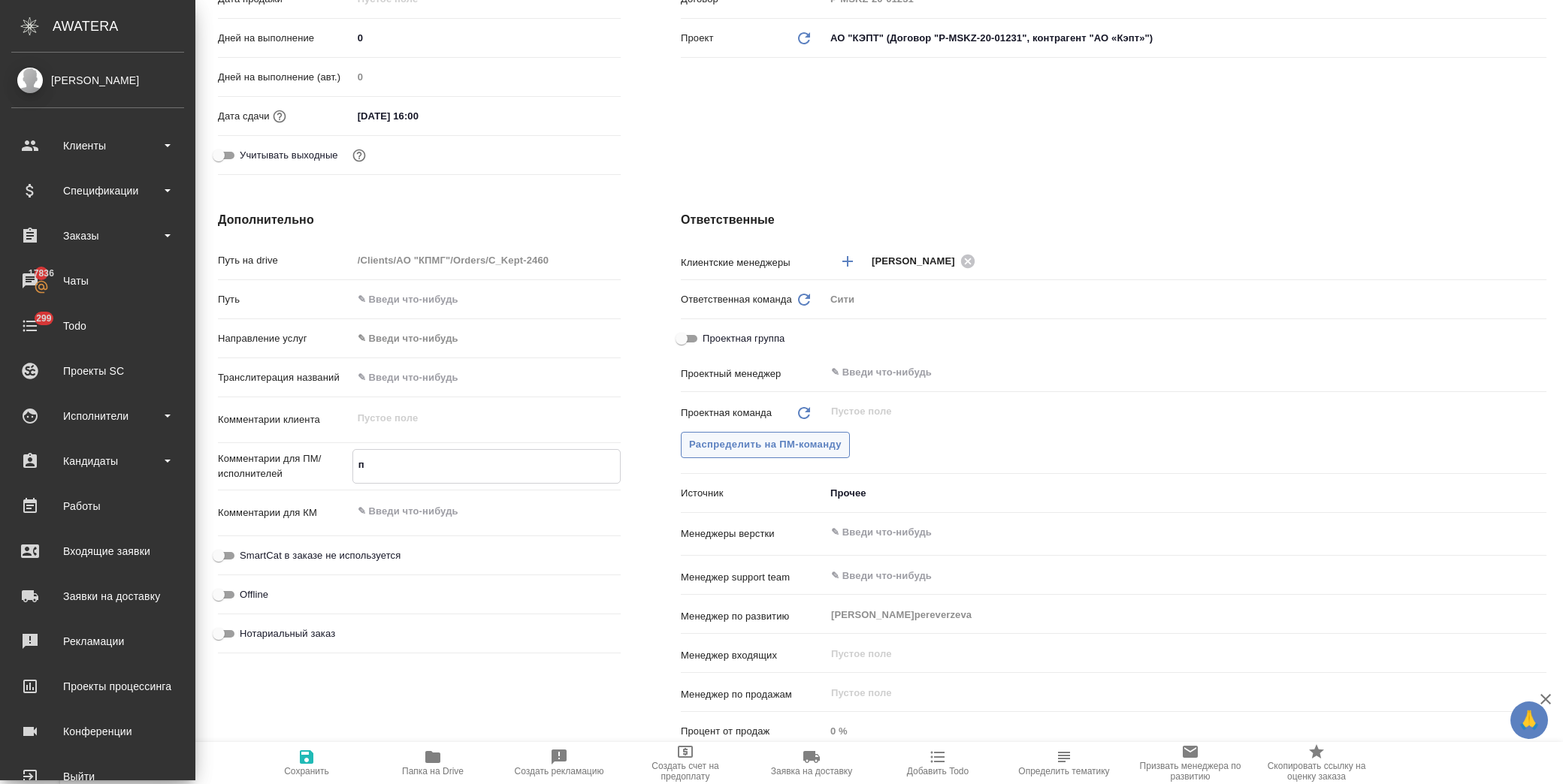
type textarea "x"
type textarea "пр"
type textarea "x"
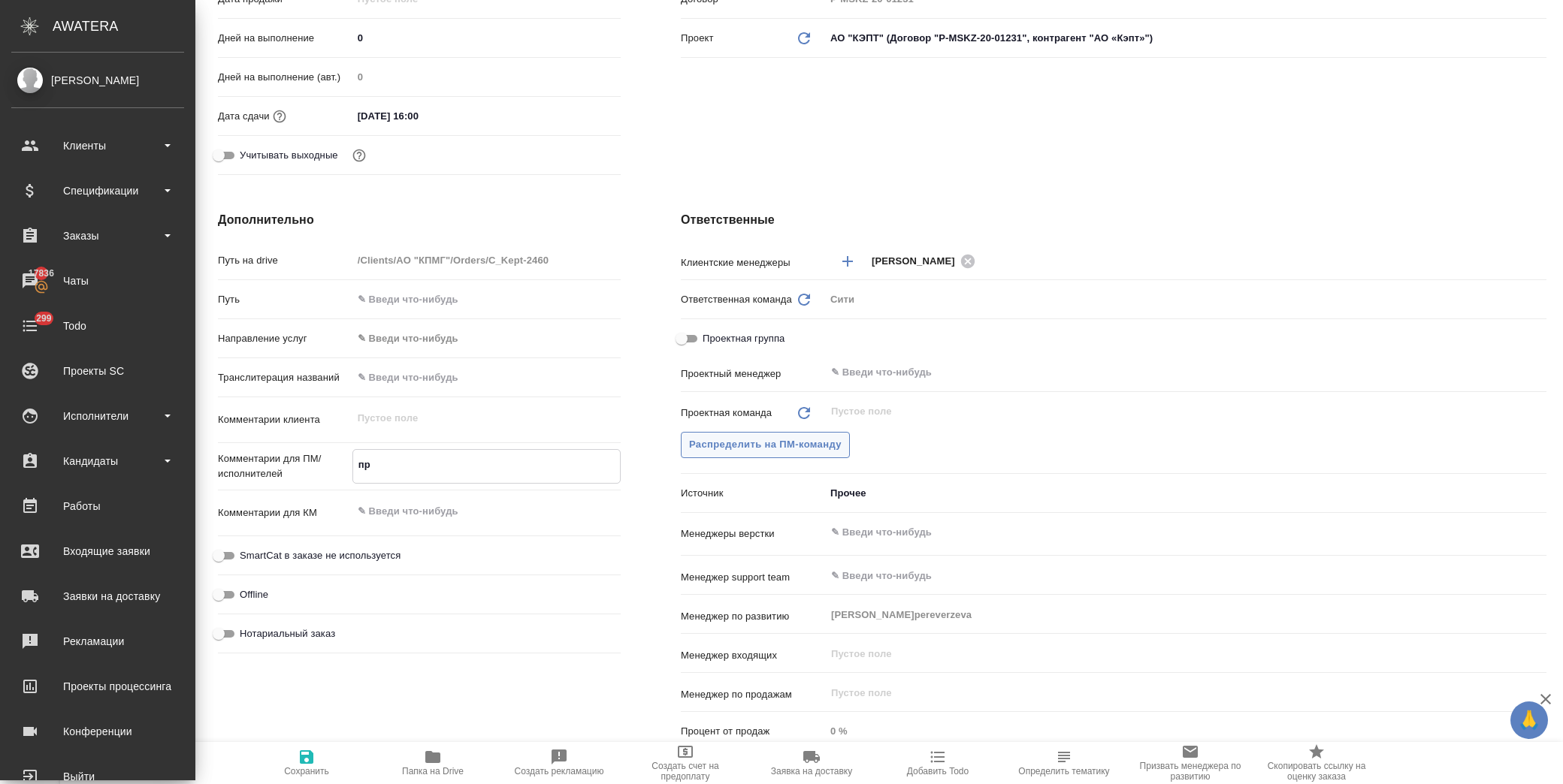
type textarea "x"
type textarea "про"
type textarea "x"
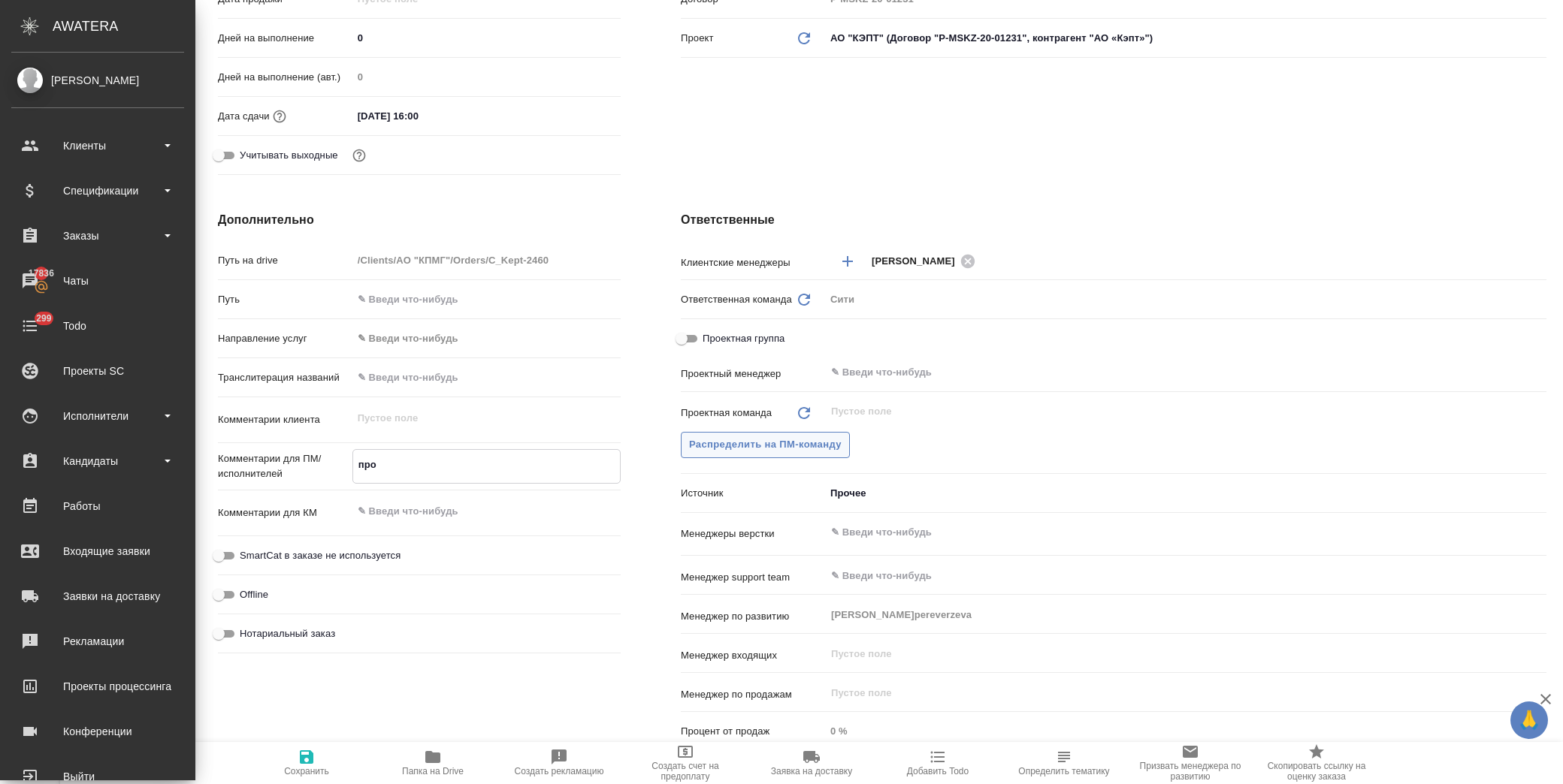
type textarea "прод"
type textarea "x"
type textarea "продо"
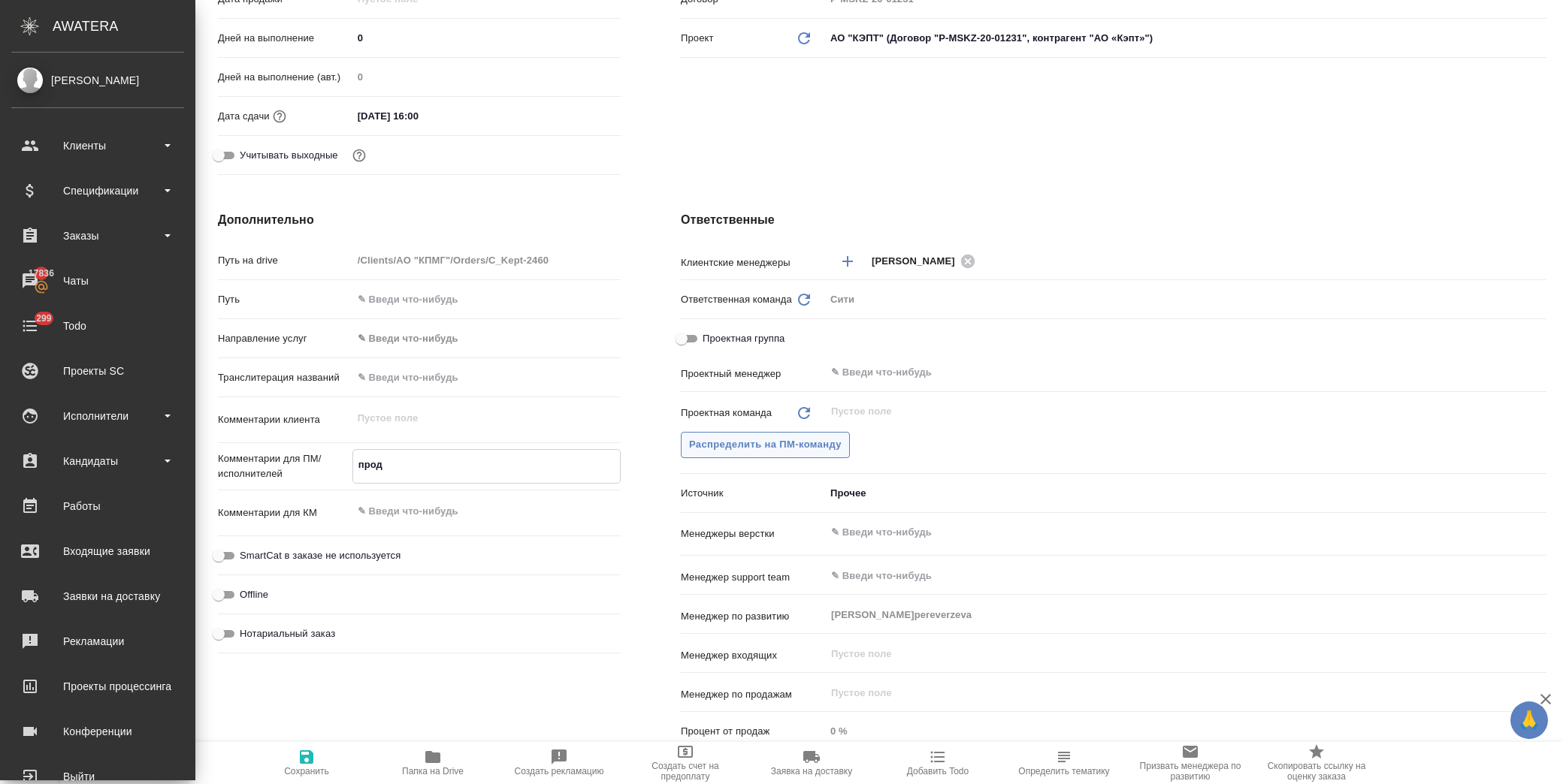
type textarea "x"
type textarea "продол"
type textarea "x"
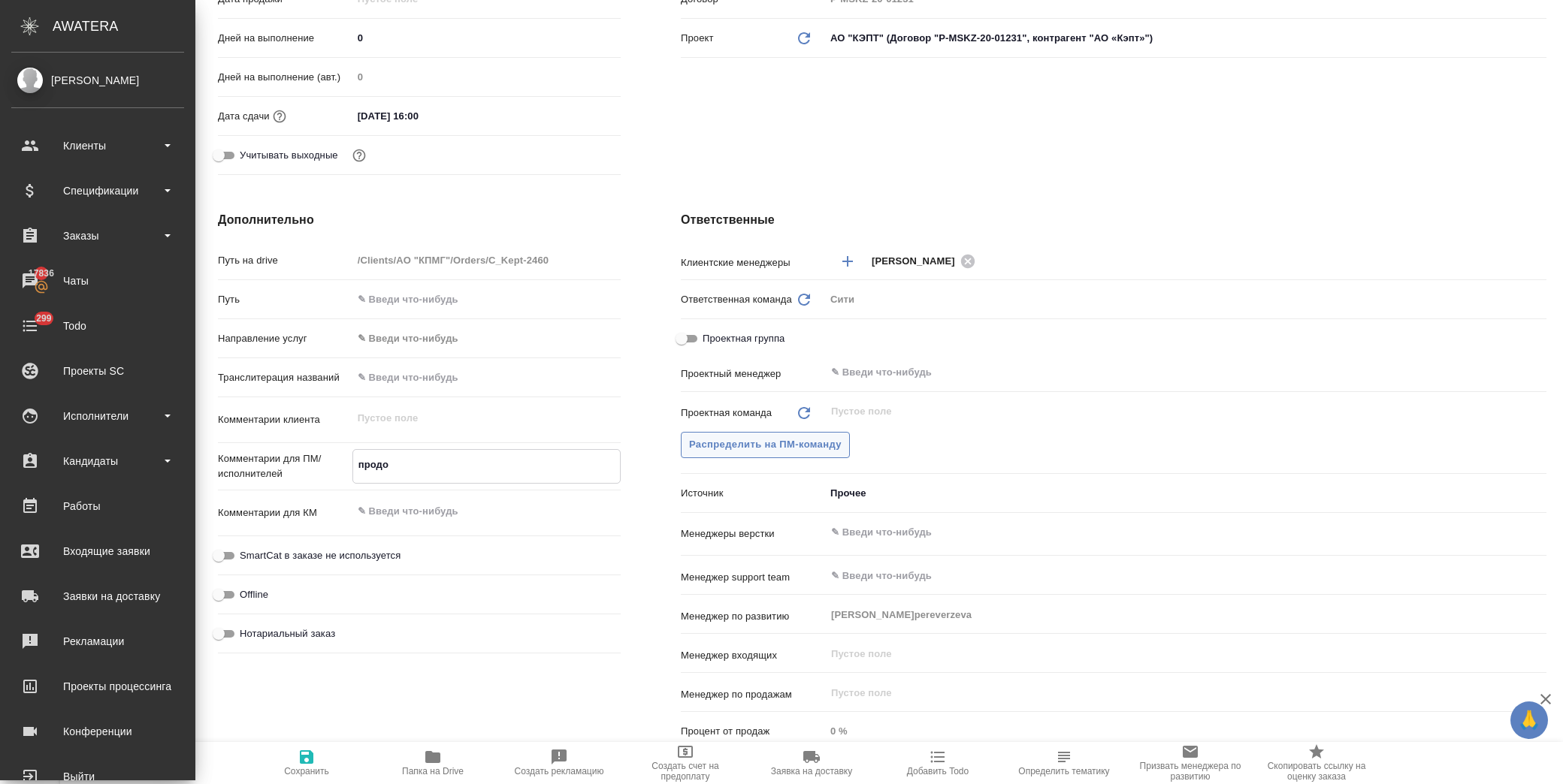
type textarea "x"
type textarea "продолж"
type textarea "x"
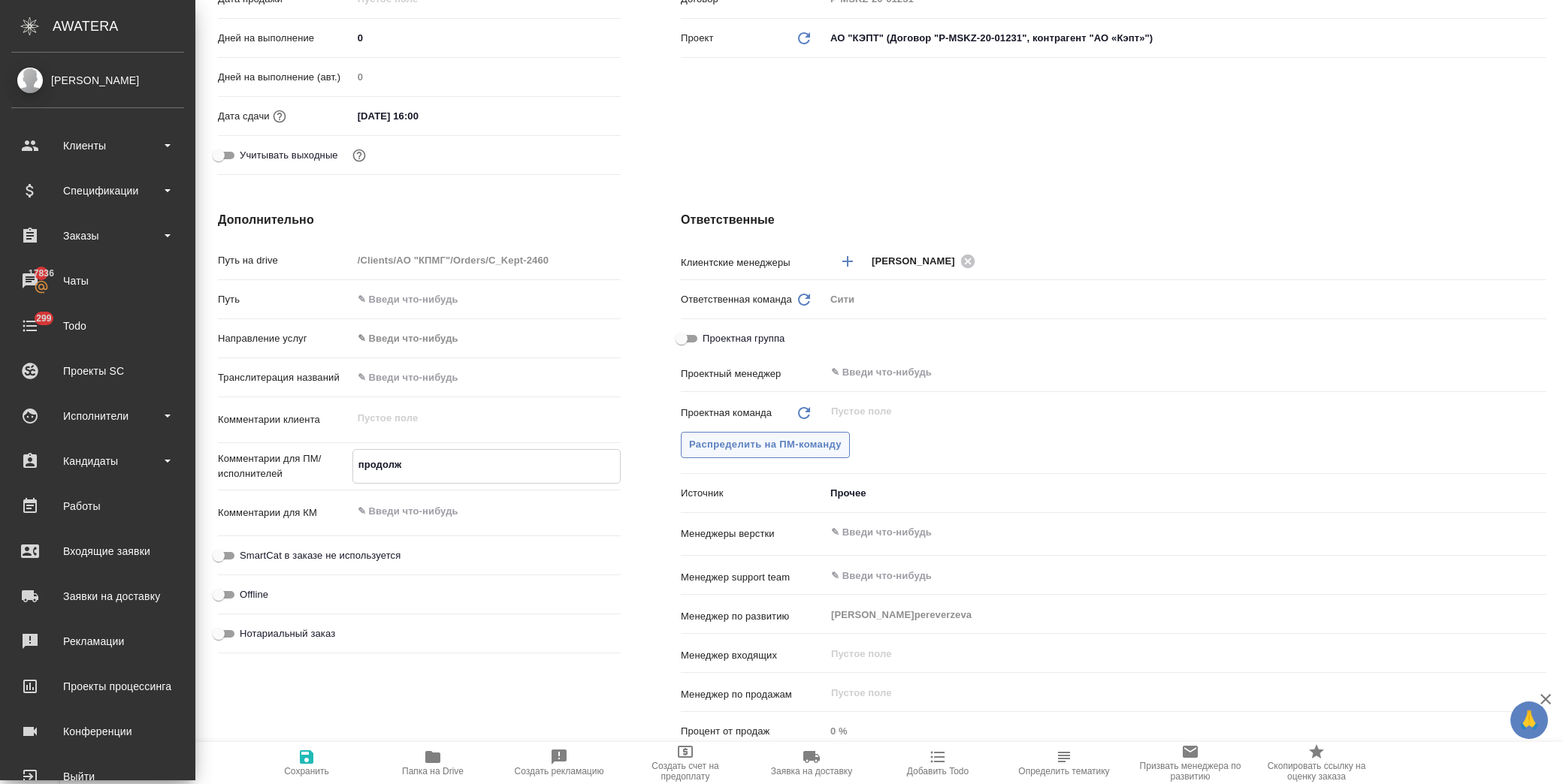
type textarea "x"
type textarea "продолже"
type textarea "x"
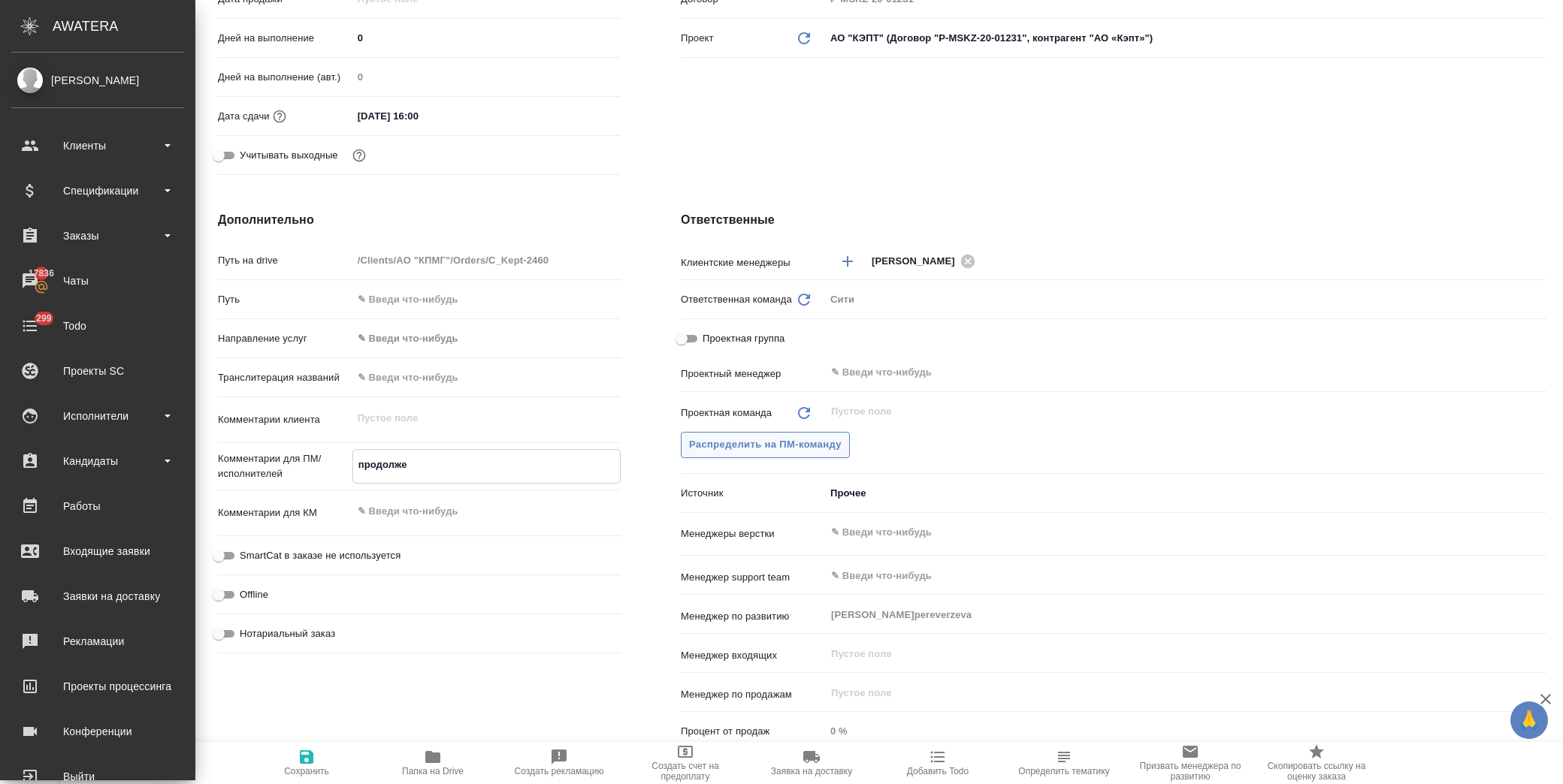
type textarea "продолжен"
type textarea "x"
type textarea "продолжени"
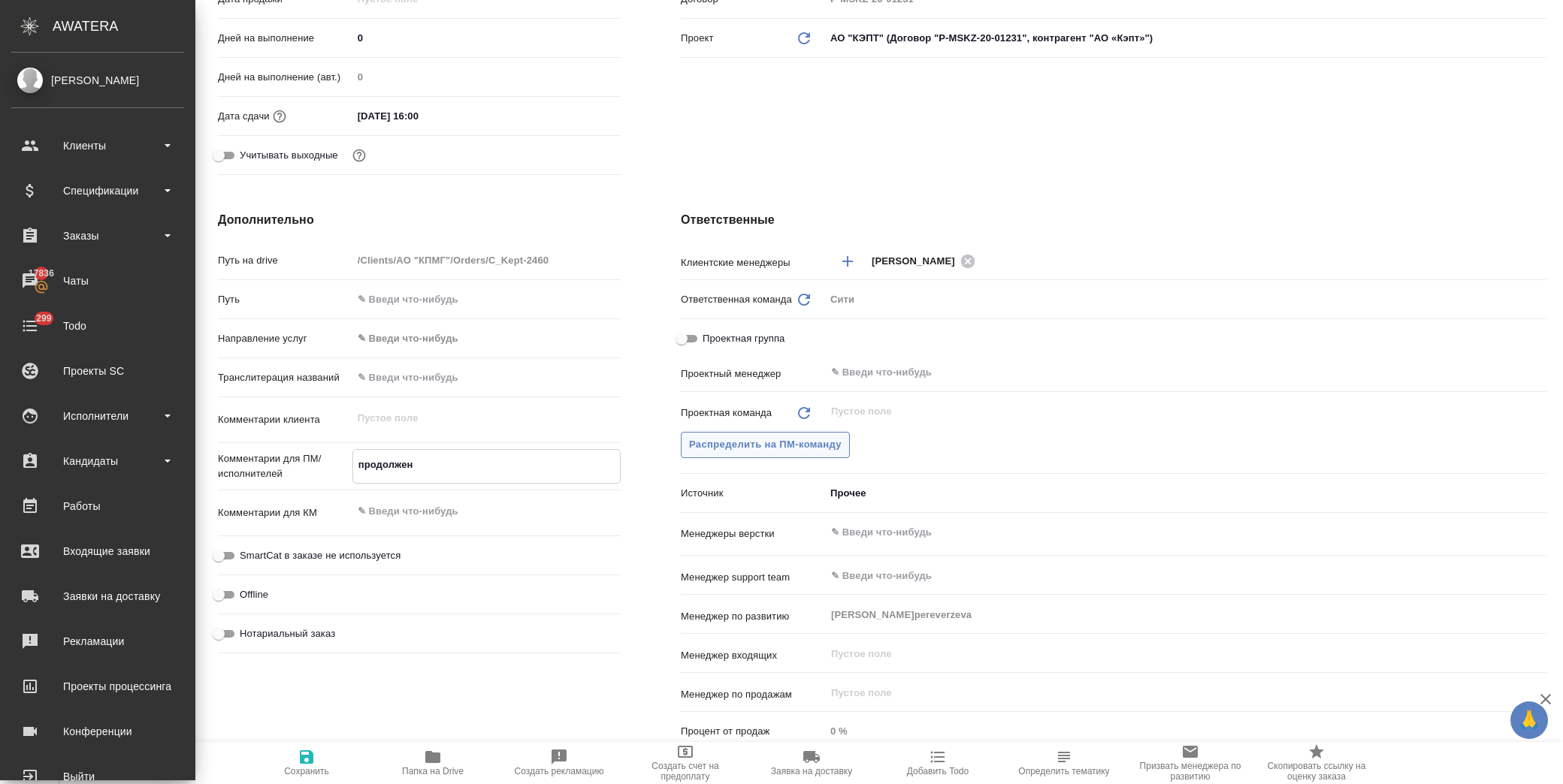
type textarea "x"
type textarea "продолжение"
type textarea "x"
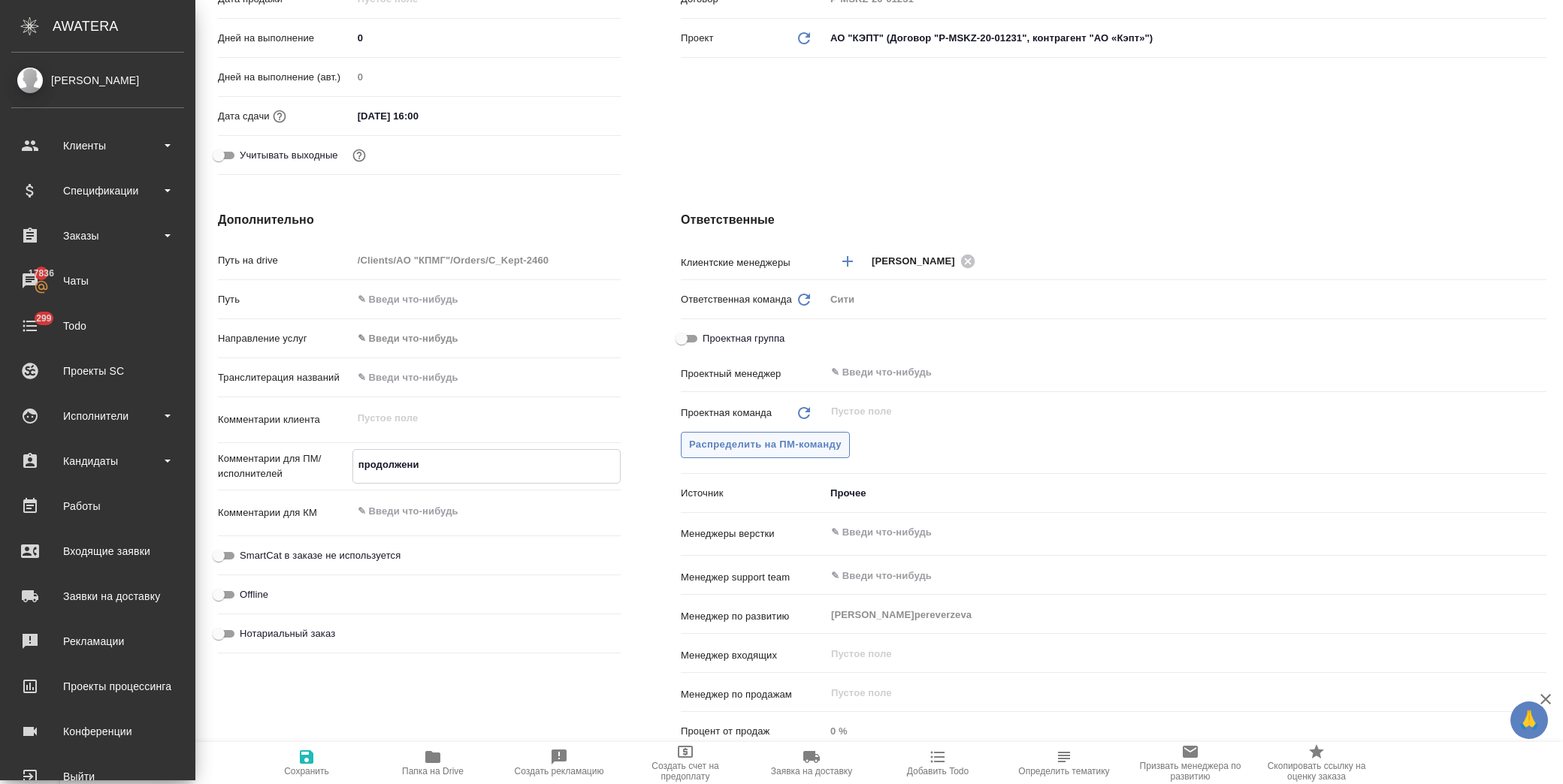
type textarea "x"
type textarea "продолжение"
type textarea "x"
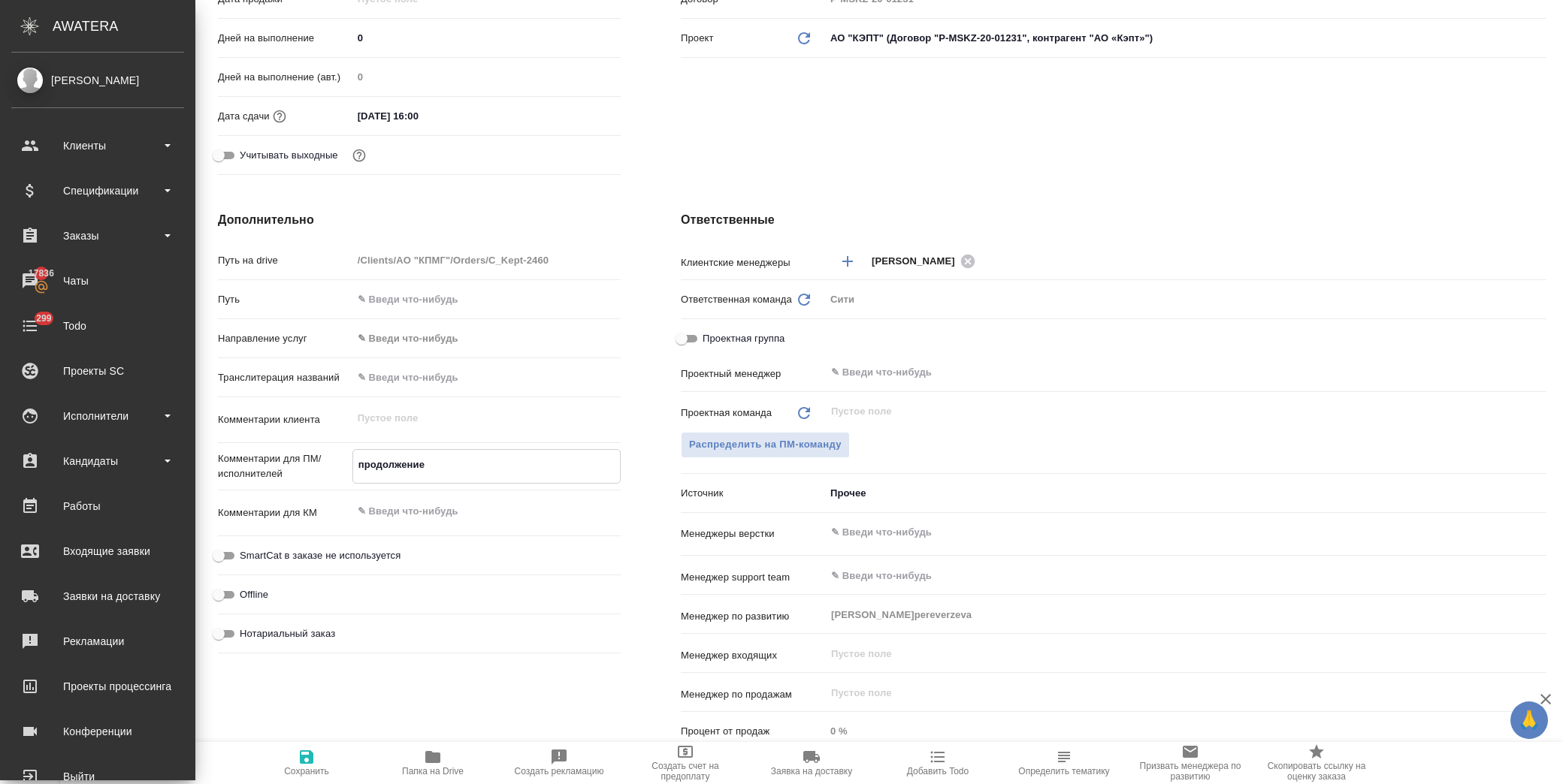
type textarea "x"
type textarea "продолжение п"
type textarea "x"
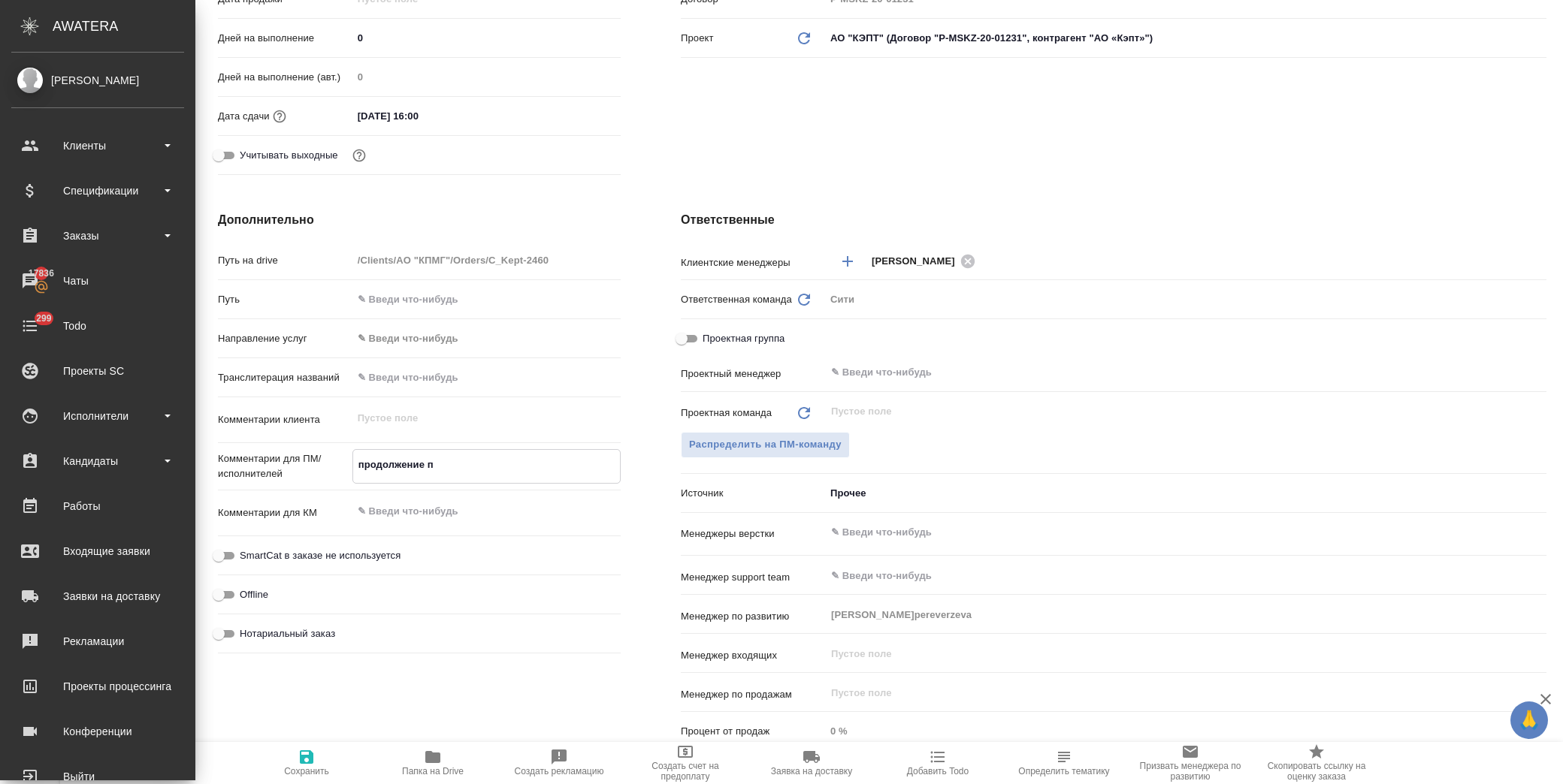
type textarea "продолжение пр"
type textarea "x"
type textarea "продолжение про"
type textarea "x"
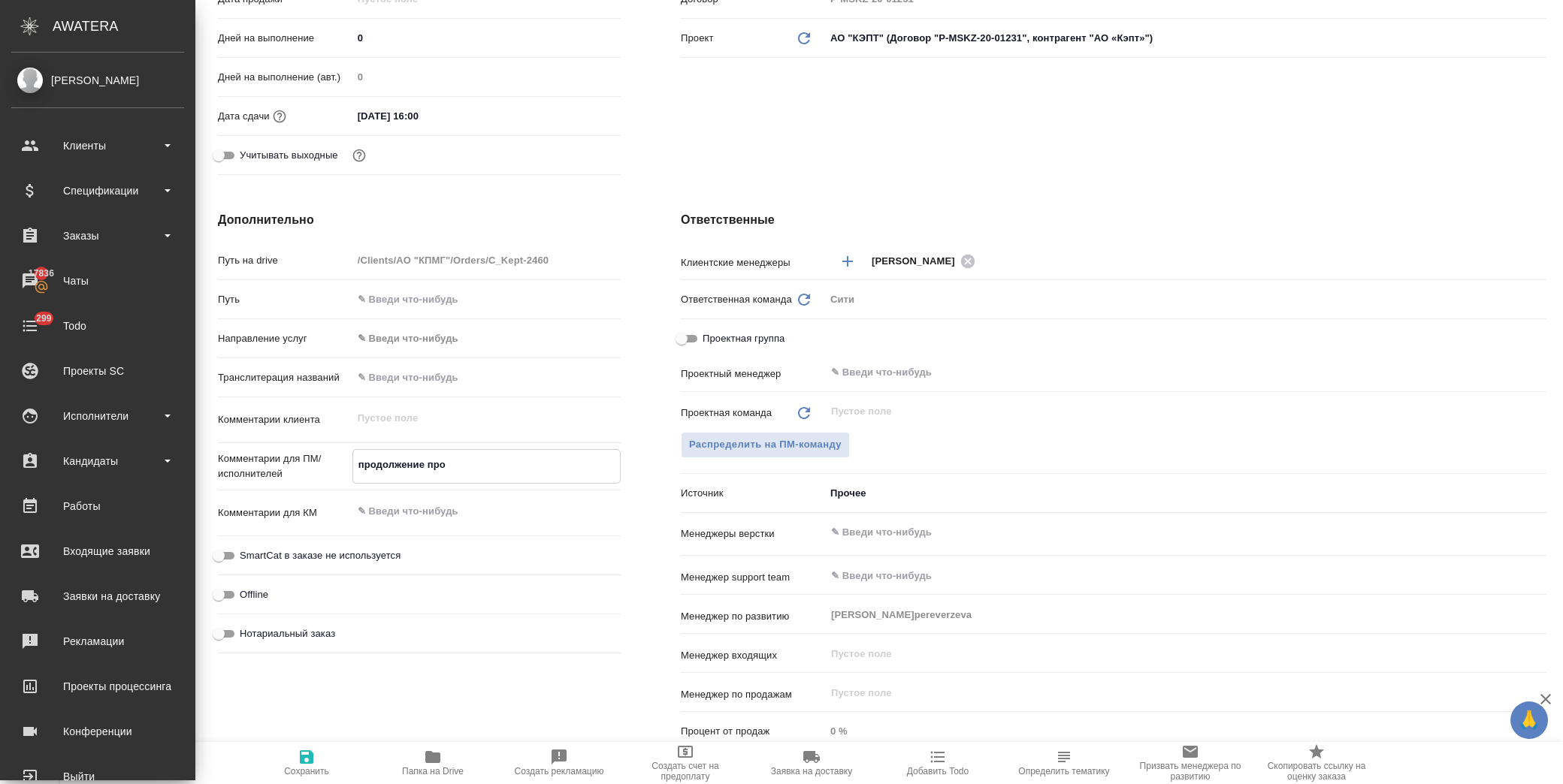
type textarea "x"
type textarea "продолжение прош"
type textarea "x"
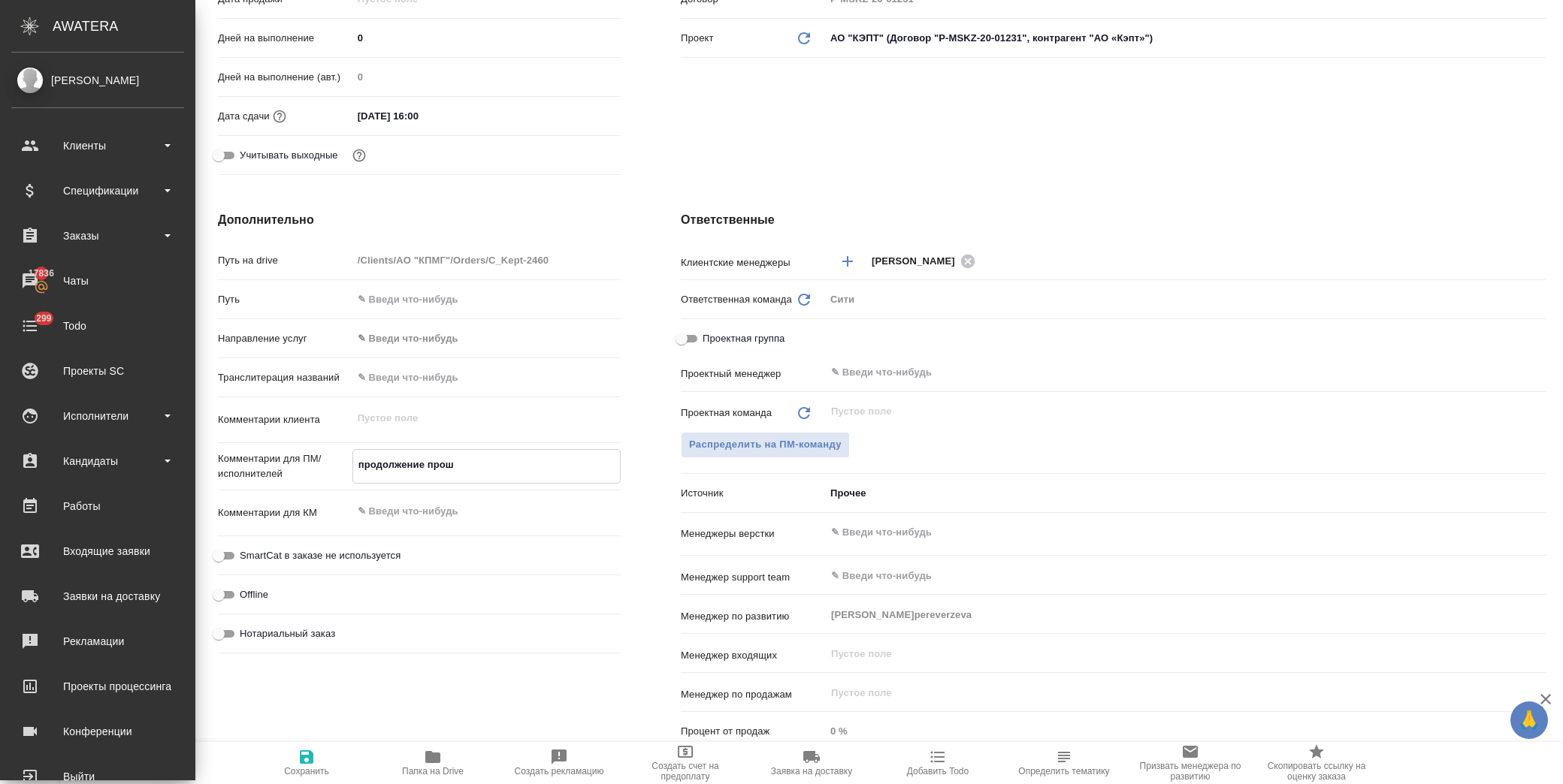
type textarea "x"
type textarea "продолжение прошл"
type textarea "x"
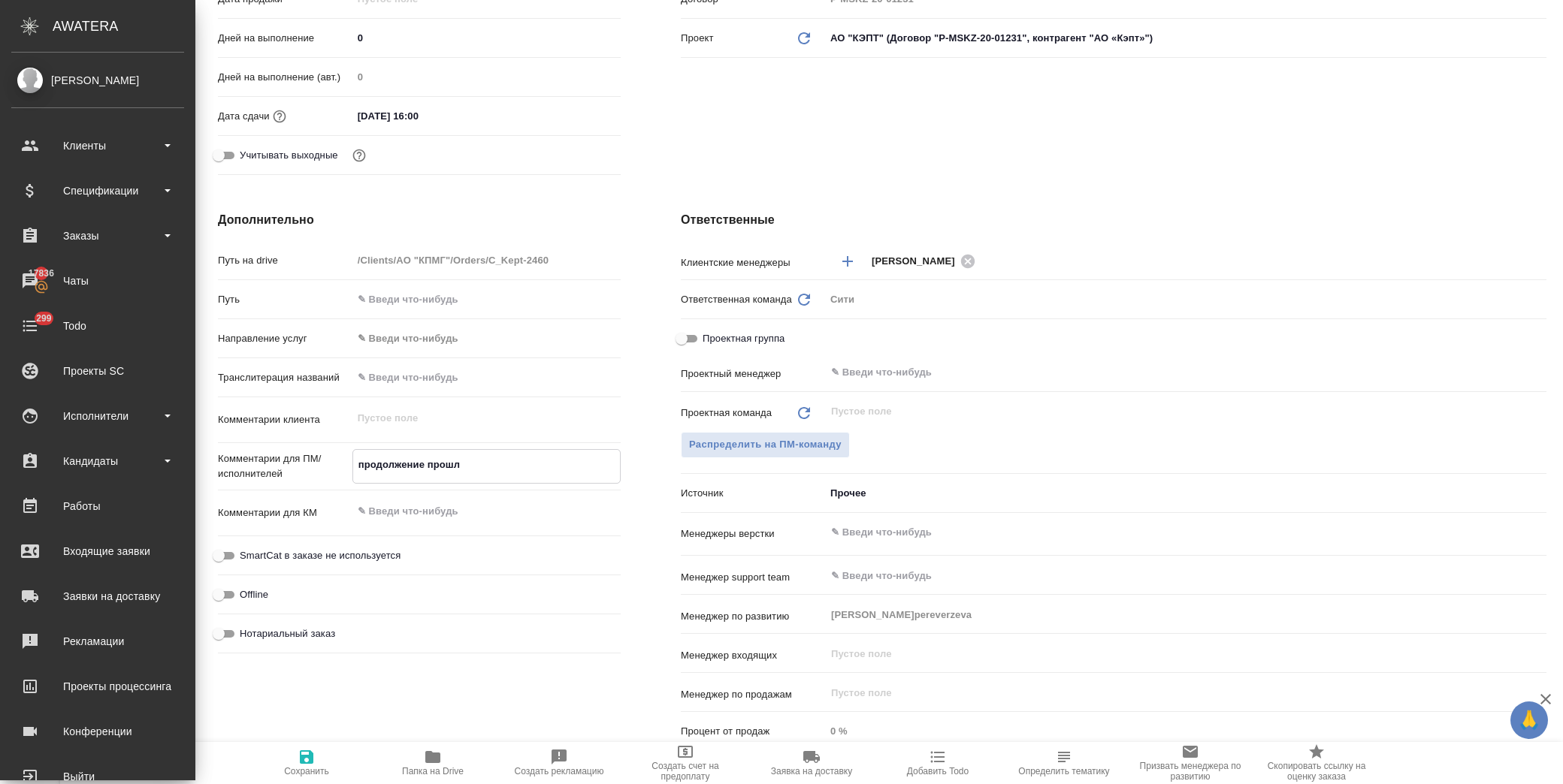
type textarea "x"
type textarea "продолжение прошло"
type textarea "x"
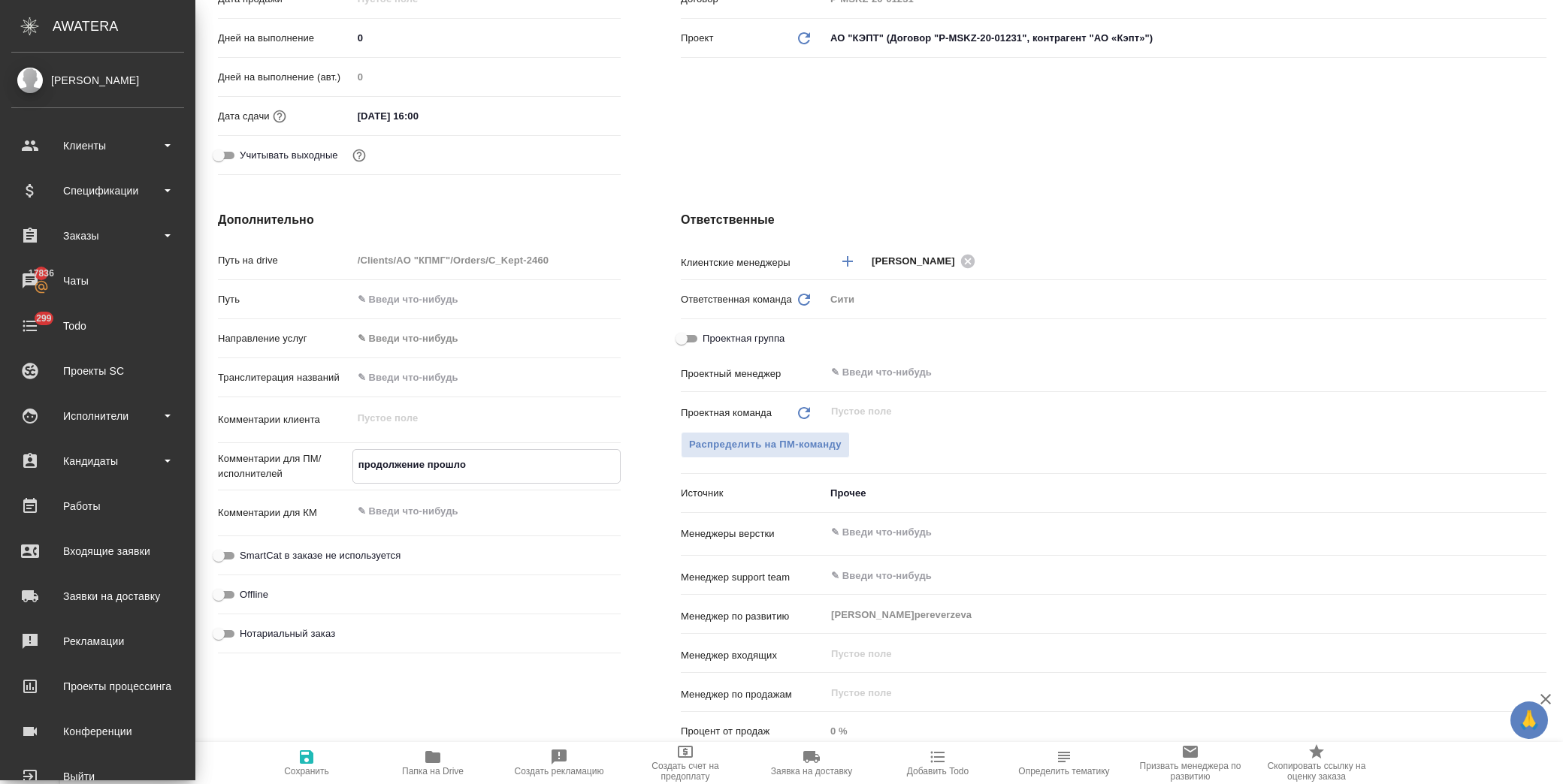
type textarea "продолжение прошлог"
type textarea "x"
type textarea "продолжение прошлого"
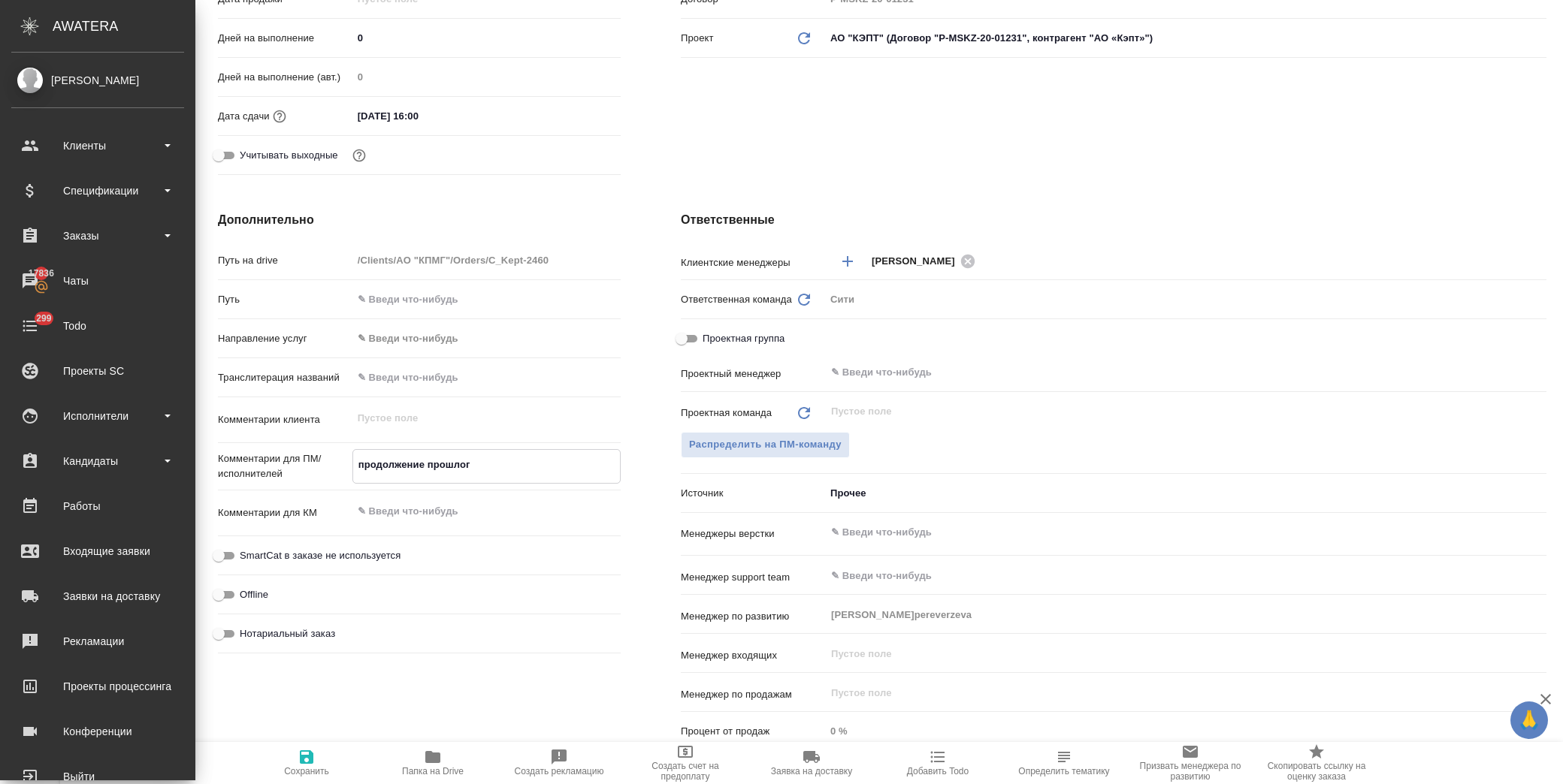
type textarea "x"
type textarea "продолжение прошлого"
type textarea "x"
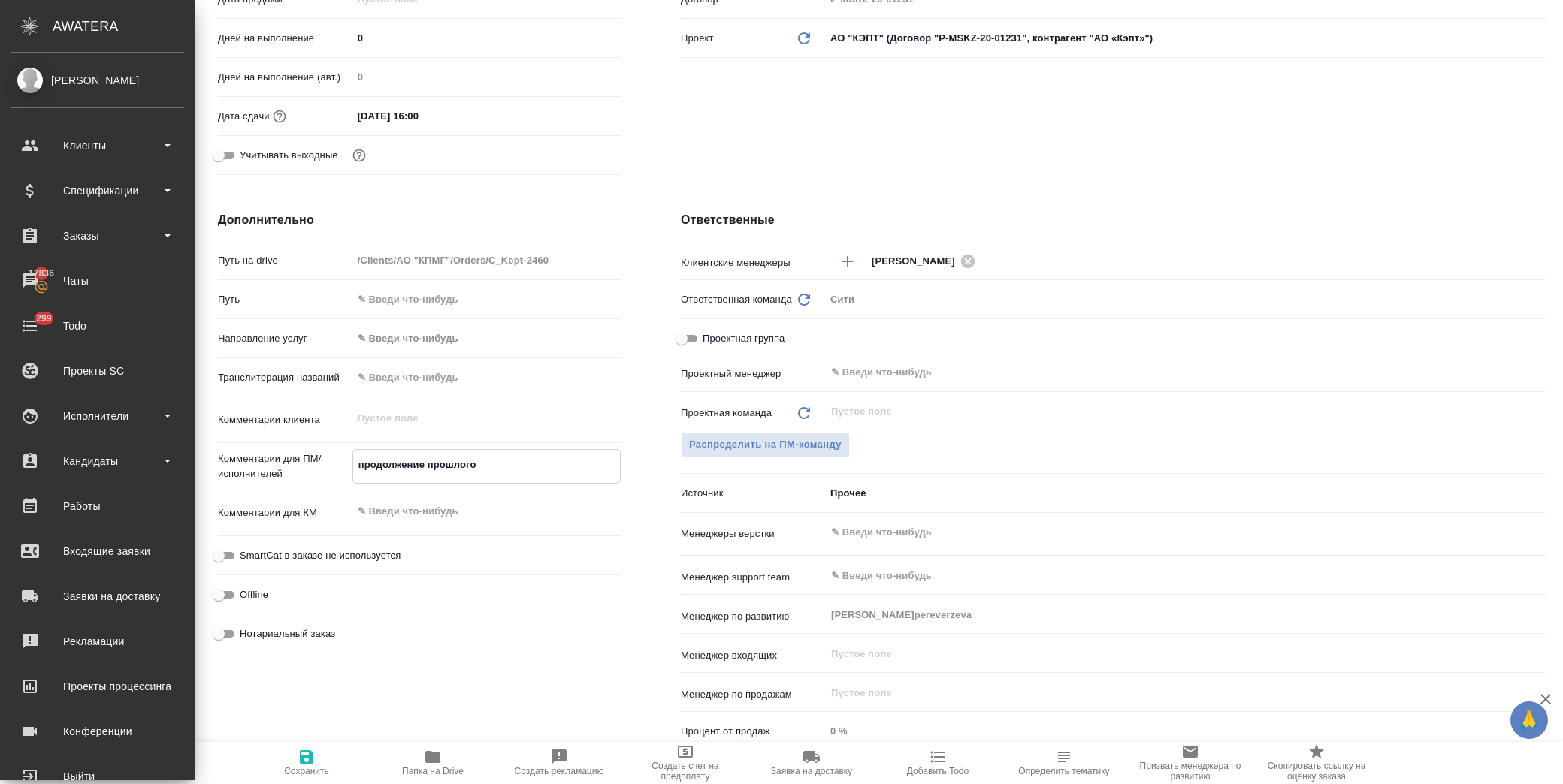
type textarea "x"
type textarea "продолжение прошлого з"
type textarea "x"
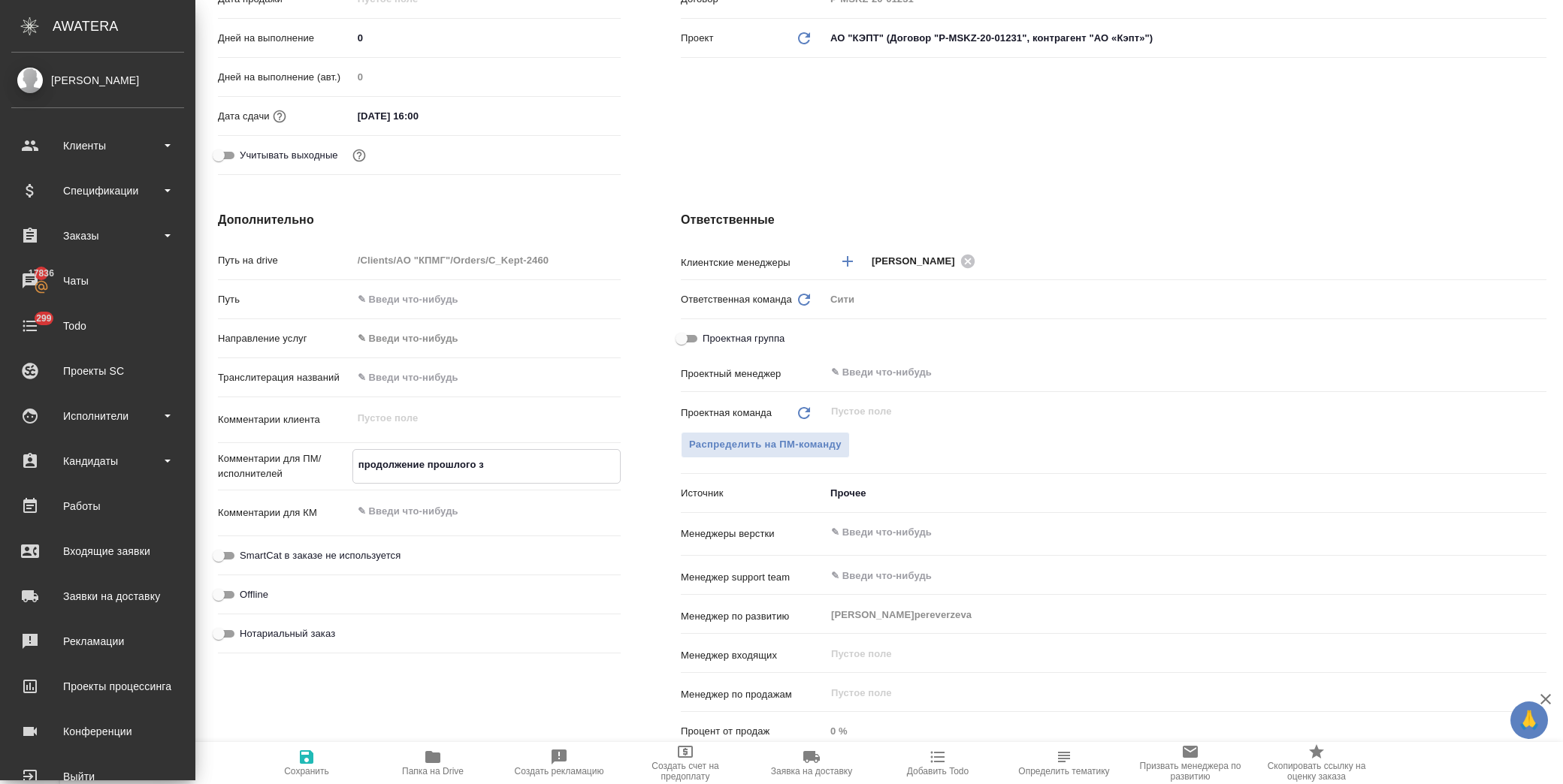
type textarea "x"
type textarea "продолжение прошлого за"
type textarea "x"
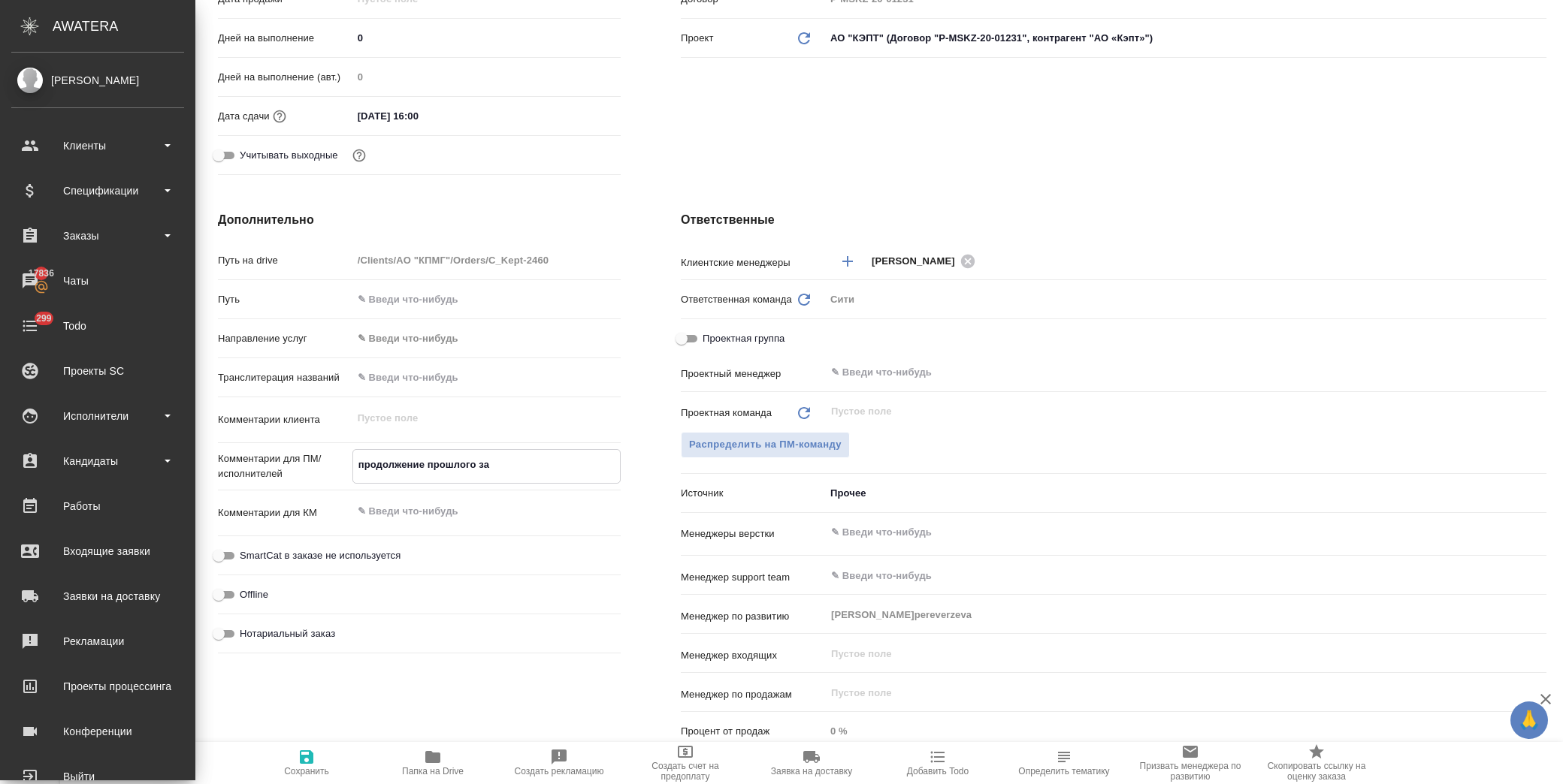
type textarea "продолжение прошлого зак"
type textarea "x"
type textarea "продолжение прошлого зака"
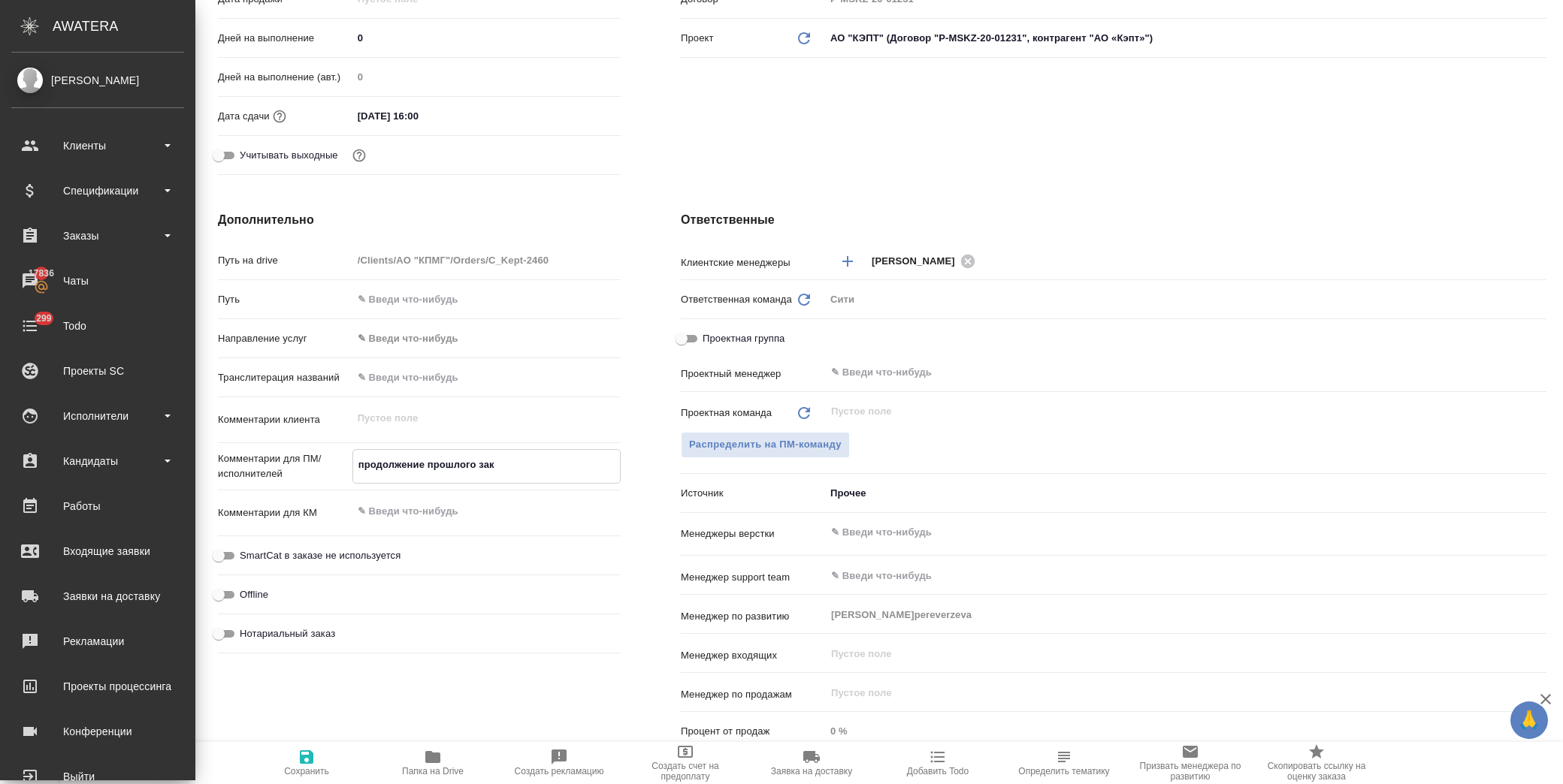
type textarea "x"
type textarea "продолжение прошлого заказ"
type textarea "x"
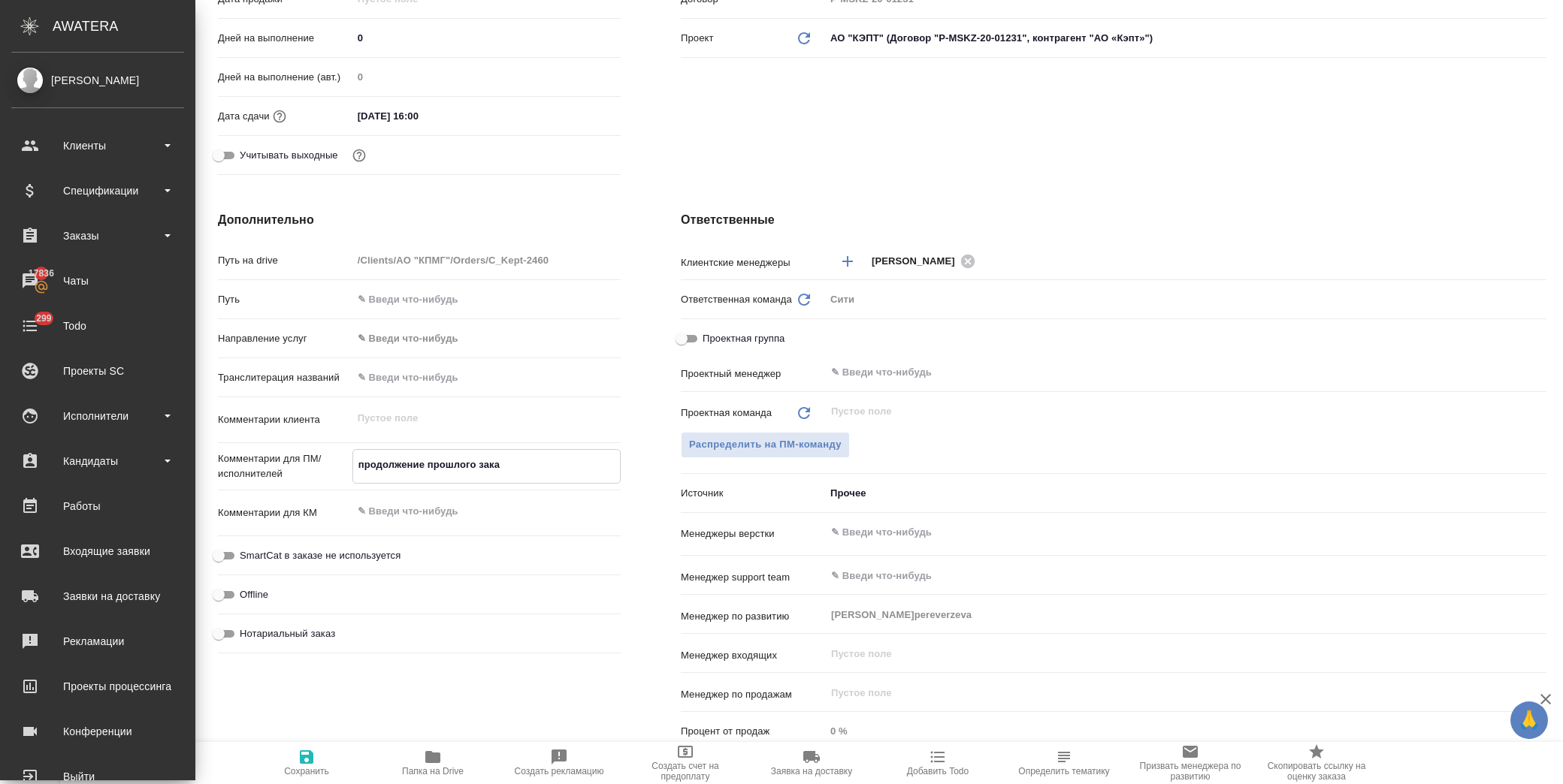
type textarea "x"
type textarea "продолжение прошлого заказа"
type textarea "x"
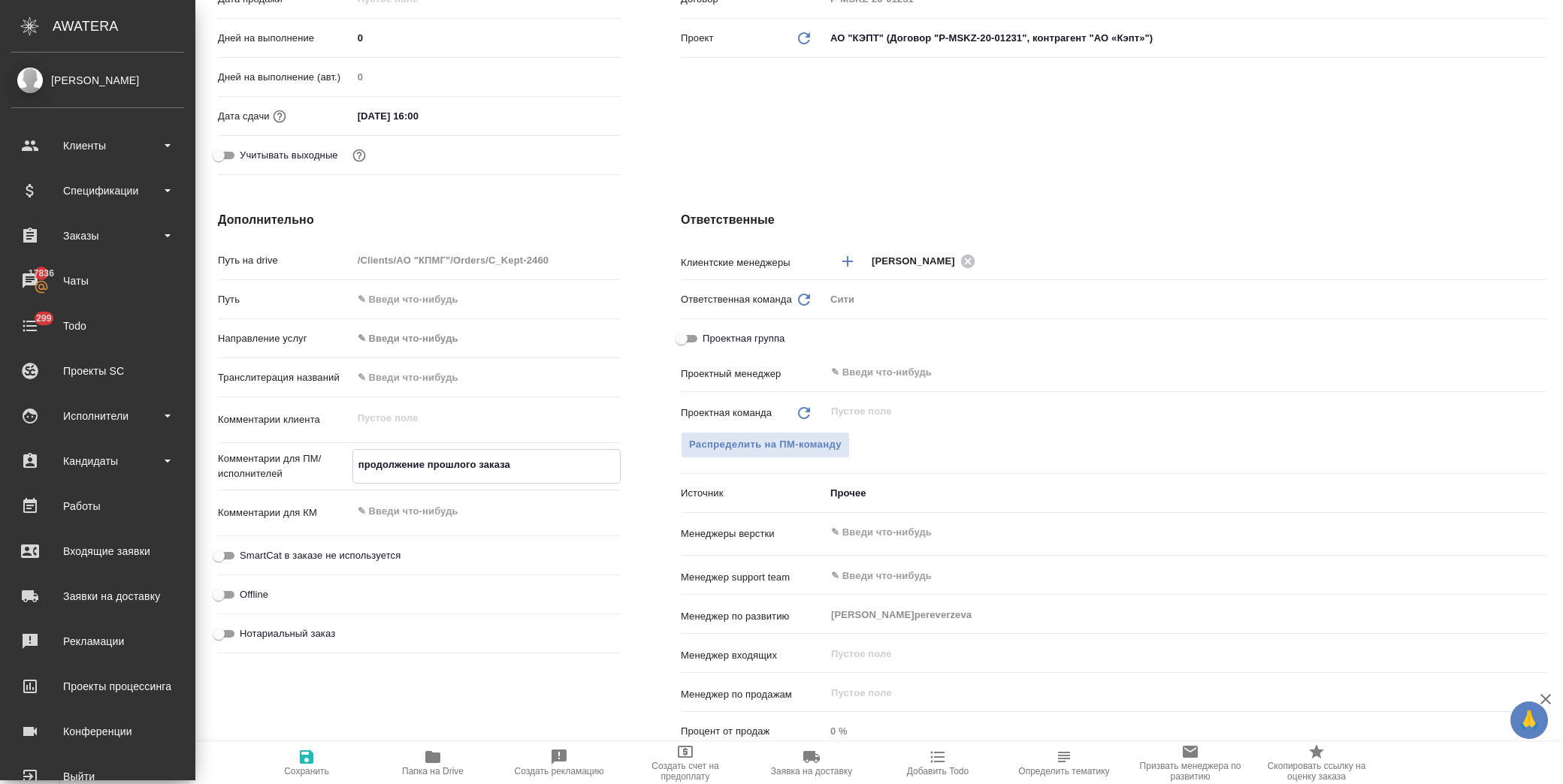
type textarea "x"
type textarea "продолжение прошлого заказа"
type textarea "x"
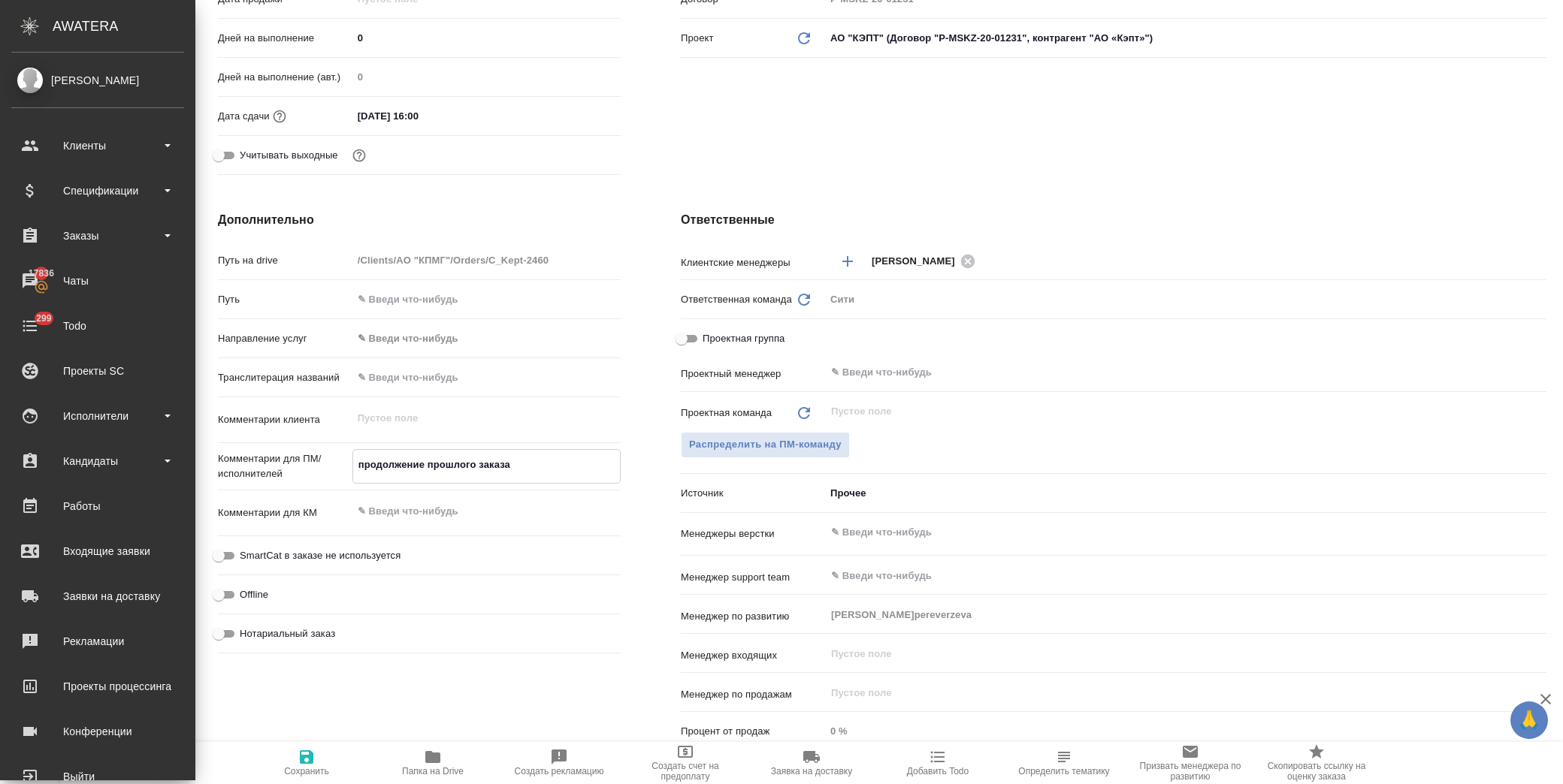
type textarea "продолжение прошлого заказа с"
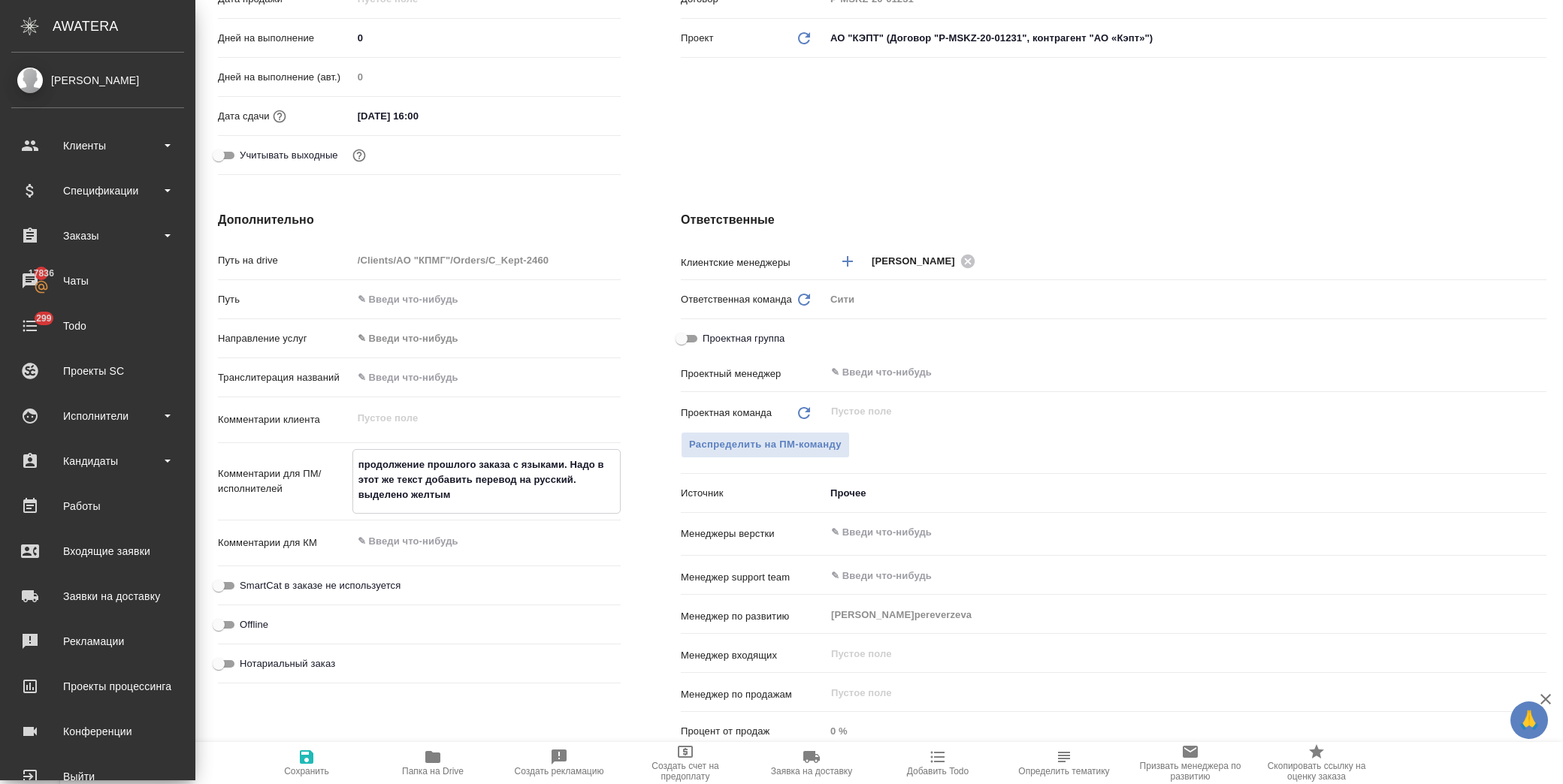
click at [305, 761] on icon "button" at bounding box center [306, 756] width 18 height 18
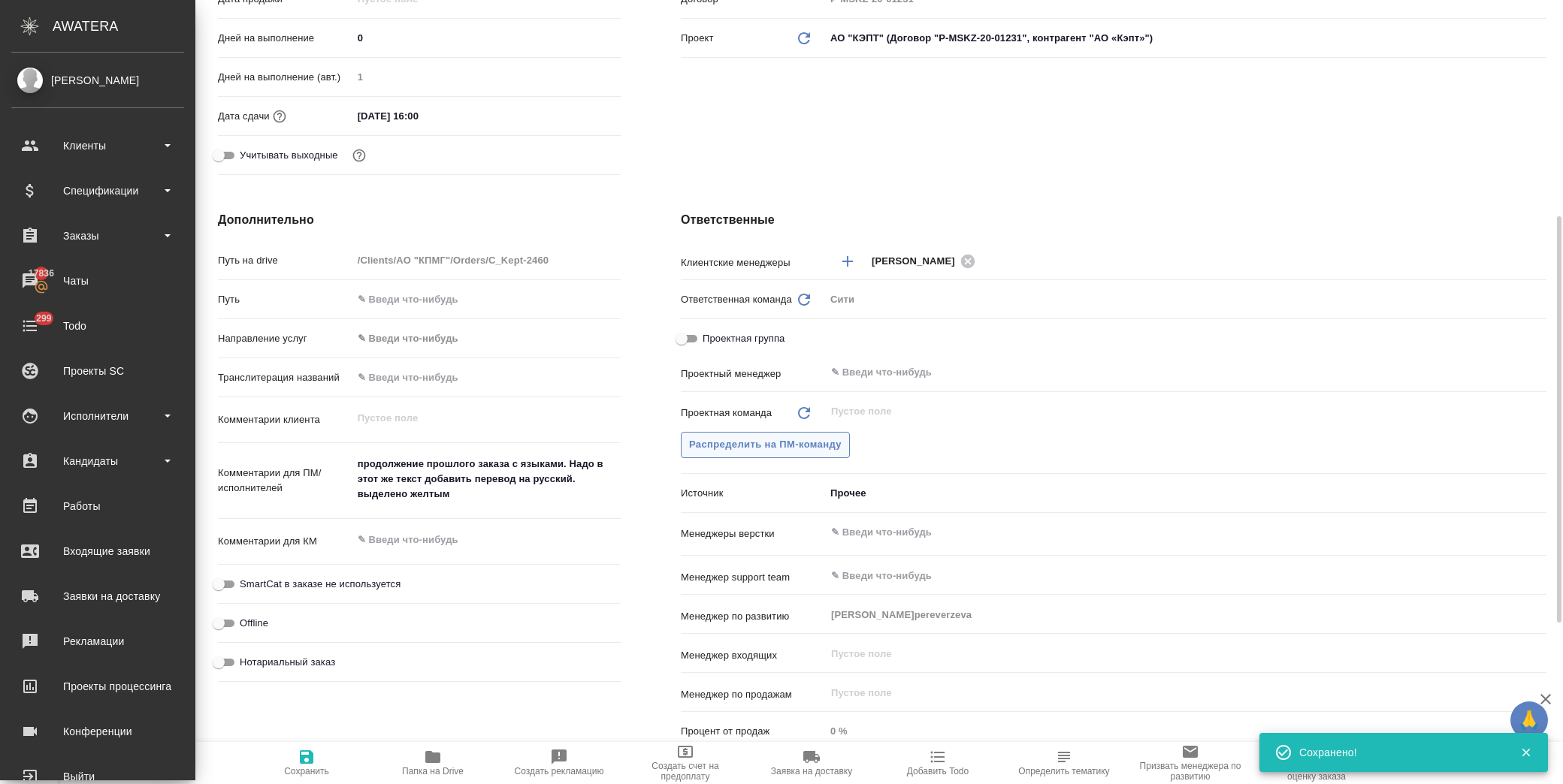
click at [787, 453] on button "Распределить на ПМ-команду" at bounding box center [765, 445] width 169 height 26
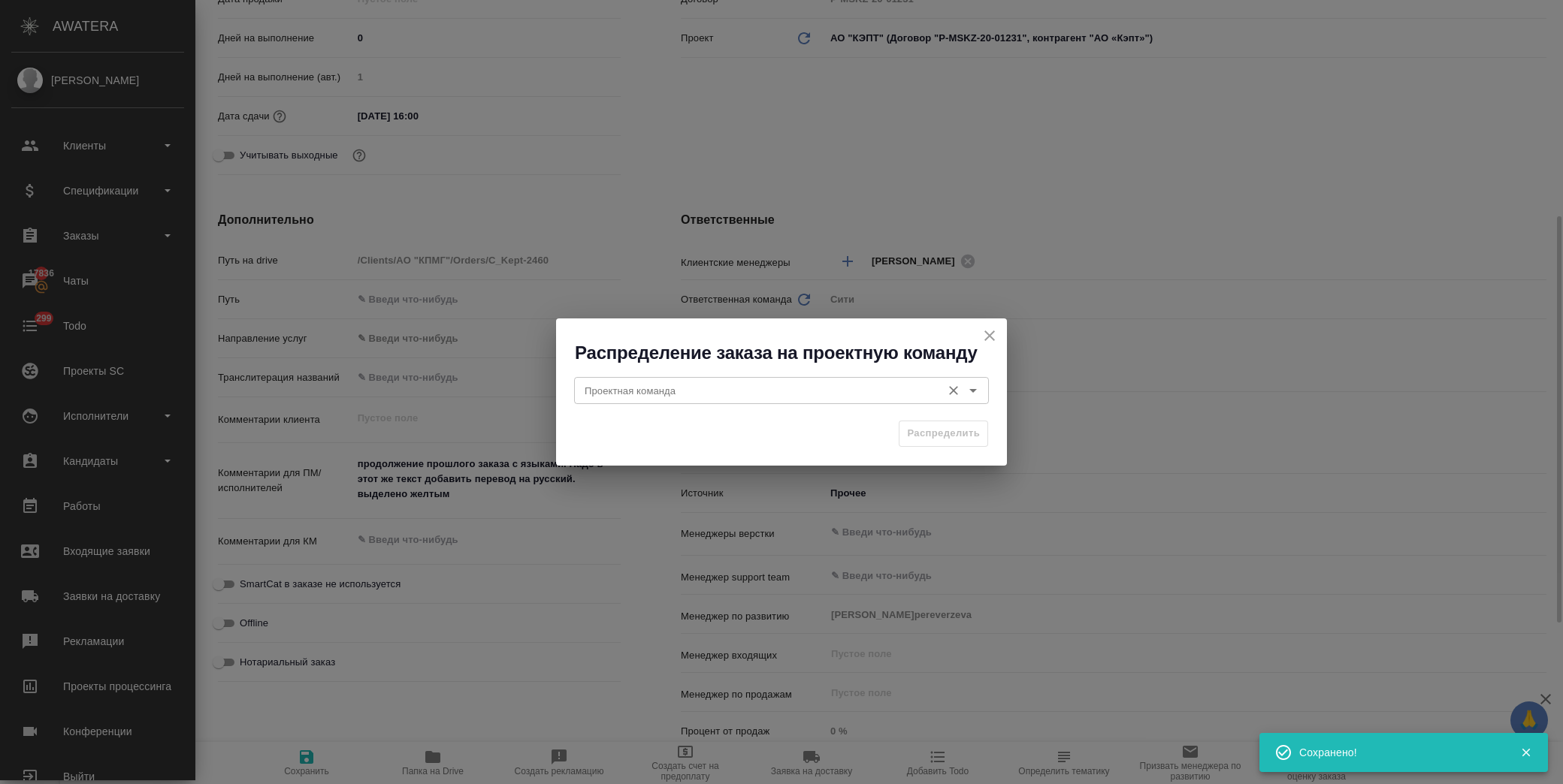
click at [755, 403] on div "Проектная команда Проектная команда" at bounding box center [781, 388] width 415 height 36
click at [755, 402] on div "Проектная команда" at bounding box center [781, 390] width 415 height 27
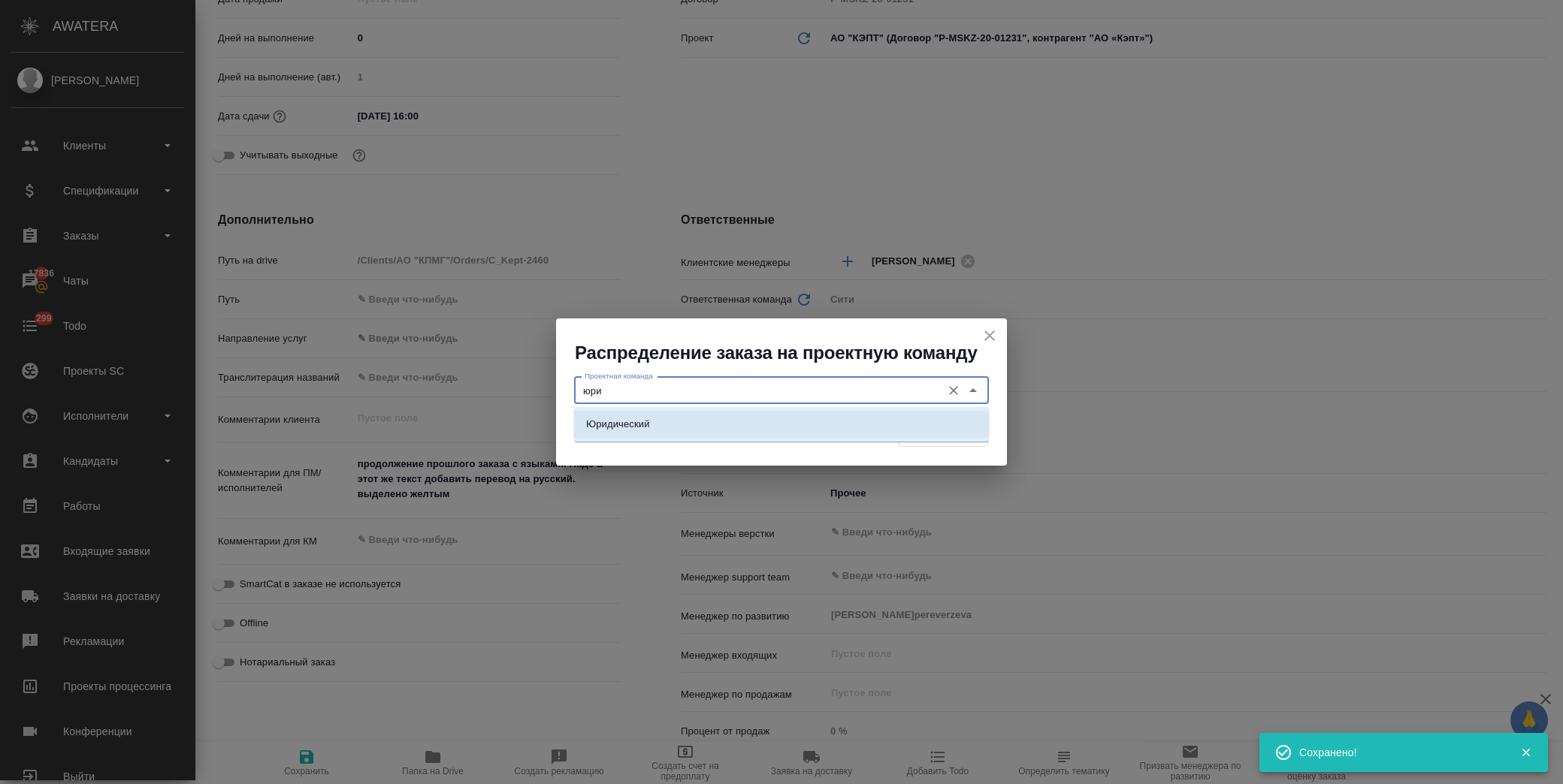
drag, startPoint x: 737, startPoint y: 430, endPoint x: 904, endPoint y: 400, distance: 169.7
click at [737, 424] on li "Юридический" at bounding box center [781, 424] width 415 height 27
drag, startPoint x: 938, startPoint y: 426, endPoint x: 455, endPoint y: 644, distance: 529.9
click at [938, 426] on span "Распределить" at bounding box center [944, 434] width 73 height 18
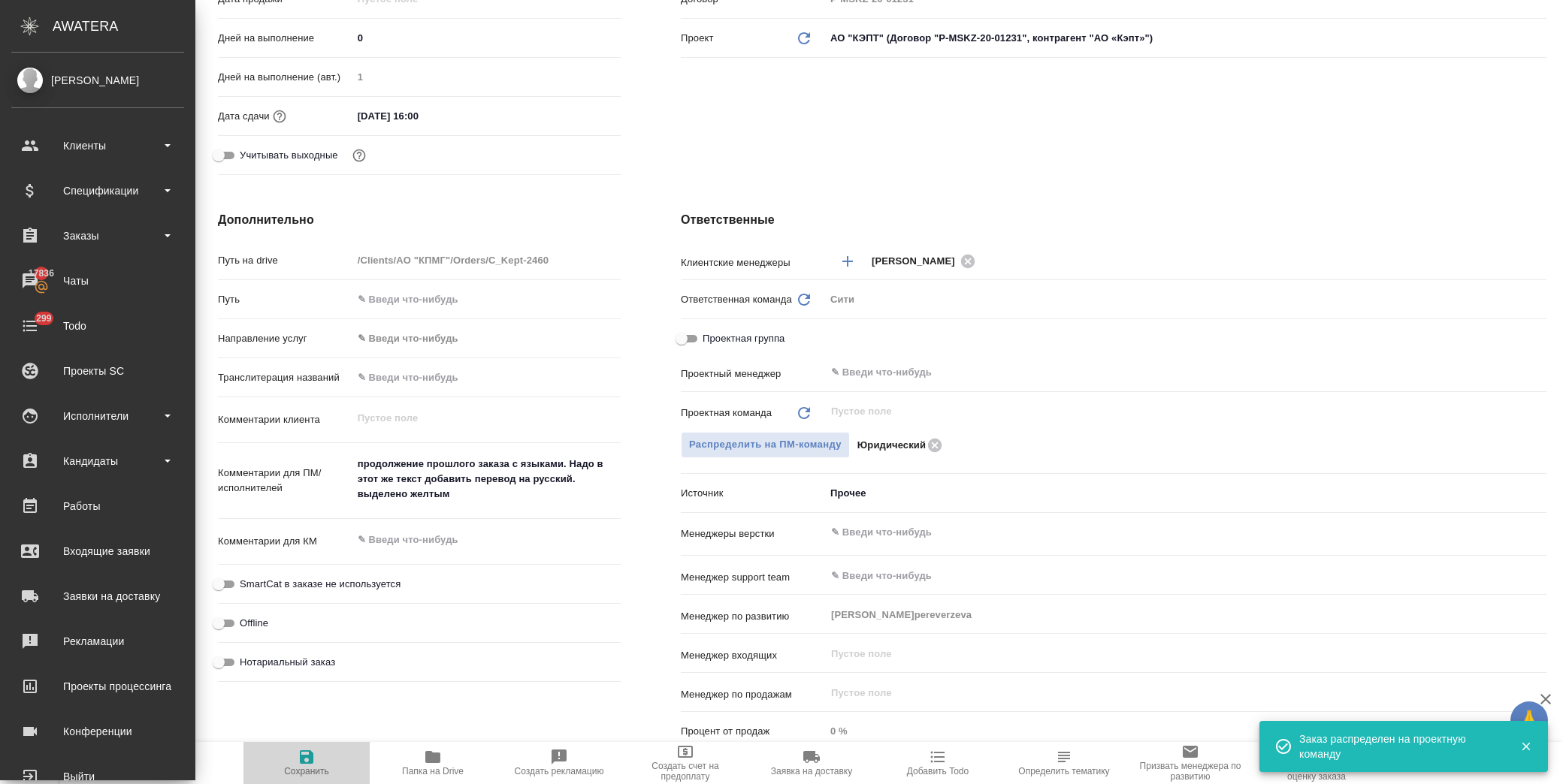
click at [306, 760] on icon "button" at bounding box center [306, 756] width 18 height 18
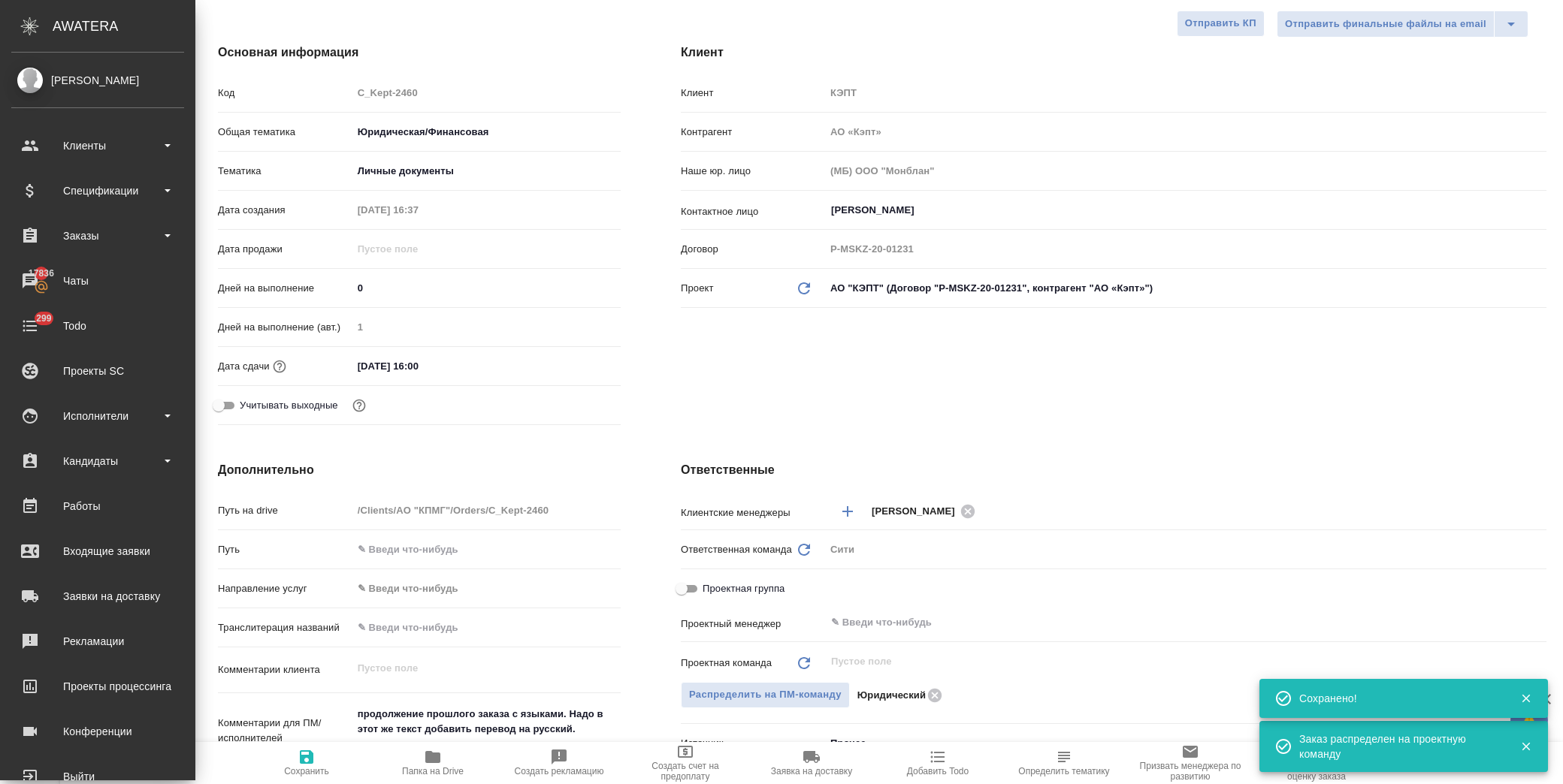
scroll to position [0, 0]
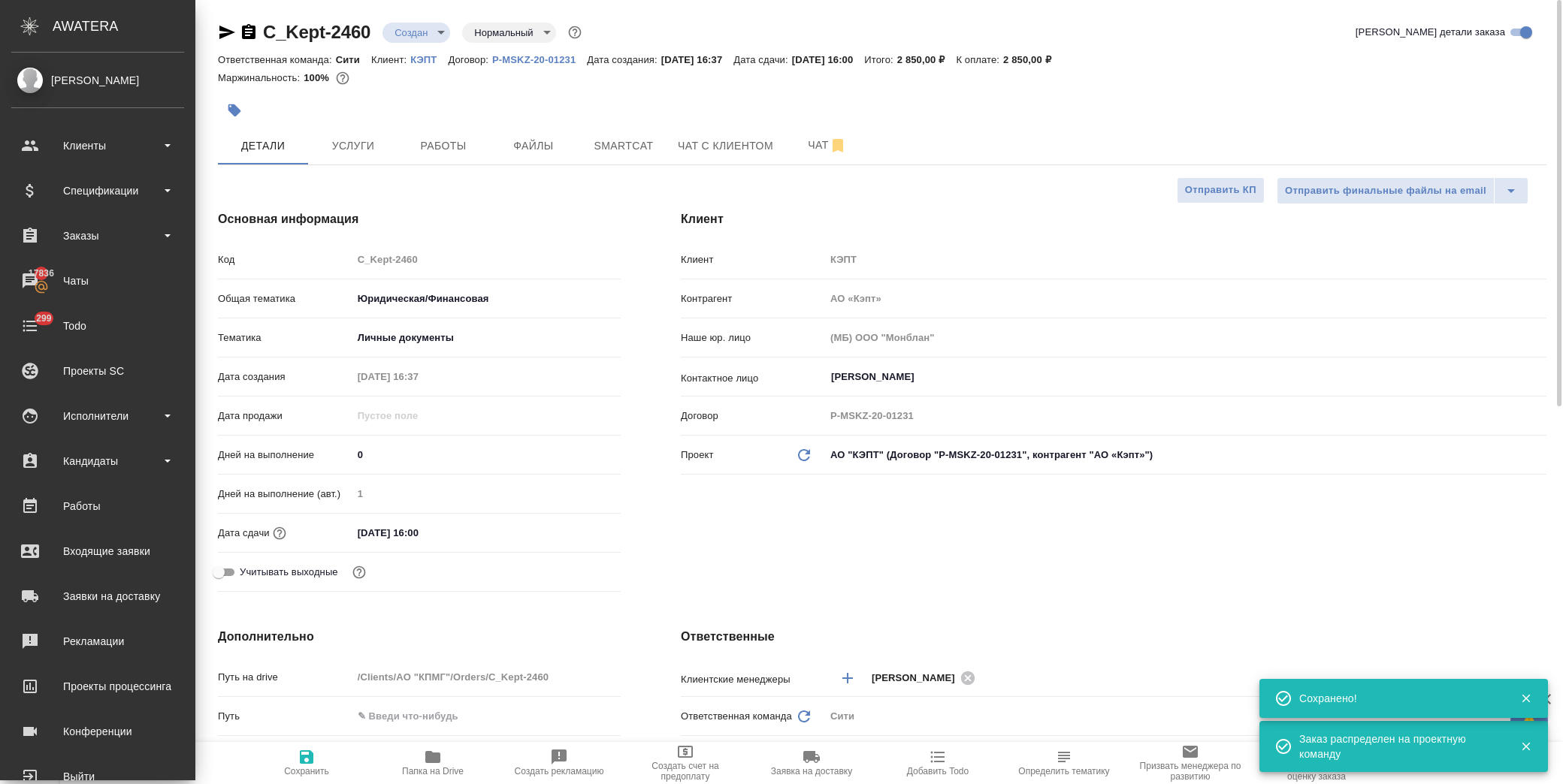
click at [447, 30] on body "🙏 .cls-1 fill:#fff; AWATERA Лофицкая Юлия Владимировна Клиенты Спецификации Зак…" at bounding box center [782, 392] width 1563 height 784
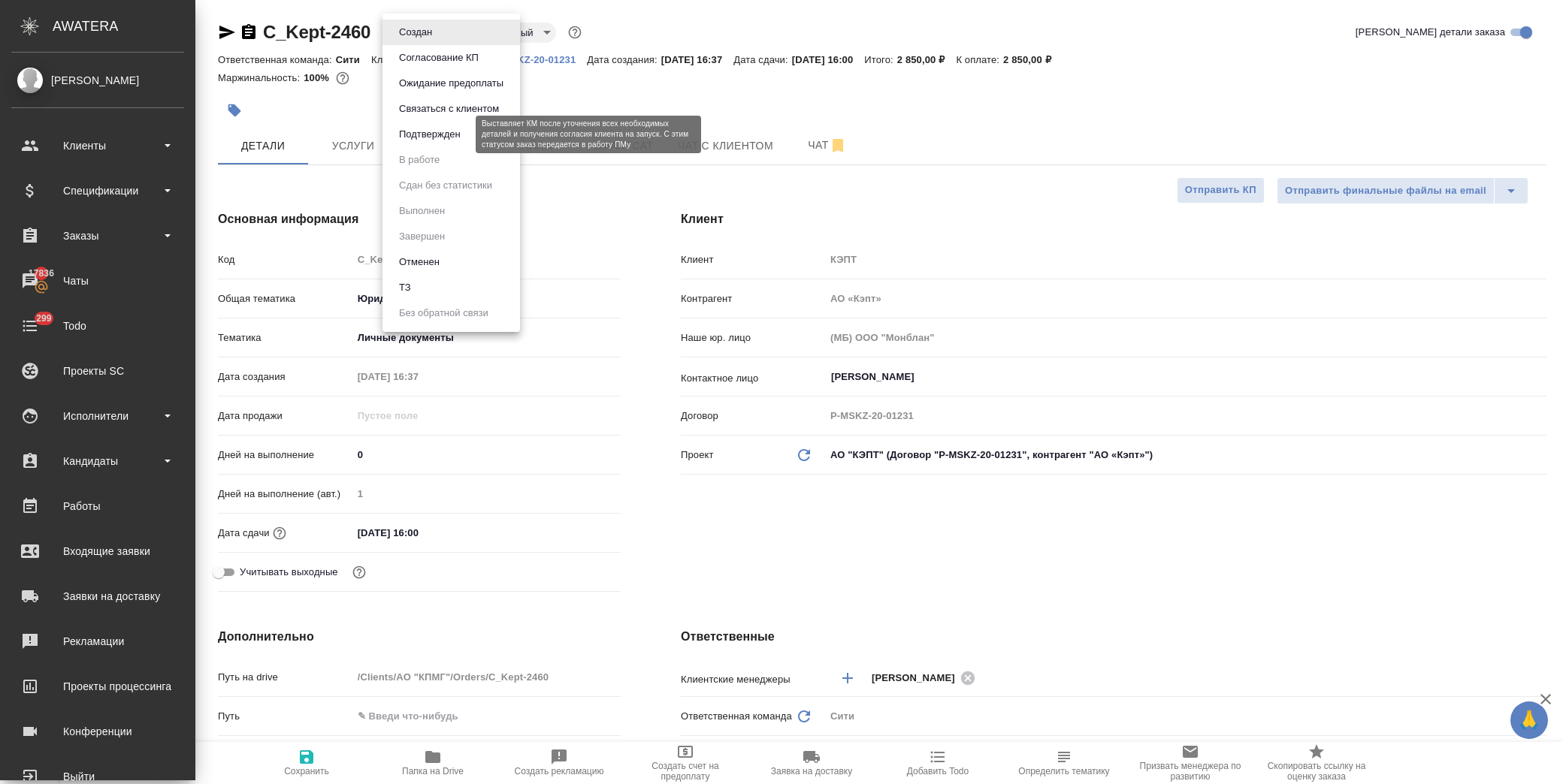
click at [447, 135] on button "Подтвержден" at bounding box center [429, 135] width 71 height 17
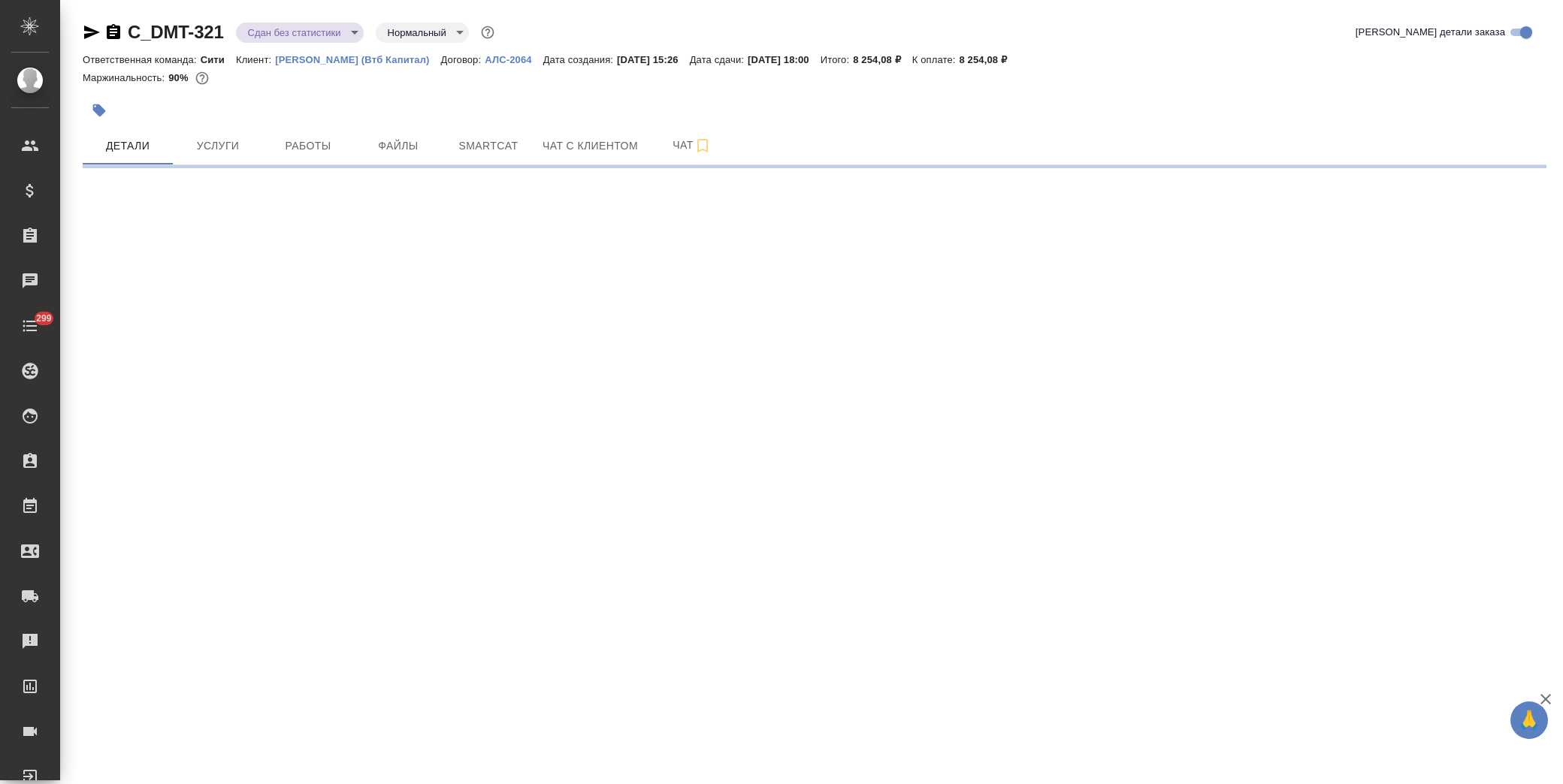
select select "RU"
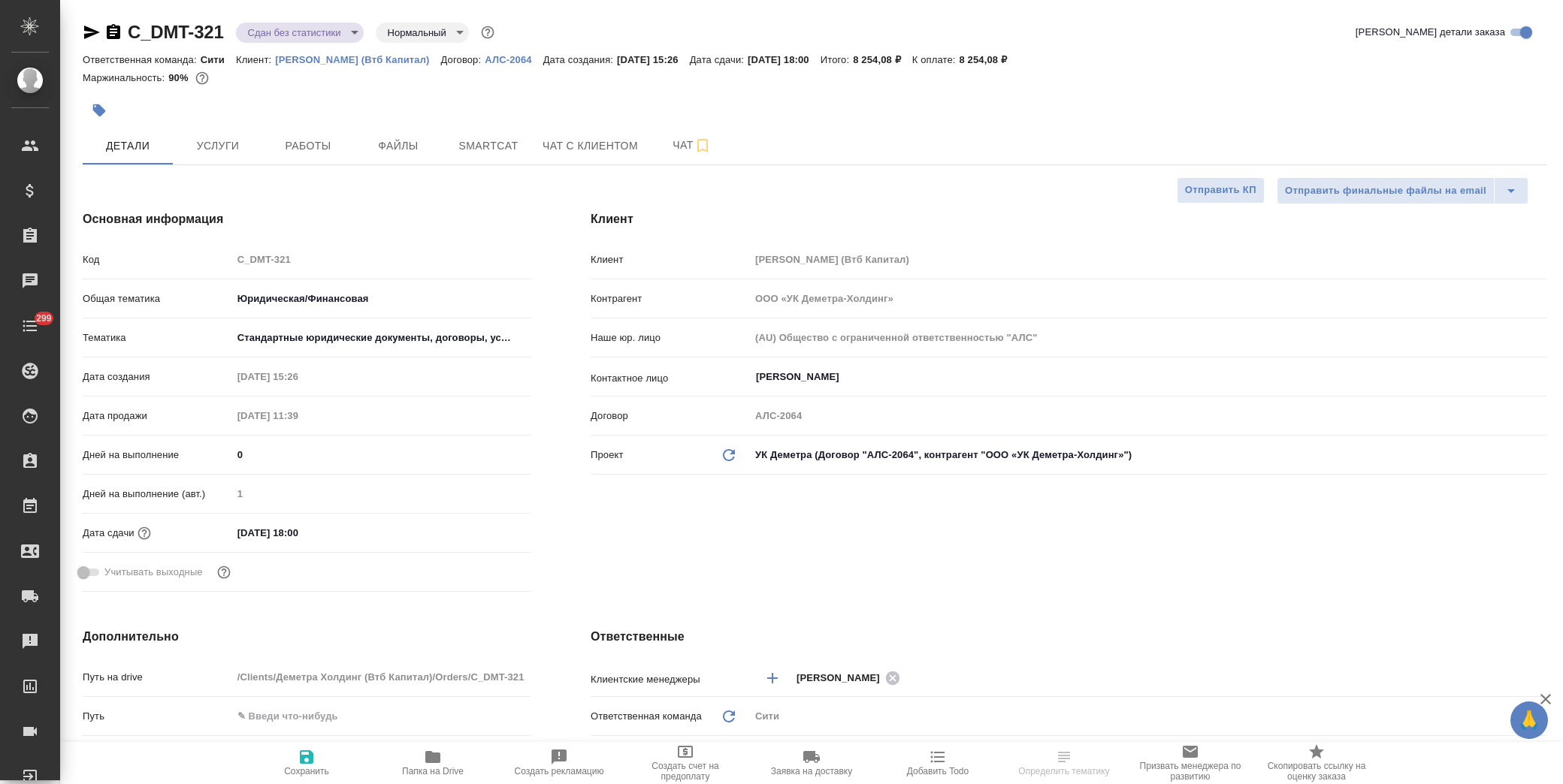
type textarea "x"
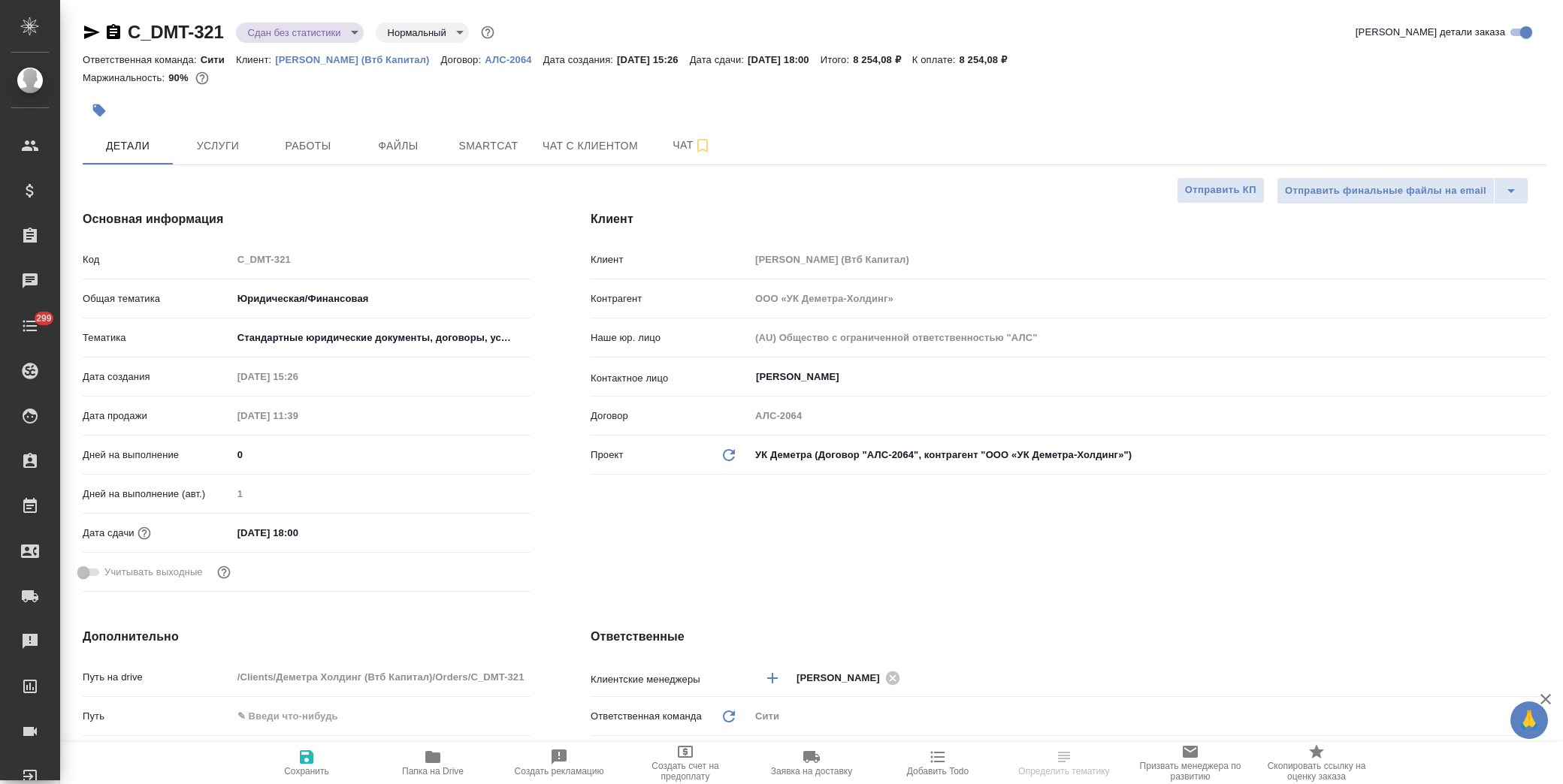
type textarea "x"
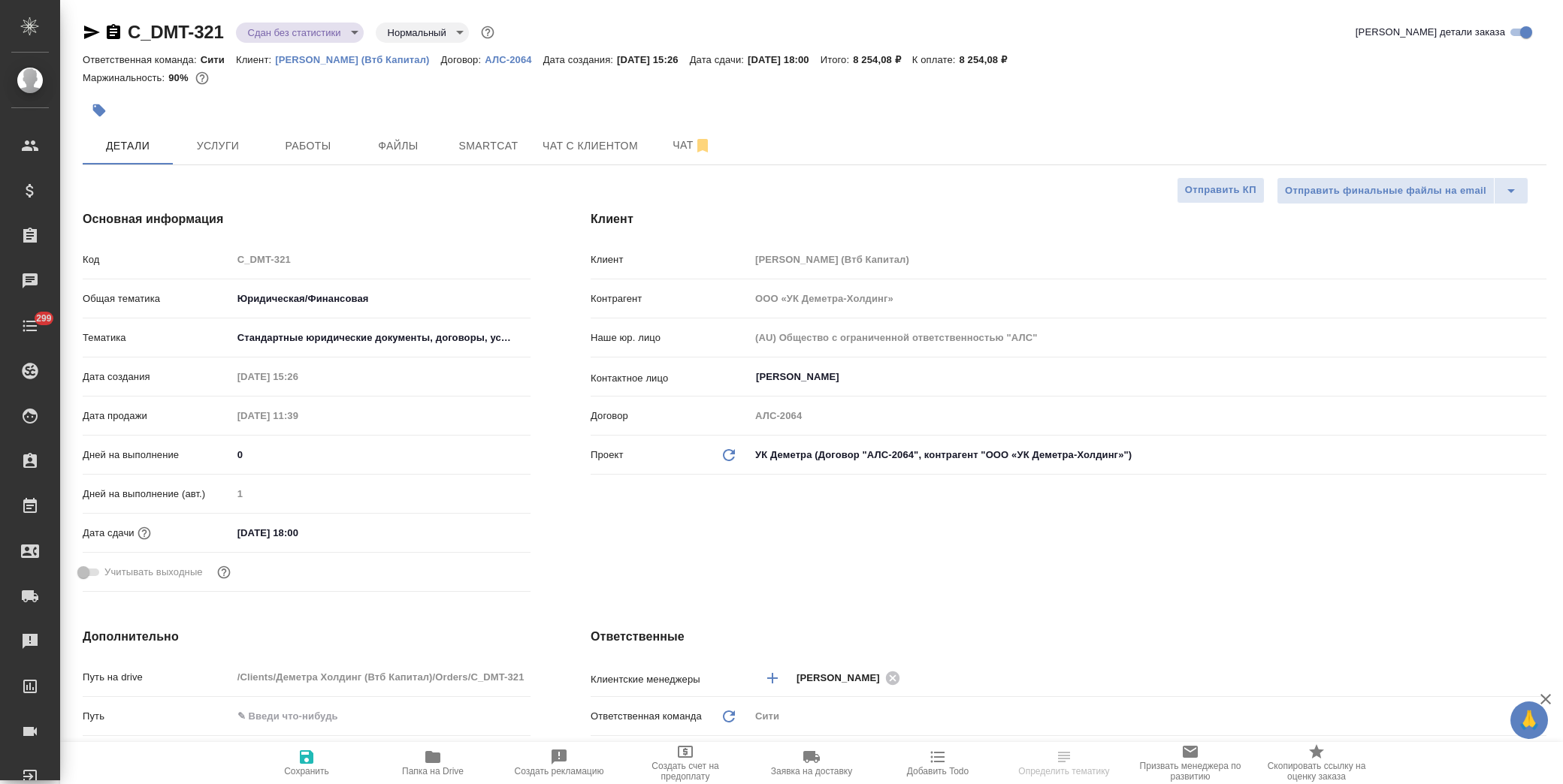
type textarea "x"
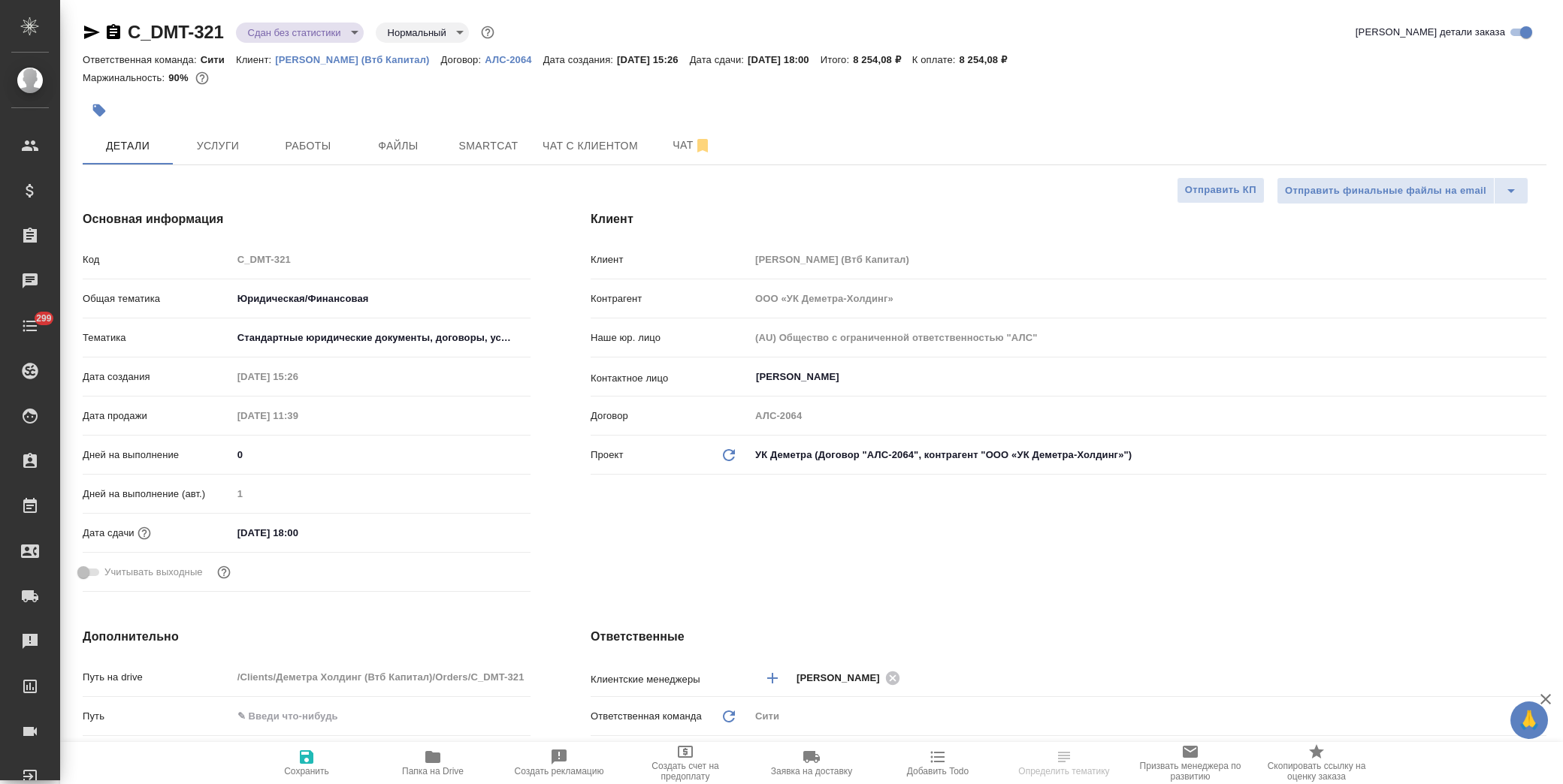
type textarea "x"
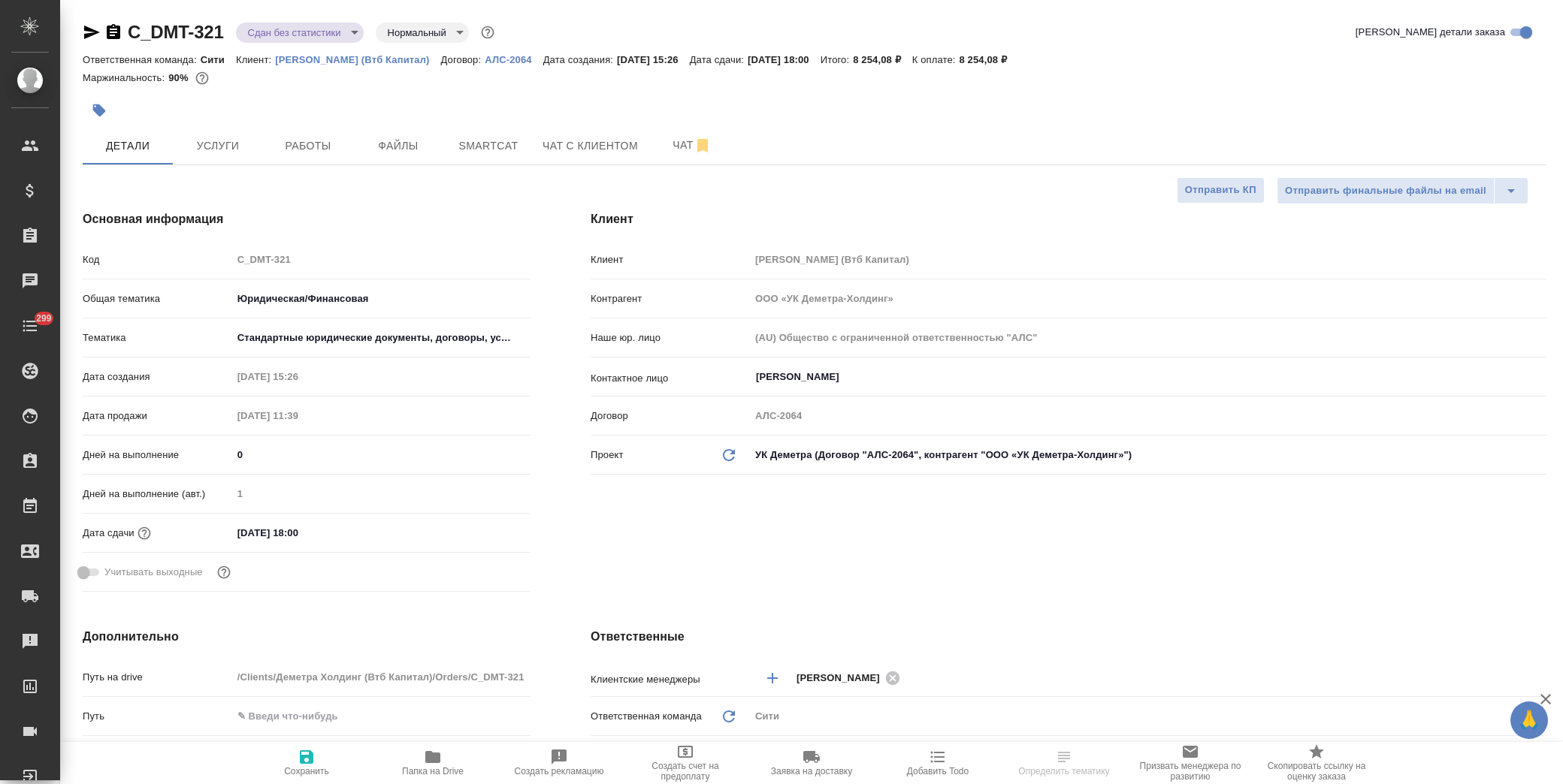
type textarea "x"
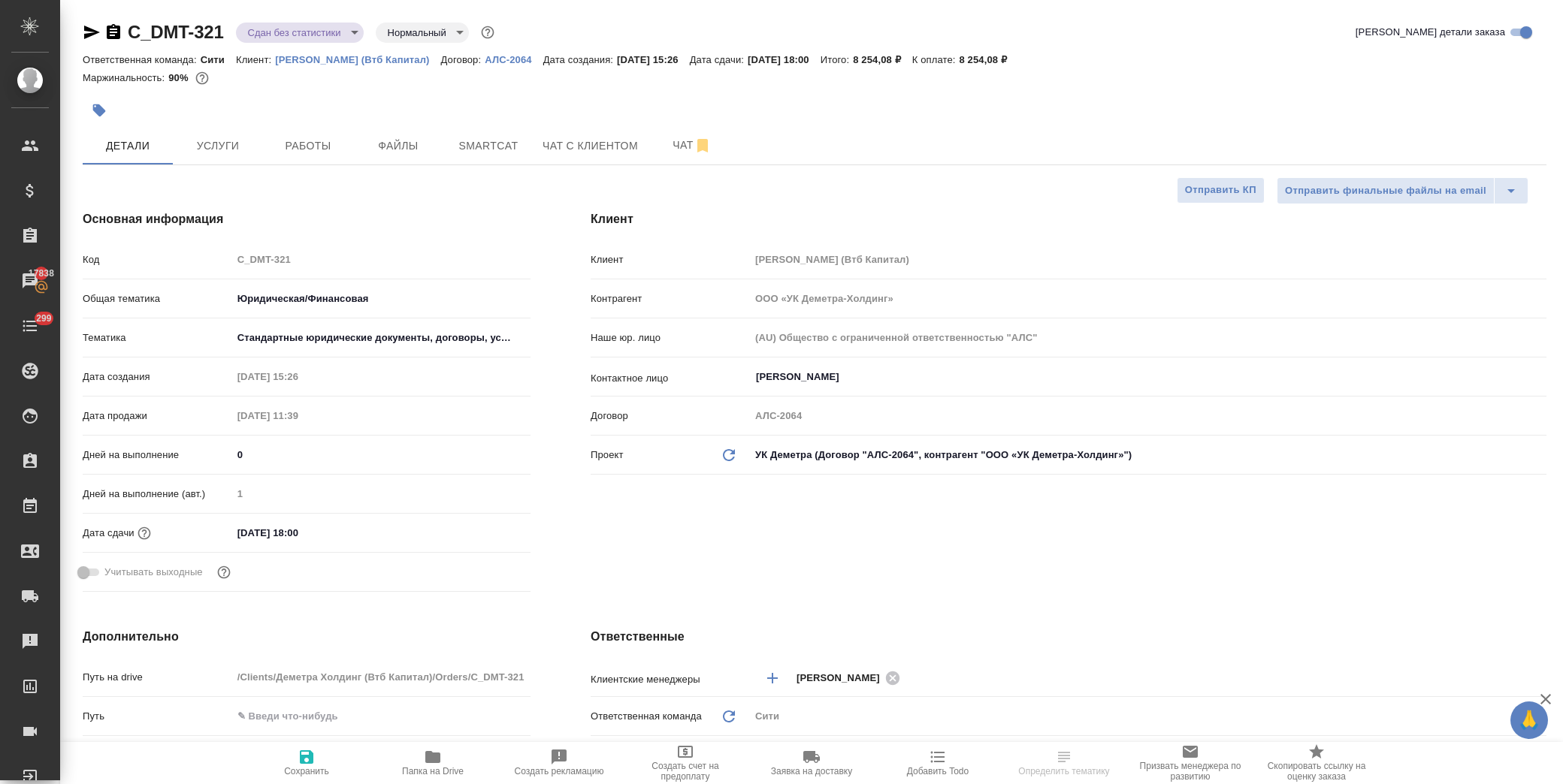
type textarea "x"
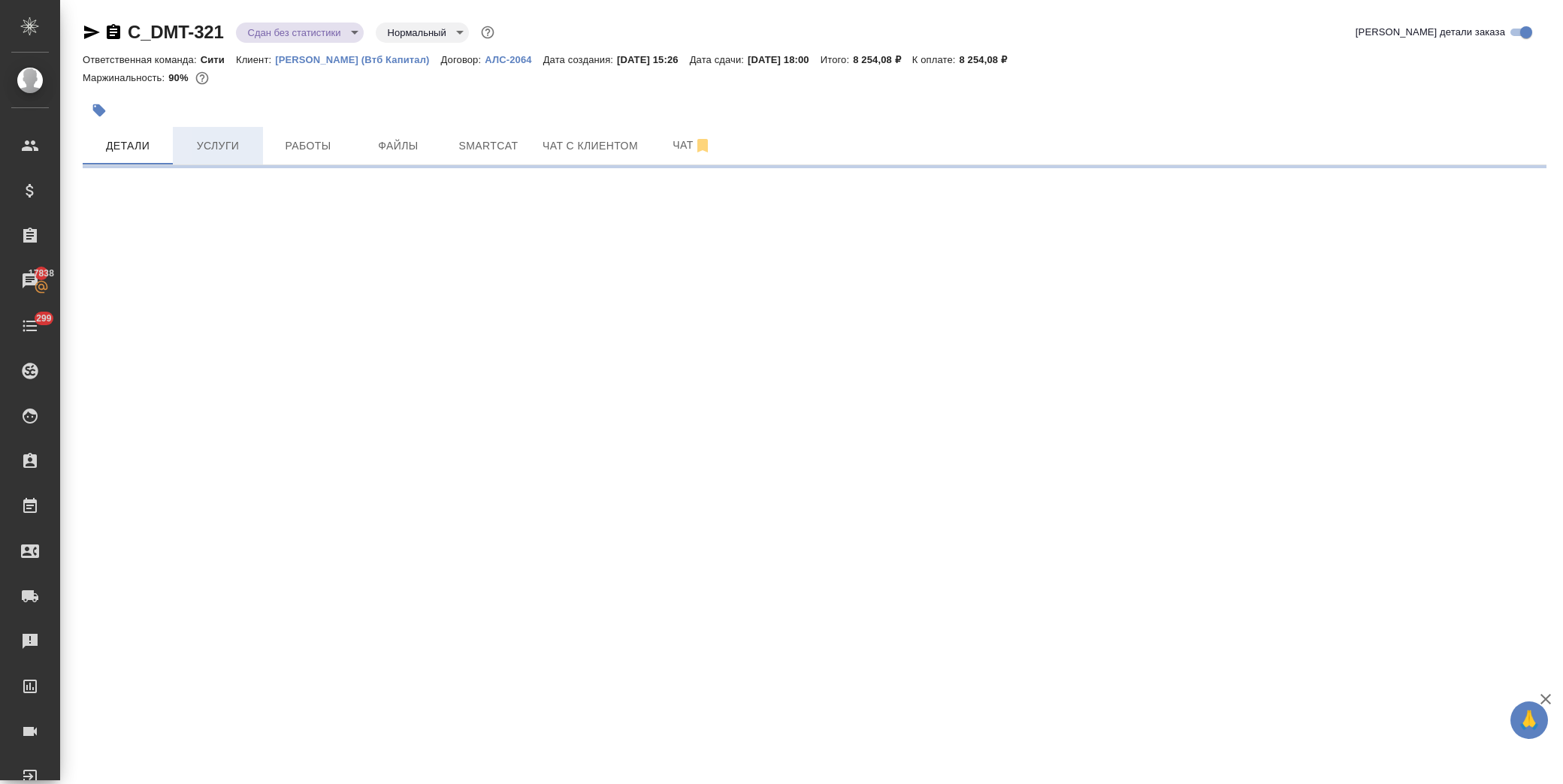
select select "RU"
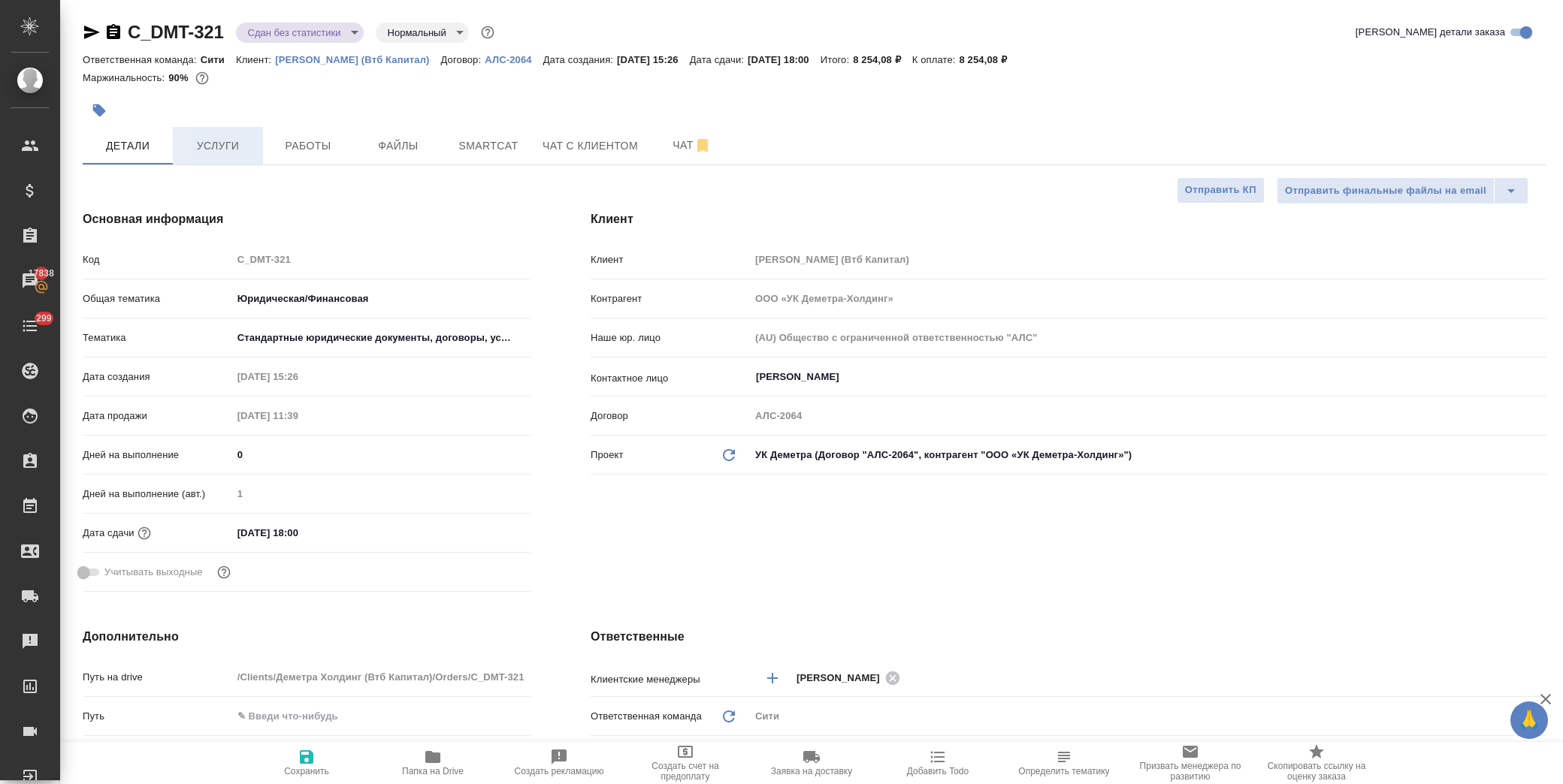
type textarea "x"
click at [449, 762] on span "Папка на Drive" at bounding box center [433, 762] width 108 height 29
type textarea "x"
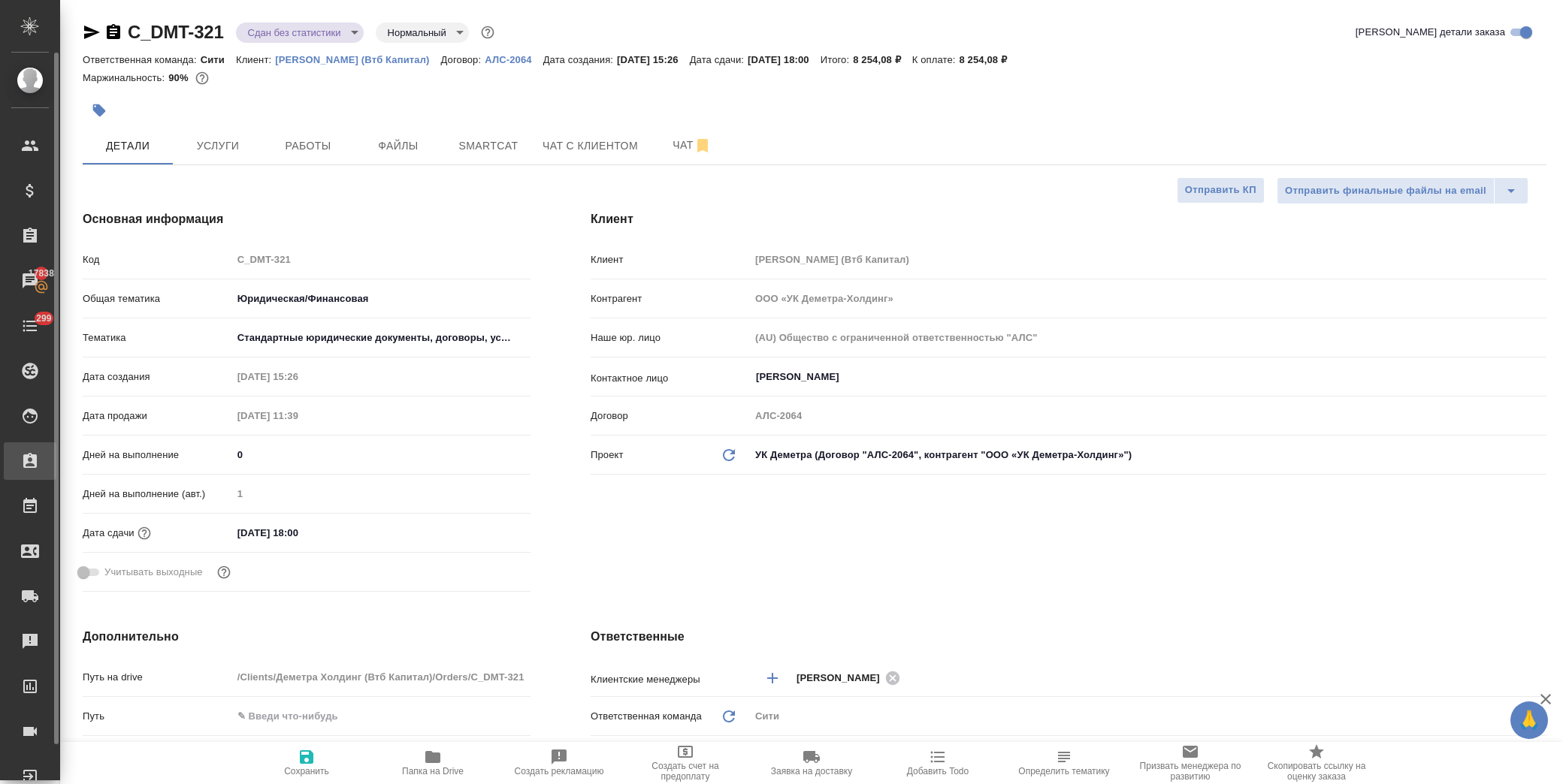
type textarea "x"
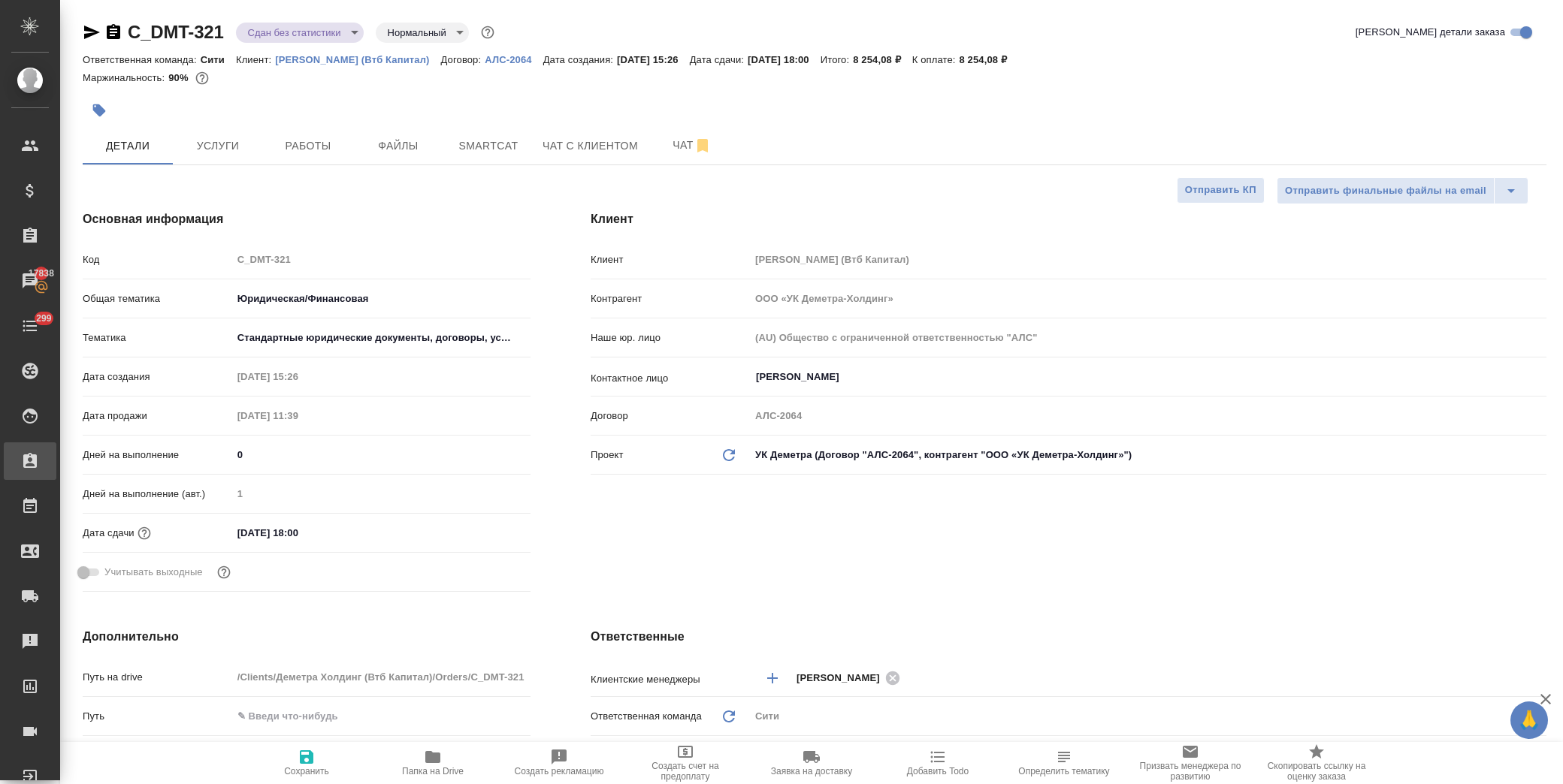
type textarea "x"
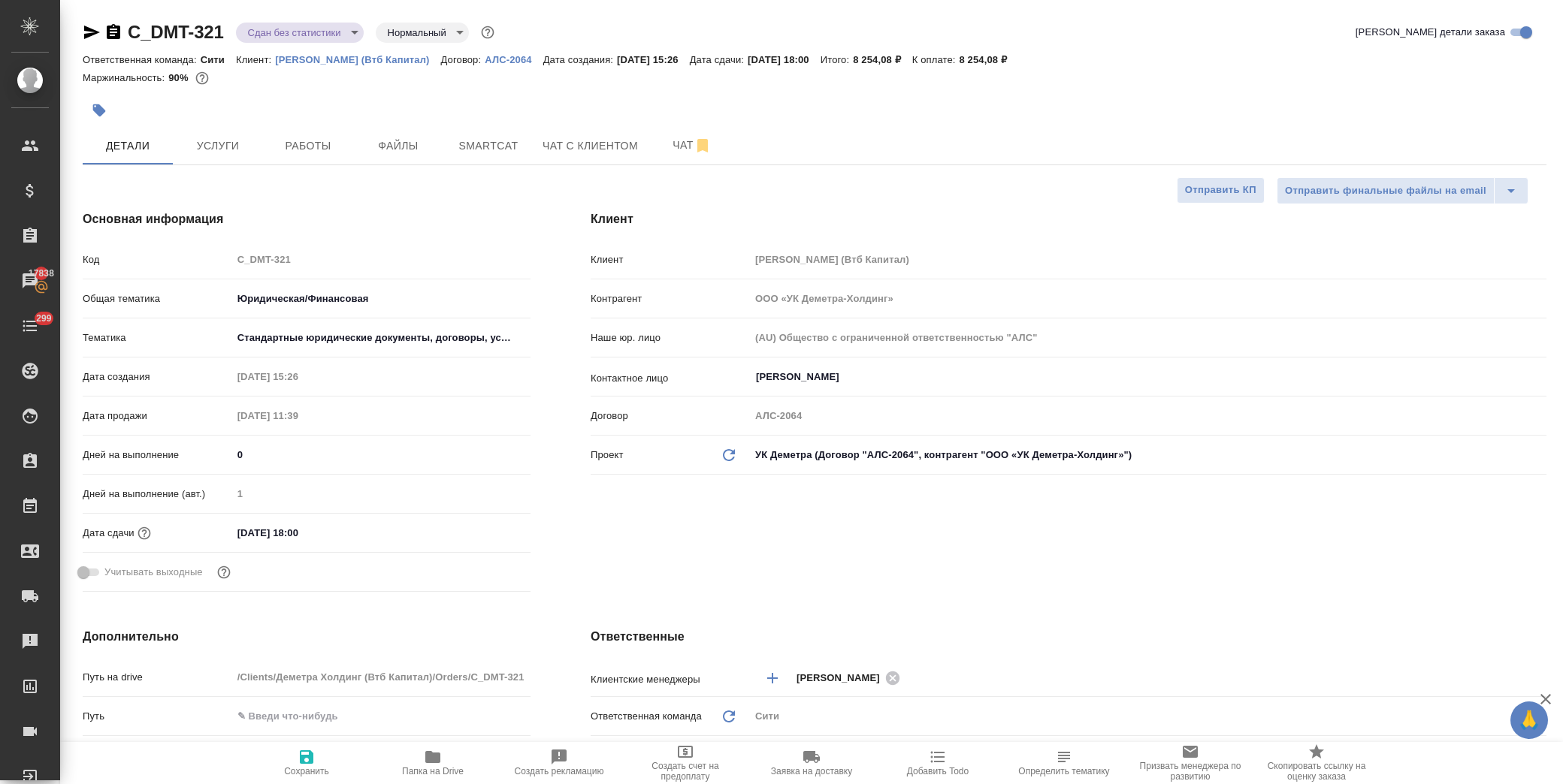
type textarea "x"
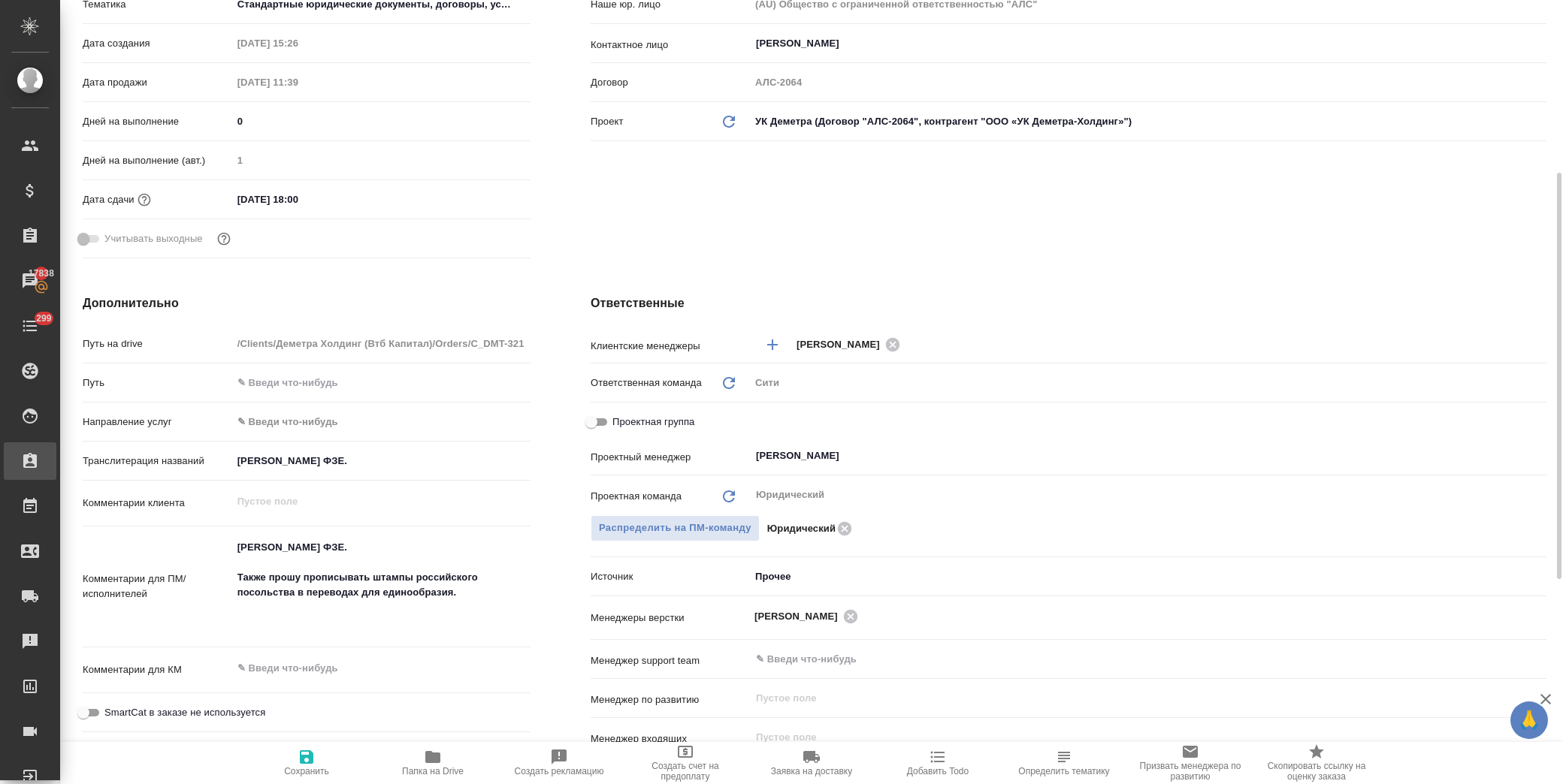
type textarea "x"
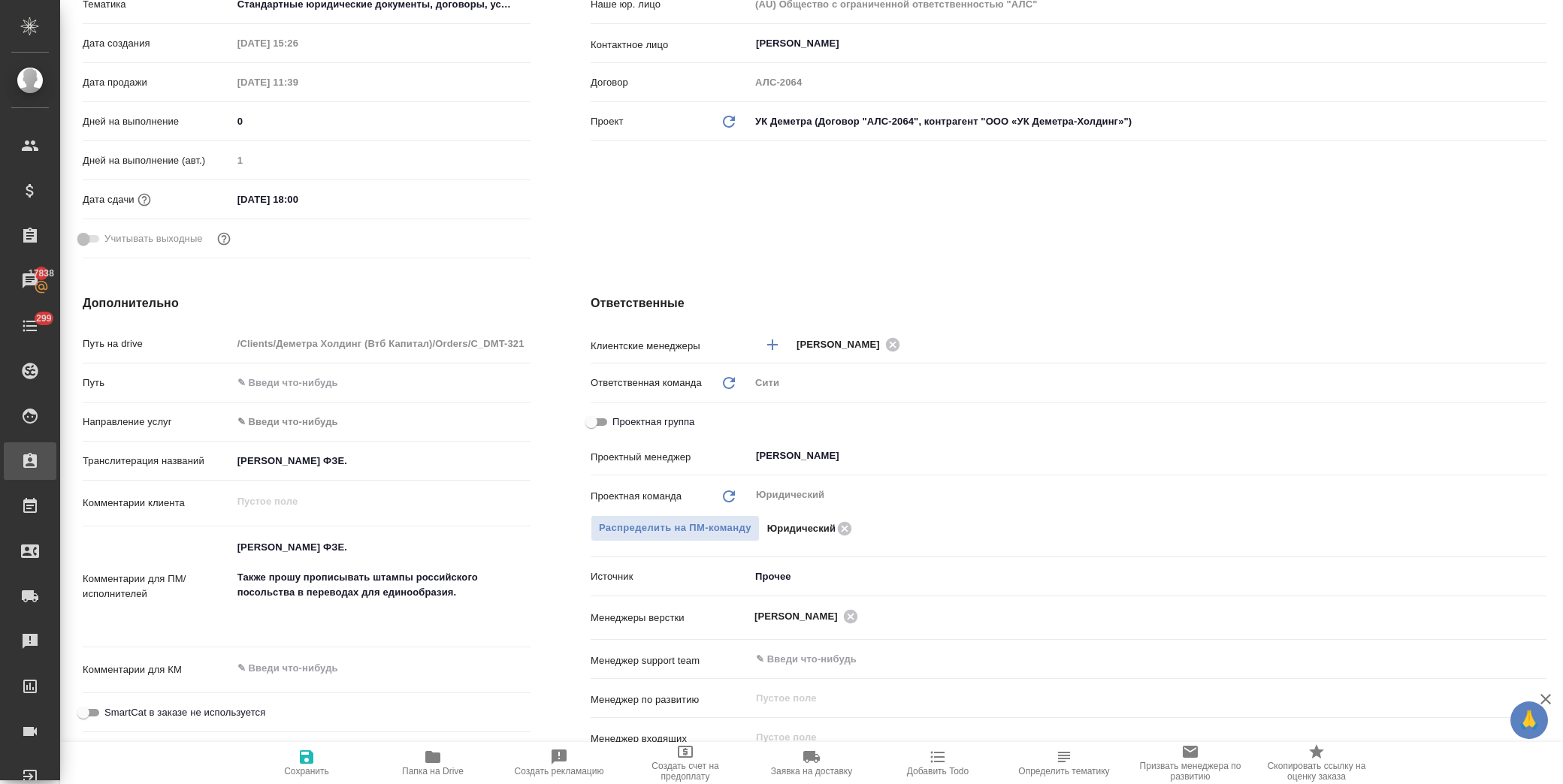
type textarea "x"
